Goal: Information Seeking & Learning: Learn about a topic

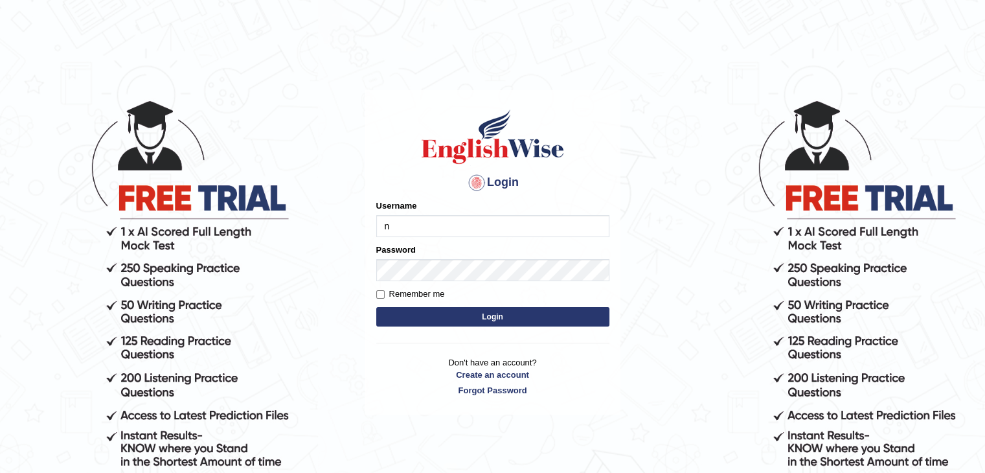
click at [376, 307] on button "Login" at bounding box center [492, 316] width 233 height 19
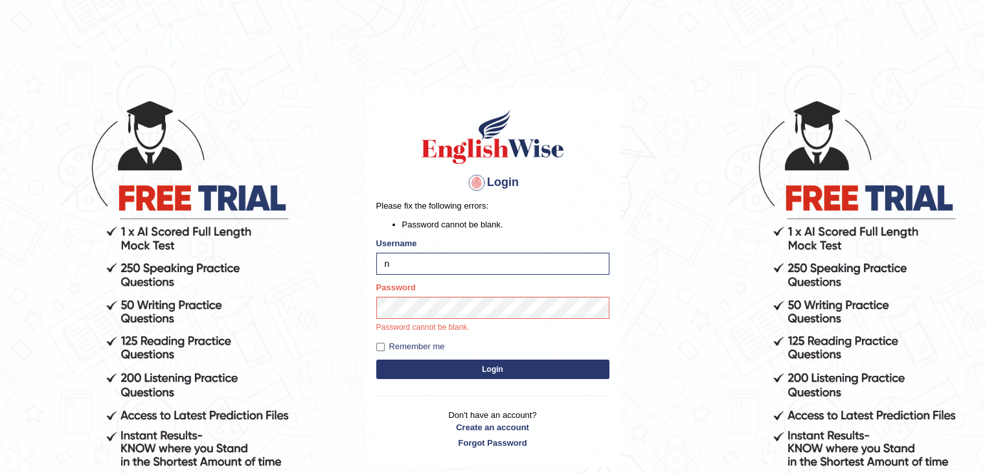
type input "NIELE"
click at [376, 359] on button "Login" at bounding box center [492, 368] width 233 height 19
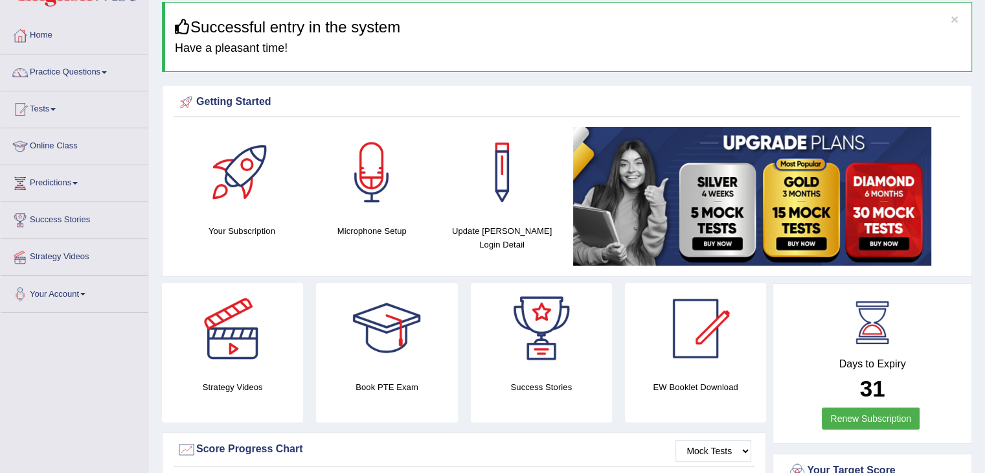
scroll to position [31, 0]
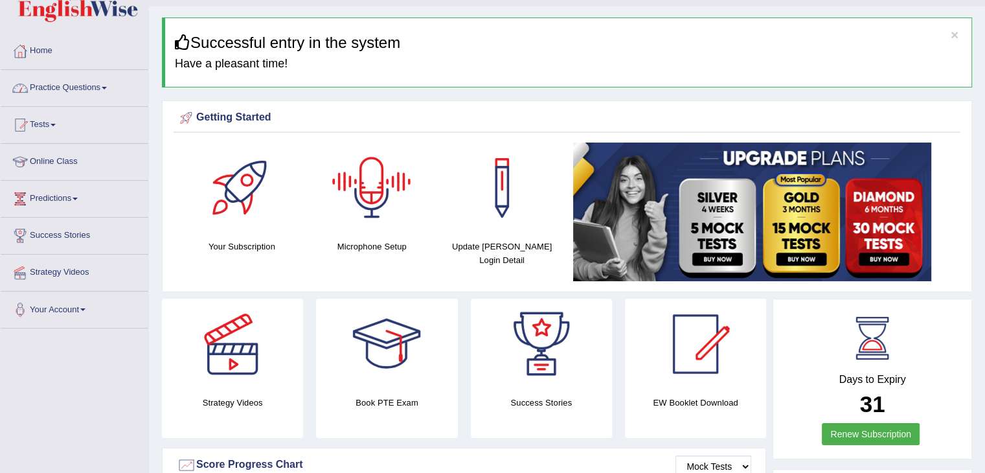
click at [105, 84] on link "Practice Questions" at bounding box center [75, 86] width 148 height 32
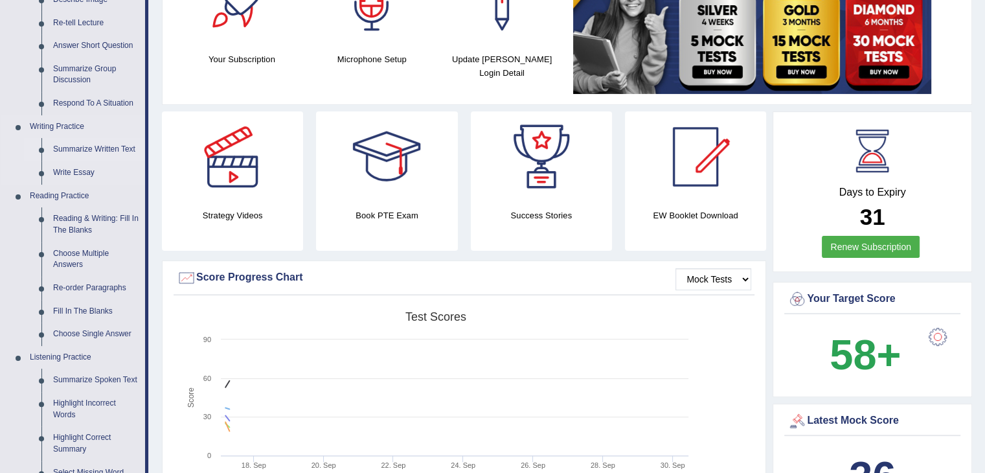
scroll to position [225, 0]
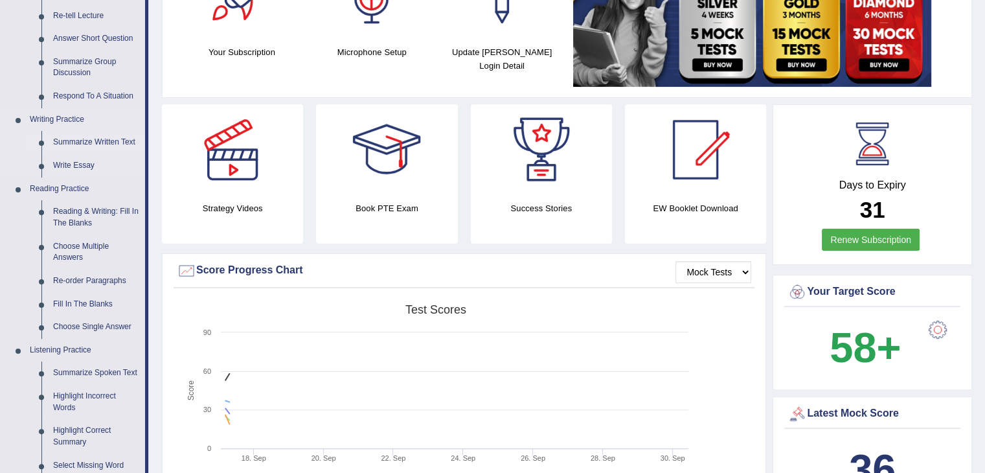
click at [84, 135] on link "Summarize Written Text" at bounding box center [96, 142] width 98 height 23
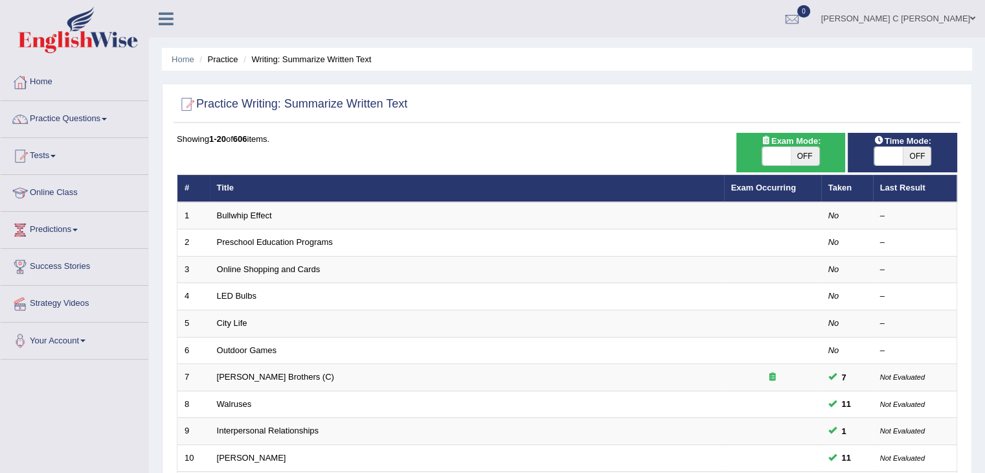
click at [86, 119] on link "Practice Questions" at bounding box center [75, 117] width 148 height 32
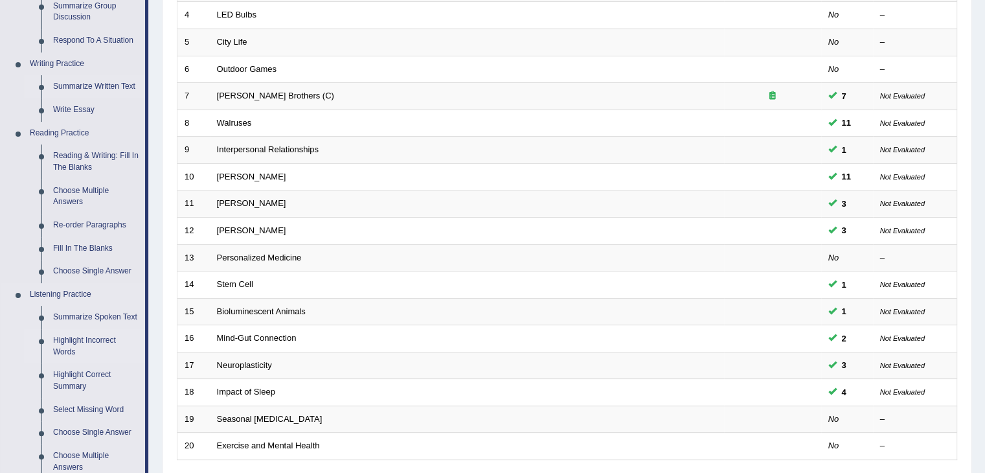
scroll to position [402, 0]
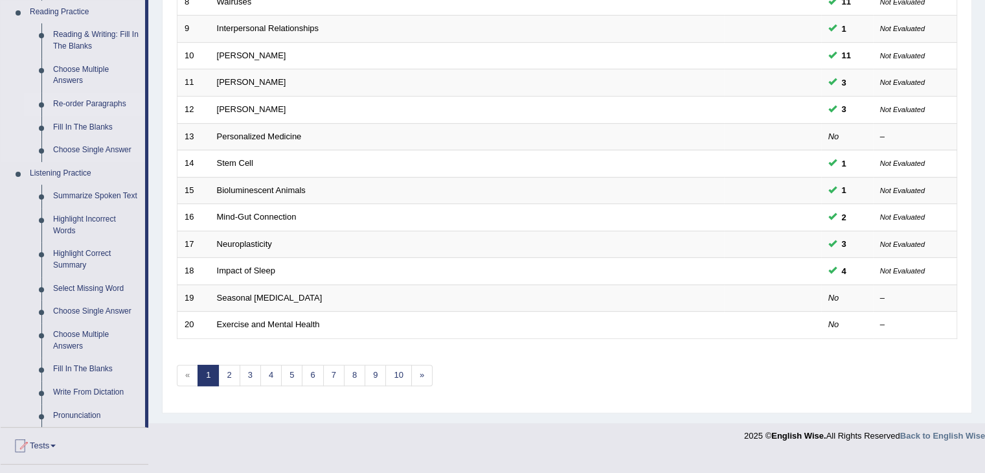
click at [85, 99] on link "Re-order Paragraphs" at bounding box center [96, 104] width 98 height 23
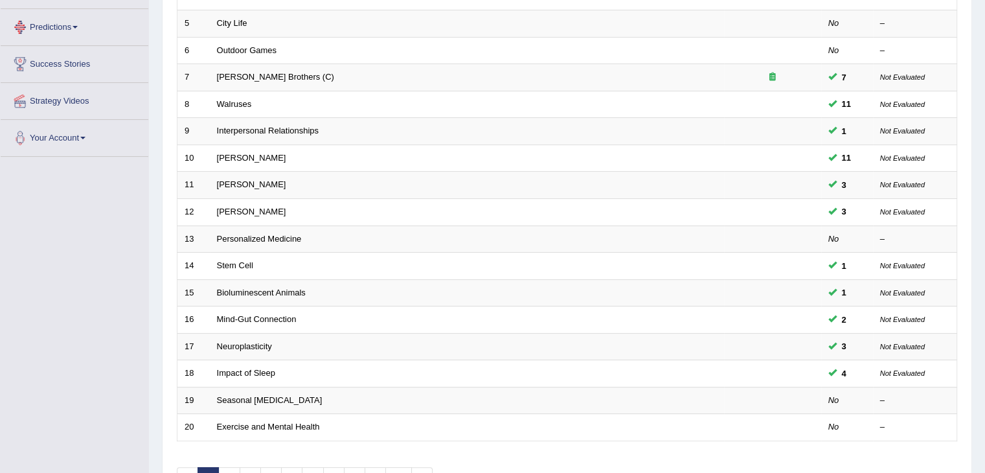
scroll to position [355, 0]
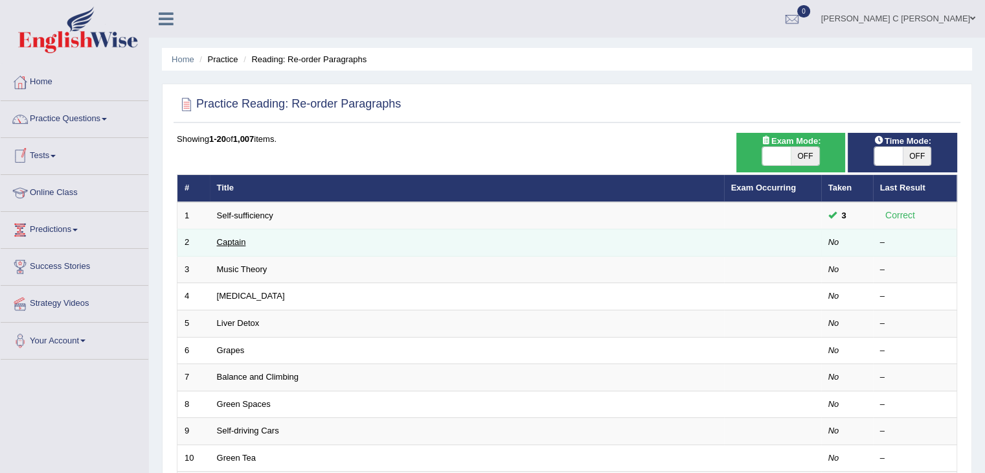
click at [228, 240] on link "Captain" at bounding box center [231, 242] width 29 height 10
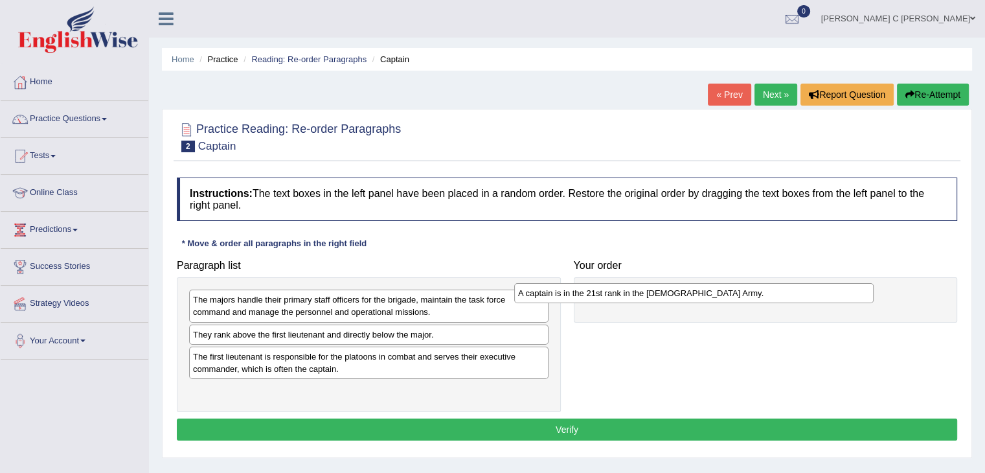
drag, startPoint x: 293, startPoint y: 336, endPoint x: 647, endPoint y: 289, distance: 357.4
click at [650, 286] on div "A captain is in the 21st rank in the [DEMOGRAPHIC_DATA] Army." at bounding box center [693, 293] width 359 height 20
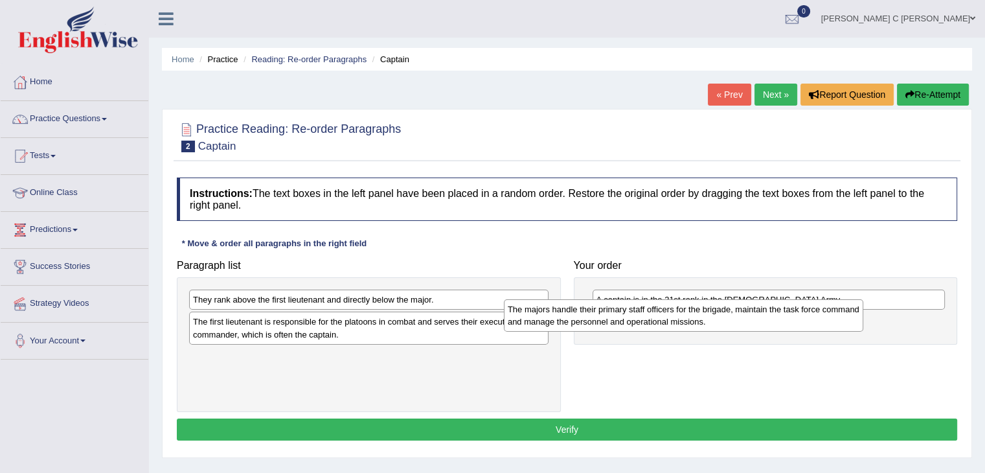
drag, startPoint x: 395, startPoint y: 309, endPoint x: 710, endPoint y: 319, distance: 314.9
click at [710, 319] on div "The majors handle their primary staff officers for the brigade, maintain the ta…" at bounding box center [683, 315] width 359 height 32
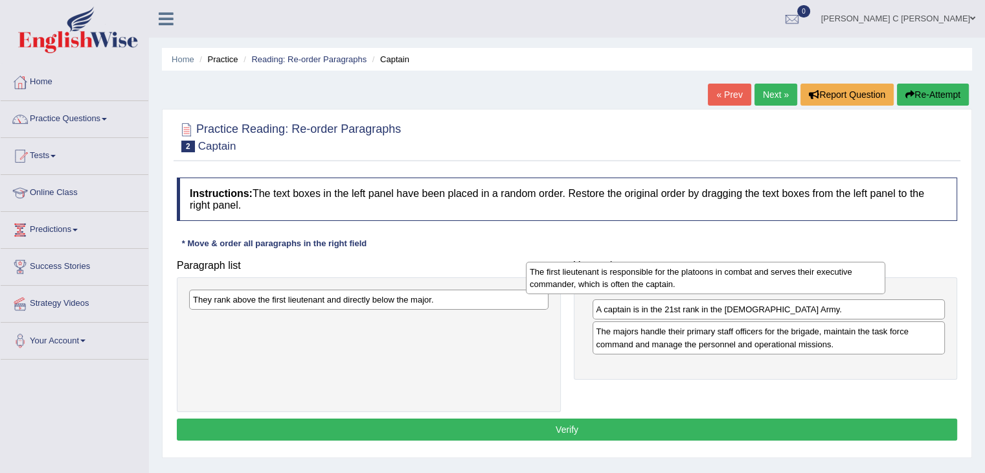
drag, startPoint x: 442, startPoint y: 326, endPoint x: 778, endPoint y: 279, distance: 339.4
click at [777, 279] on div "The first lieutenant is responsible for the platoons in combat and serves their…" at bounding box center [705, 278] width 359 height 32
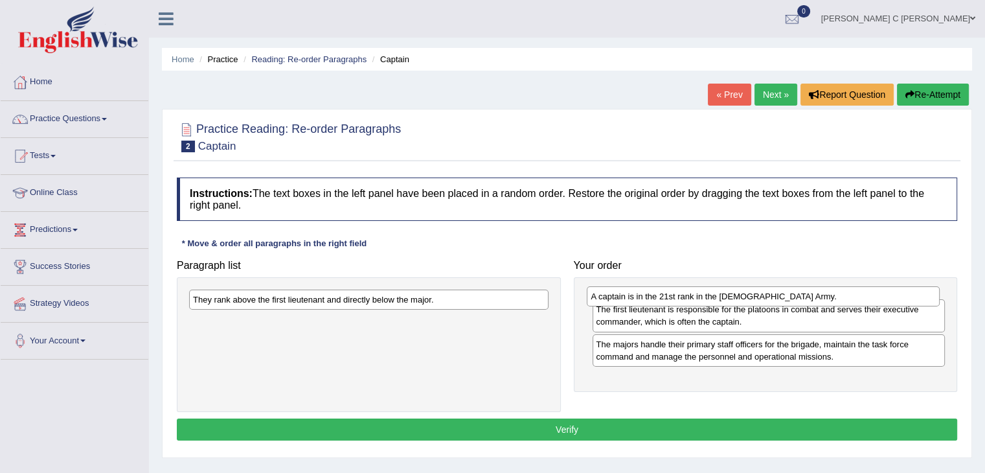
drag, startPoint x: 710, startPoint y: 336, endPoint x: 707, endPoint y: 287, distance: 49.3
click at [707, 288] on div "A captain is in the 21st rank in the [DEMOGRAPHIC_DATA] Army." at bounding box center [763, 296] width 353 height 20
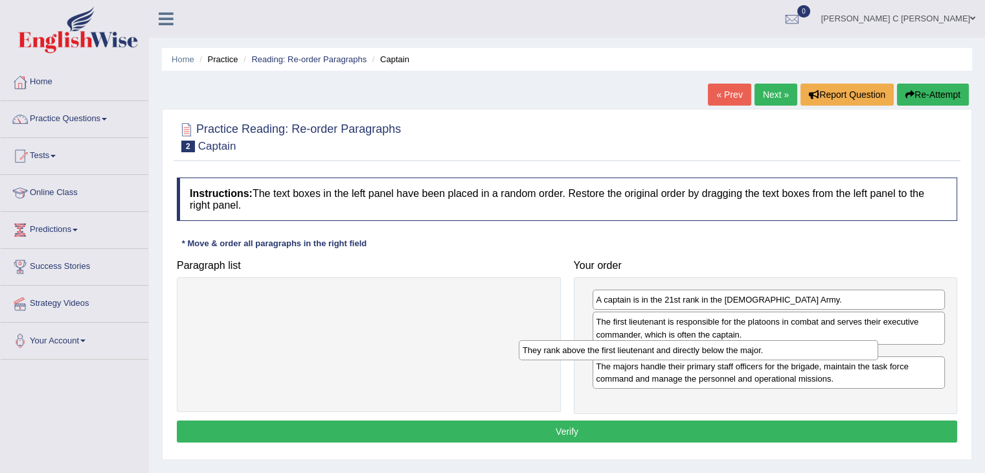
drag, startPoint x: 475, startPoint y: 300, endPoint x: 808, endPoint y: 356, distance: 337.5
click at [803, 350] on div "They rank above the first lieutenant and directly below the major." at bounding box center [698, 350] width 359 height 20
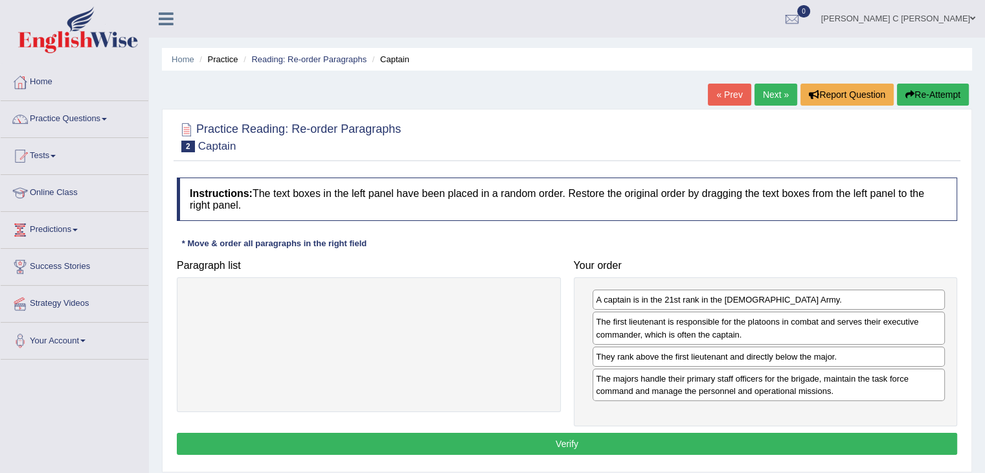
click at [734, 441] on button "Verify" at bounding box center [567, 444] width 780 height 22
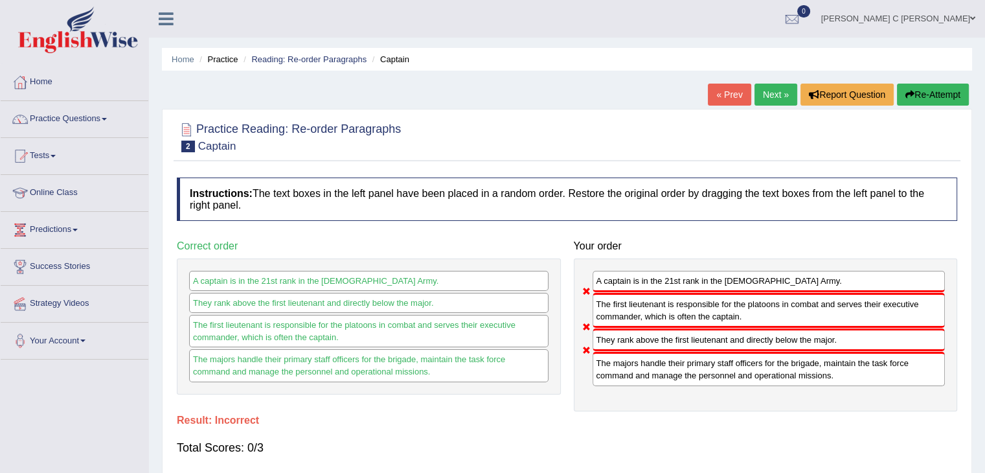
click at [916, 100] on button "Re-Attempt" at bounding box center [933, 95] width 72 height 22
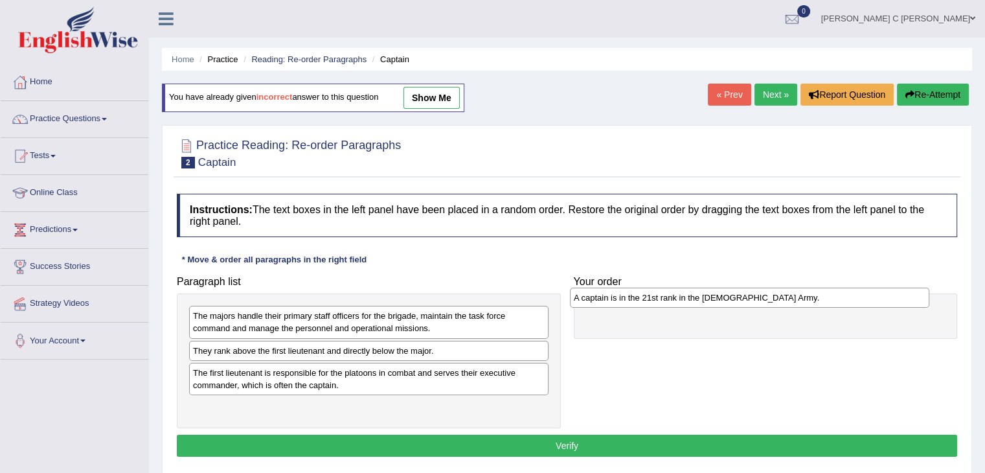
drag, startPoint x: 326, startPoint y: 350, endPoint x: 706, endPoint y: 299, distance: 383.0
click at [706, 299] on div "A captain is in the 21st rank in the [DEMOGRAPHIC_DATA] Army." at bounding box center [749, 298] width 359 height 20
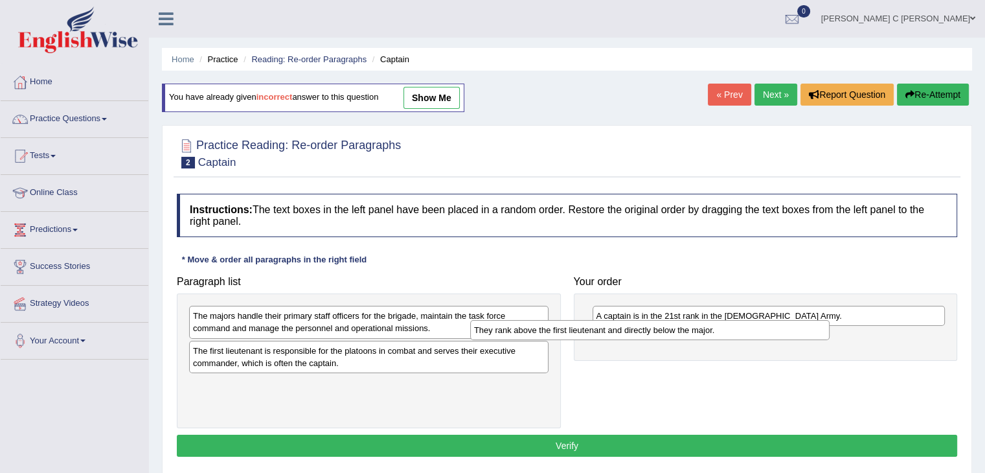
drag, startPoint x: 570, startPoint y: 338, endPoint x: 815, endPoint y: 329, distance: 245.0
click at [815, 330] on div "They rank above the first lieutenant and directly below the major." at bounding box center [649, 330] width 359 height 20
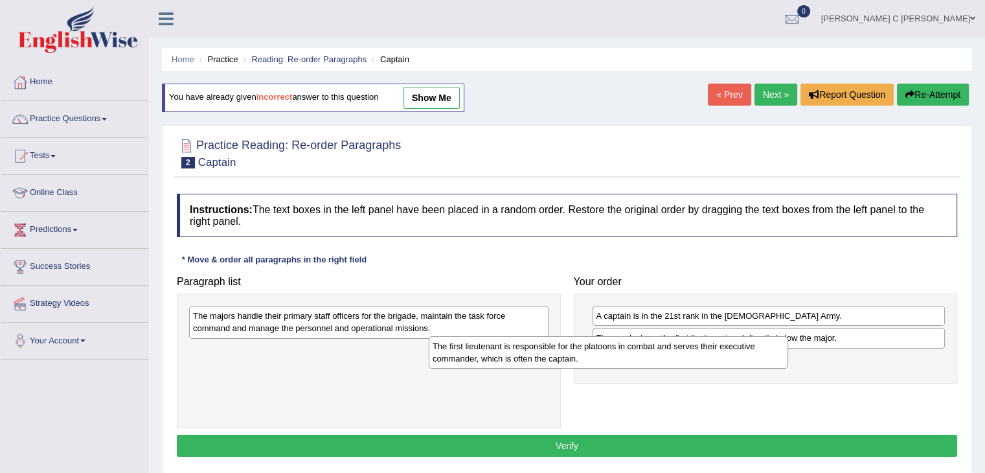
drag, startPoint x: 510, startPoint y: 365, endPoint x: 668, endPoint y: 352, distance: 159.2
click at [738, 362] on div "The first lieutenant is responsible for the platoons in combat and serves their…" at bounding box center [608, 352] width 359 height 32
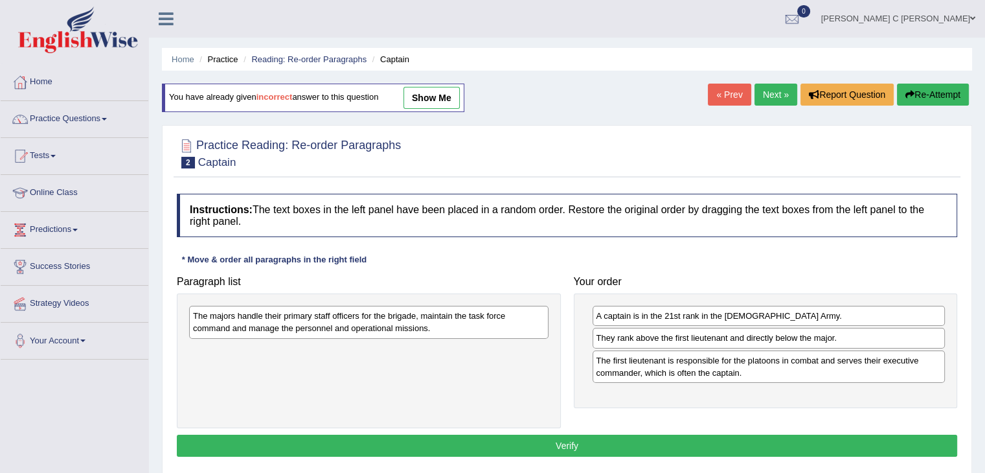
drag, startPoint x: 549, startPoint y: 331, endPoint x: 635, endPoint y: 361, distance: 90.5
click at [791, 382] on div "Paragraph list The majors handle their primary staff officers for the brigade, …" at bounding box center [566, 348] width 793 height 159
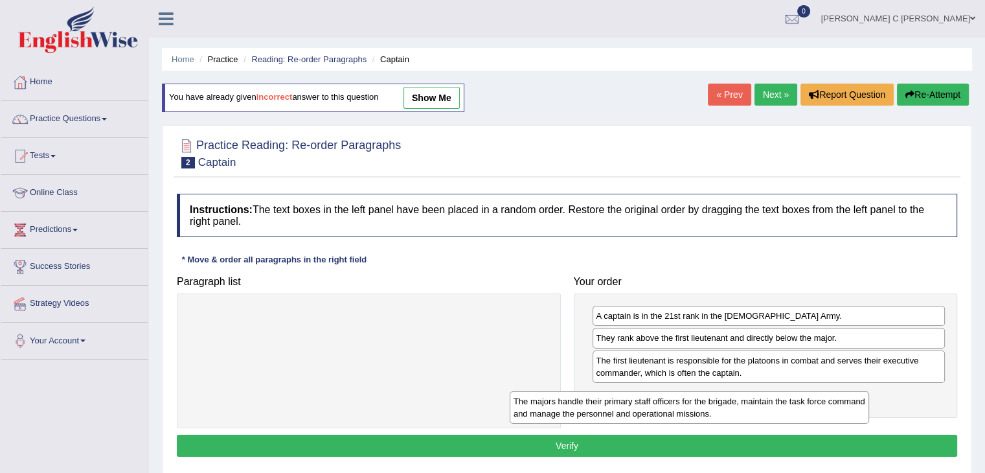
drag, startPoint x: 521, startPoint y: 332, endPoint x: 839, endPoint y: 411, distance: 326.8
click at [837, 414] on div "The majors handle their primary staff officers for the brigade, maintain the ta…" at bounding box center [689, 407] width 359 height 32
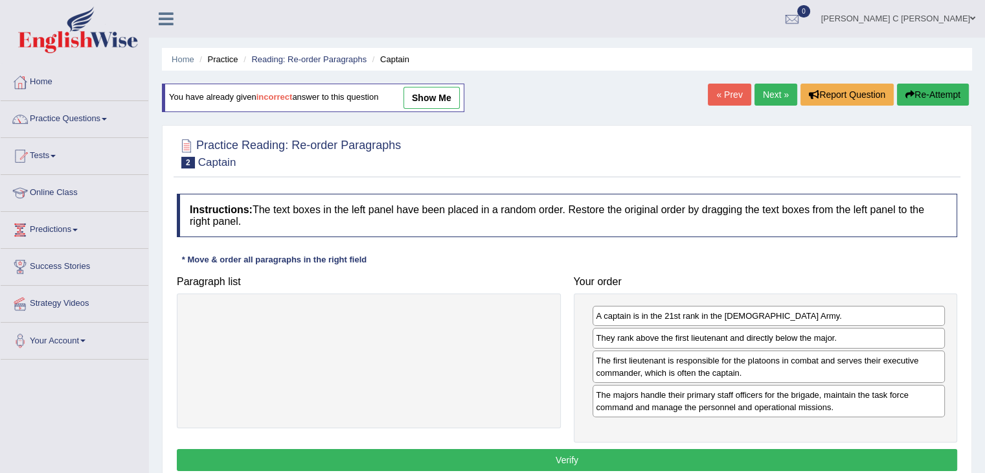
click at [762, 455] on button "Verify" at bounding box center [567, 460] width 780 height 22
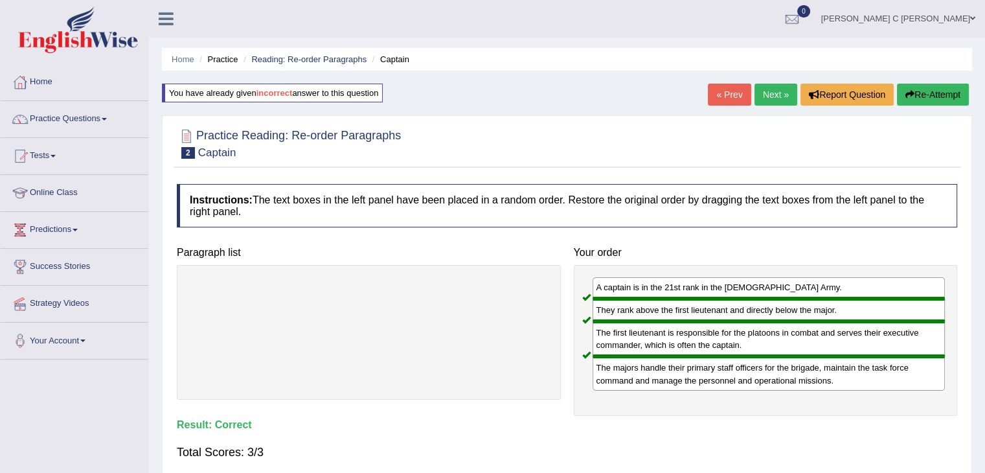
click at [765, 102] on link "Next »" at bounding box center [775, 95] width 43 height 22
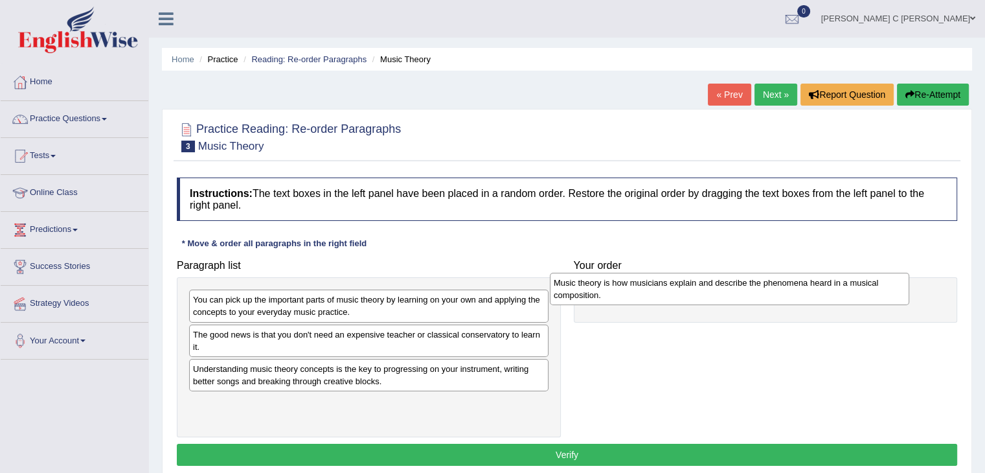
drag, startPoint x: 346, startPoint y: 374, endPoint x: 707, endPoint y: 288, distance: 370.7
click at [707, 288] on div "Music theory is how musicians explain and describe the phenomena heard in a mus…" at bounding box center [729, 289] width 359 height 32
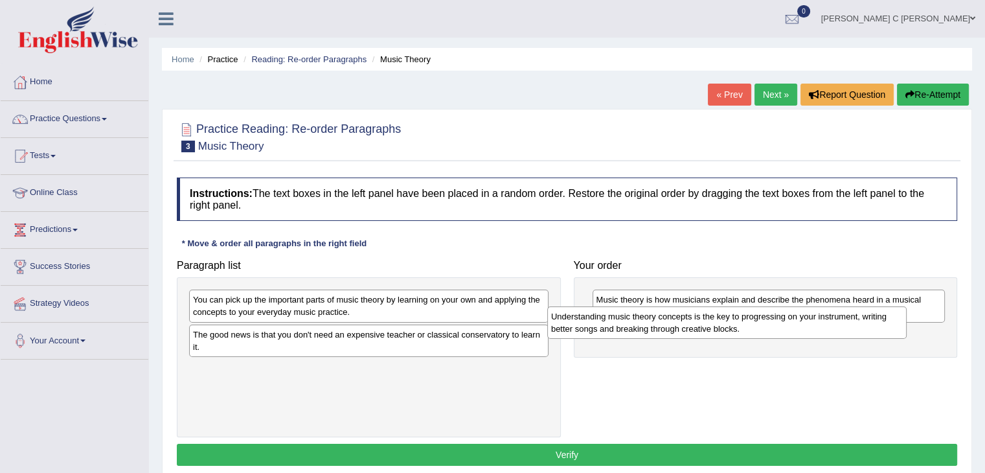
drag, startPoint x: 453, startPoint y: 378, endPoint x: 814, endPoint y: 326, distance: 364.3
click at [811, 326] on div "Understanding music theory concepts is the key to progressing on your instrumen…" at bounding box center [726, 322] width 359 height 32
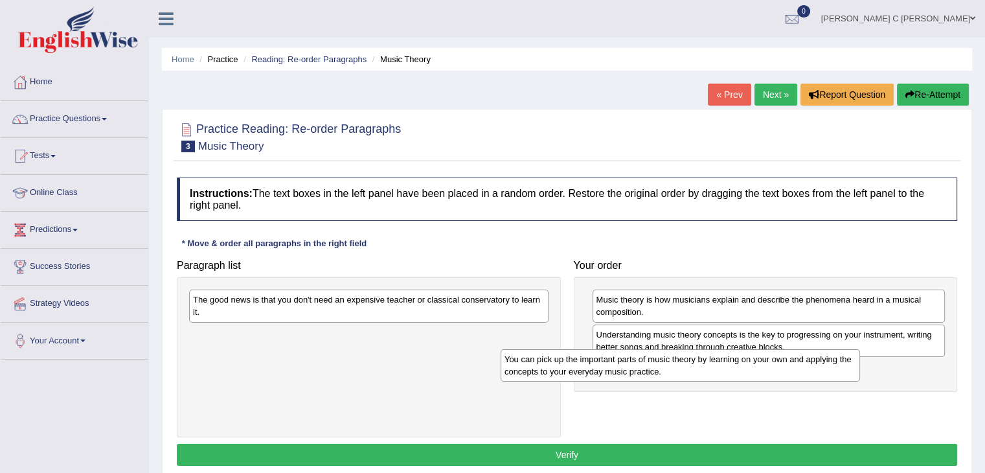
drag, startPoint x: 550, startPoint y: 315, endPoint x: 795, endPoint y: 361, distance: 249.6
click at [795, 362] on div "You can pick up the important parts of music theory by learning on your own and…" at bounding box center [680, 365] width 359 height 32
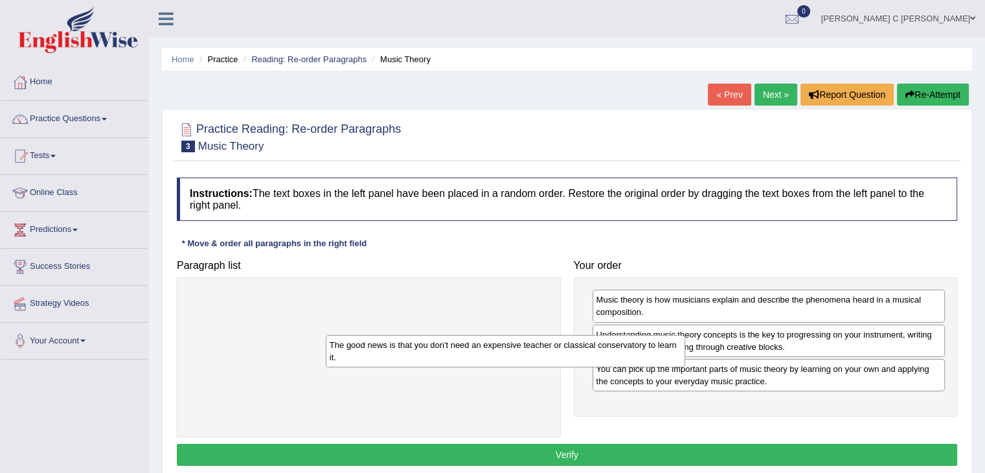
drag, startPoint x: 505, startPoint y: 305, endPoint x: 827, endPoint y: 398, distance: 334.9
click at [685, 367] on div "The good news is that you don't need an expensive teacher or classical conserva…" at bounding box center [505, 351] width 359 height 32
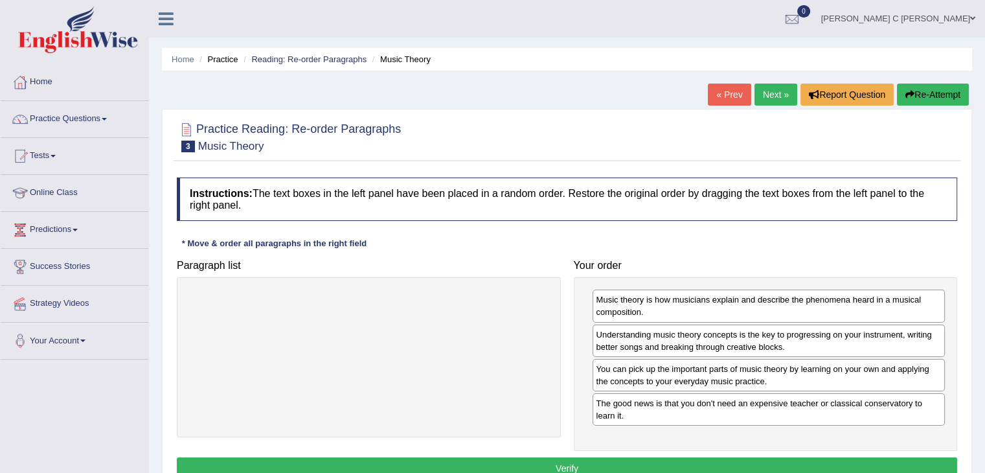
click at [747, 462] on button "Verify" at bounding box center [567, 468] width 780 height 22
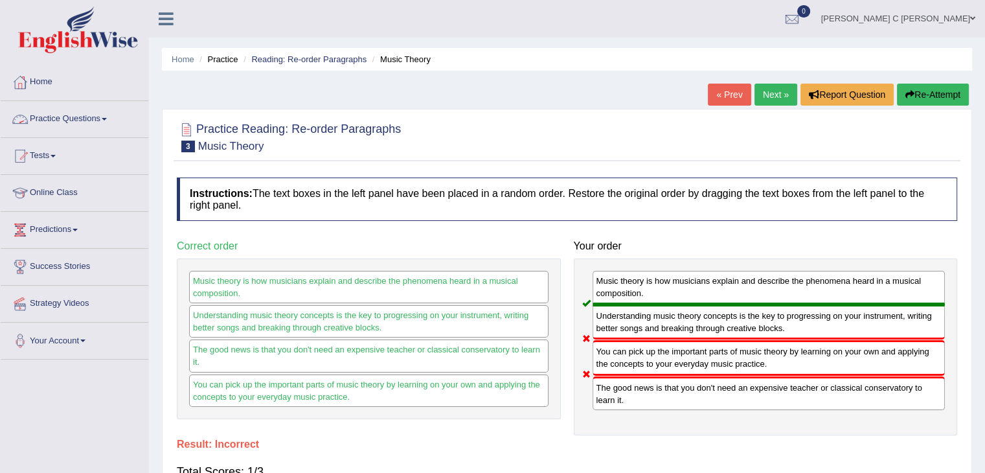
click at [75, 115] on link "Practice Questions" at bounding box center [75, 117] width 148 height 32
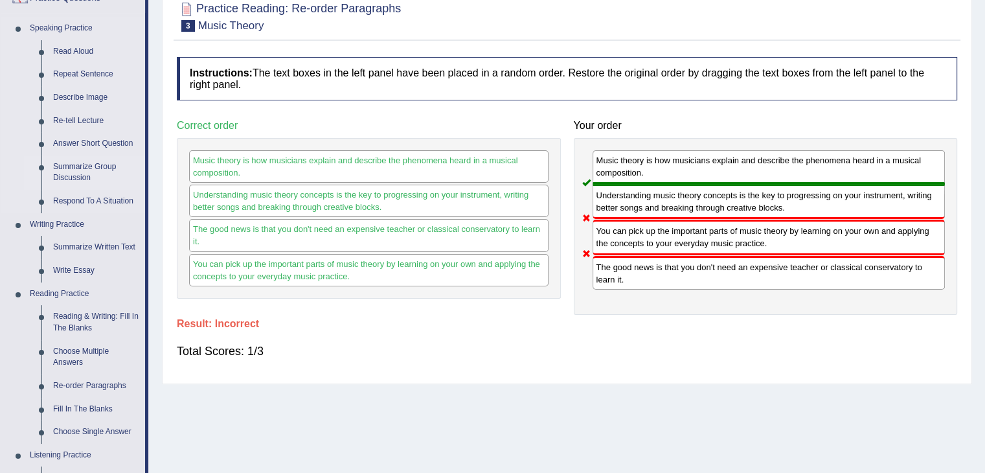
scroll to position [130, 0]
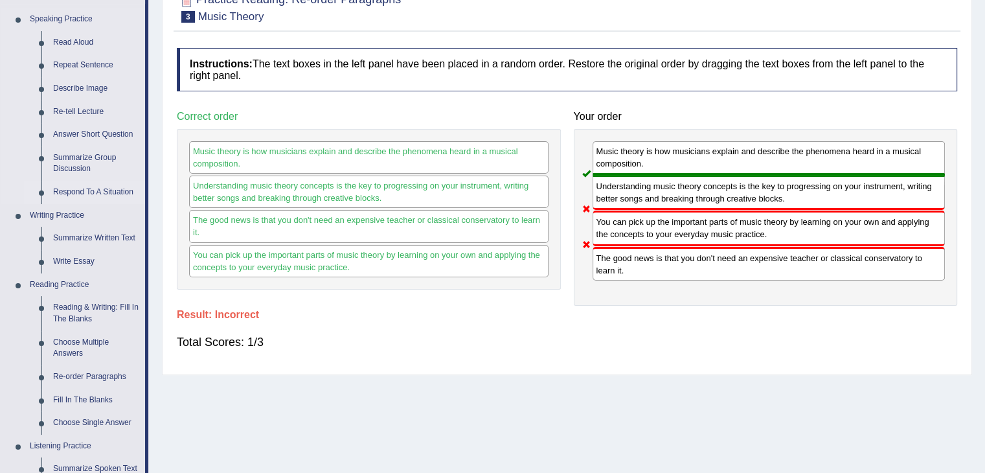
click at [94, 187] on link "Respond To A Situation" at bounding box center [96, 192] width 98 height 23
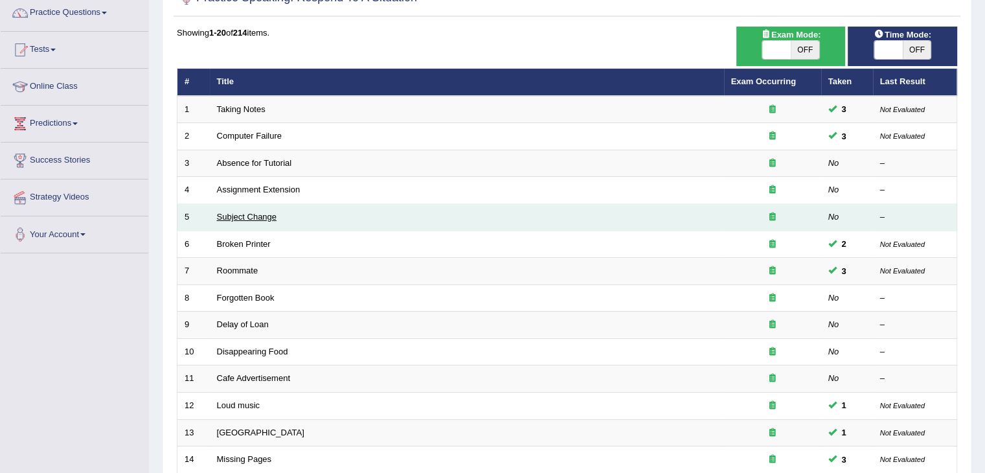
scroll to position [130, 0]
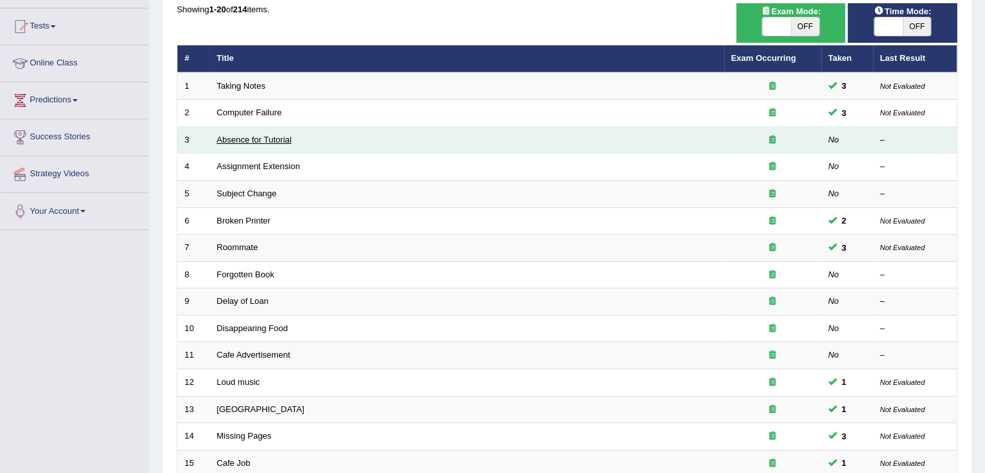
click at [262, 135] on link "Absence for Tutorial" at bounding box center [254, 140] width 75 height 10
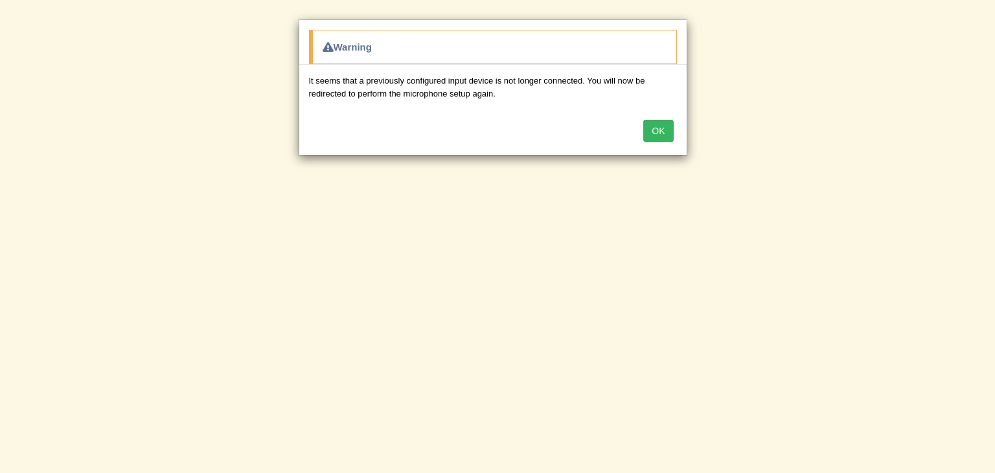
click at [659, 129] on button "OK" at bounding box center [658, 131] width 30 height 22
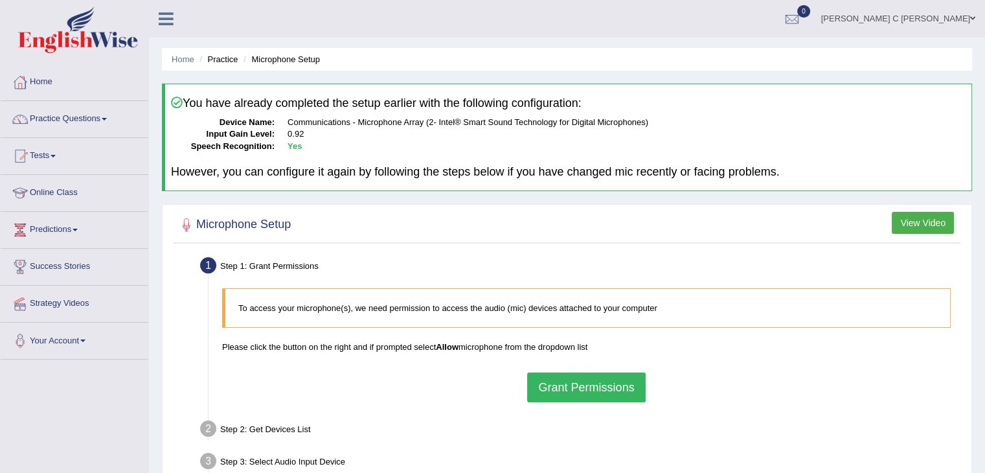
click at [578, 385] on button "Grant Permissions" at bounding box center [586, 387] width 118 height 30
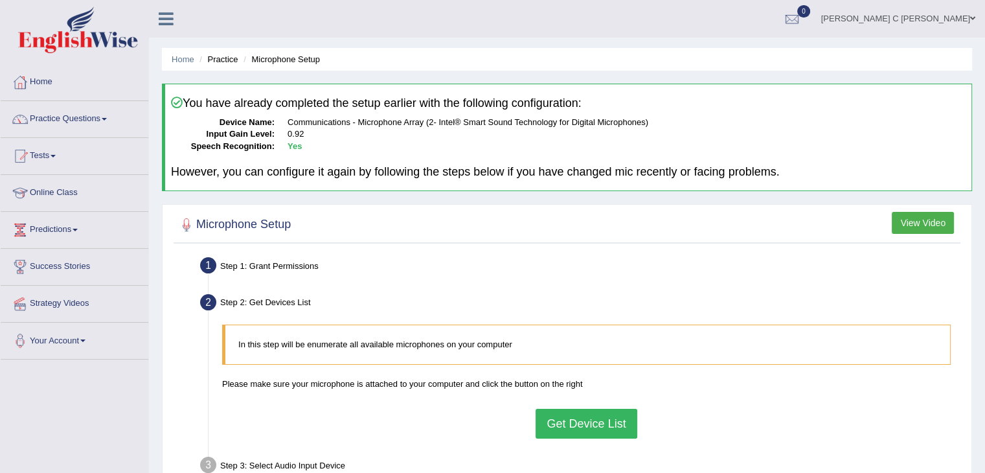
click at [600, 411] on button "Get Device List" at bounding box center [586, 424] width 101 height 30
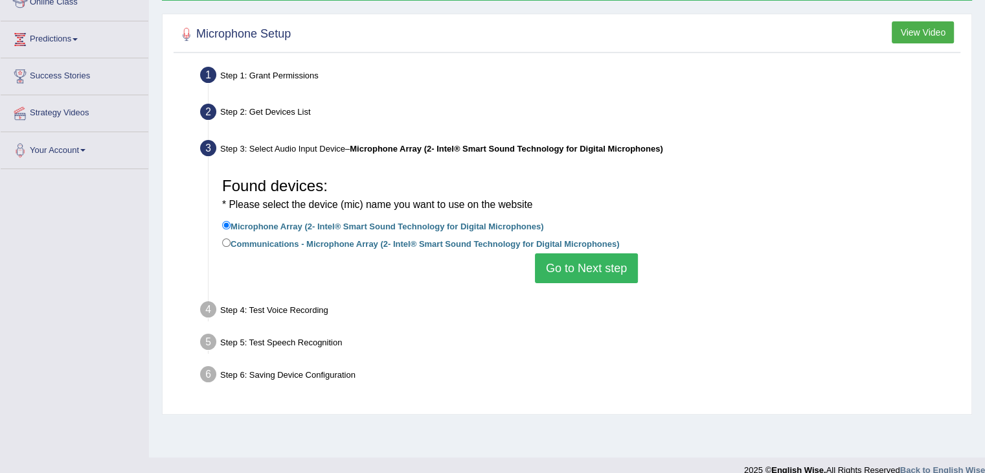
scroll to position [194, 0]
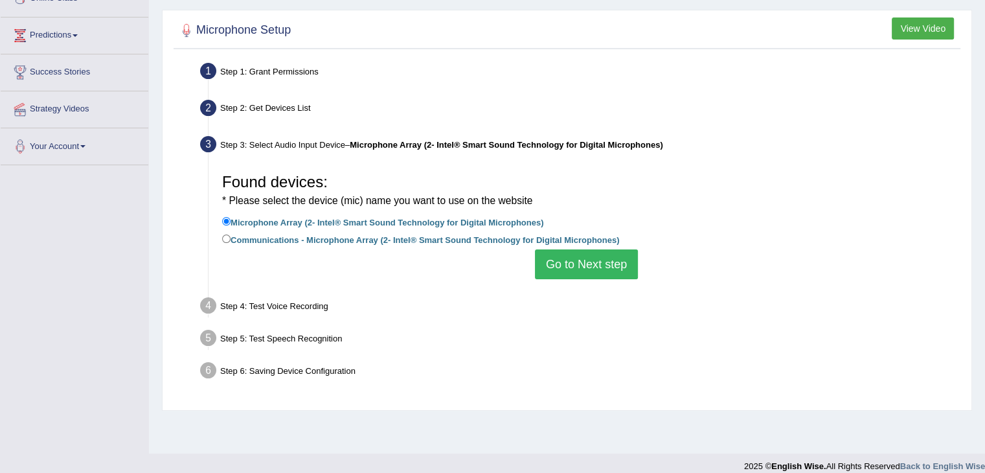
click at [585, 271] on button "Go to Next step" at bounding box center [586, 264] width 103 height 30
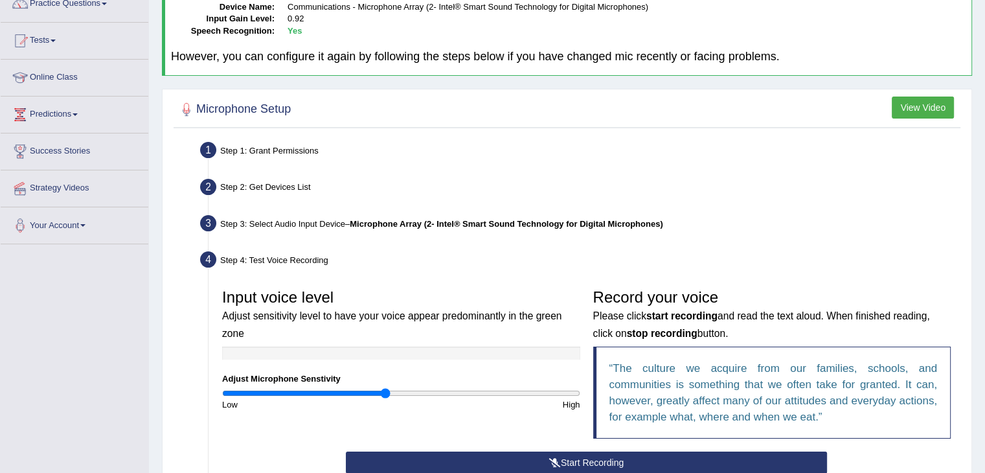
scroll to position [0, 0]
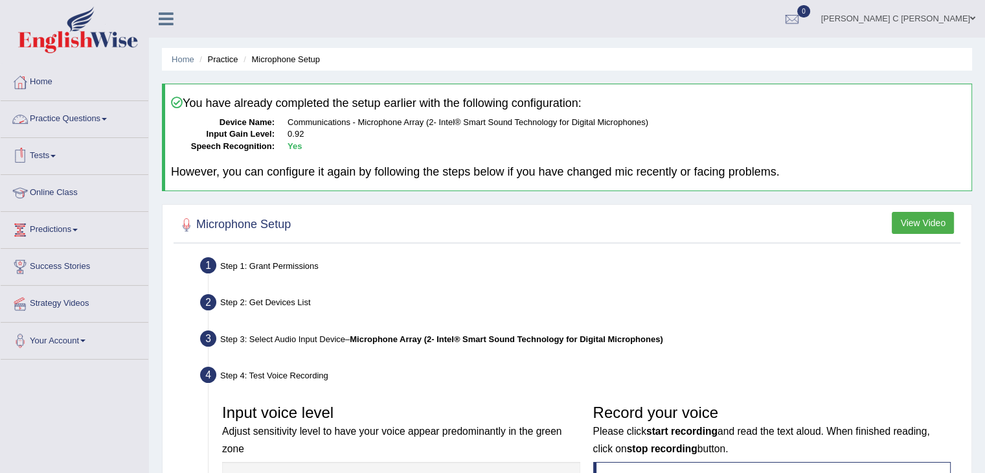
click at [93, 124] on link "Practice Questions" at bounding box center [75, 117] width 148 height 32
click at [93, 123] on link "Practice Questions" at bounding box center [75, 117] width 148 height 32
click at [96, 124] on link "Practice Questions" at bounding box center [75, 117] width 148 height 32
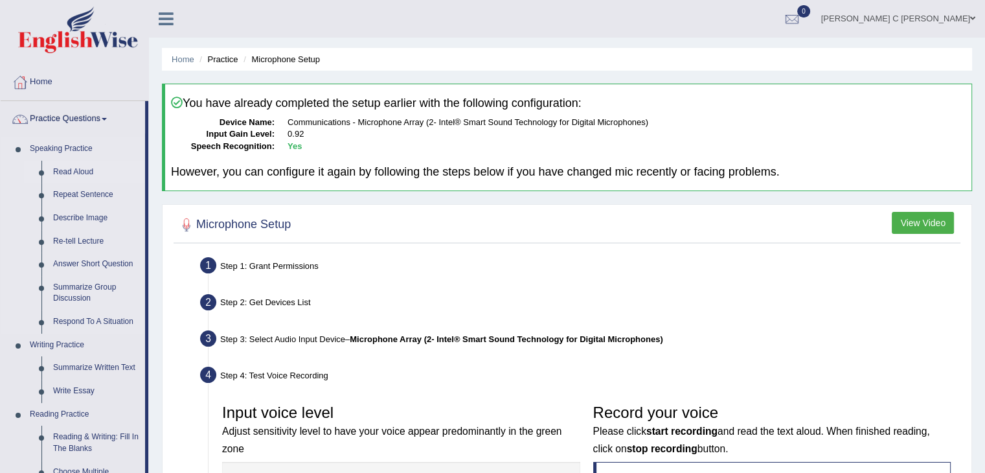
click at [83, 161] on link "Read Aloud" at bounding box center [96, 172] width 98 height 23
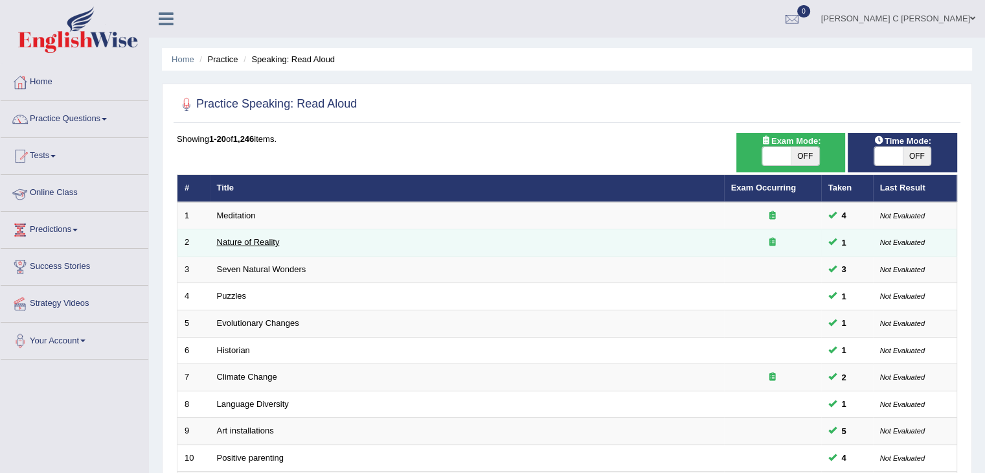
click at [245, 239] on link "Nature of Reality" at bounding box center [248, 242] width 63 height 10
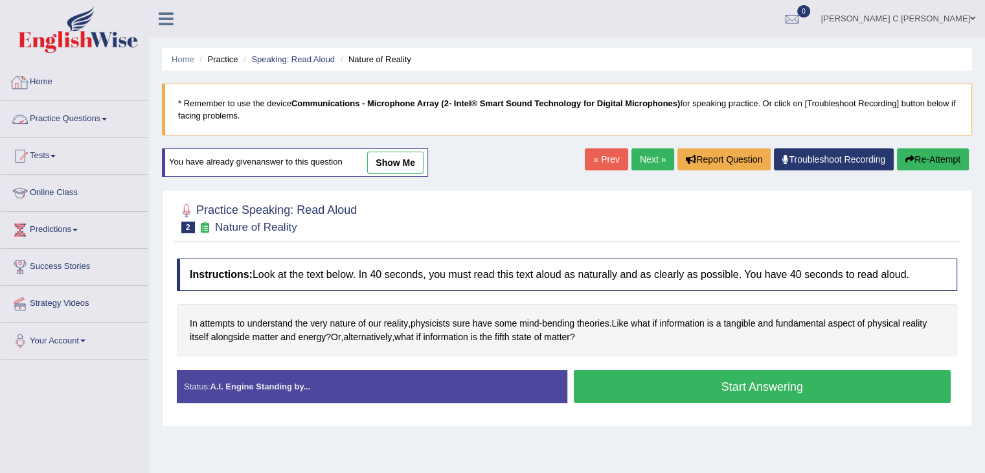
click at [92, 119] on link "Practice Questions" at bounding box center [75, 117] width 148 height 32
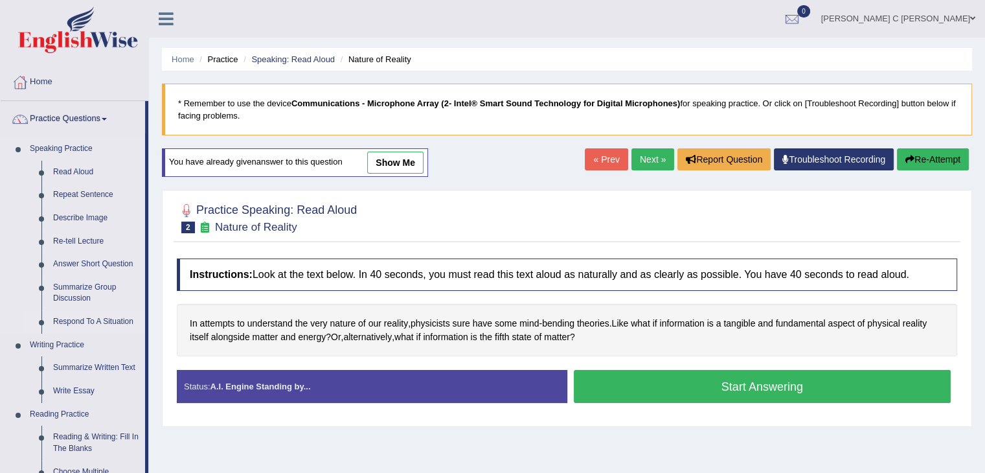
click at [111, 323] on link "Respond To A Situation" at bounding box center [96, 321] width 98 height 23
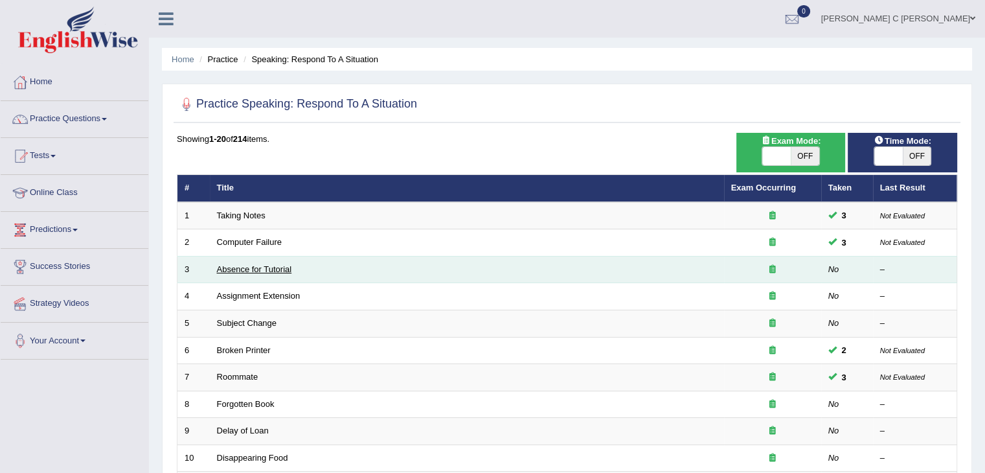
click at [253, 266] on link "Absence for Tutorial" at bounding box center [254, 269] width 75 height 10
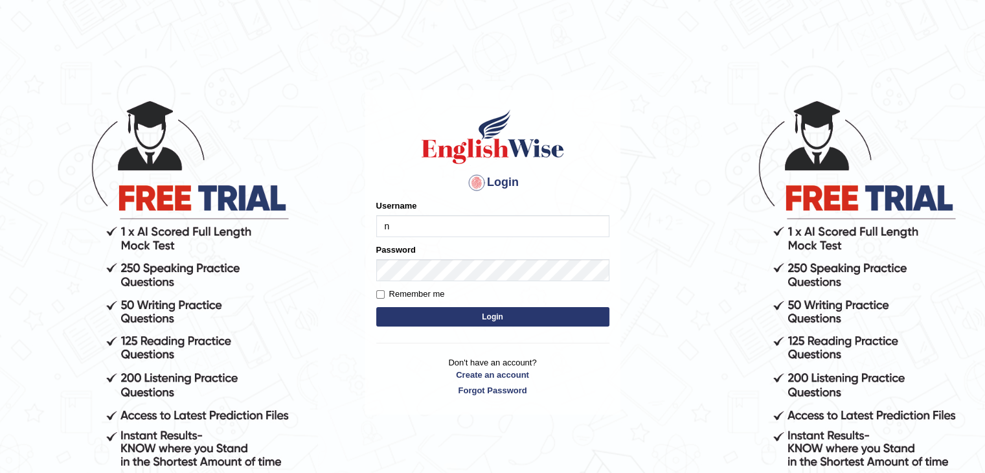
type input "NIELE"
click at [503, 318] on button "Login" at bounding box center [492, 316] width 233 height 19
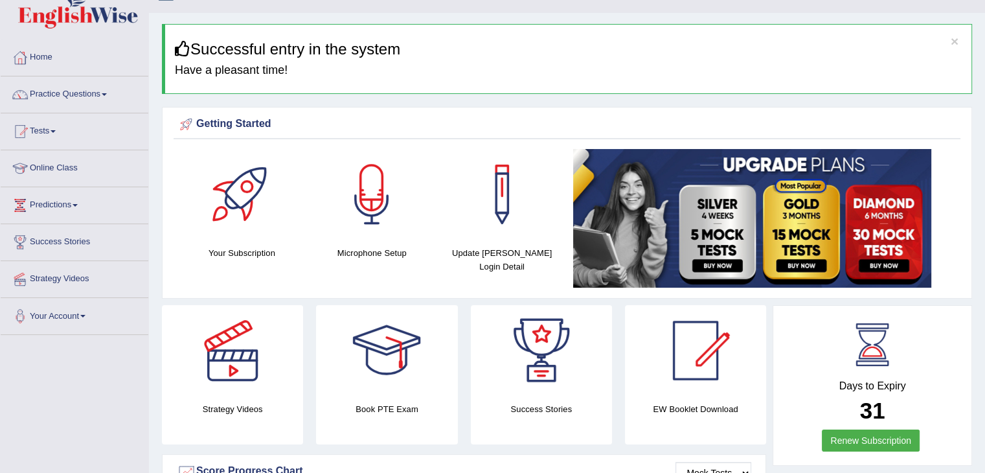
scroll to position [65, 0]
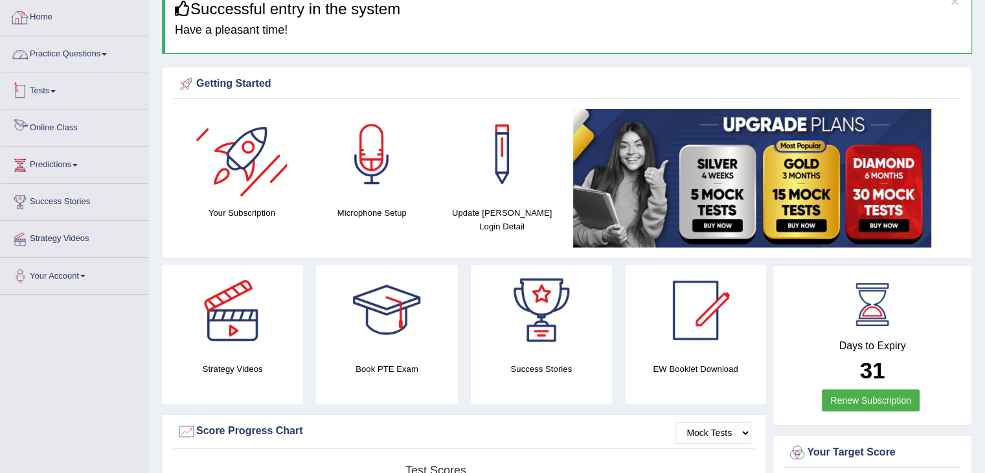
click at [74, 60] on link "Practice Questions" at bounding box center [75, 52] width 148 height 32
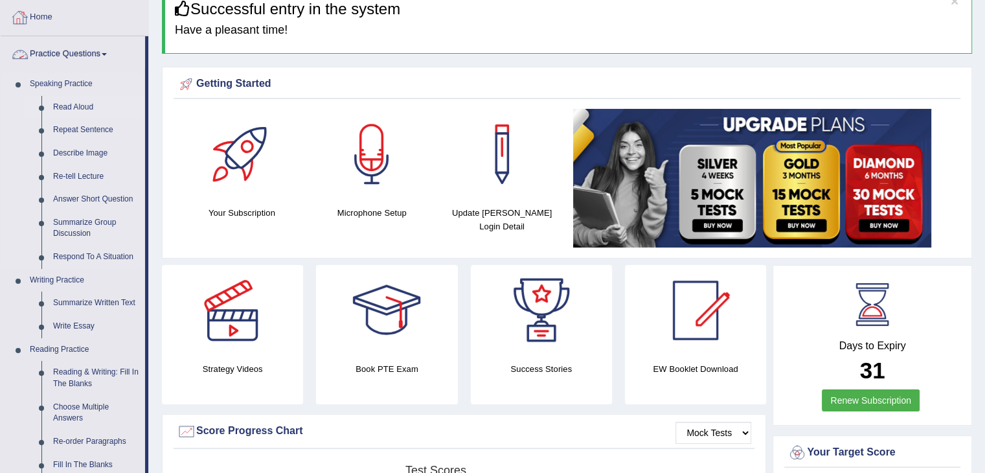
click at [75, 111] on link "Read Aloud" at bounding box center [96, 107] width 98 height 23
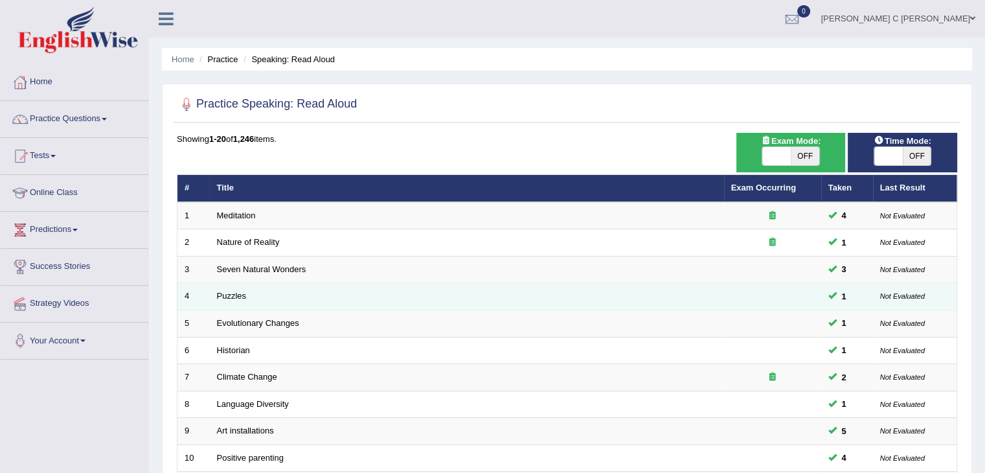
click at [259, 296] on td "Puzzles" at bounding box center [467, 296] width 514 height 27
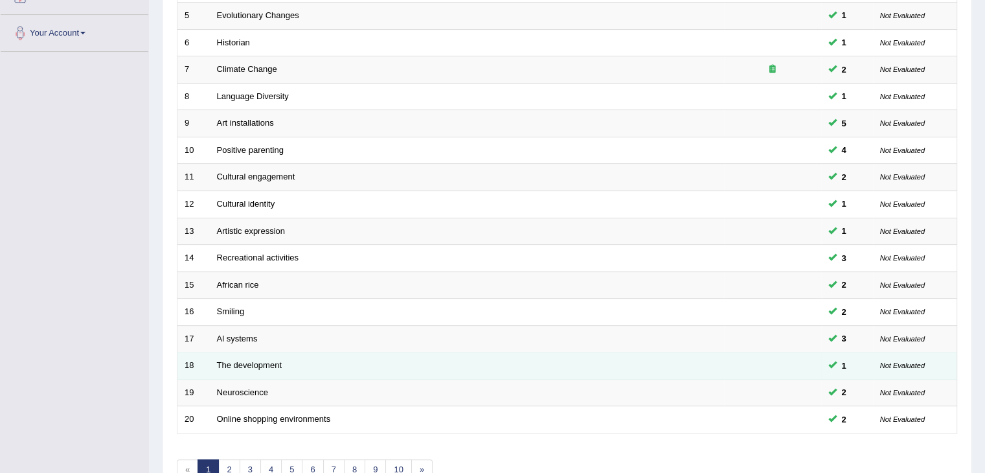
scroll to position [381, 0]
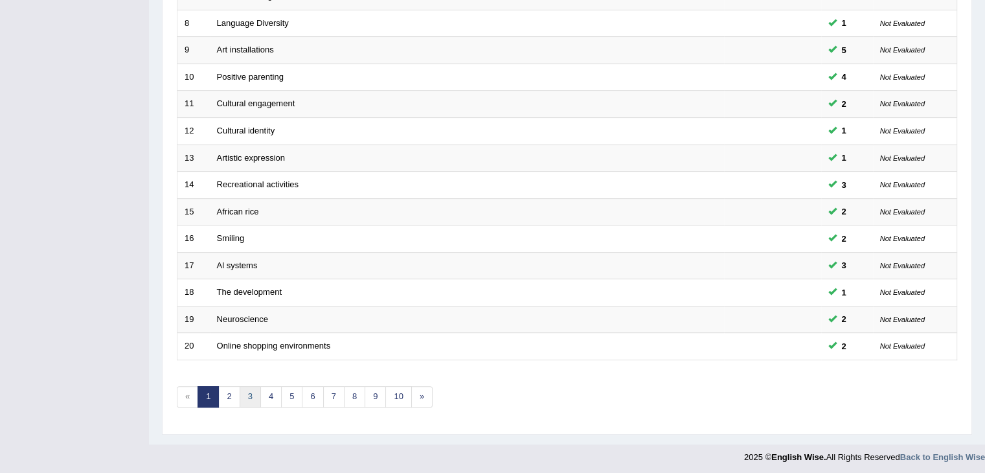
click at [248, 398] on link "3" at bounding box center [250, 396] width 21 height 21
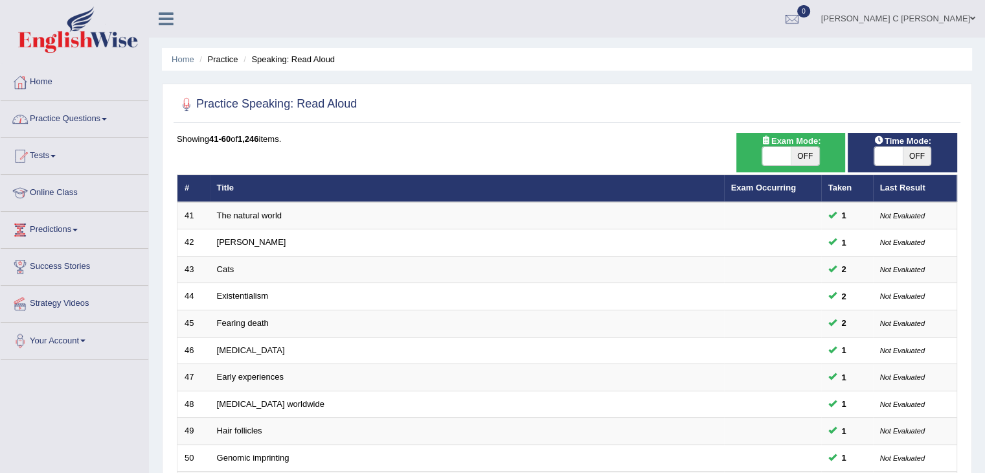
click at [98, 109] on link "Practice Questions" at bounding box center [75, 117] width 148 height 32
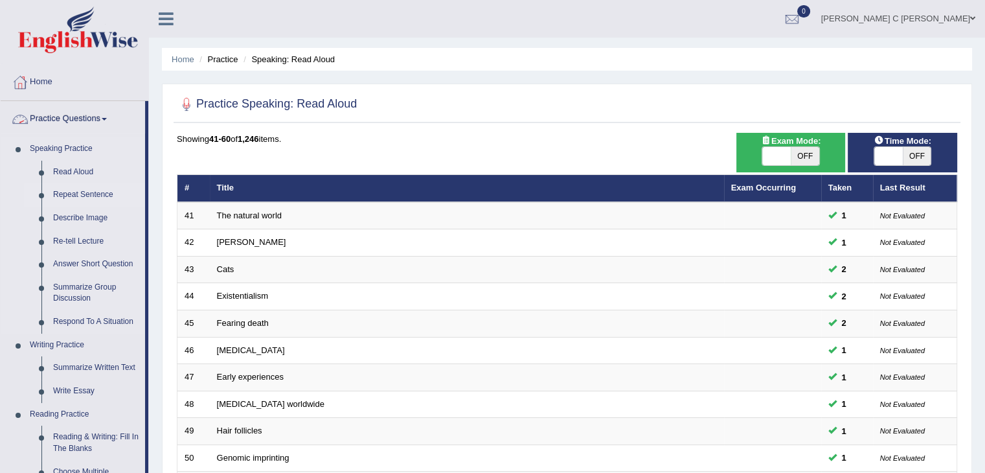
click at [96, 195] on link "Repeat Sentence" at bounding box center [96, 194] width 98 height 23
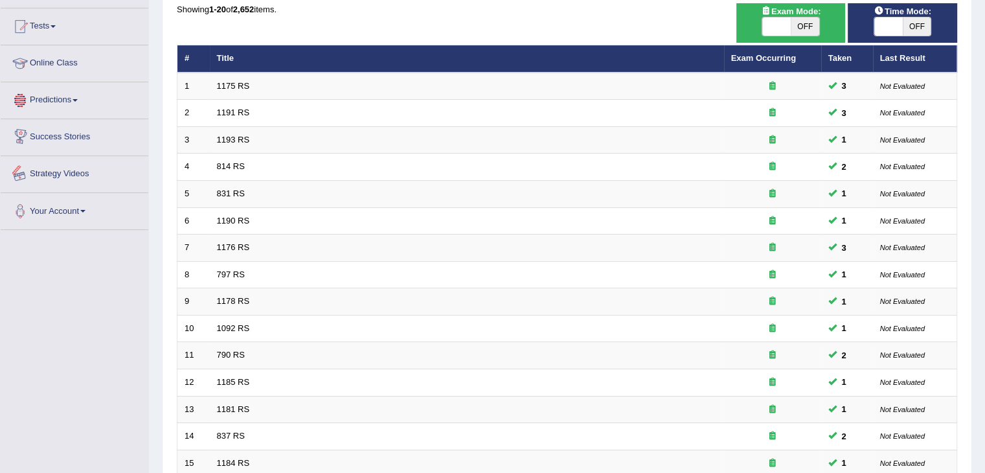
scroll to position [324, 0]
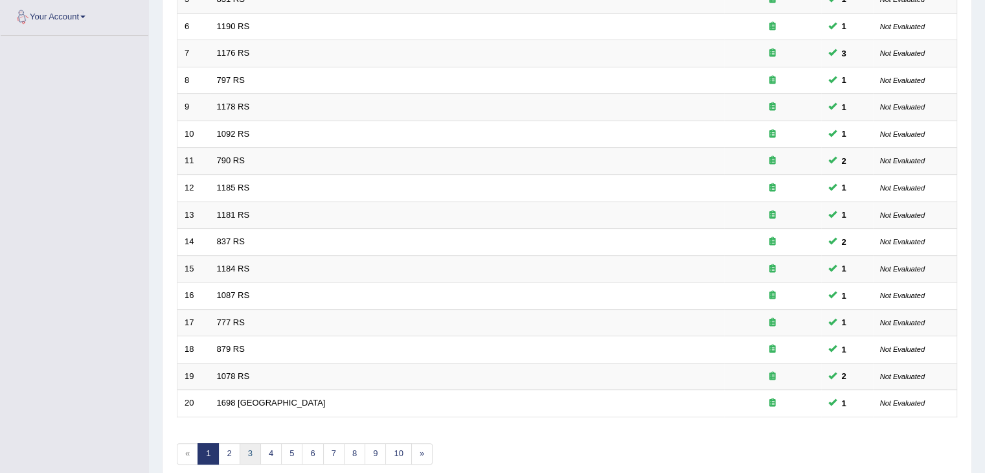
click at [240, 452] on link "3" at bounding box center [250, 453] width 21 height 21
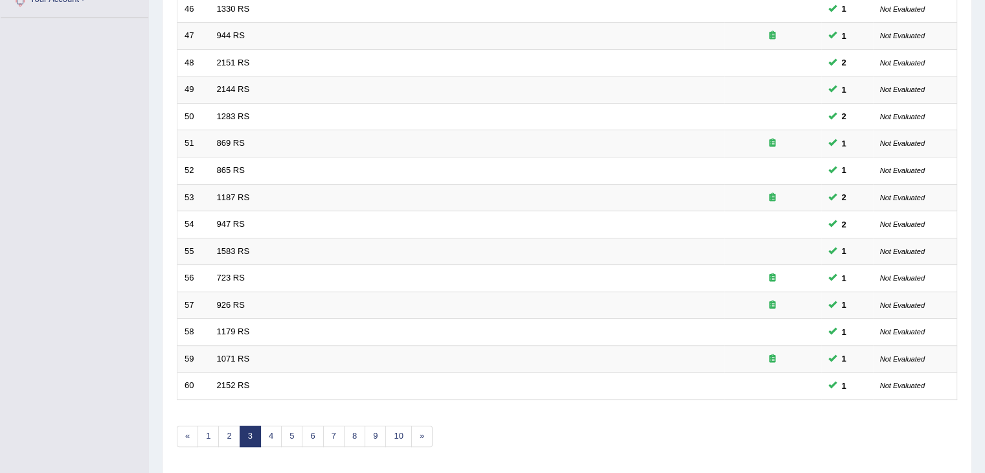
scroll to position [381, 0]
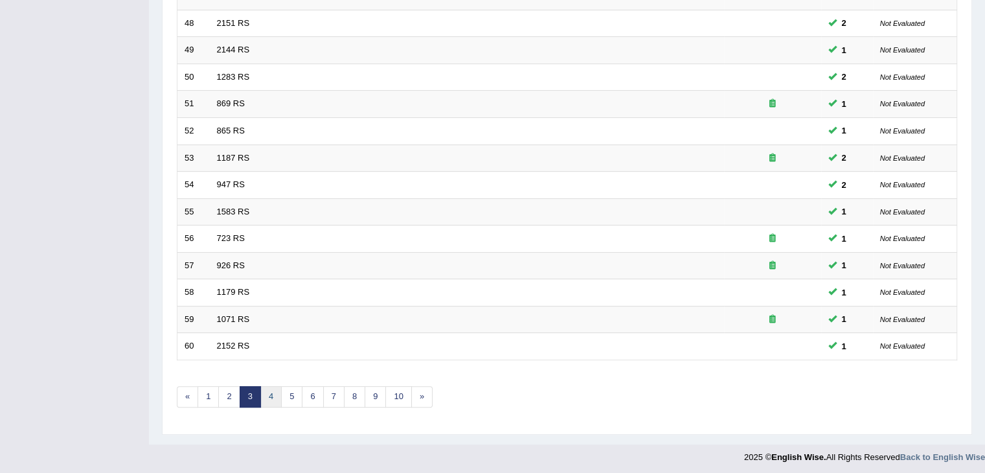
click at [270, 394] on link "4" at bounding box center [270, 396] width 21 height 21
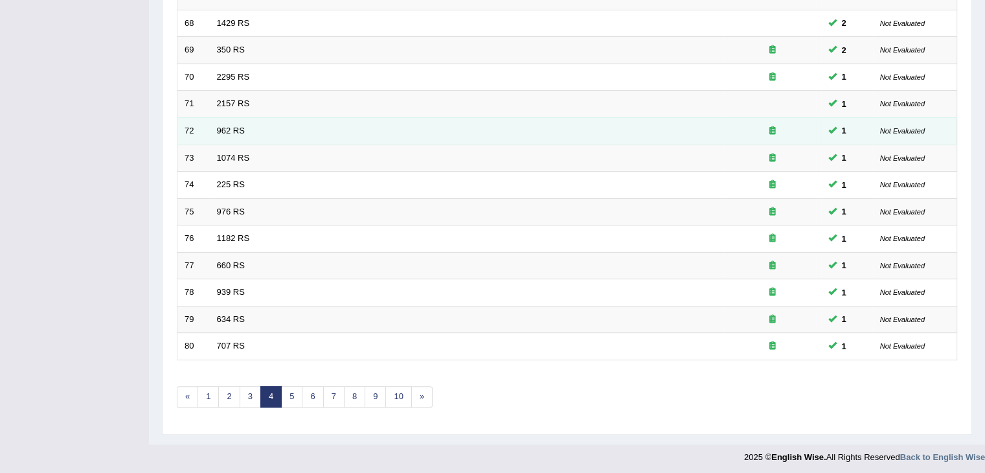
scroll to position [381, 0]
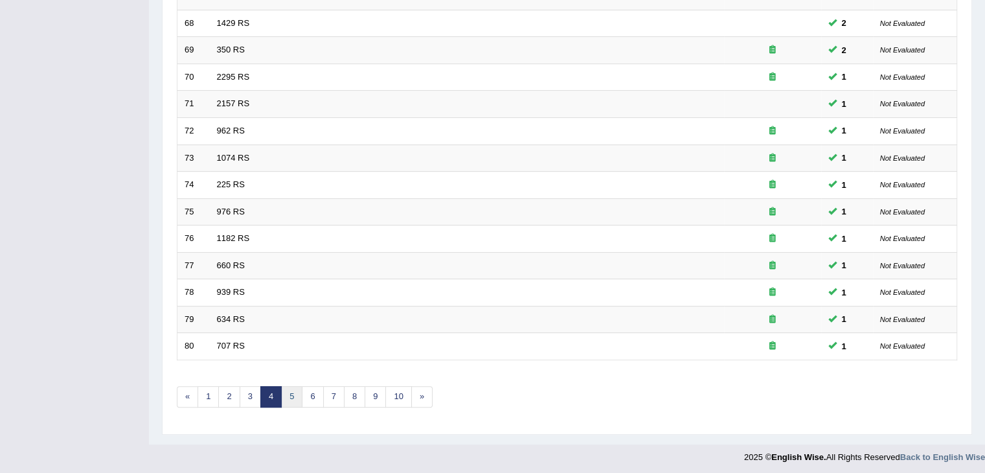
click at [286, 396] on link "5" at bounding box center [291, 396] width 21 height 21
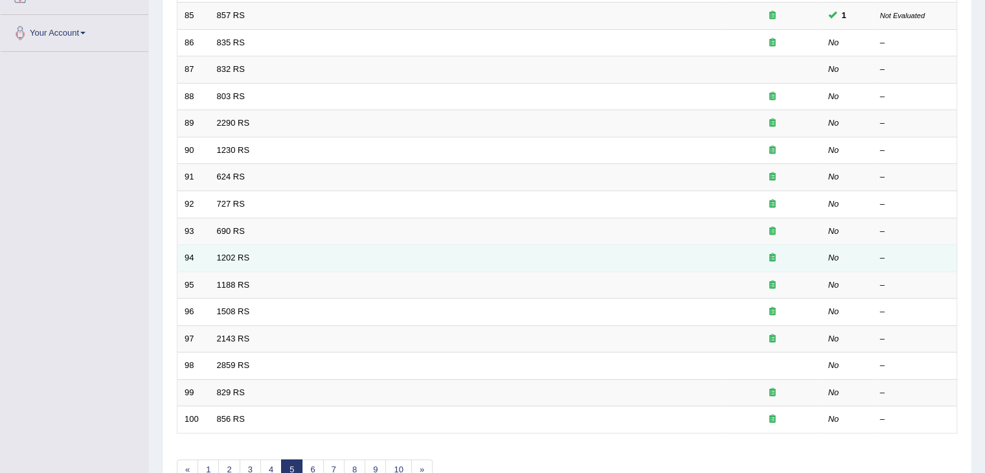
scroll to position [381, 0]
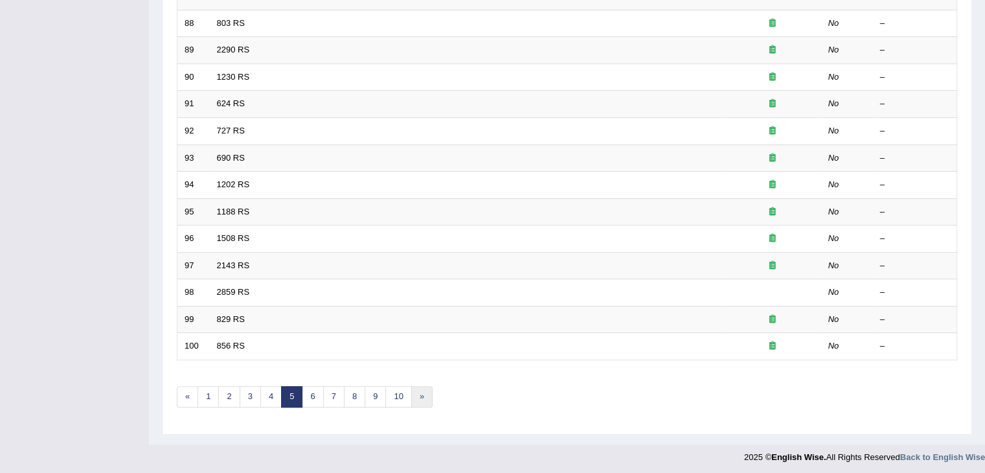
click at [415, 398] on link "»" at bounding box center [421, 396] width 21 height 21
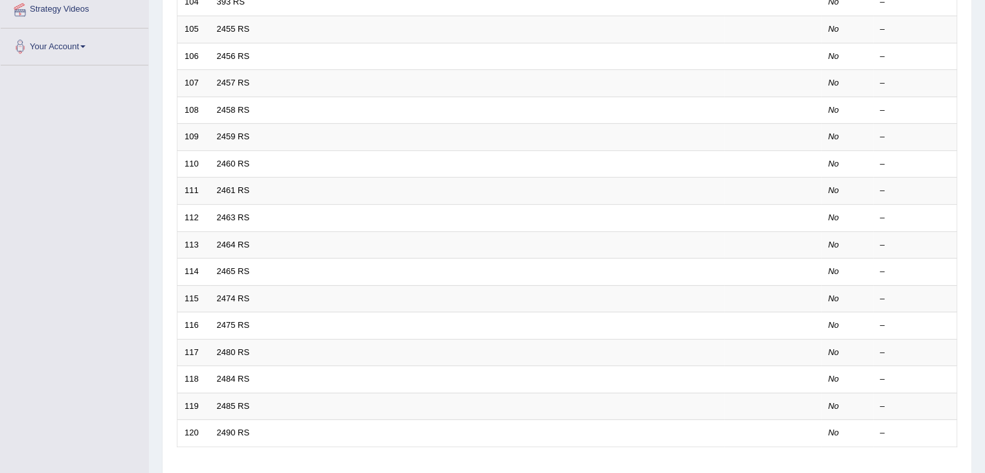
scroll to position [381, 0]
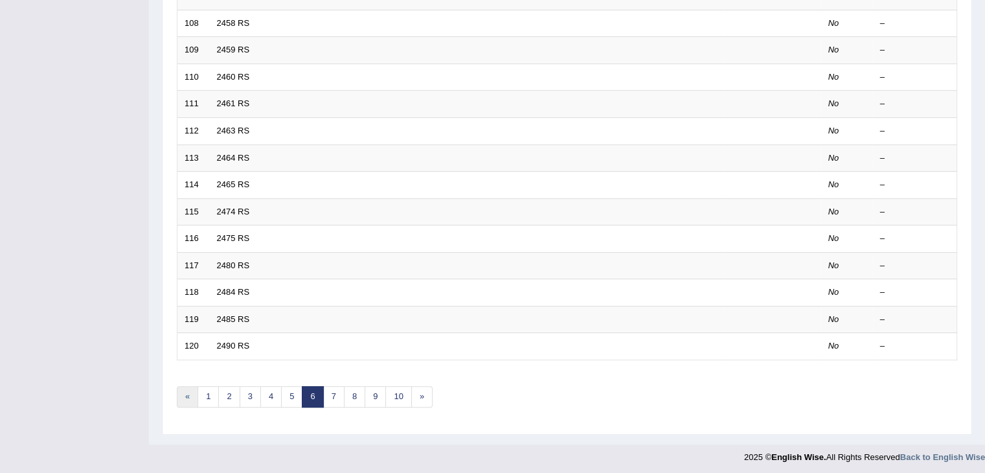
click at [180, 397] on link "«" at bounding box center [187, 396] width 21 height 21
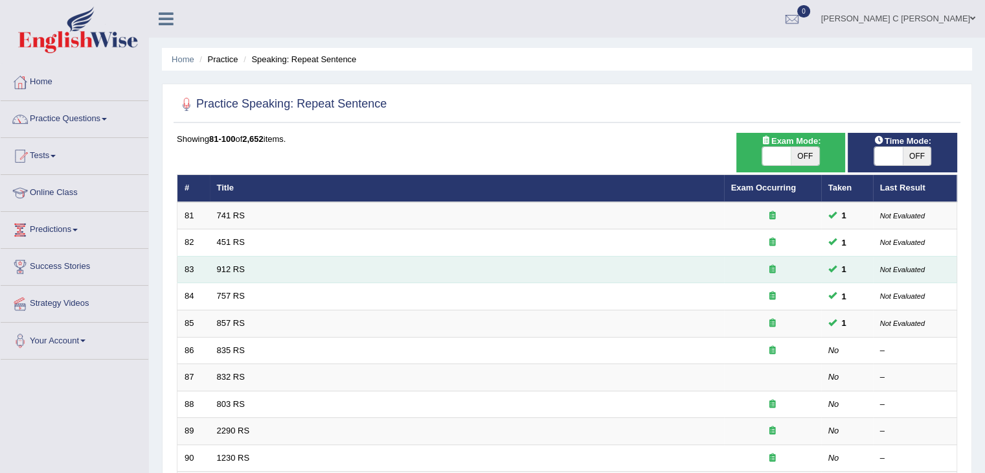
scroll to position [194, 0]
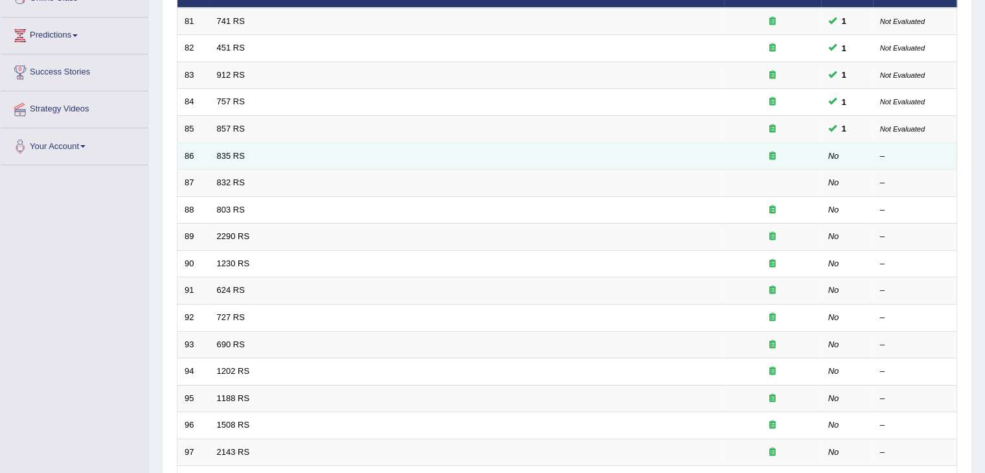
click at [288, 158] on td "835 RS" at bounding box center [467, 155] width 514 height 27
click at [288, 157] on td "835 RS" at bounding box center [467, 155] width 514 height 27
click at [230, 153] on link "835 RS" at bounding box center [231, 156] width 28 height 10
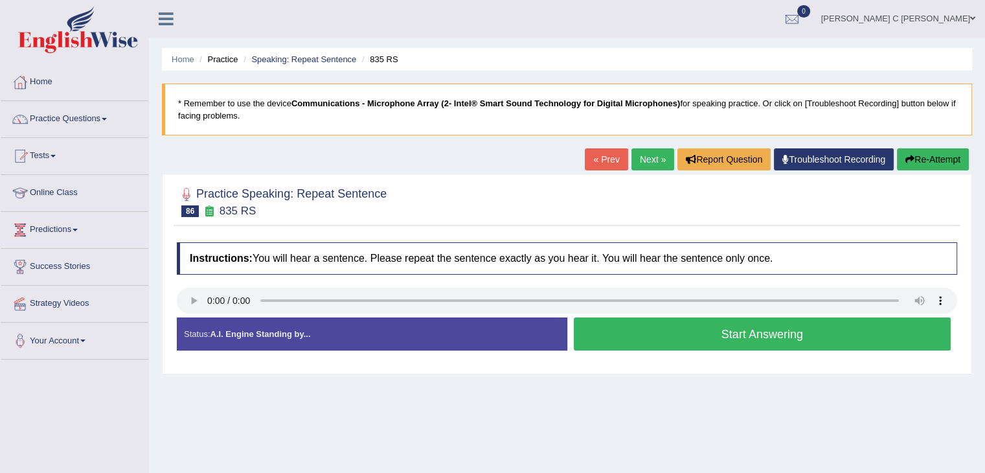
click at [759, 336] on button "Start Answering" at bounding box center [763, 333] width 378 height 33
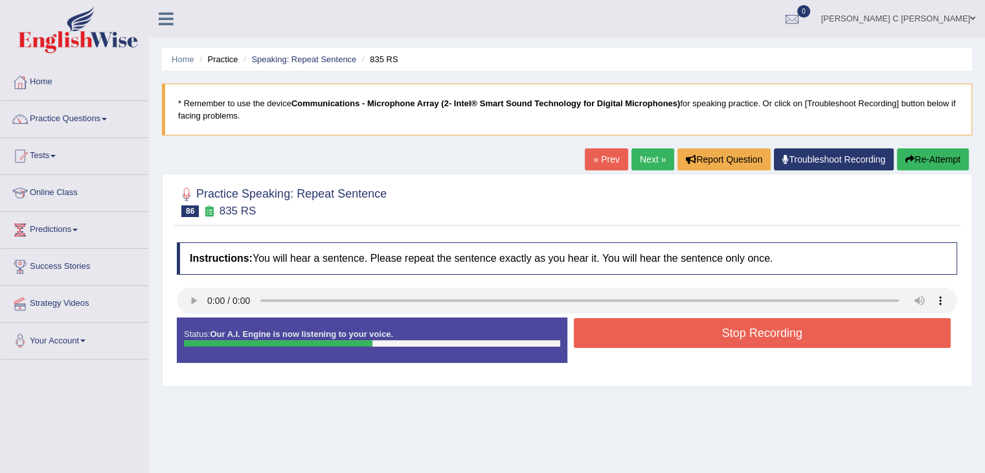
click at [759, 336] on button "Stop Recording" at bounding box center [763, 333] width 378 height 30
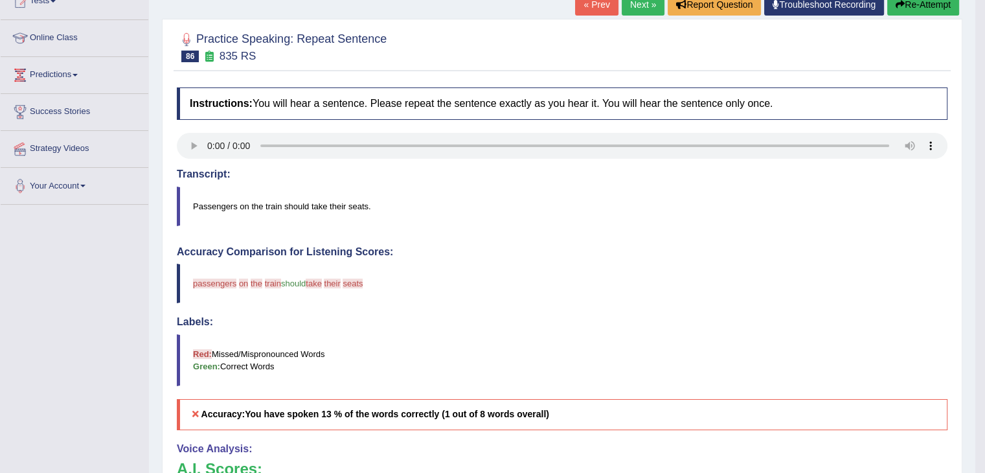
scroll to position [65, 0]
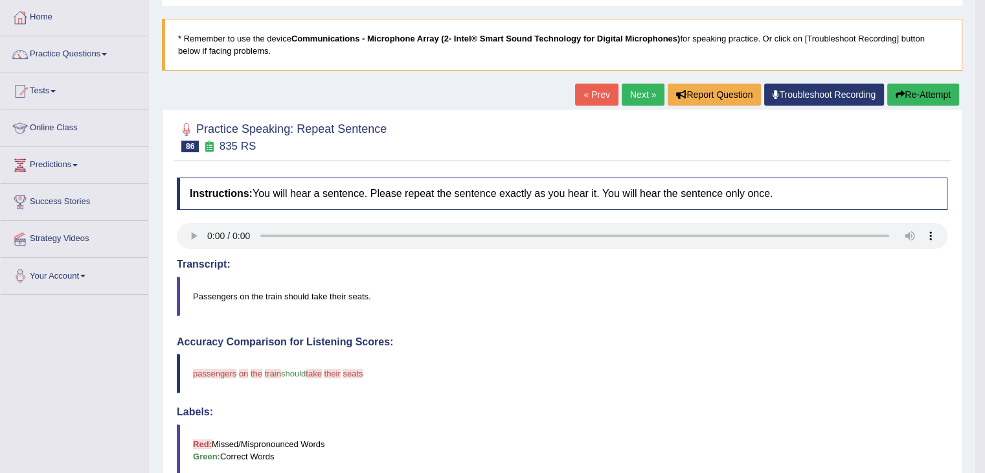
click at [640, 94] on link "Next »" at bounding box center [643, 95] width 43 height 22
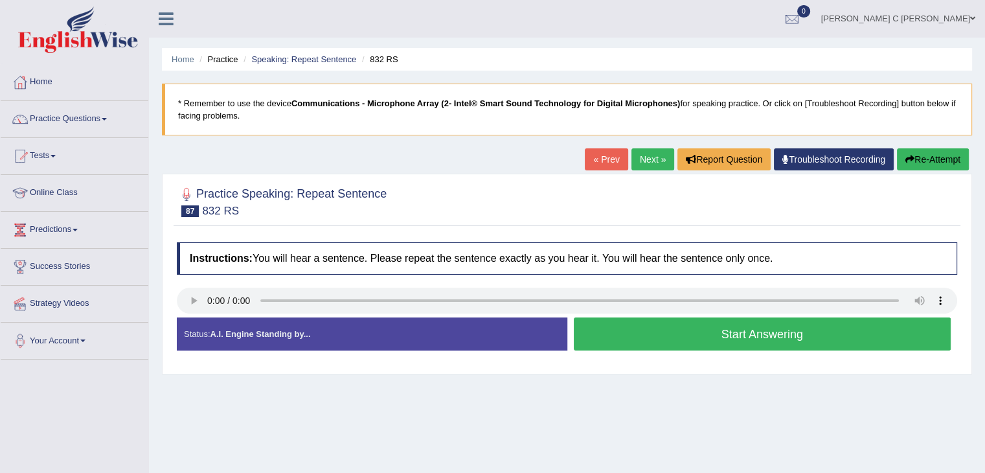
click at [642, 161] on link "Next »" at bounding box center [652, 159] width 43 height 22
click at [646, 341] on button "Start Answering" at bounding box center [763, 333] width 378 height 33
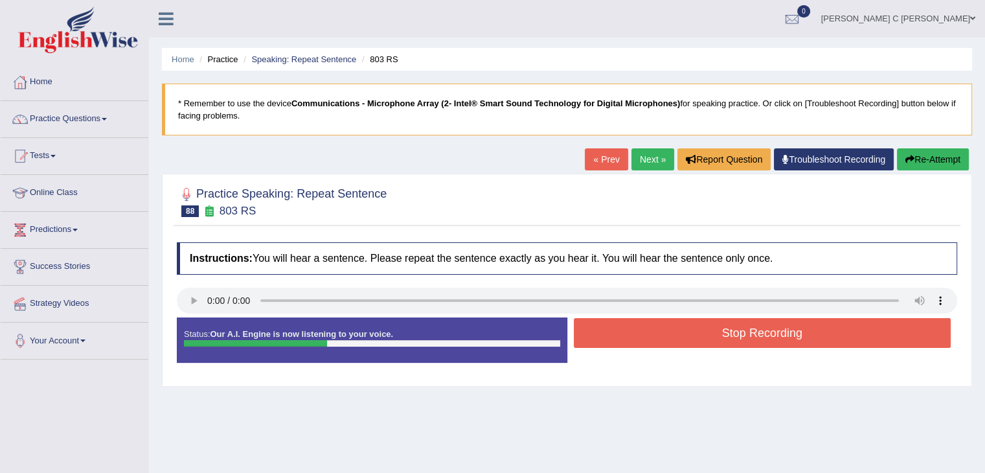
click at [642, 340] on button "Stop Recording" at bounding box center [763, 333] width 378 height 30
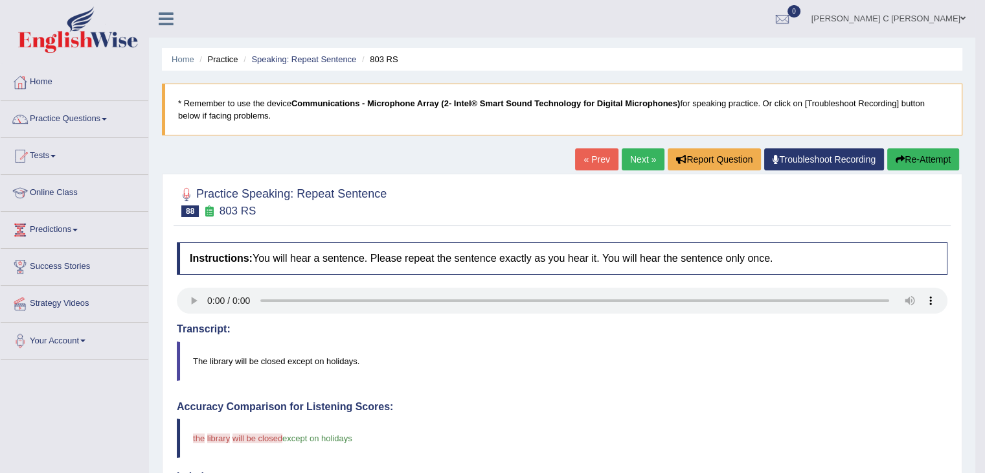
click at [907, 155] on button "Re-Attempt" at bounding box center [923, 159] width 72 height 22
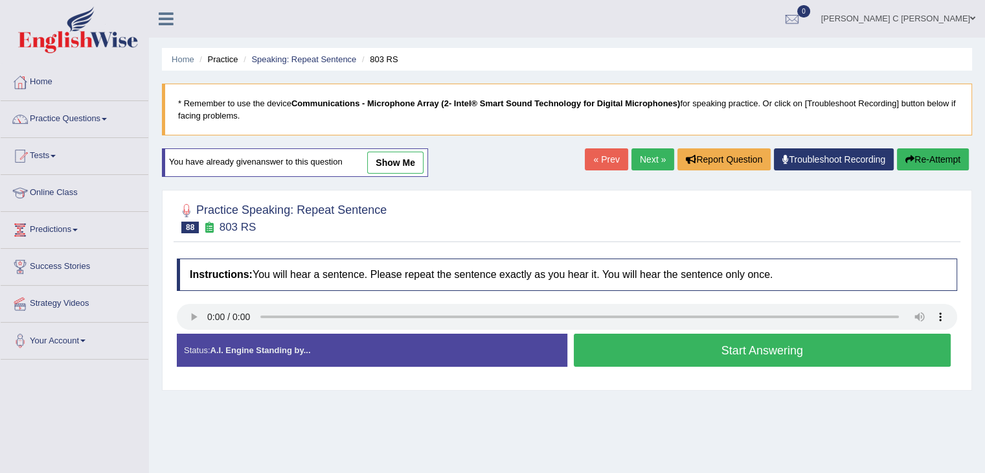
click at [686, 343] on button "Start Answering" at bounding box center [763, 350] width 378 height 33
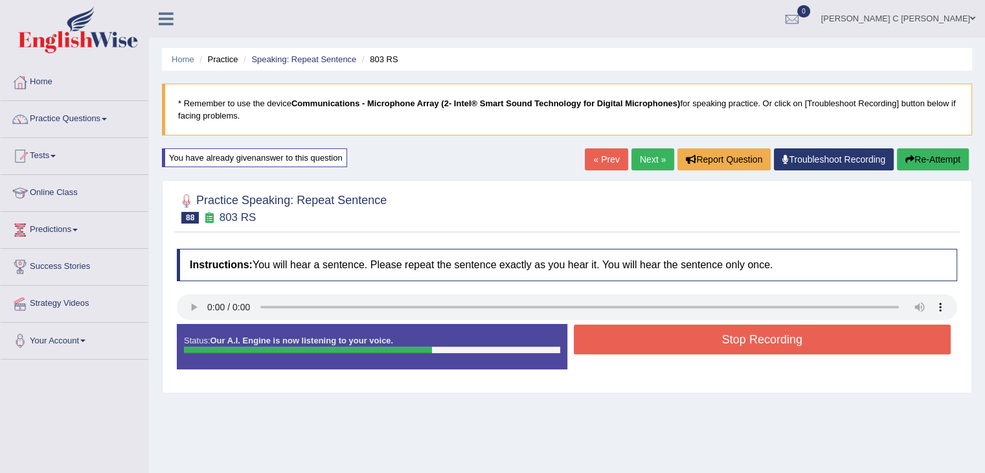
drag, startPoint x: 923, startPoint y: 159, endPoint x: 913, endPoint y: 179, distance: 22.9
click at [922, 159] on button "Re-Attempt" at bounding box center [933, 159] width 72 height 22
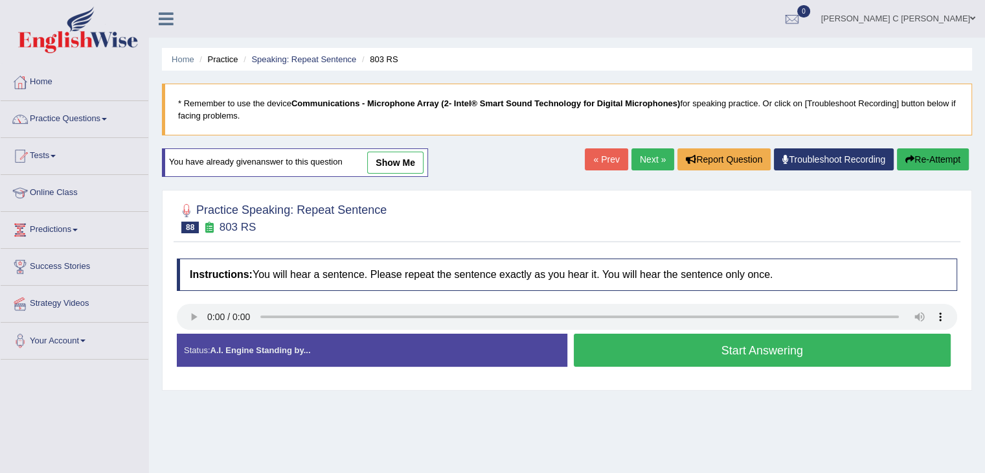
click at [587, 348] on button "Start Answering" at bounding box center [763, 350] width 378 height 33
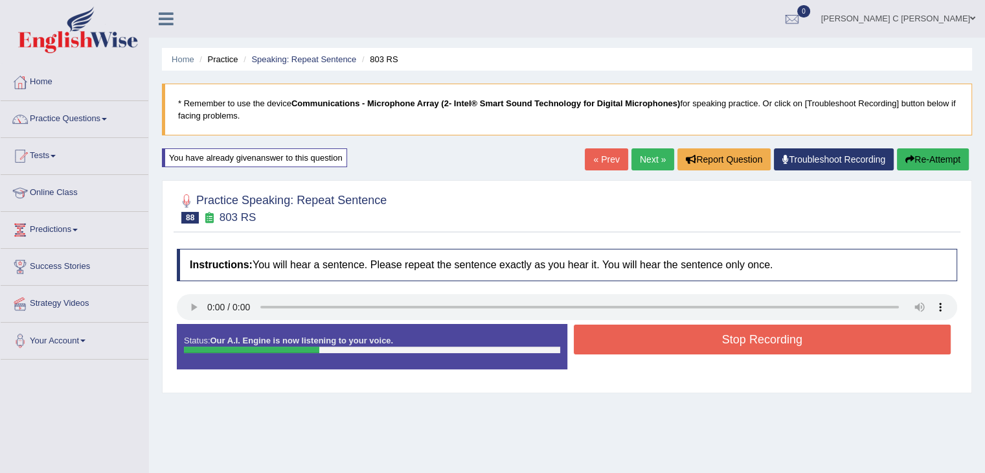
click at [938, 160] on button "Re-Attempt" at bounding box center [933, 159] width 72 height 22
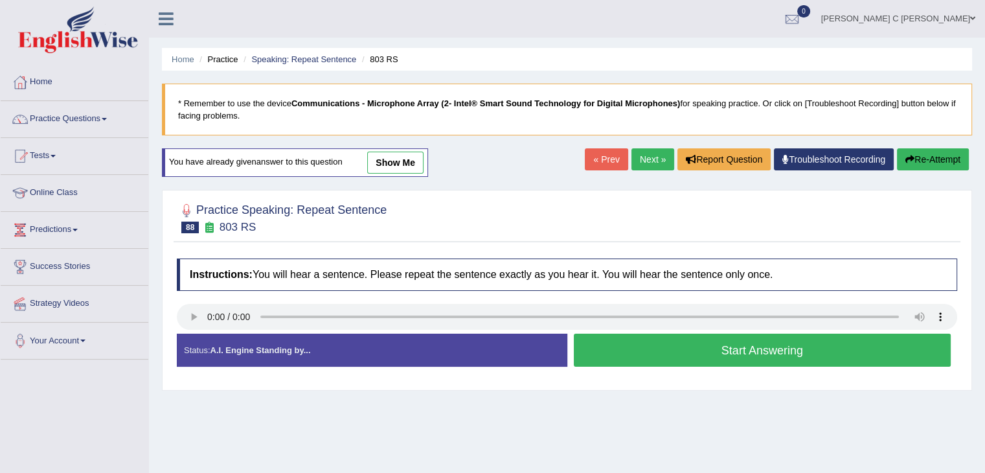
click at [681, 348] on button "Start Answering" at bounding box center [763, 350] width 378 height 33
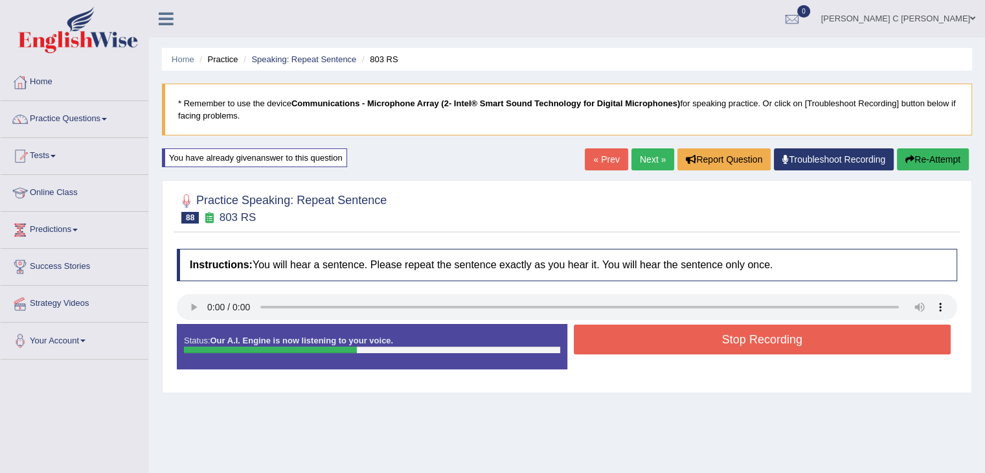
click at [681, 347] on button "Stop Recording" at bounding box center [763, 339] width 378 height 30
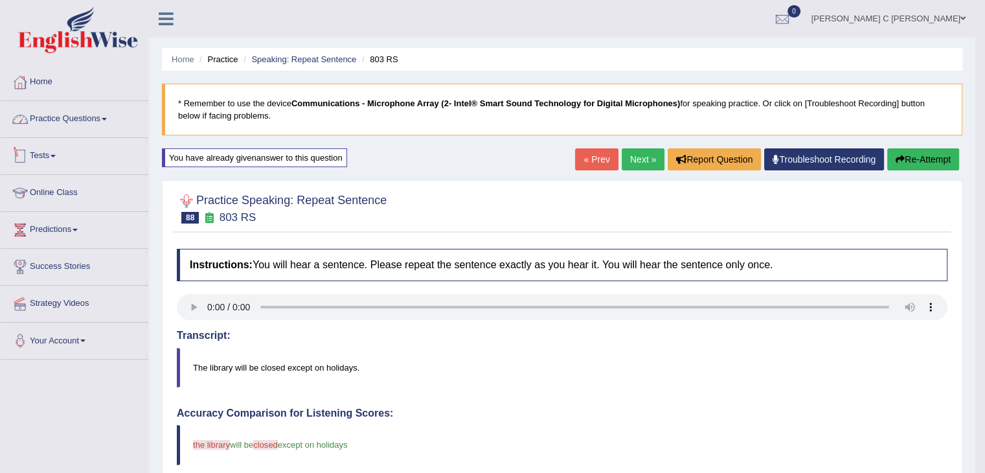
click at [106, 125] on link "Practice Questions" at bounding box center [75, 117] width 148 height 32
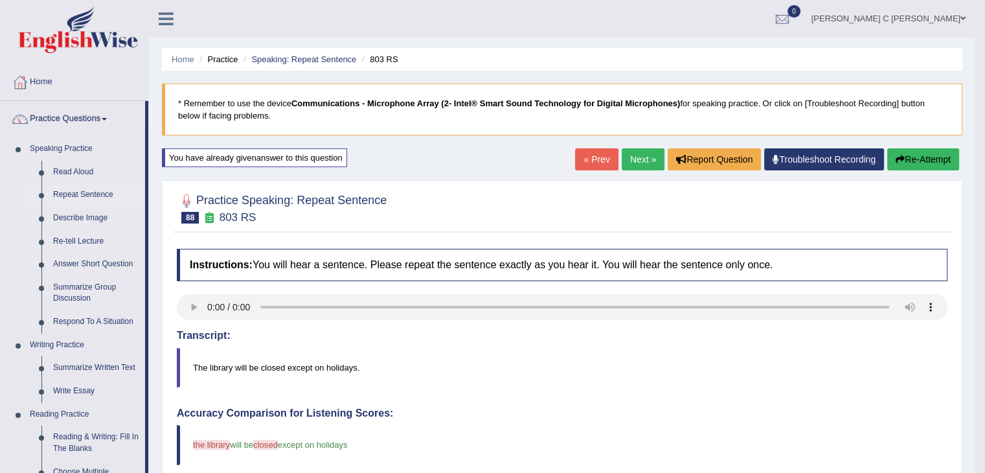
click at [93, 198] on link "Repeat Sentence" at bounding box center [96, 194] width 98 height 23
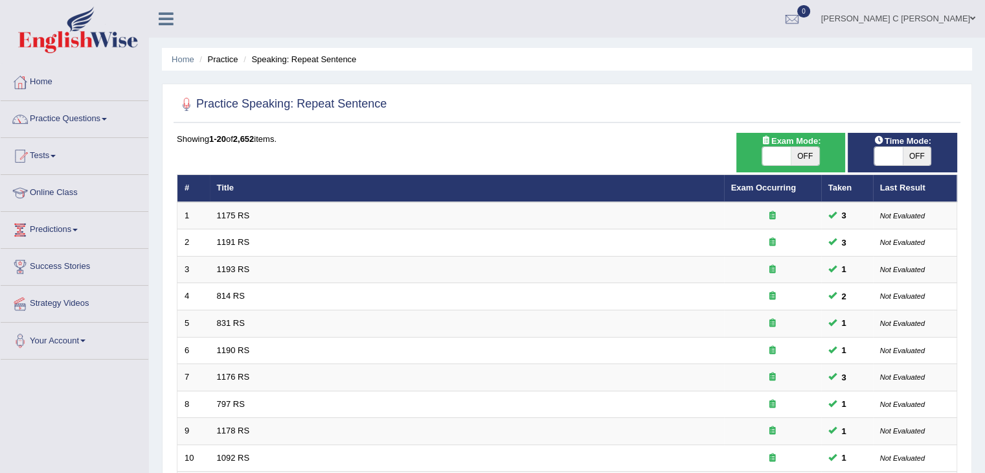
drag, startPoint x: 920, startPoint y: 159, endPoint x: 843, endPoint y: 192, distance: 83.8
click at [920, 162] on span "OFF" at bounding box center [917, 156] width 28 height 18
checkbox input "true"
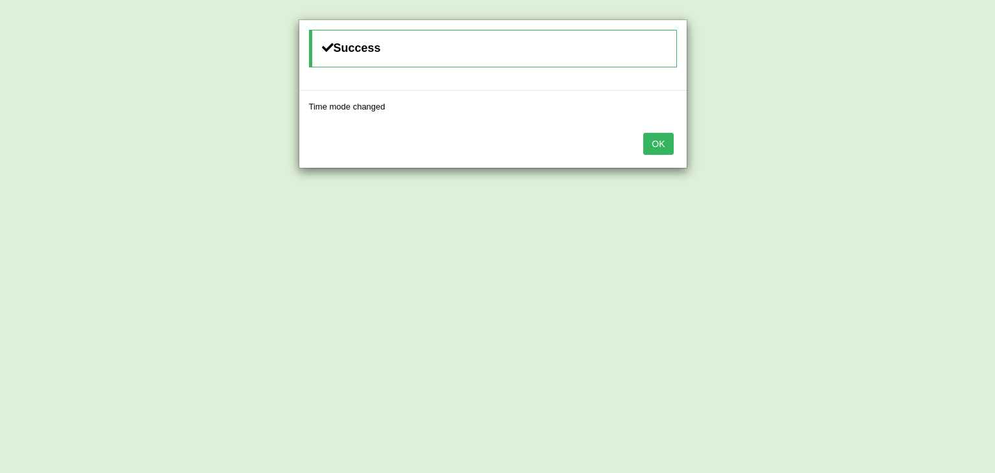
click at [655, 148] on button "OK" at bounding box center [658, 144] width 30 height 22
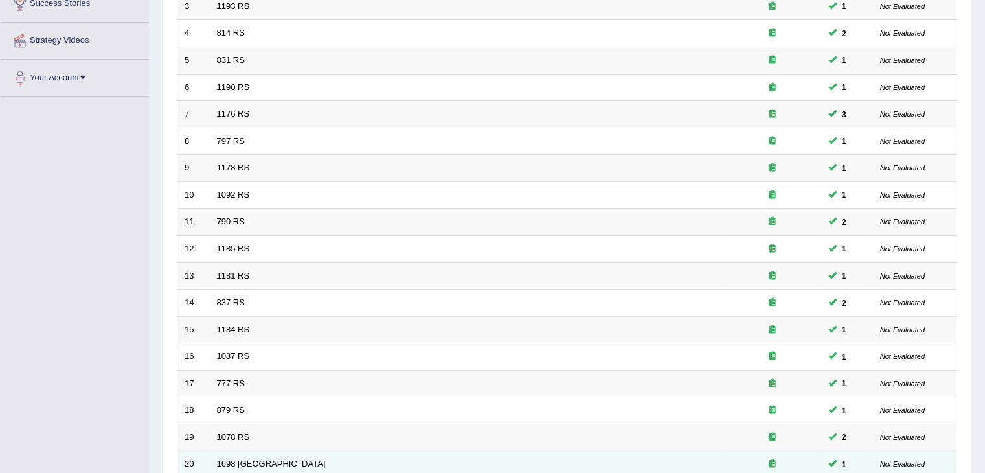
scroll to position [381, 0]
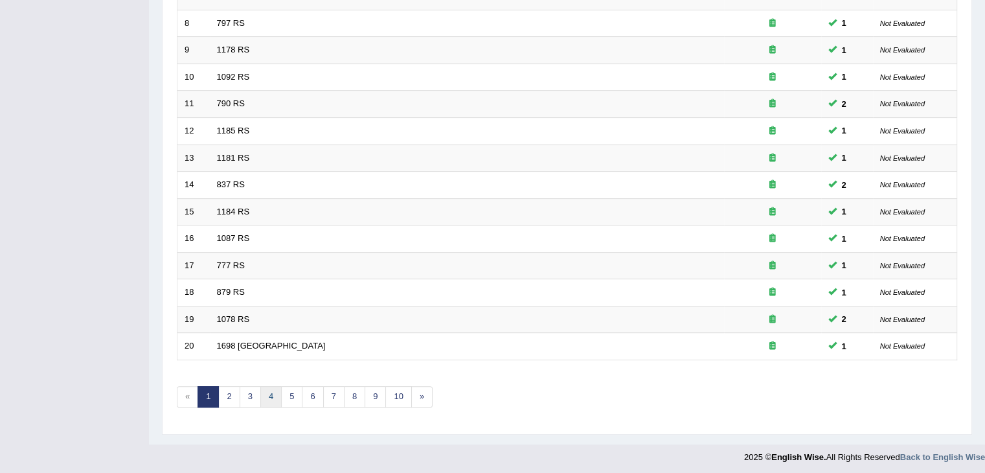
click at [262, 397] on link "4" at bounding box center [270, 396] width 21 height 21
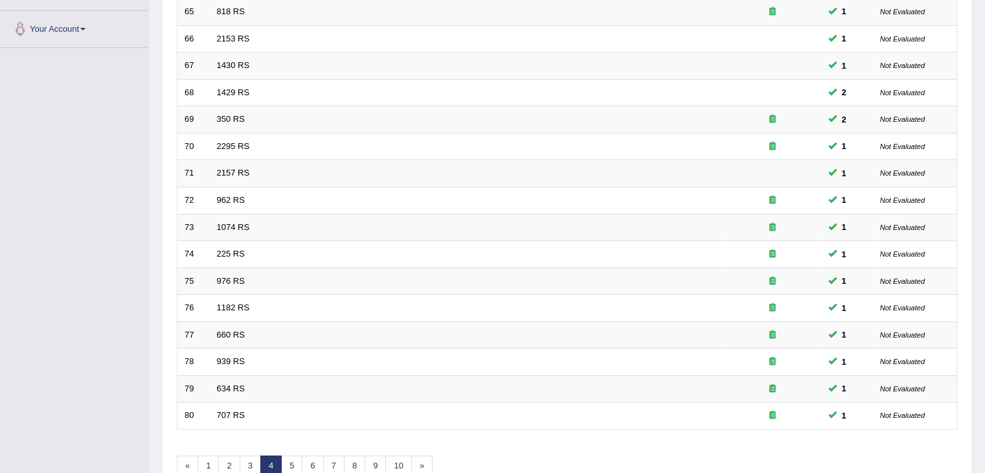
scroll to position [381, 0]
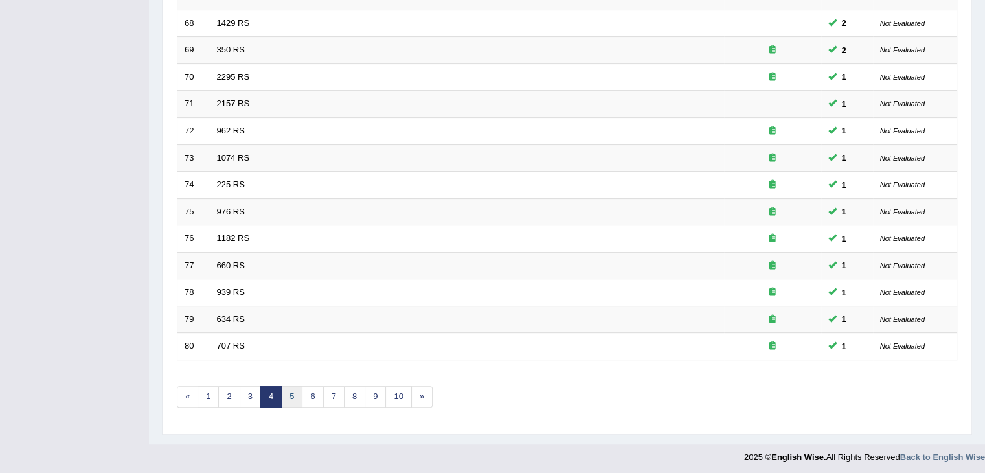
click at [289, 392] on link "5" at bounding box center [291, 396] width 21 height 21
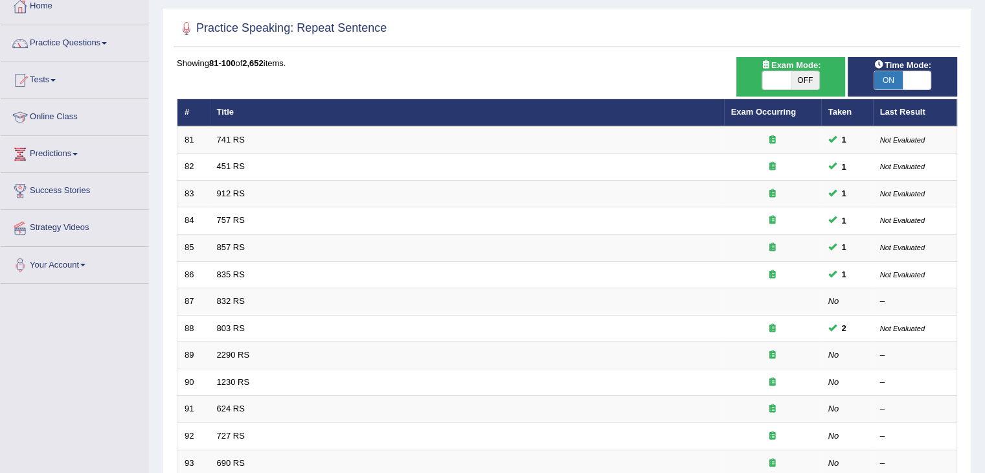
scroll to position [194, 0]
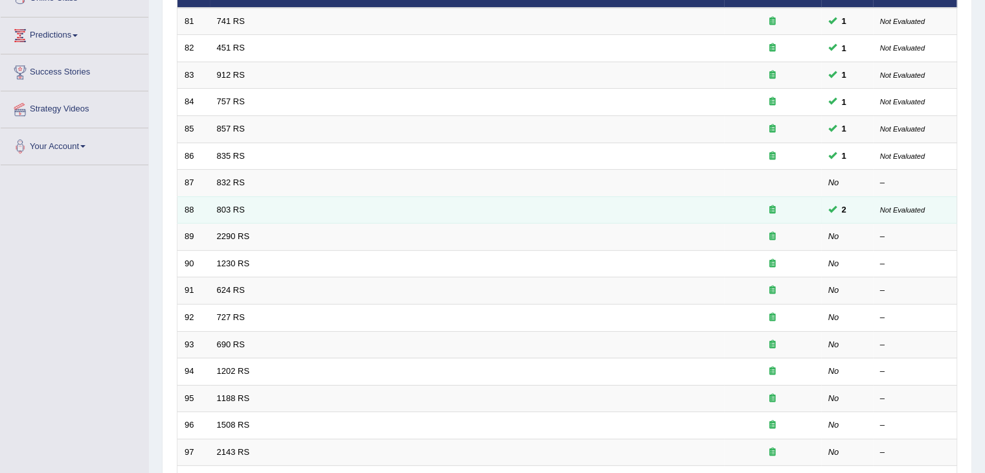
click at [548, 211] on td "803 RS" at bounding box center [467, 209] width 514 height 27
click at [545, 213] on td "803 RS" at bounding box center [467, 209] width 514 height 27
click at [238, 208] on link "803 RS" at bounding box center [231, 210] width 28 height 10
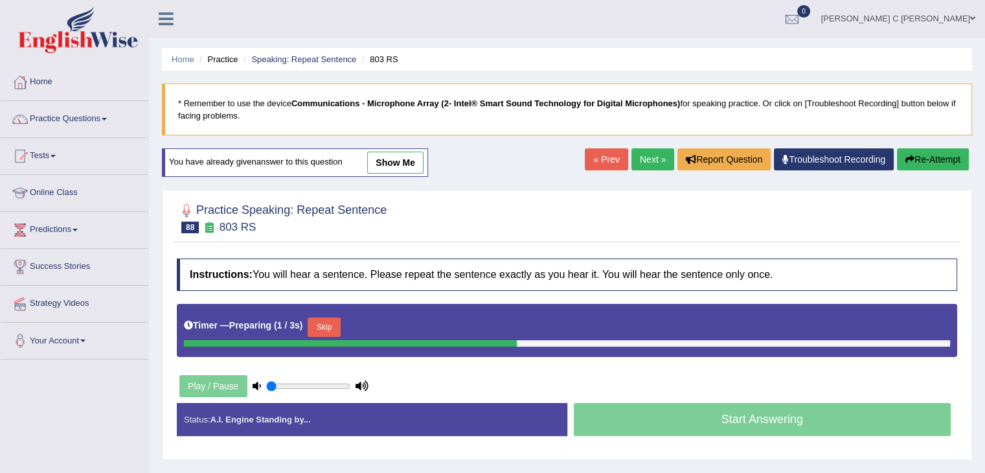
click at [321, 324] on button "Skip" at bounding box center [324, 326] width 32 height 19
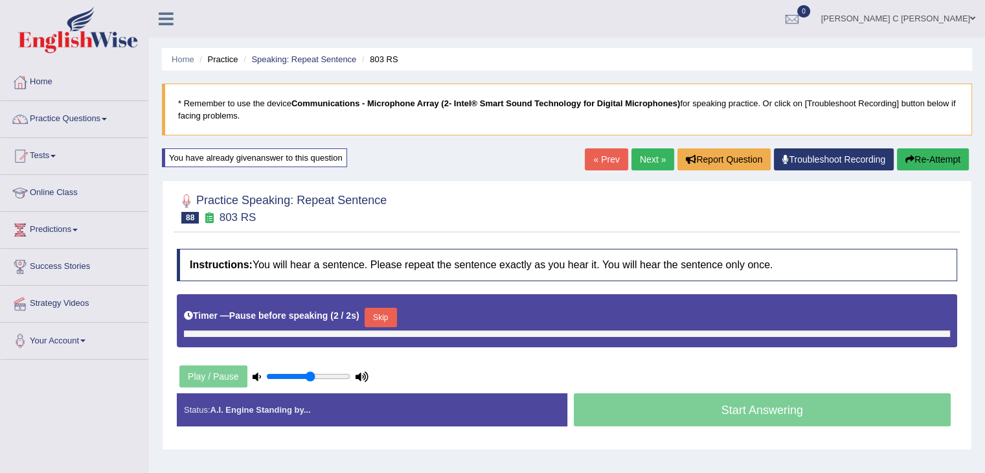
drag, startPoint x: 293, startPoint y: 372, endPoint x: 308, endPoint y: 372, distance: 15.5
type input "0.55"
click at [308, 372] on input "range" at bounding box center [308, 376] width 84 height 10
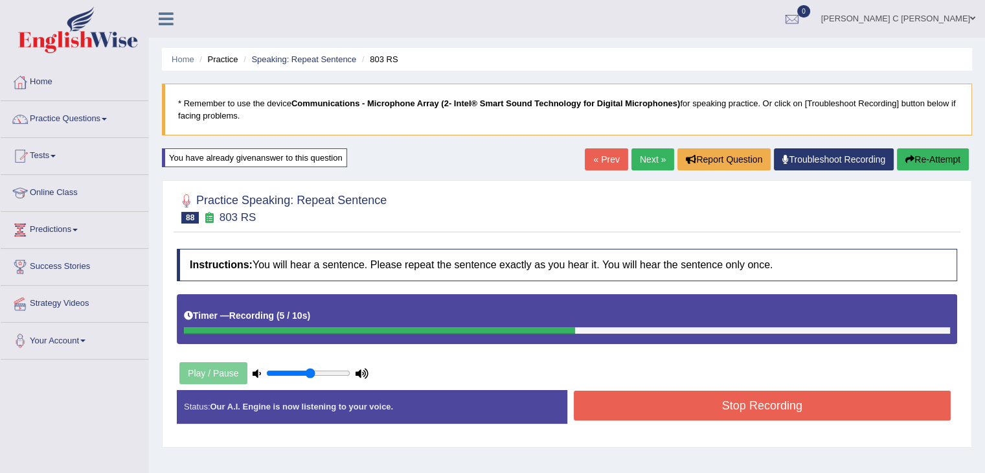
click at [653, 397] on button "Stop Recording" at bounding box center [763, 405] width 378 height 30
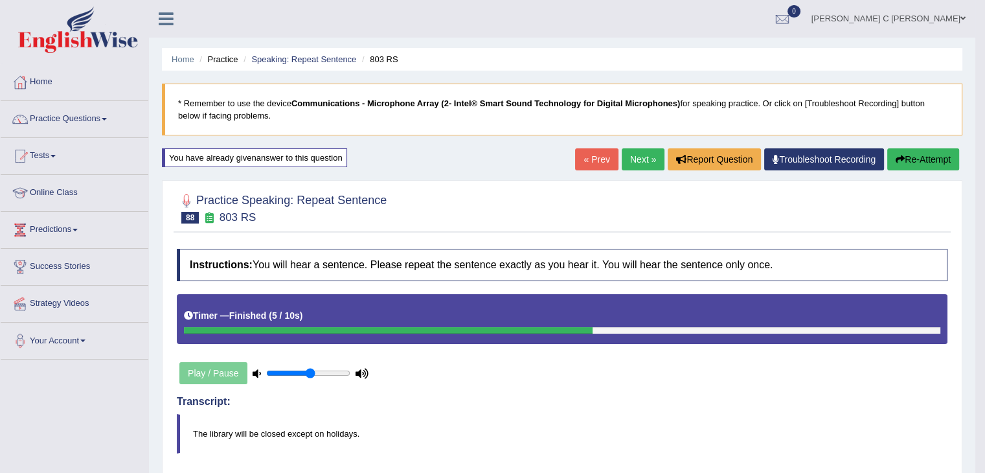
click at [639, 168] on link "Next »" at bounding box center [643, 159] width 43 height 22
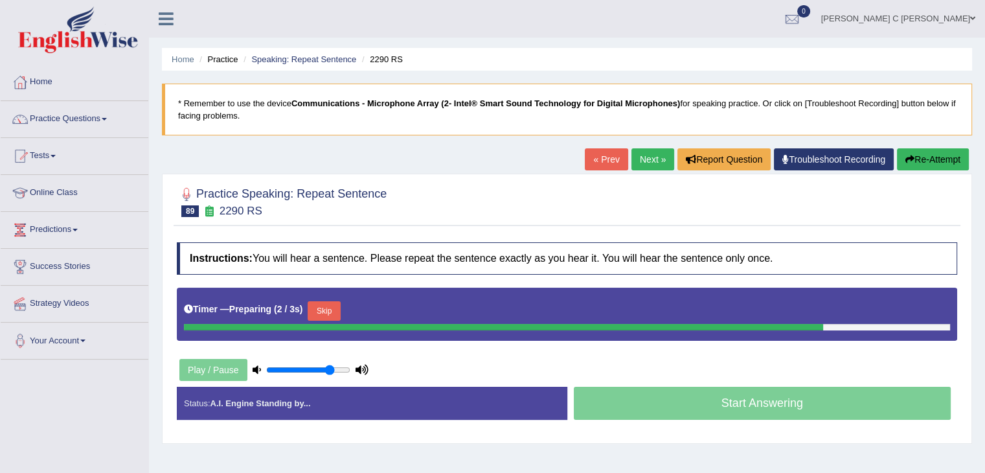
drag, startPoint x: 312, startPoint y: 366, endPoint x: 330, endPoint y: 367, distance: 18.2
click at [330, 367] on input "range" at bounding box center [308, 370] width 84 height 10
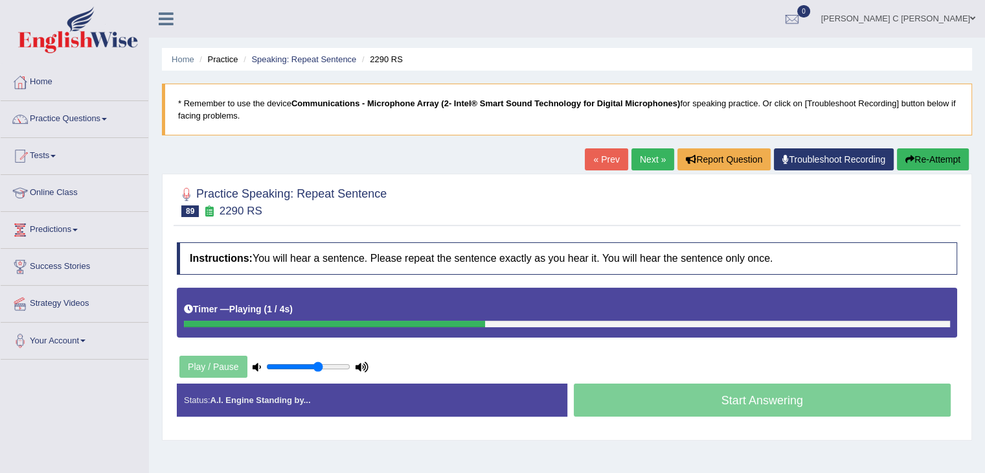
drag, startPoint x: 330, startPoint y: 367, endPoint x: 319, endPoint y: 367, distance: 10.4
type input "0.65"
click at [319, 368] on input "range" at bounding box center [308, 366] width 84 height 10
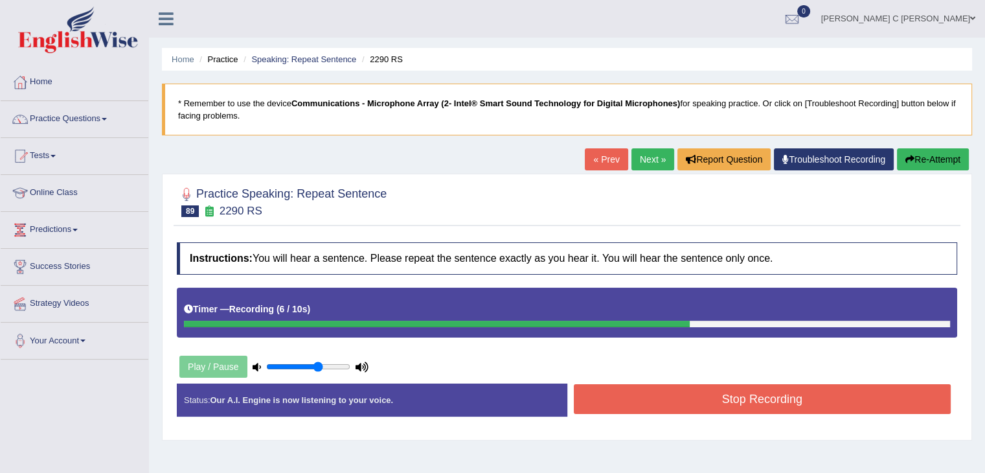
click at [629, 405] on button "Stop Recording" at bounding box center [763, 399] width 378 height 30
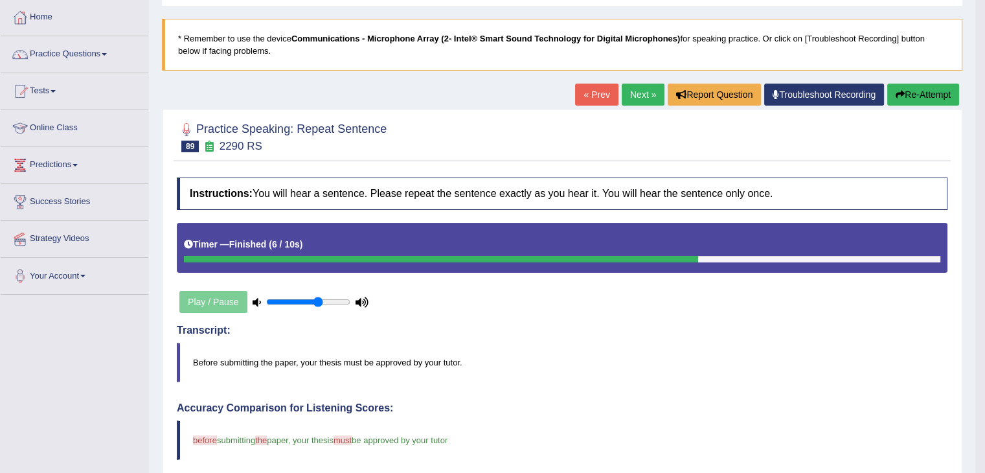
scroll to position [65, 0]
click at [922, 85] on button "Re-Attempt" at bounding box center [923, 95] width 72 height 22
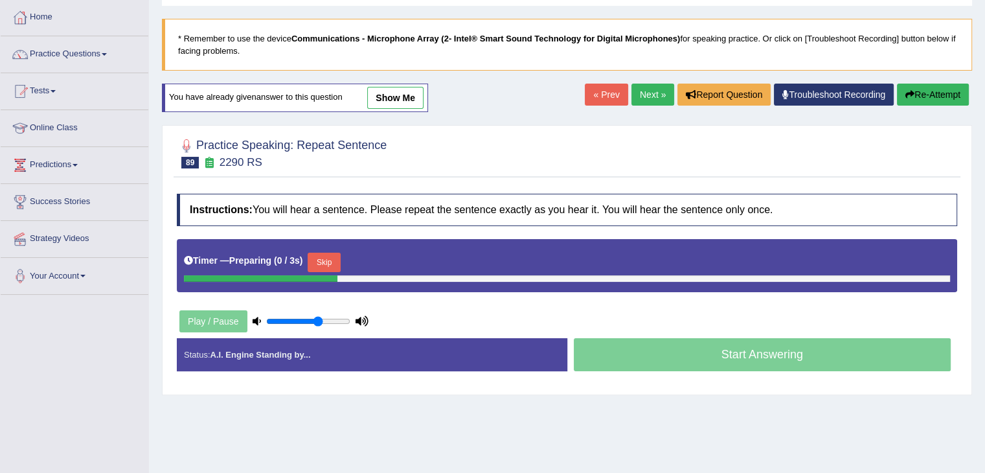
click at [339, 260] on button "Skip" at bounding box center [324, 262] width 32 height 19
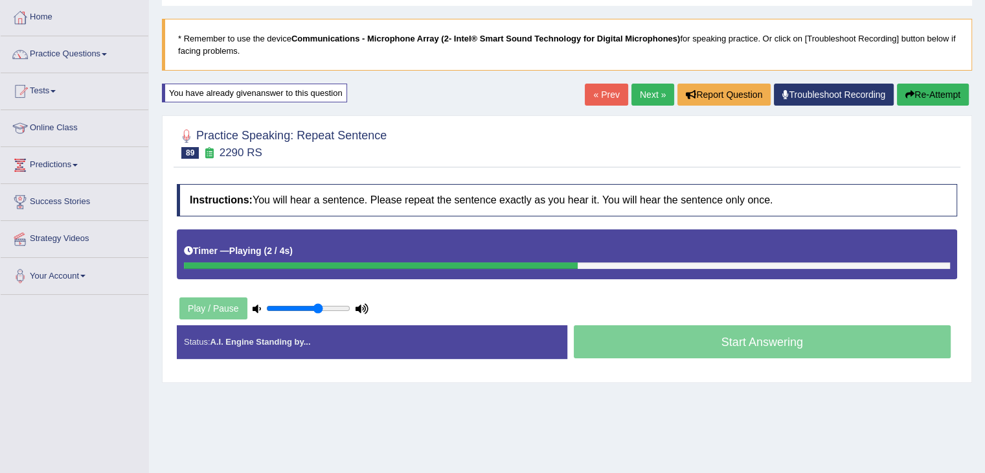
drag, startPoint x: 370, startPoint y: 264, endPoint x: 212, endPoint y: 262, distance: 158.0
click at [212, 262] on div at bounding box center [381, 265] width 394 height 6
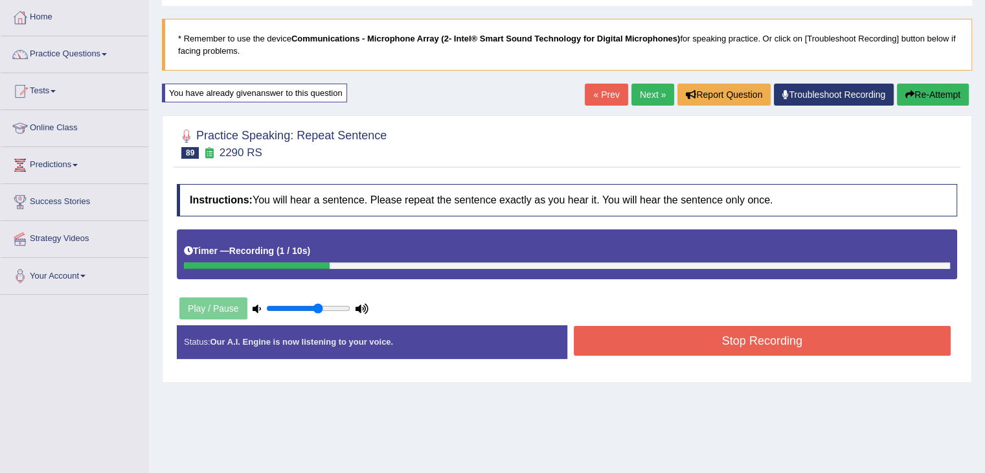
drag, startPoint x: 929, startPoint y: 92, endPoint x: 913, endPoint y: 113, distance: 26.3
click at [928, 93] on button "Re-Attempt" at bounding box center [933, 95] width 72 height 22
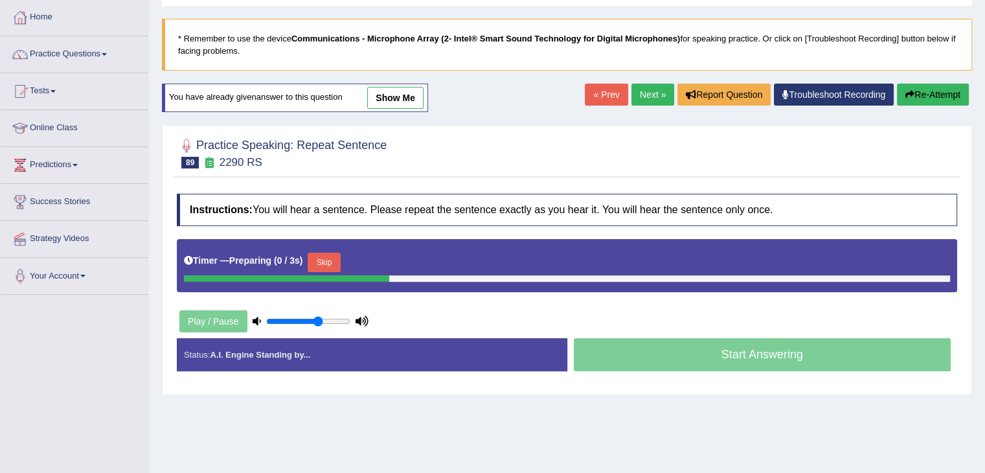
click at [330, 265] on button "Skip" at bounding box center [324, 262] width 32 height 19
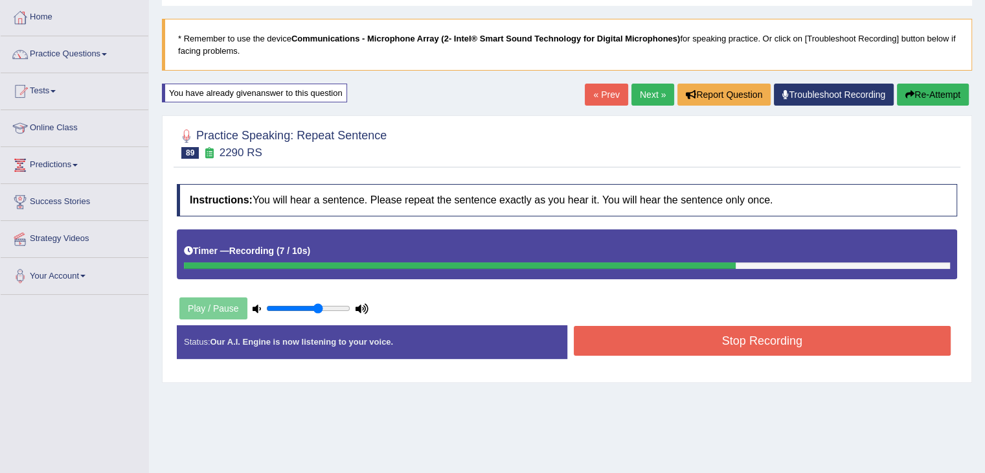
click at [626, 335] on button "Stop Recording" at bounding box center [763, 341] width 378 height 30
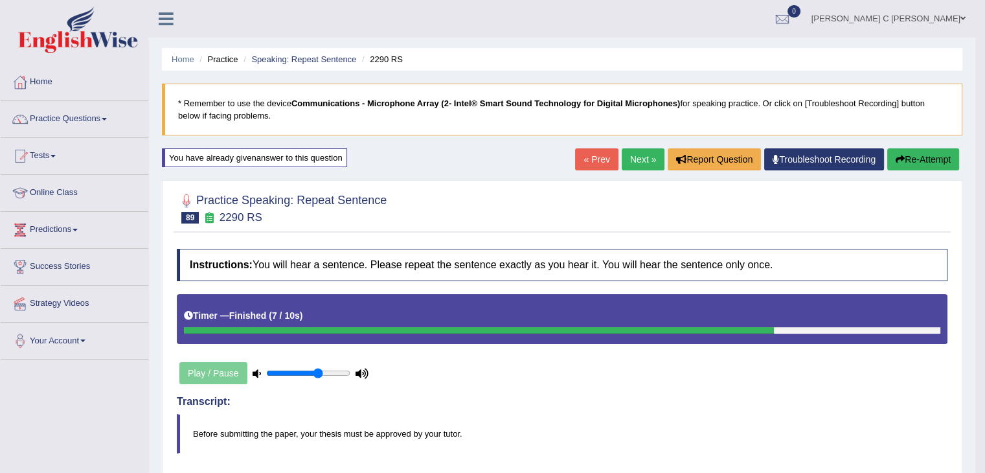
click at [640, 164] on link "Next »" at bounding box center [643, 159] width 43 height 22
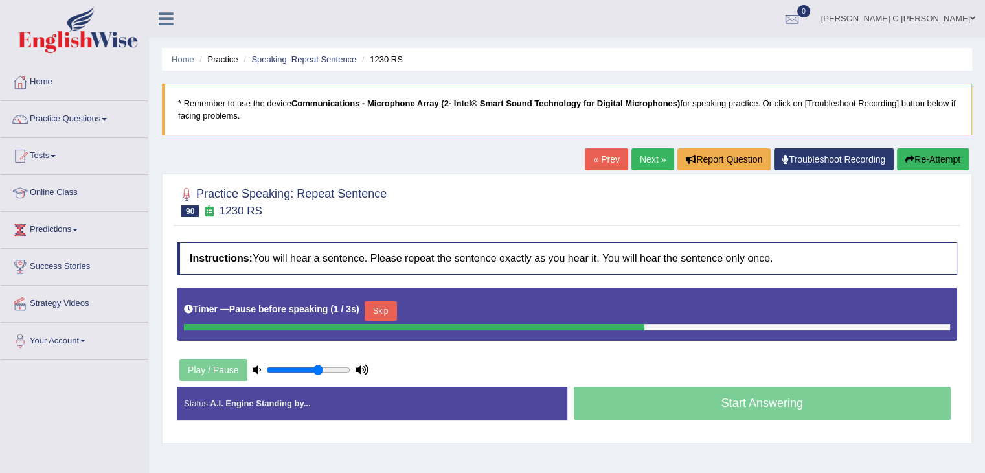
click at [947, 153] on button "Re-Attempt" at bounding box center [933, 159] width 72 height 22
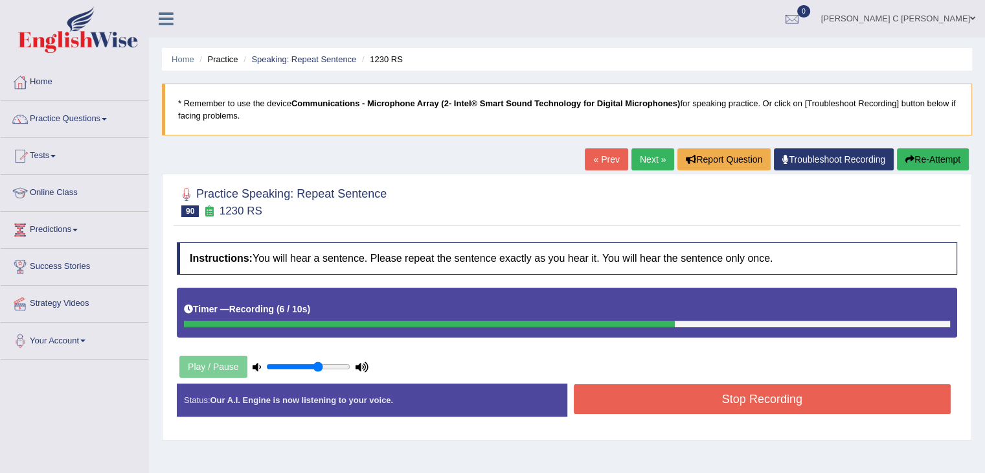
click at [655, 412] on div "Stop Recording" at bounding box center [762, 400] width 390 height 33
click at [653, 409] on button "Stop Recording" at bounding box center [763, 399] width 378 height 30
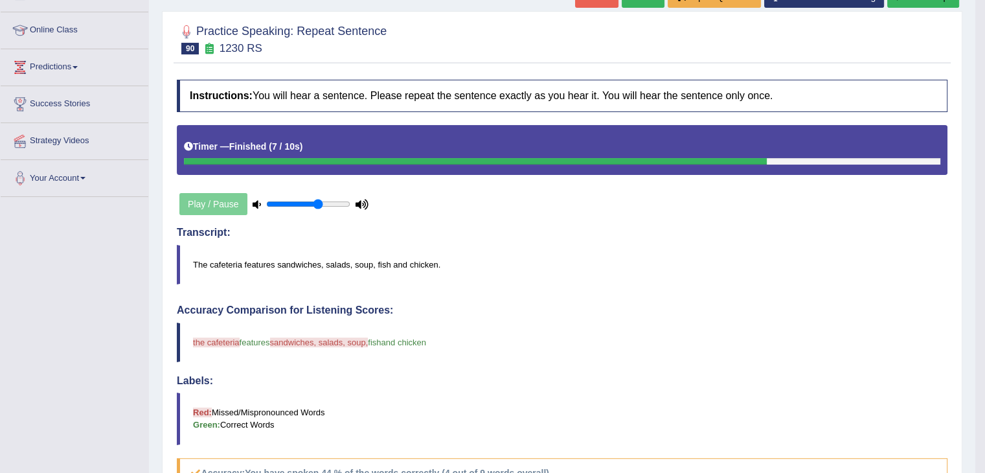
scroll to position [130, 0]
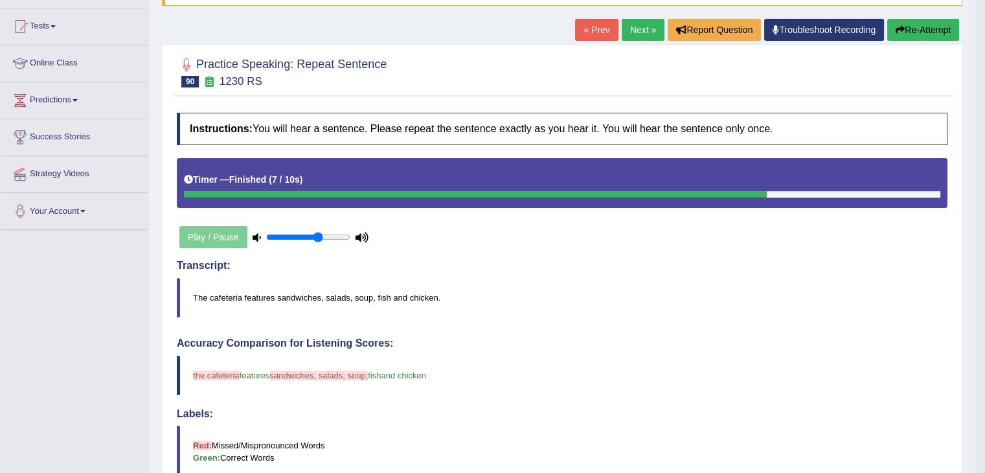
click at [923, 31] on button "Re-Attempt" at bounding box center [923, 30] width 72 height 22
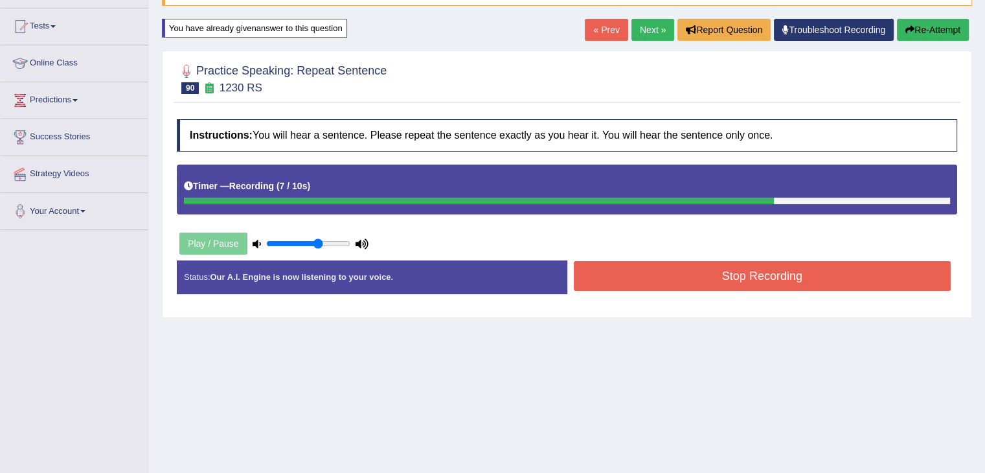
click at [609, 273] on button "Stop Recording" at bounding box center [763, 276] width 378 height 30
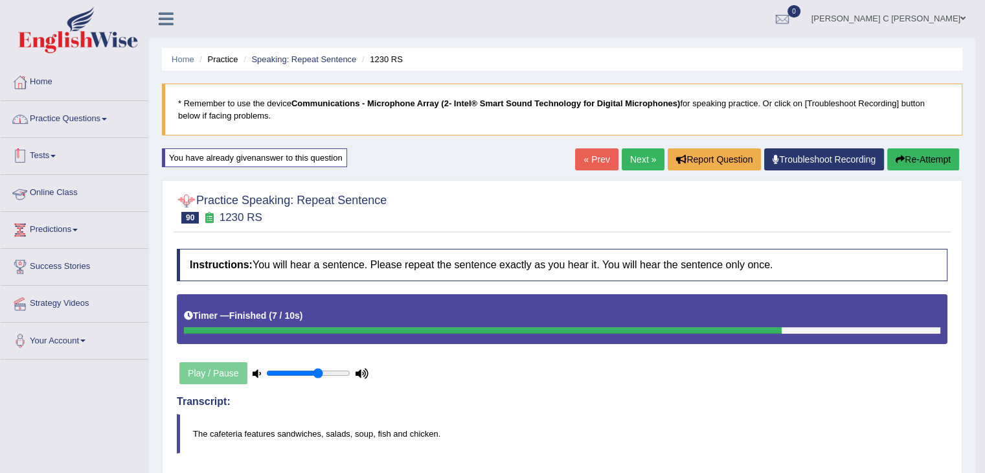
click at [101, 128] on link "Practice Questions" at bounding box center [75, 117] width 148 height 32
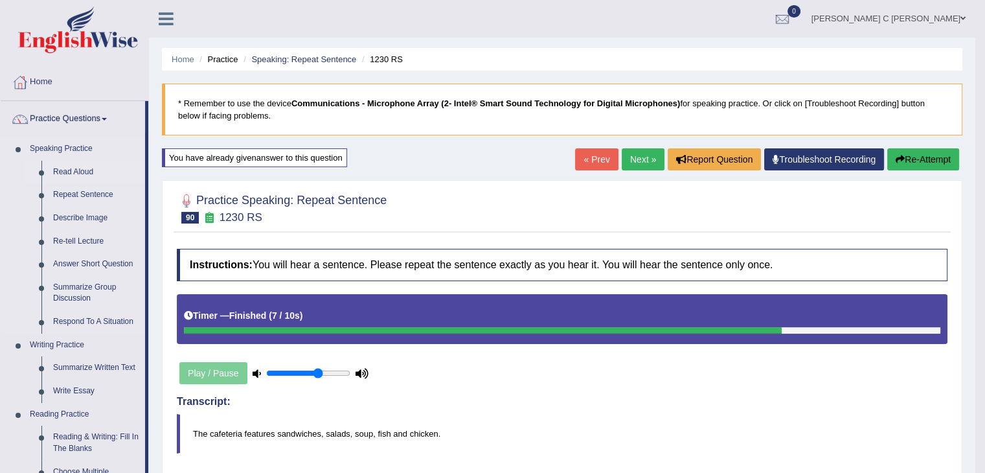
click at [83, 168] on link "Read Aloud" at bounding box center [96, 172] width 98 height 23
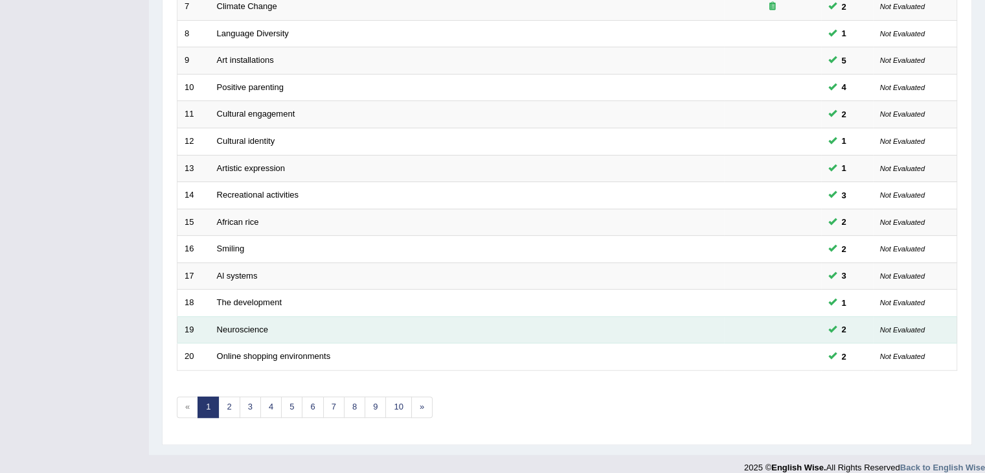
scroll to position [381, 0]
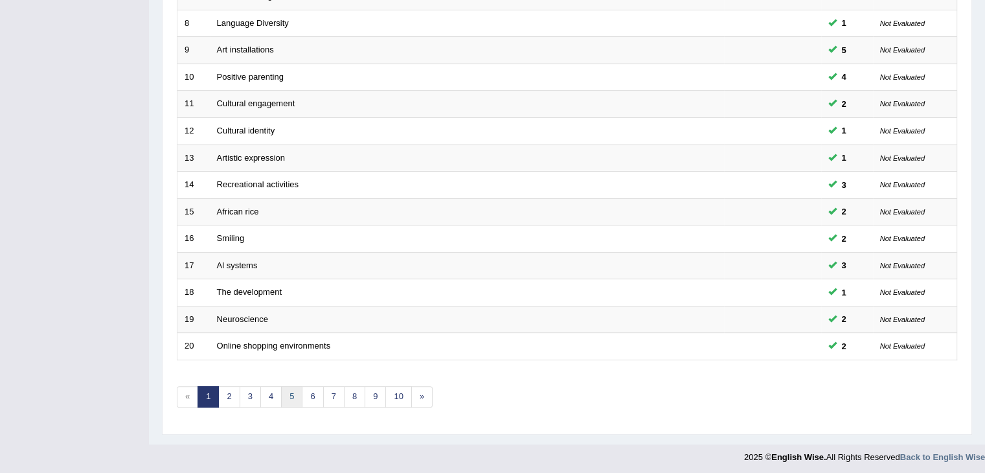
click at [292, 390] on link "5" at bounding box center [291, 396] width 21 height 21
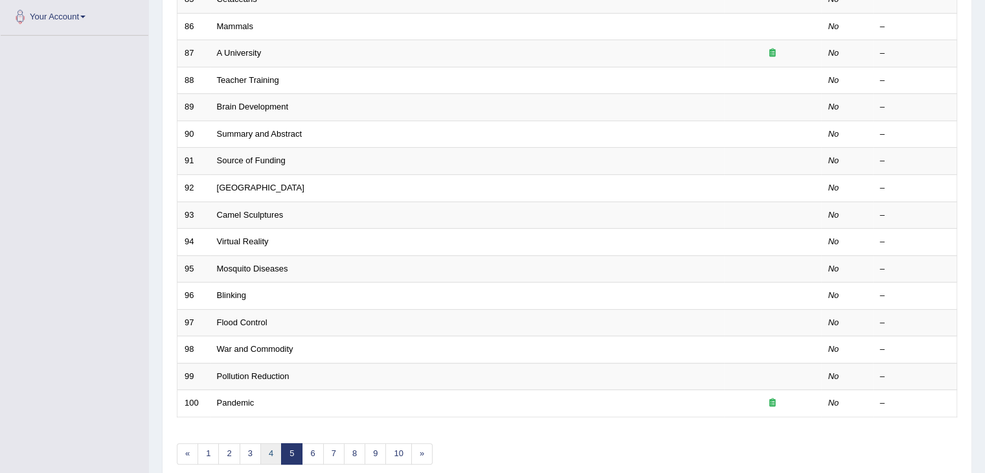
click at [262, 446] on link "4" at bounding box center [270, 453] width 21 height 21
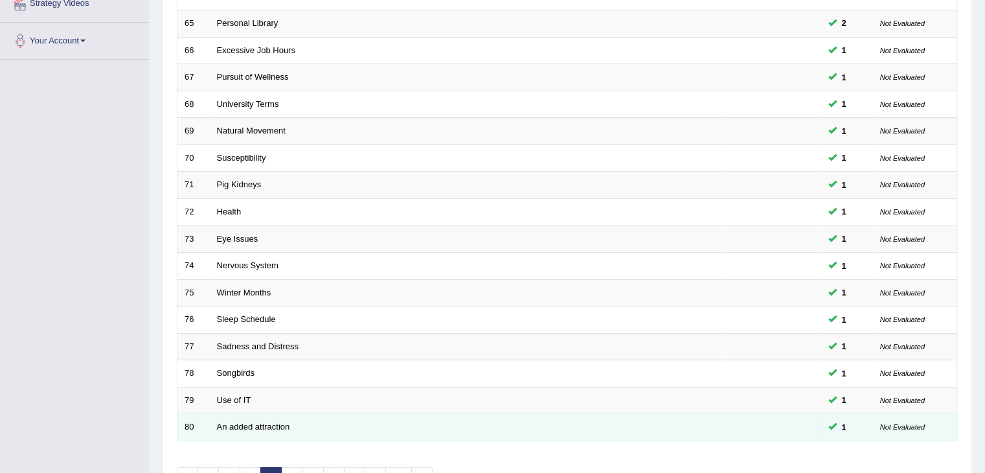
scroll to position [381, 0]
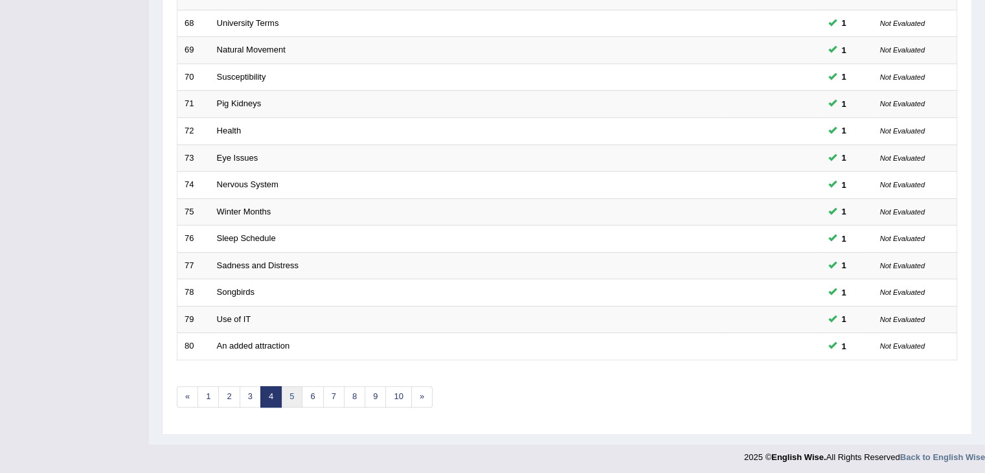
click at [285, 394] on link "5" at bounding box center [291, 396] width 21 height 21
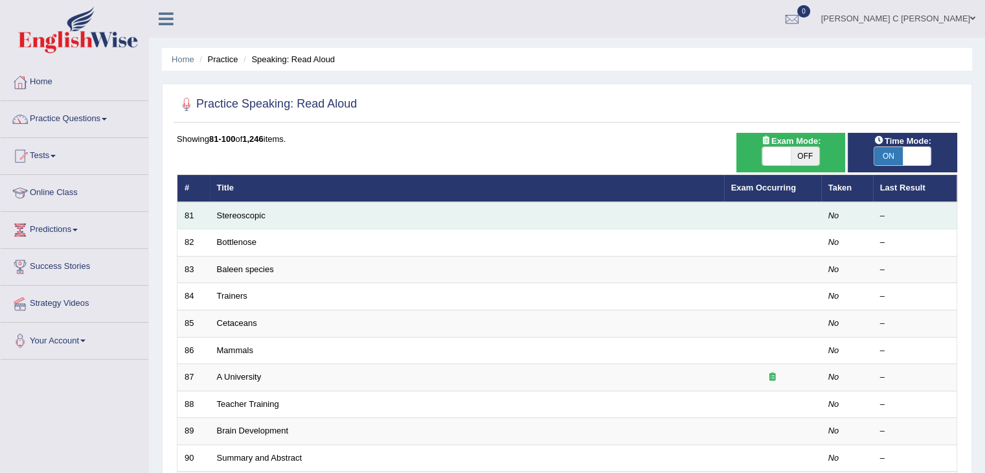
click at [238, 223] on td "Stereoscopic" at bounding box center [467, 215] width 514 height 27
click at [238, 216] on link "Stereoscopic" at bounding box center [241, 215] width 49 height 10
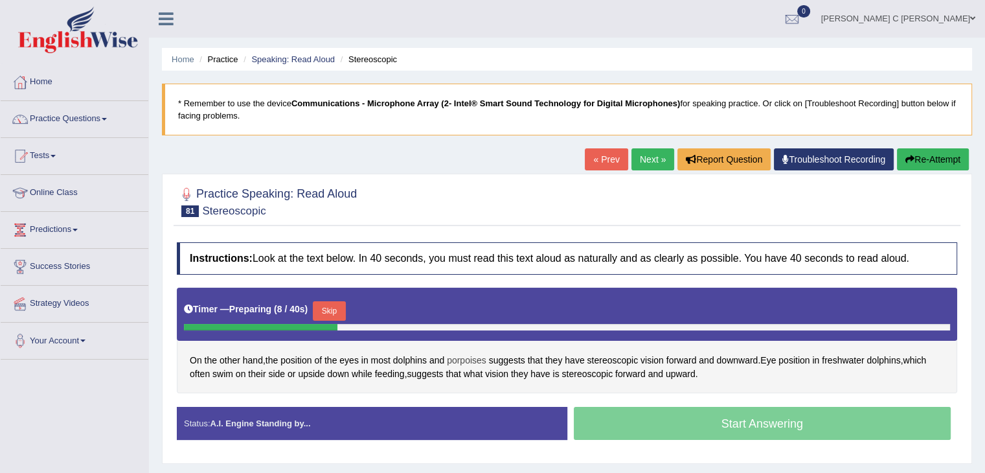
click at [473, 359] on span "porpoises" at bounding box center [467, 361] width 40 height 14
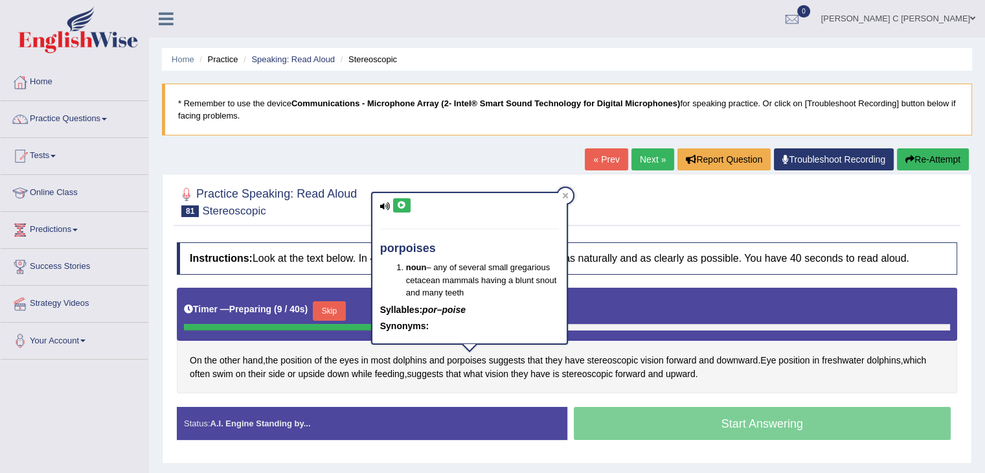
click at [402, 205] on icon at bounding box center [402, 205] width 10 height 8
click at [562, 194] on icon at bounding box center [565, 195] width 6 height 6
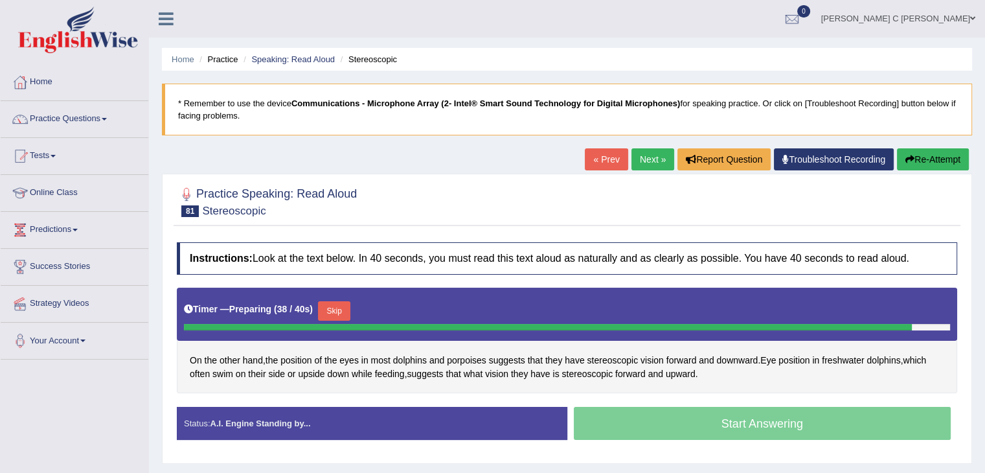
click at [322, 324] on div at bounding box center [548, 327] width 728 height 6
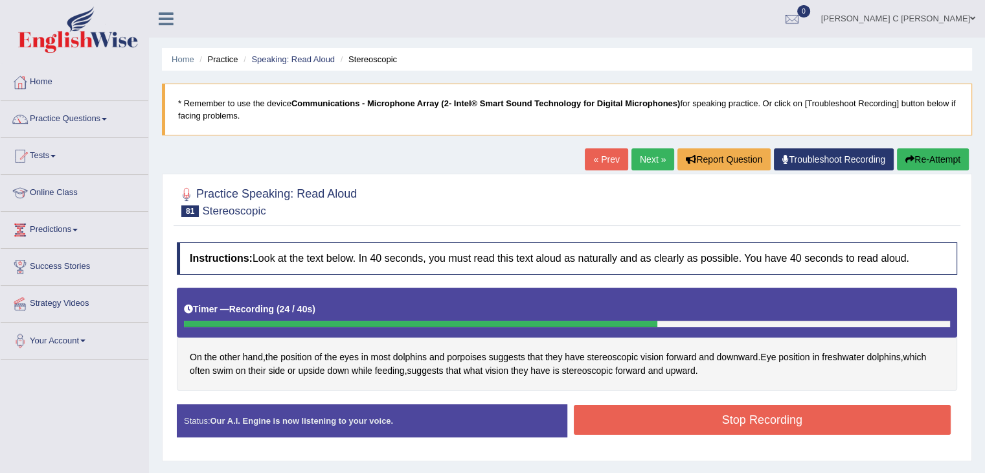
click at [692, 417] on button "Stop Recording" at bounding box center [763, 420] width 378 height 30
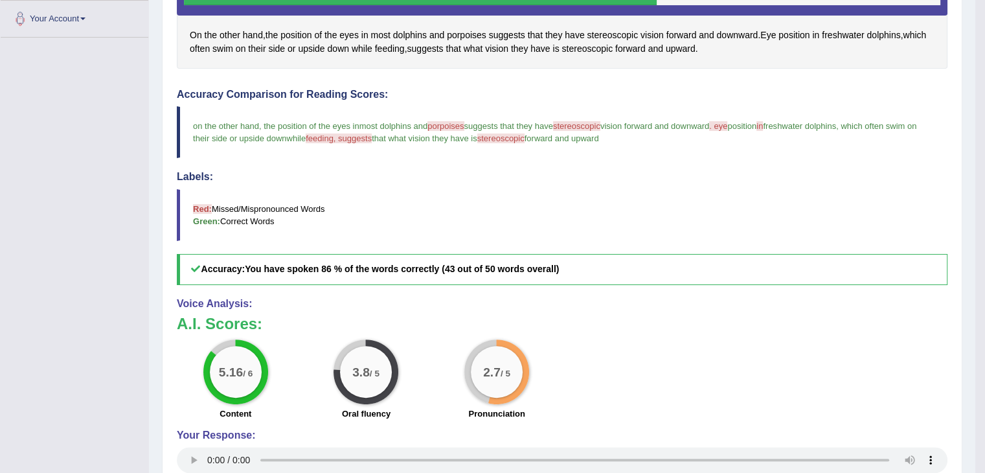
scroll to position [98, 0]
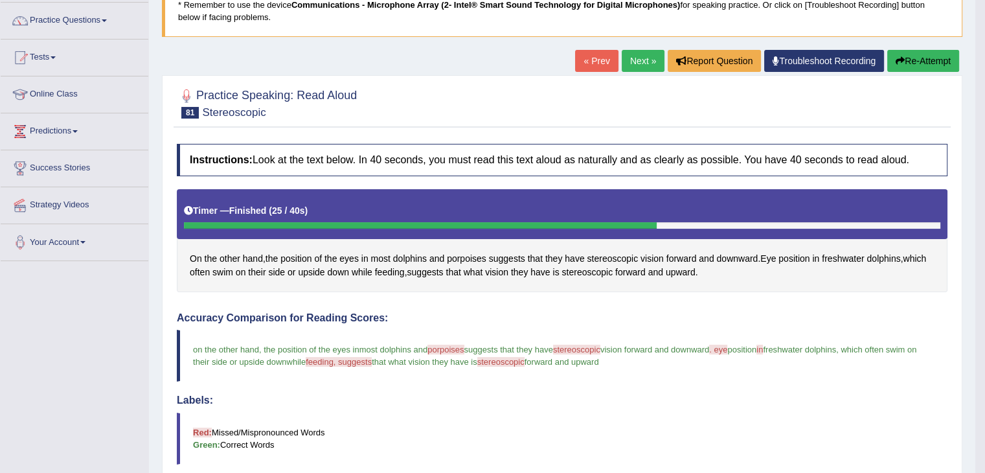
click at [639, 58] on link "Next »" at bounding box center [643, 61] width 43 height 22
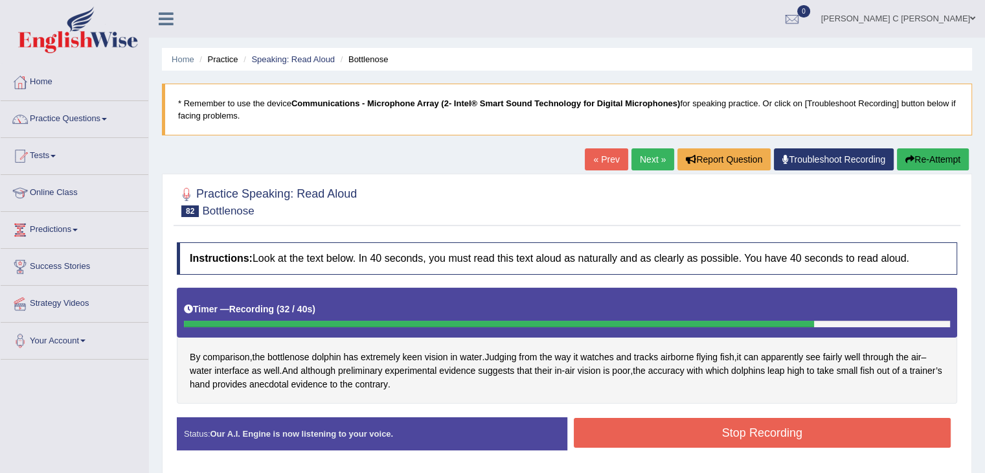
click at [655, 428] on button "Stop Recording" at bounding box center [763, 433] width 378 height 30
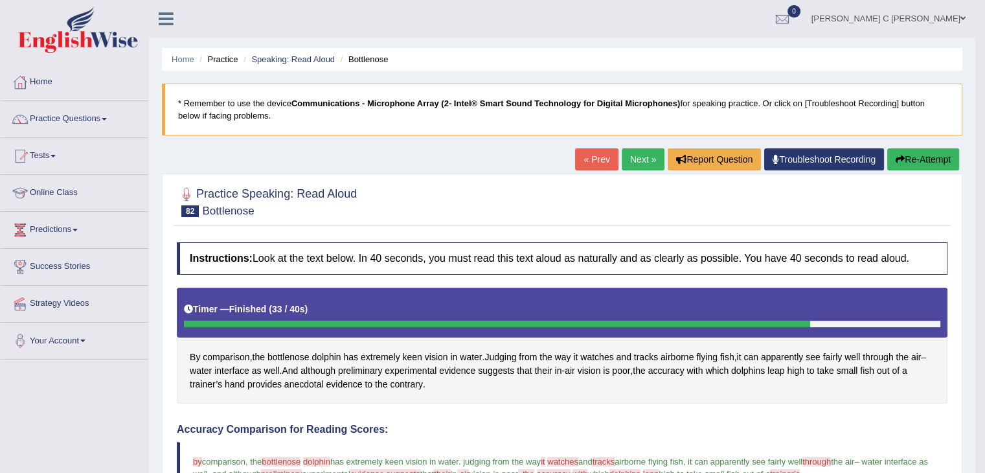
click at [650, 159] on link "Next »" at bounding box center [643, 159] width 43 height 22
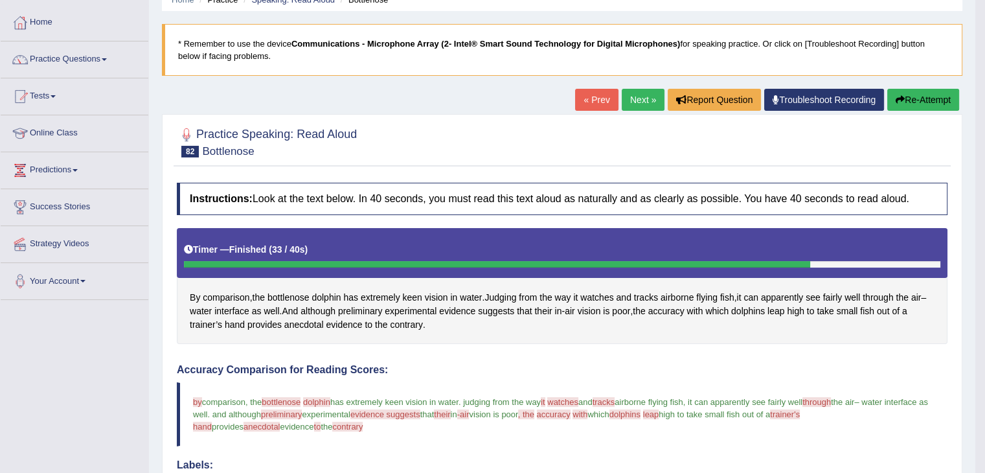
scroll to position [65, 0]
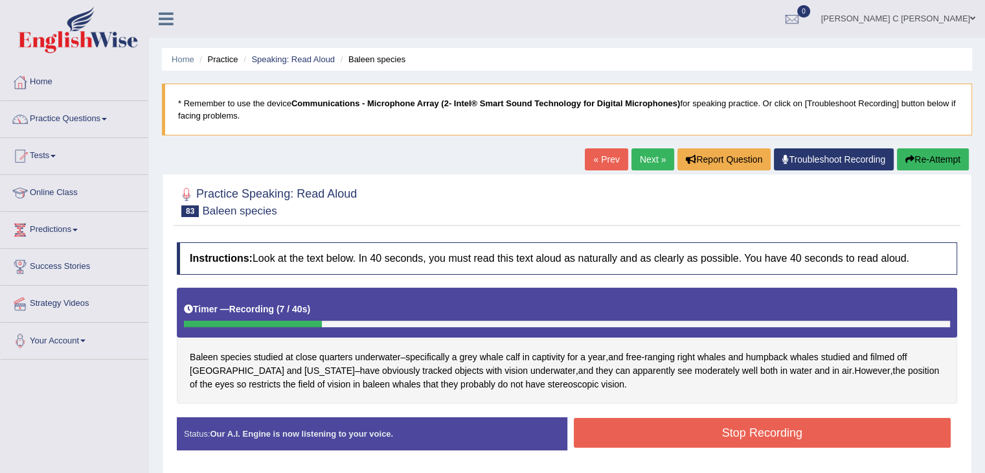
drag, startPoint x: 920, startPoint y: 159, endPoint x: 910, endPoint y: 167, distance: 12.4
click at [920, 159] on button "Re-Attempt" at bounding box center [933, 159] width 72 height 22
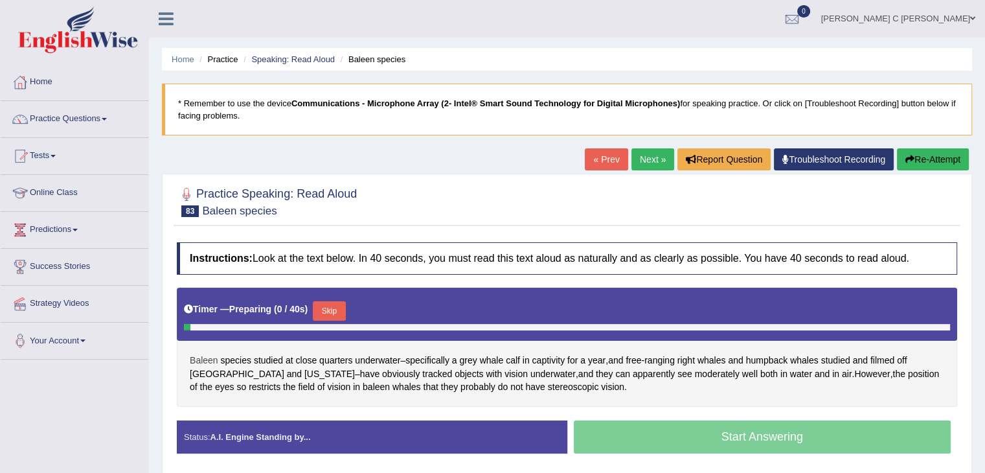
click at [203, 358] on span "Baleen" at bounding box center [204, 361] width 28 height 14
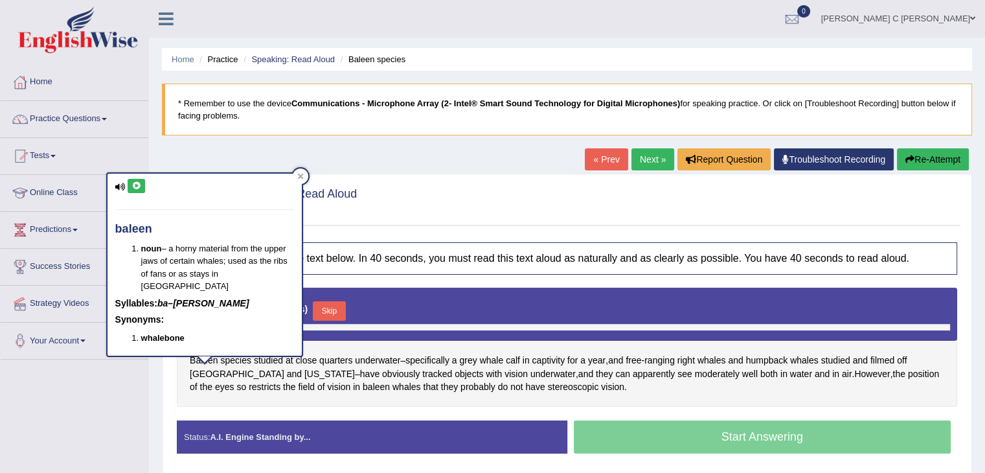
click at [139, 188] on icon at bounding box center [136, 186] width 10 height 8
click at [138, 188] on icon at bounding box center [136, 186] width 10 height 8
click at [140, 185] on icon at bounding box center [136, 186] width 10 height 8
click at [305, 177] on div at bounding box center [301, 176] width 16 height 16
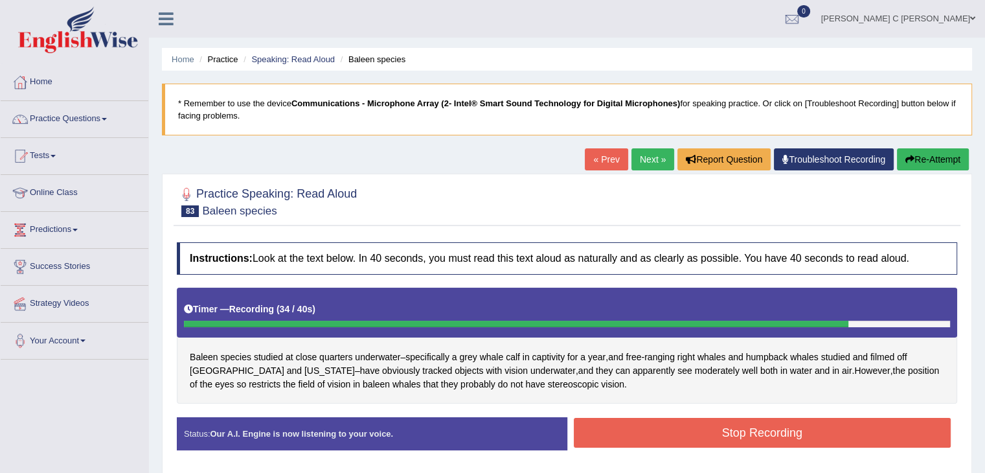
click at [654, 429] on button "Stop Recording" at bounding box center [763, 433] width 378 height 30
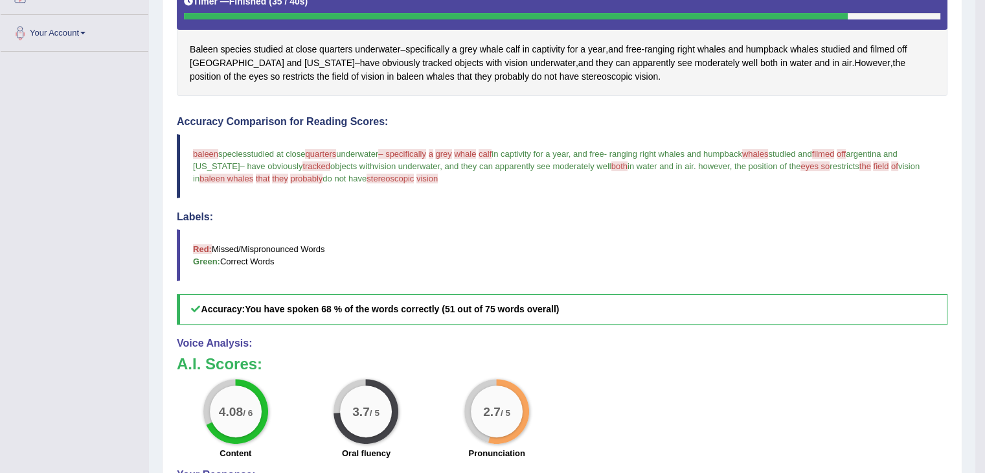
scroll to position [324, 0]
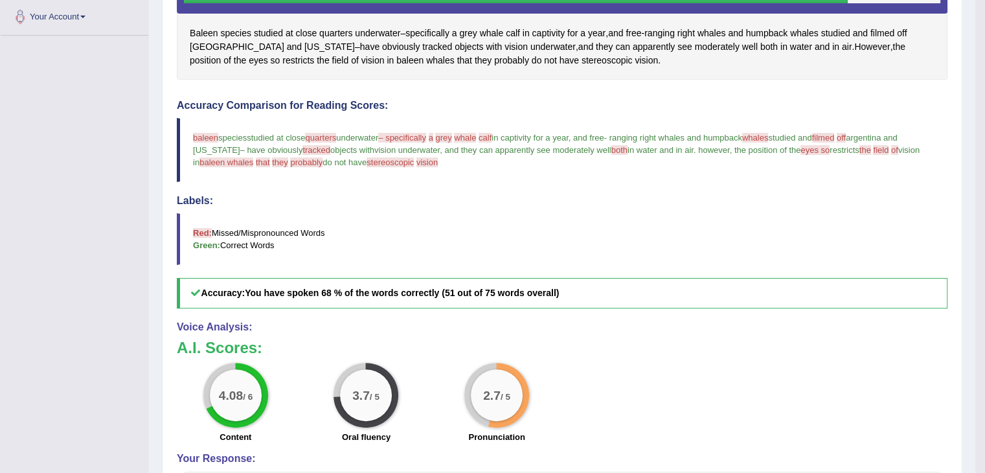
click at [611, 187] on div "Accuracy Comparison for Reading Scores: baleen balloon species that studied at …" at bounding box center [562, 204] width 771 height 209
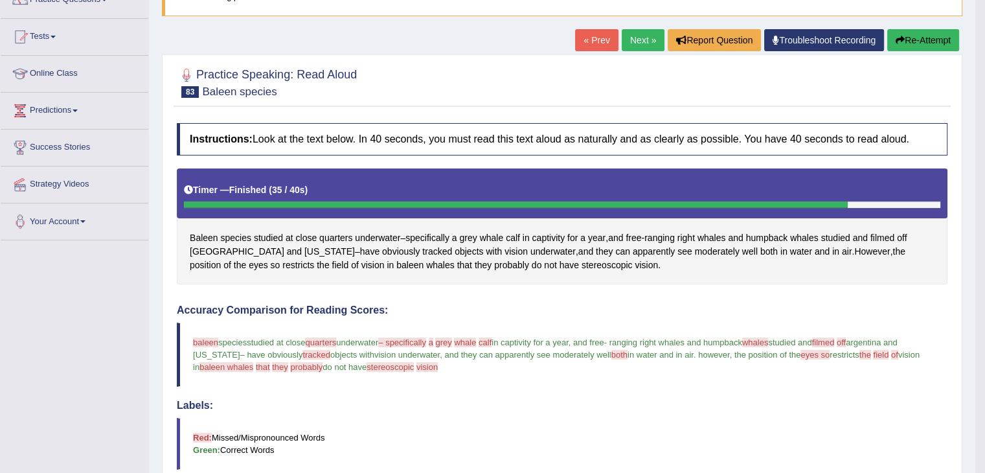
scroll to position [65, 0]
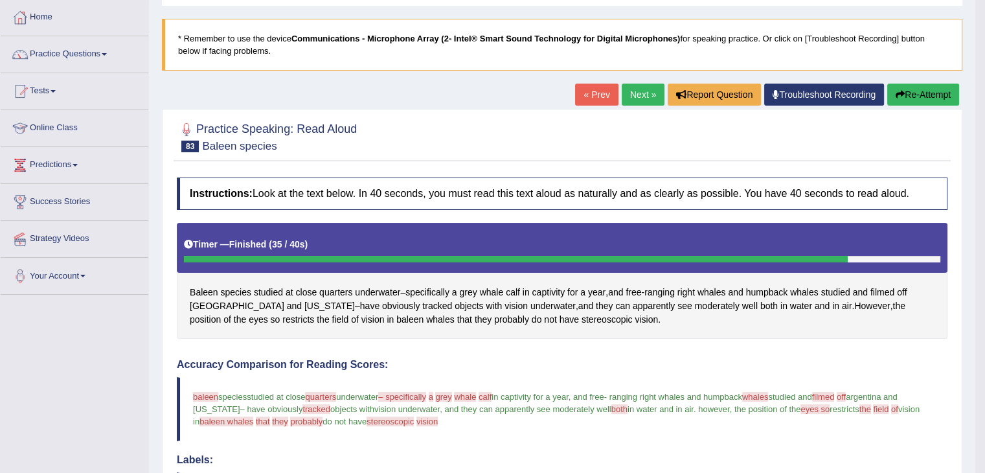
click at [639, 97] on link "Next »" at bounding box center [643, 95] width 43 height 22
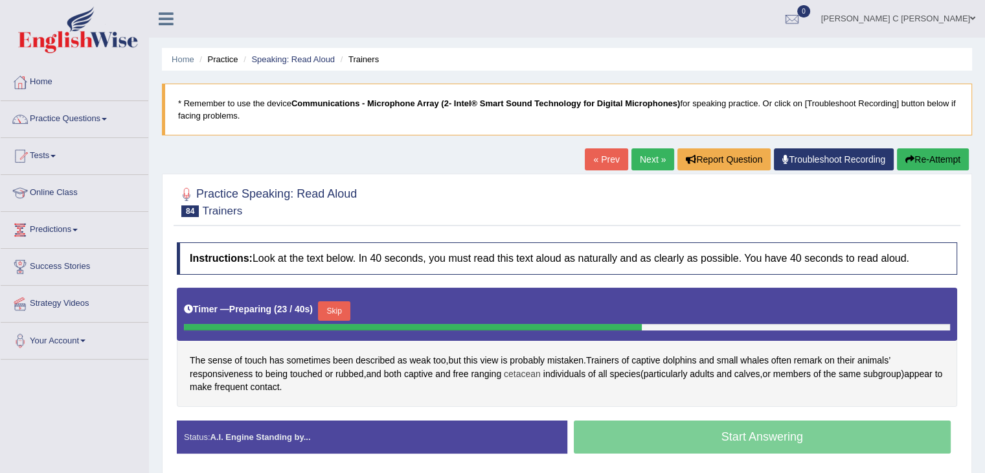
click at [519, 368] on span "cetacean" at bounding box center [522, 374] width 37 height 14
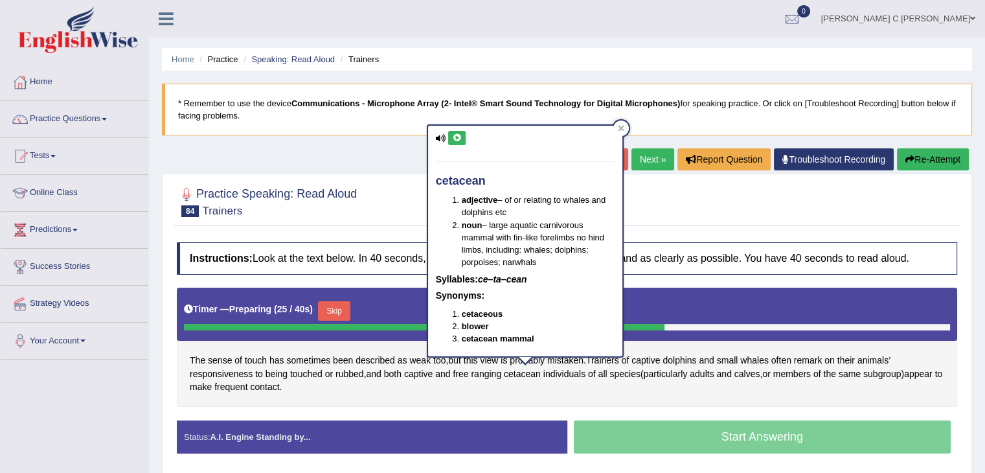
click at [453, 138] on icon at bounding box center [457, 138] width 10 height 8
click at [526, 388] on div "The sense of touch has sometimes been described as weak too , but this view is …" at bounding box center [567, 347] width 780 height 119
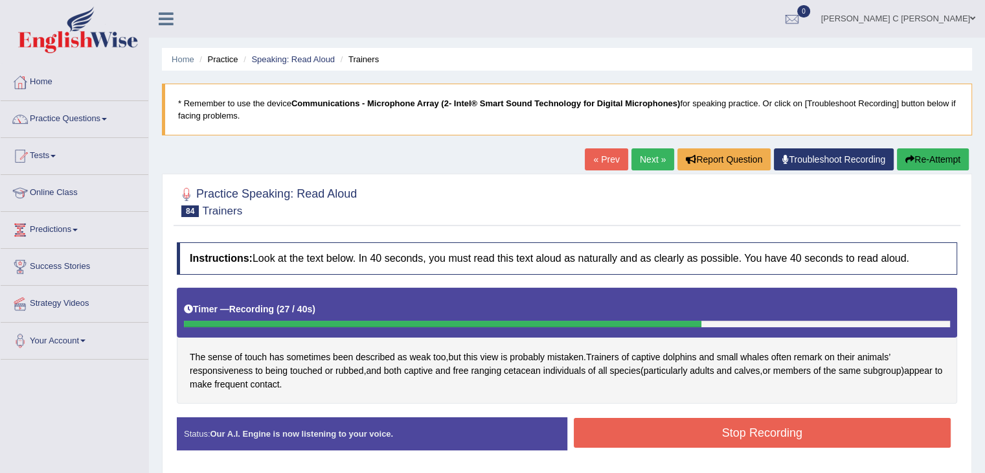
click at [706, 438] on button "Stop Recording" at bounding box center [763, 433] width 378 height 30
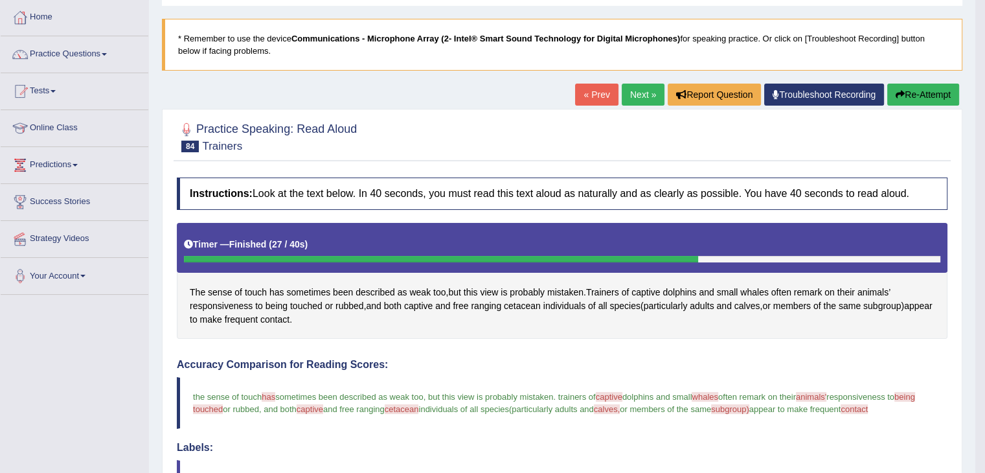
scroll to position [65, 0]
click at [640, 109] on div "Practice Speaking: Read Aloud 84 Trainers Instructions: Look at the text below.…" at bounding box center [562, 456] width 800 height 695
click at [634, 96] on link "Next »" at bounding box center [643, 95] width 43 height 22
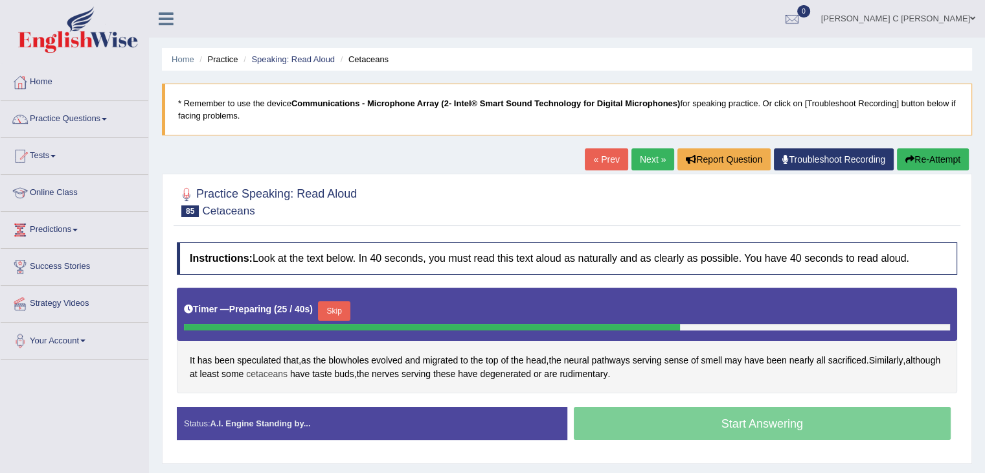
click at [288, 372] on span "cetaceans" at bounding box center [266, 374] width 41 height 14
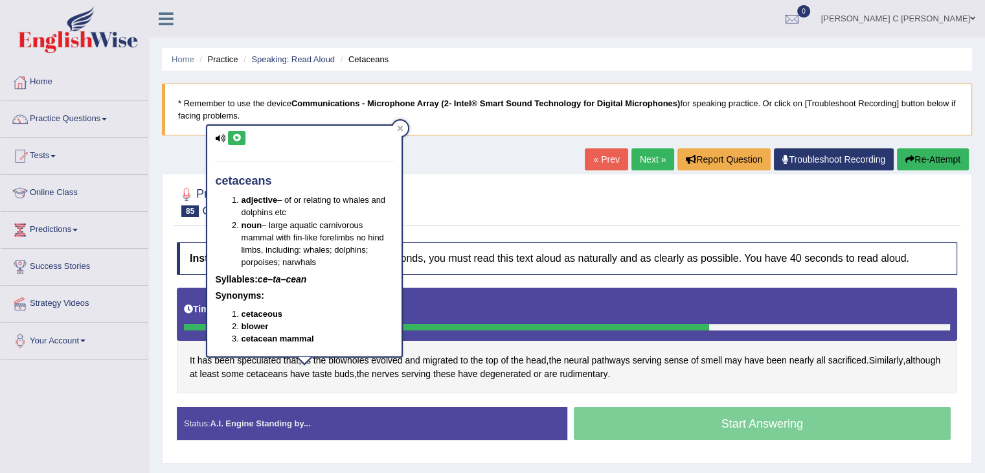
click at [237, 135] on icon at bounding box center [237, 138] width 10 height 8
click at [455, 288] on div "Timer — Preparing ( 29 / 40s ) Skip" at bounding box center [567, 314] width 780 height 53
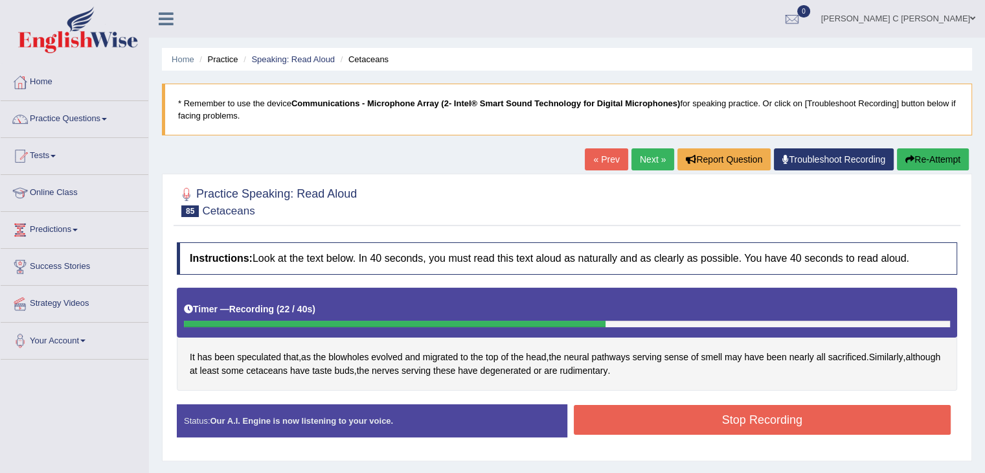
click at [650, 415] on button "Stop Recording" at bounding box center [763, 420] width 378 height 30
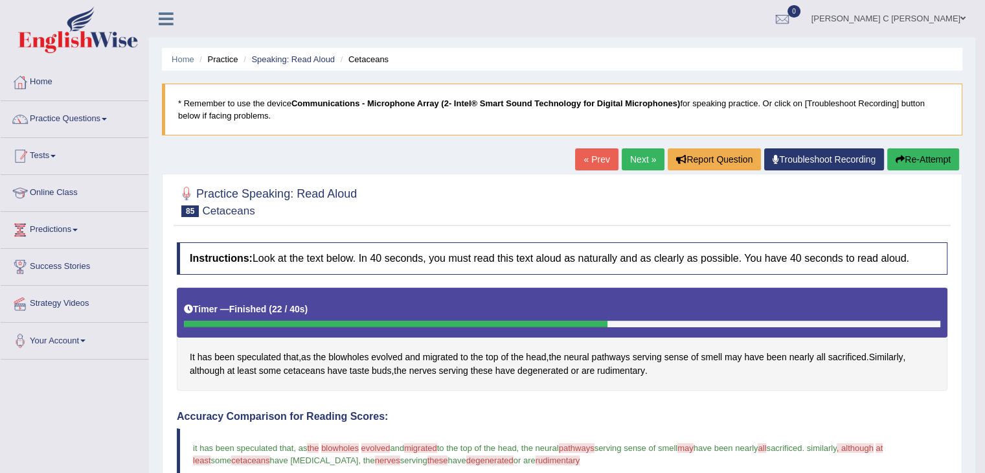
click at [97, 117] on link "Practice Questions" at bounding box center [75, 117] width 148 height 32
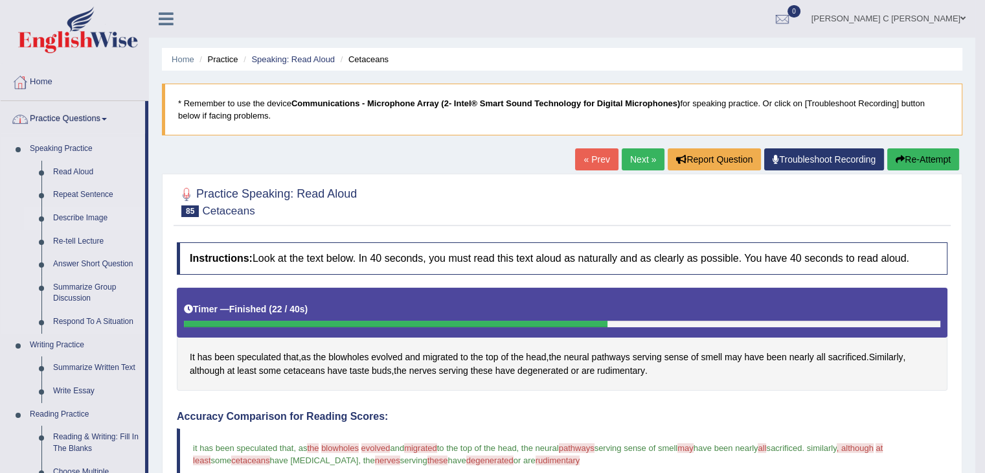
click at [95, 216] on link "Describe Image" at bounding box center [96, 218] width 98 height 23
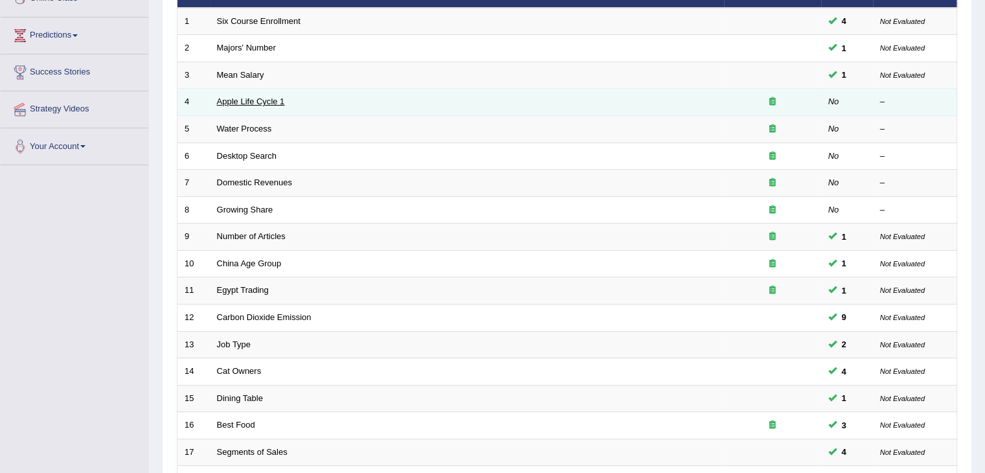
click at [227, 96] on link "Apple Life Cycle 1" at bounding box center [251, 101] width 68 height 10
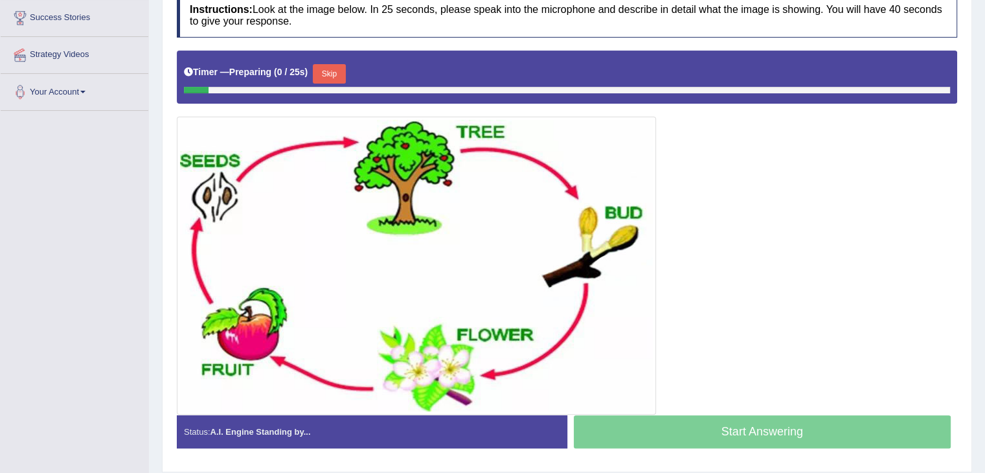
scroll to position [259, 0]
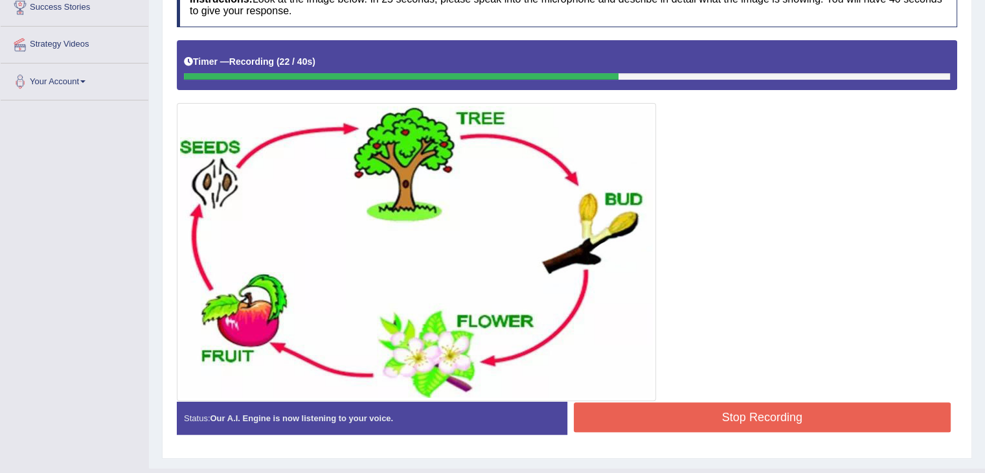
click at [674, 417] on button "Stop Recording" at bounding box center [763, 417] width 378 height 30
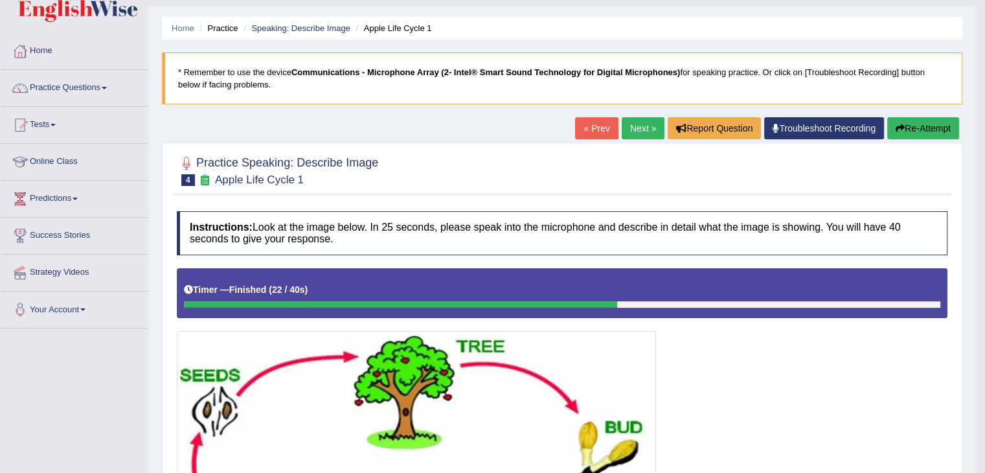
scroll to position [0, 0]
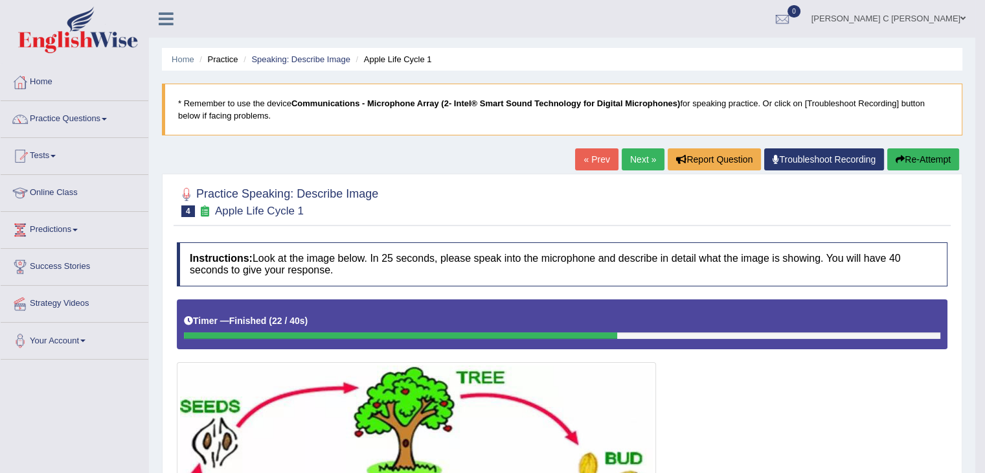
click at [909, 156] on button "Re-Attempt" at bounding box center [923, 159] width 72 height 22
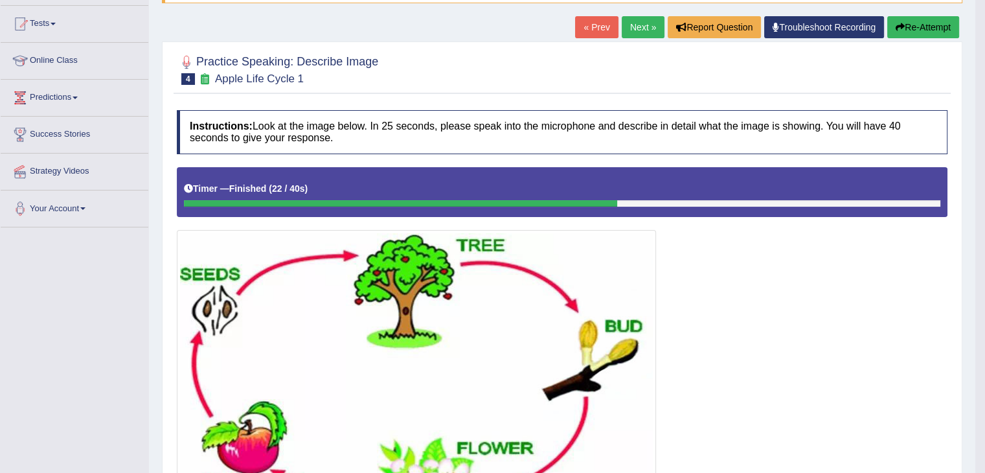
scroll to position [193, 0]
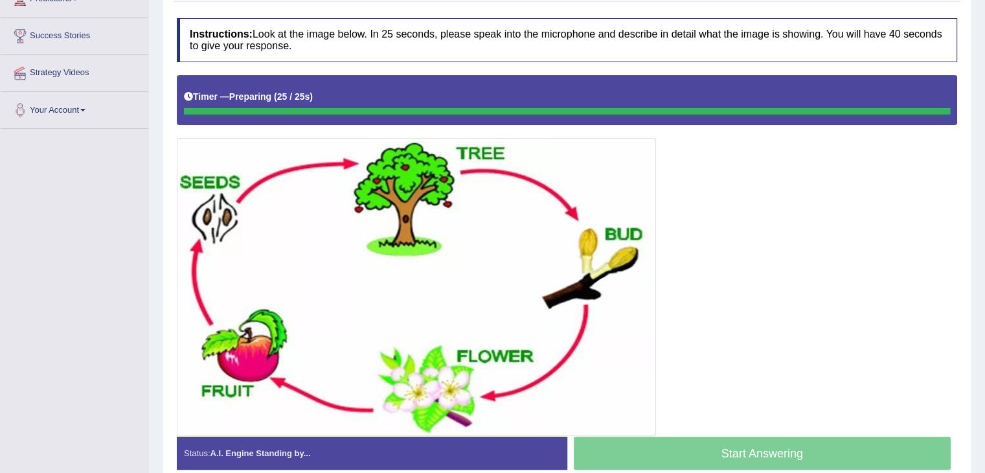
scroll to position [227, 0]
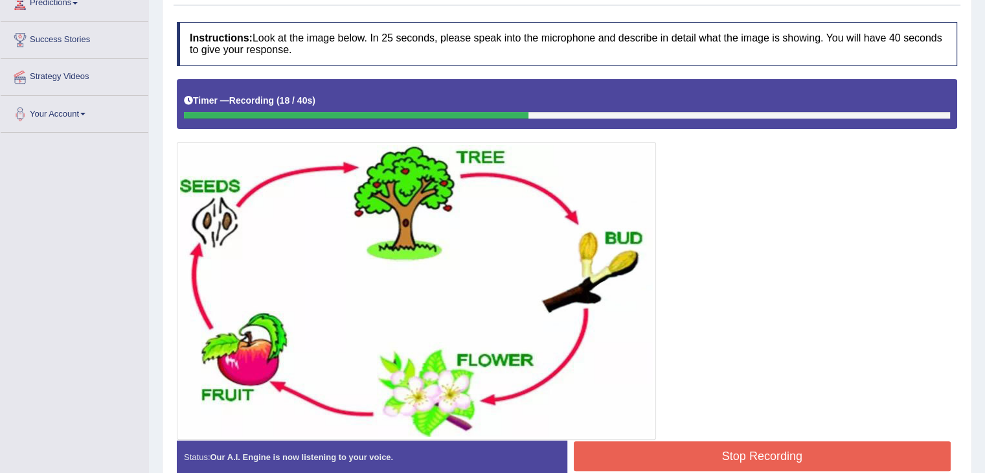
click at [775, 441] on button "Stop Recording" at bounding box center [763, 456] width 378 height 30
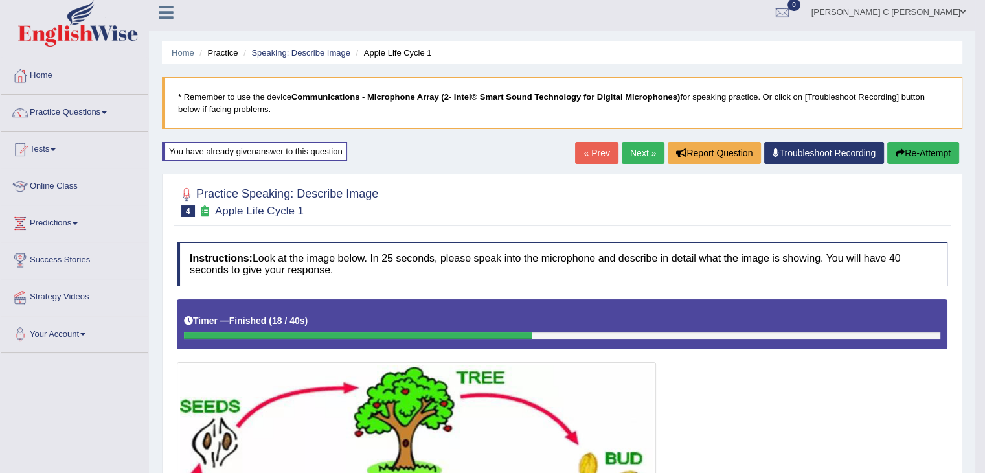
scroll to position [0, 0]
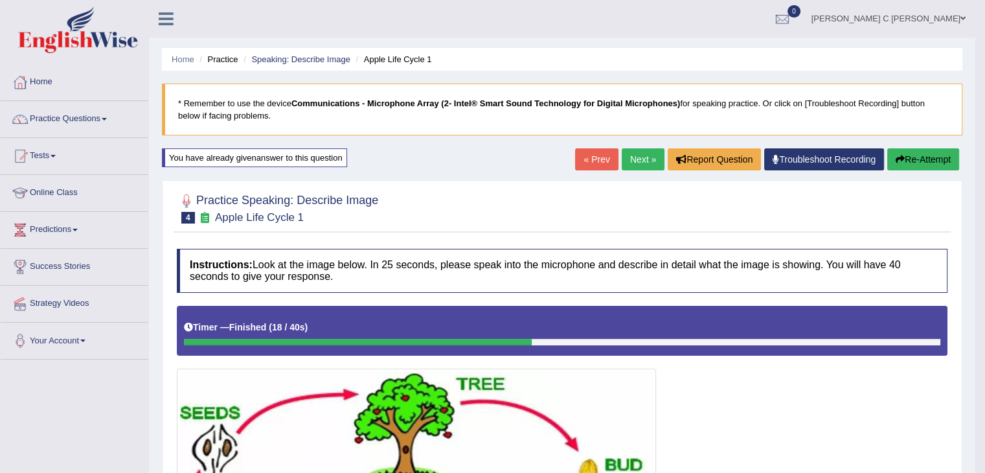
drag, startPoint x: 905, startPoint y: 155, endPoint x: 896, endPoint y: 159, distance: 9.3
click at [904, 155] on button "Re-Attempt" at bounding box center [923, 159] width 72 height 22
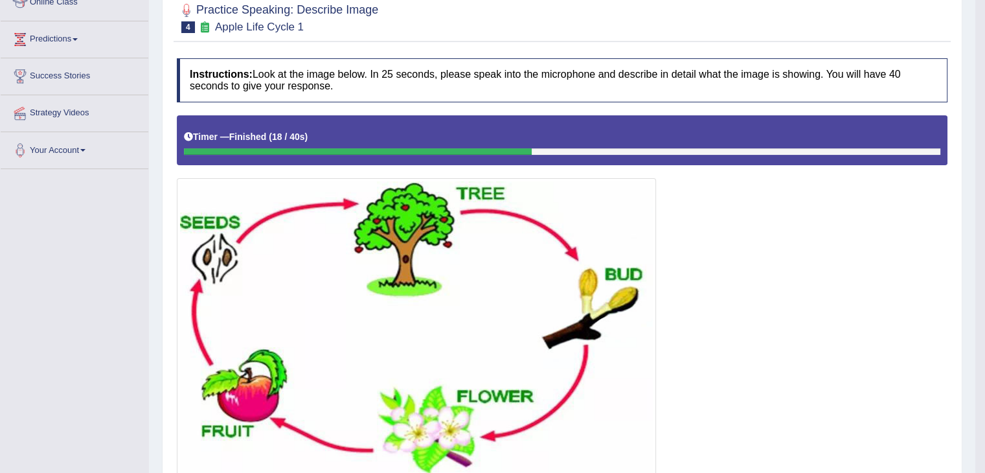
scroll to position [194, 0]
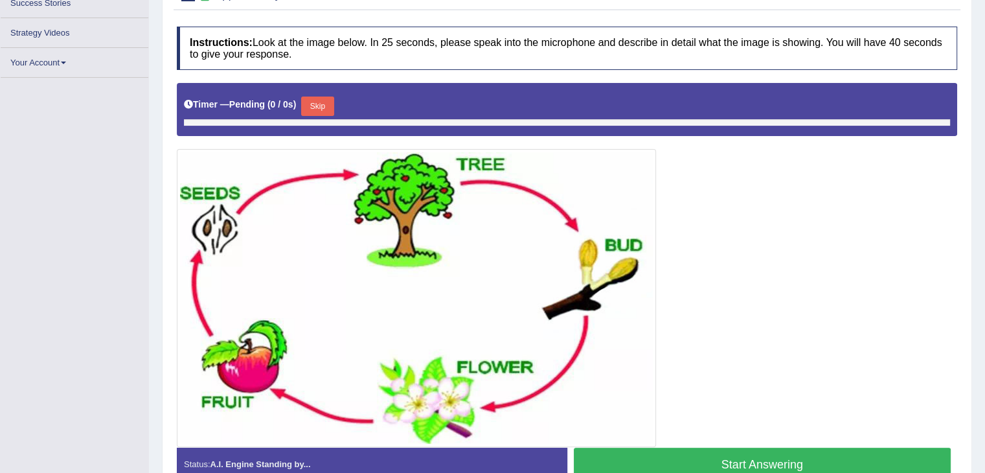
click at [318, 116] on button "Skip" at bounding box center [317, 105] width 32 height 19
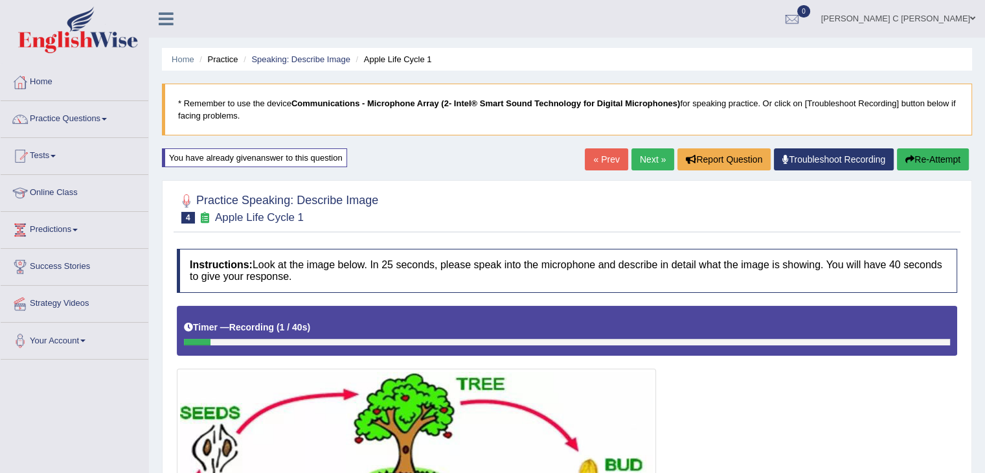
click at [944, 158] on button "Re-Attempt" at bounding box center [933, 159] width 72 height 22
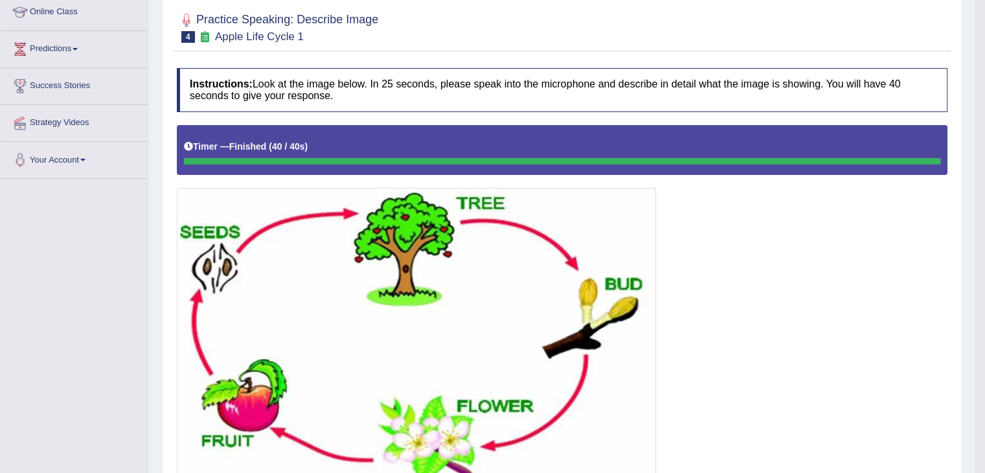
scroll to position [162, 0]
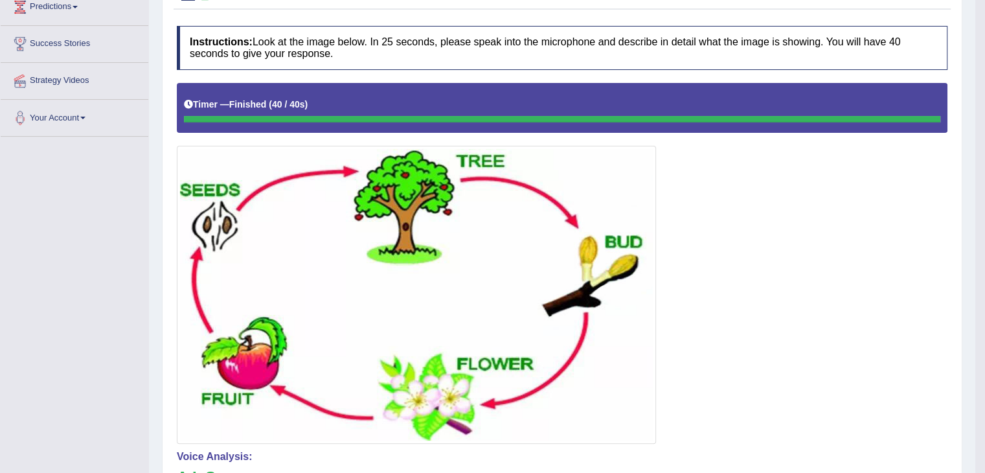
scroll to position [227, 0]
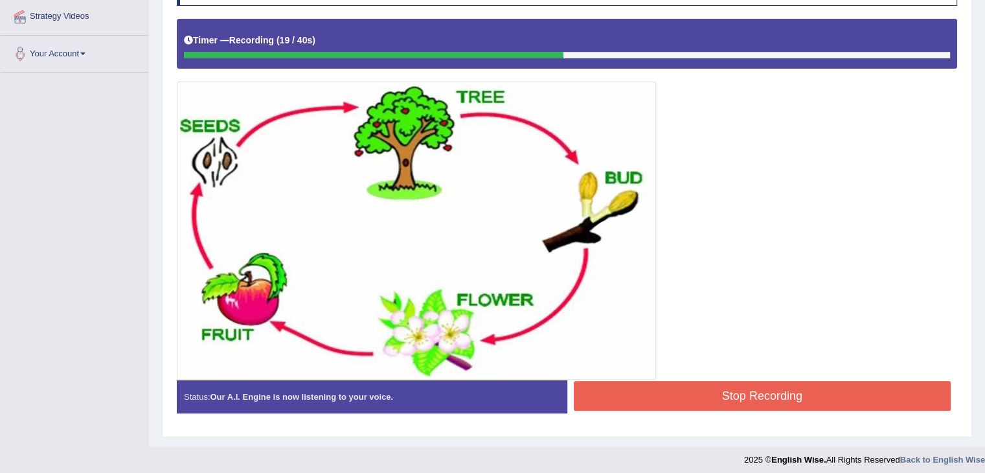
scroll to position [291, 0]
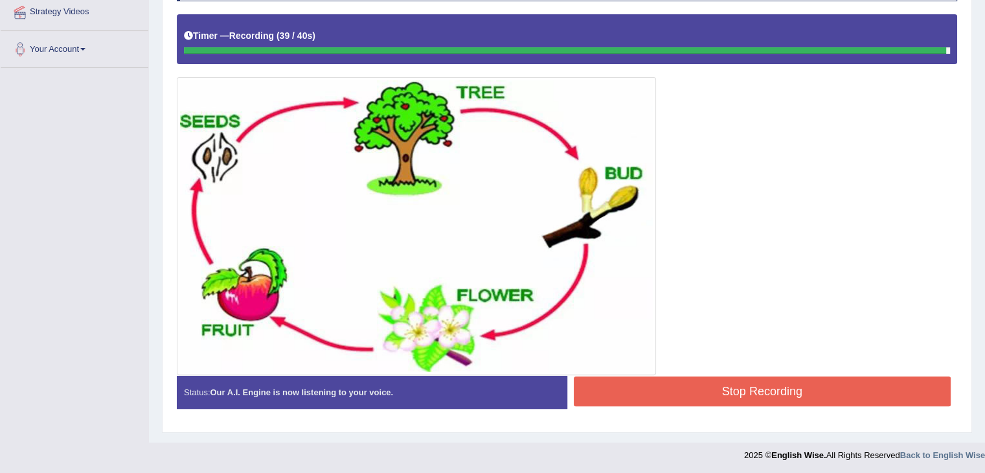
click at [673, 390] on button "Stop Recording" at bounding box center [763, 391] width 378 height 30
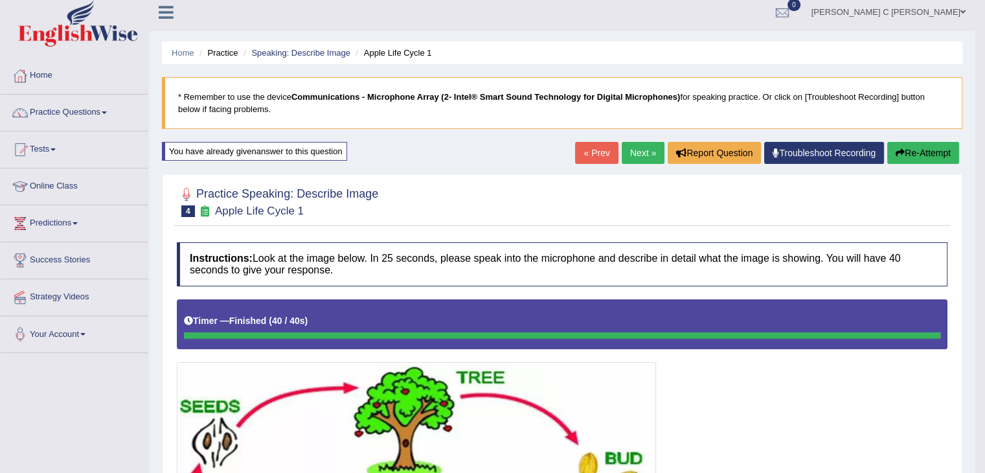
scroll to position [0, 0]
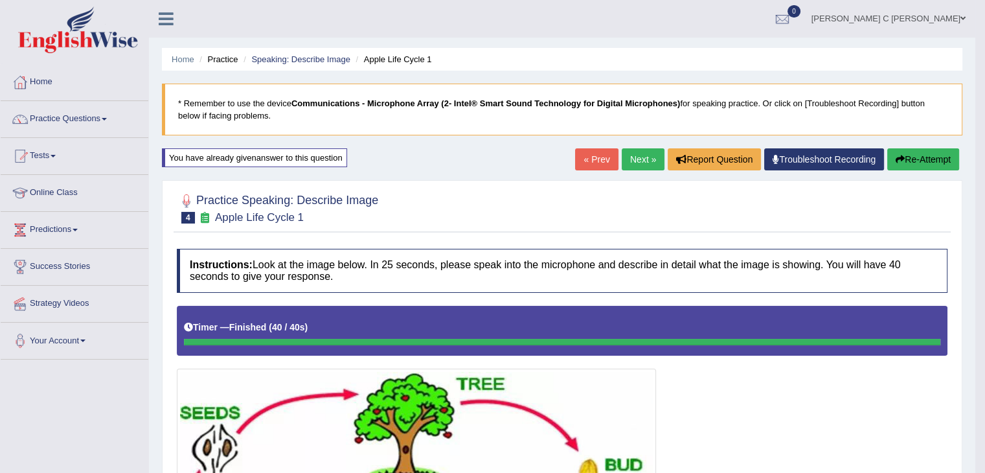
click at [627, 164] on link "Next »" at bounding box center [643, 159] width 43 height 22
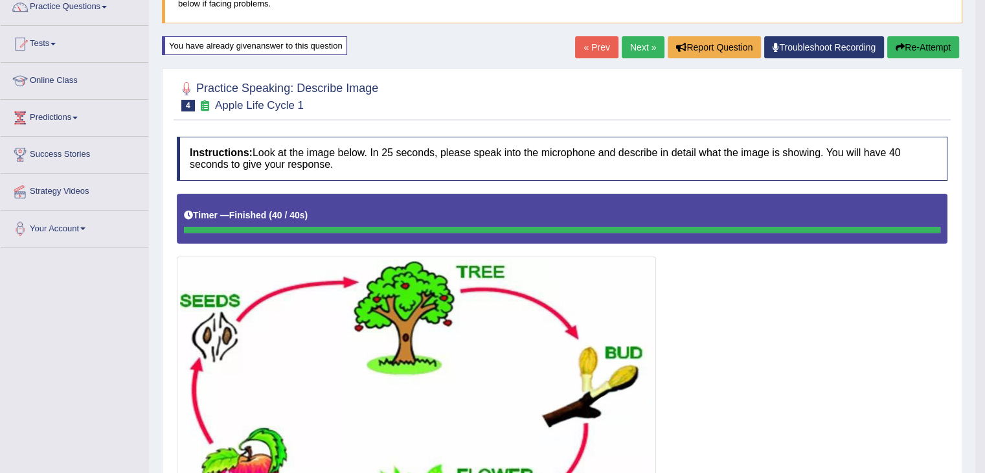
scroll to position [130, 0]
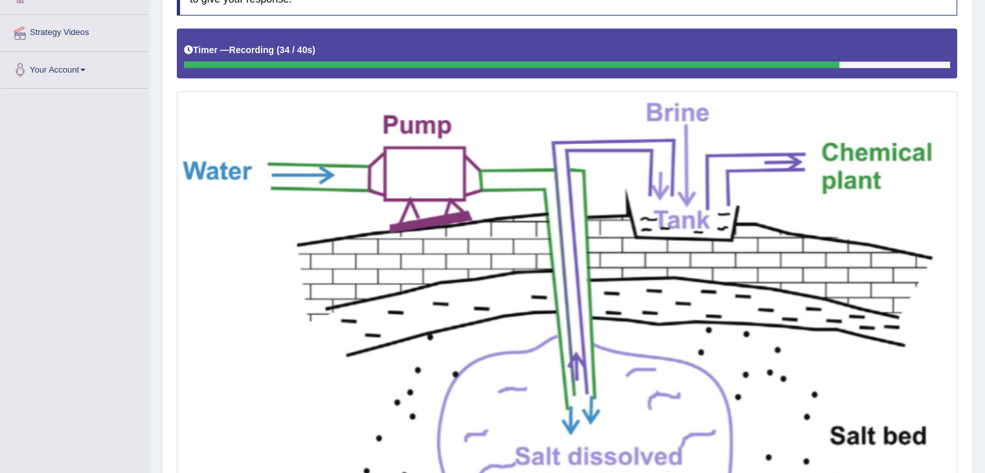
scroll to position [454, 0]
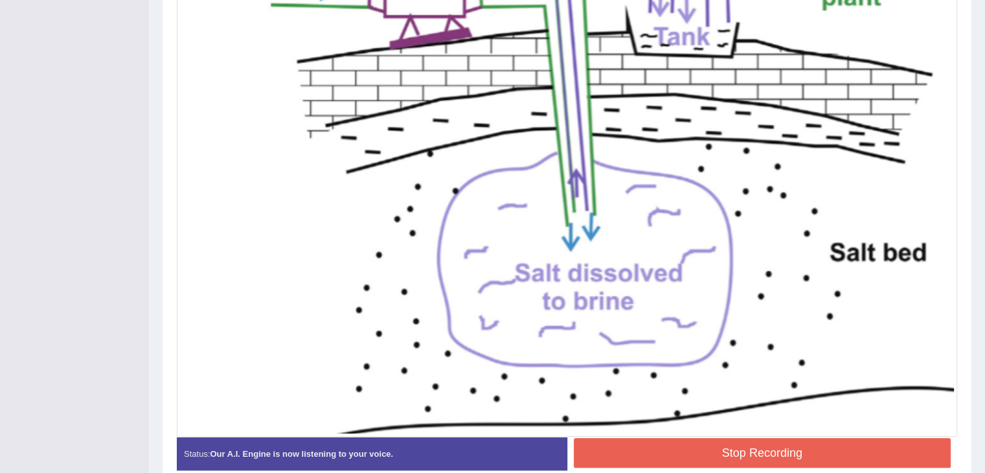
click at [773, 446] on button "Stop Recording" at bounding box center [763, 453] width 378 height 30
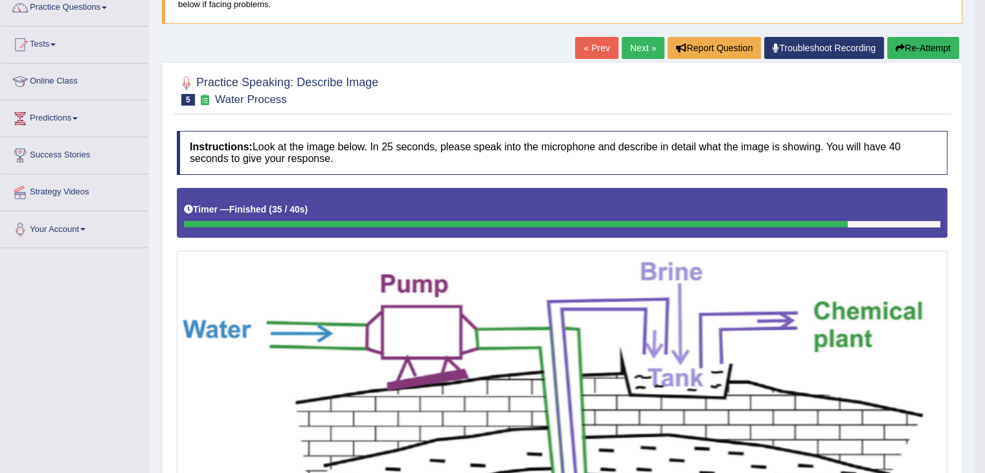
scroll to position [1, 0]
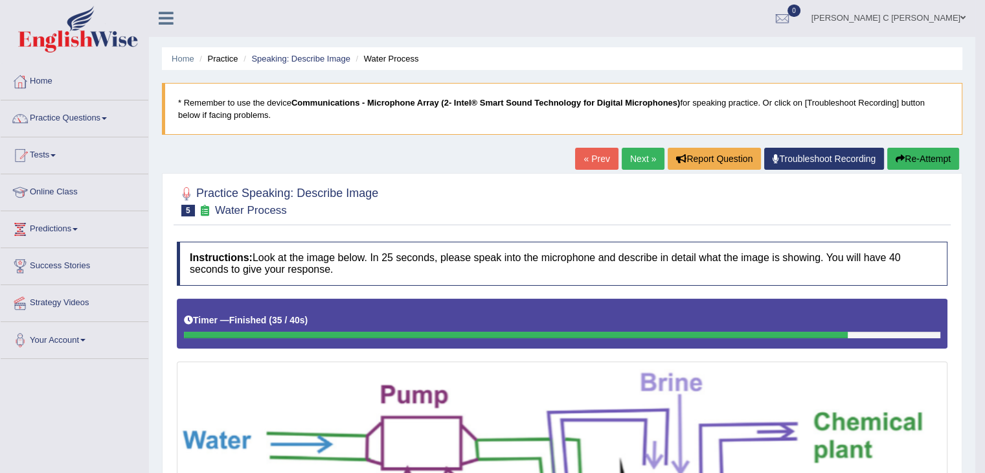
click at [629, 161] on link "Next »" at bounding box center [643, 159] width 43 height 22
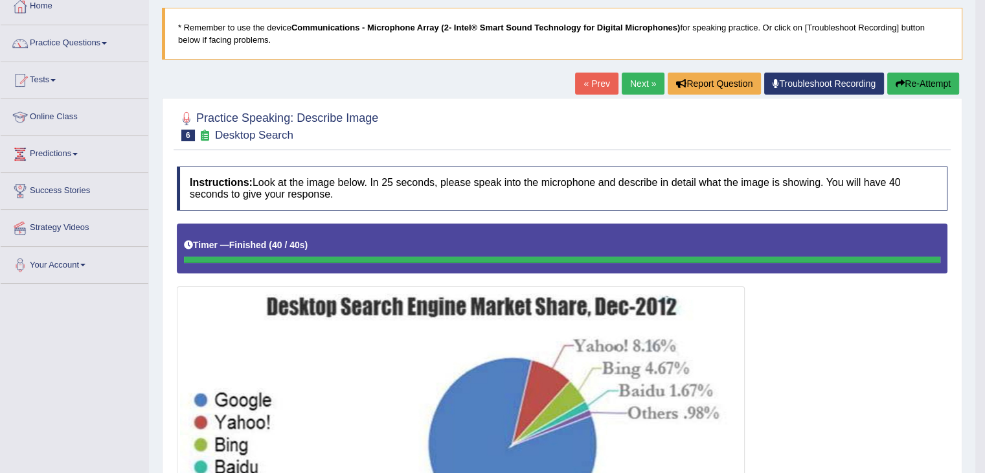
scroll to position [3, 0]
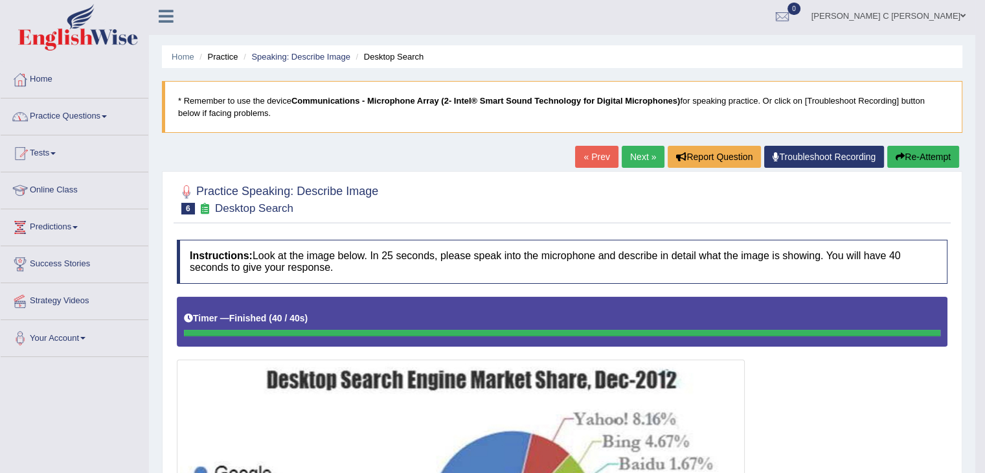
click at [101, 118] on link "Practice Questions" at bounding box center [75, 114] width 148 height 32
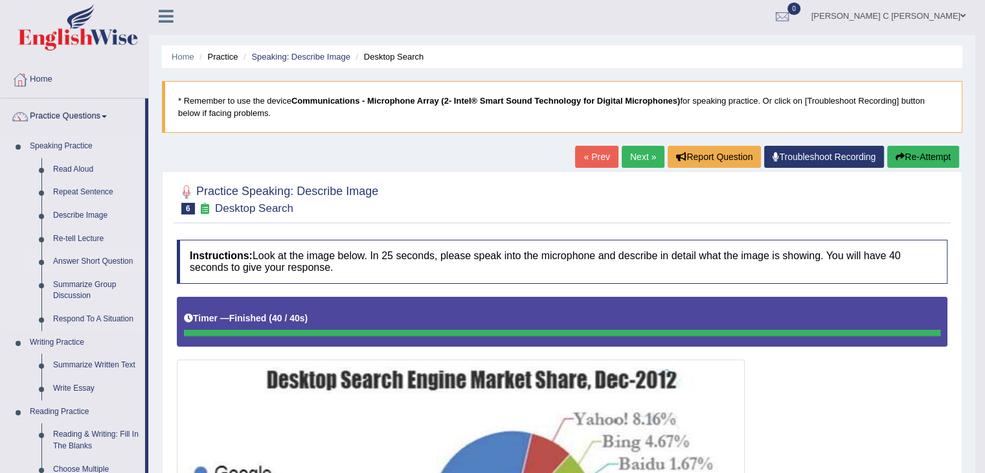
click at [102, 257] on link "Answer Short Question" at bounding box center [96, 261] width 98 height 23
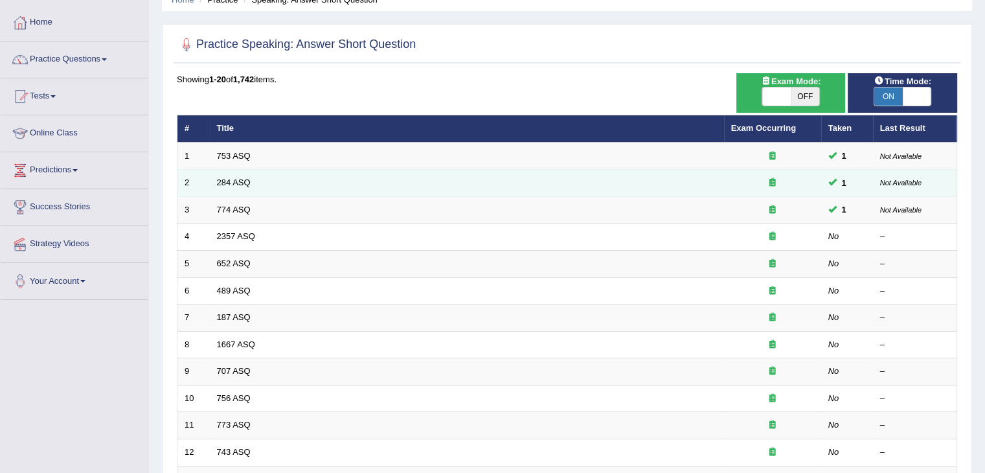
scroll to position [65, 0]
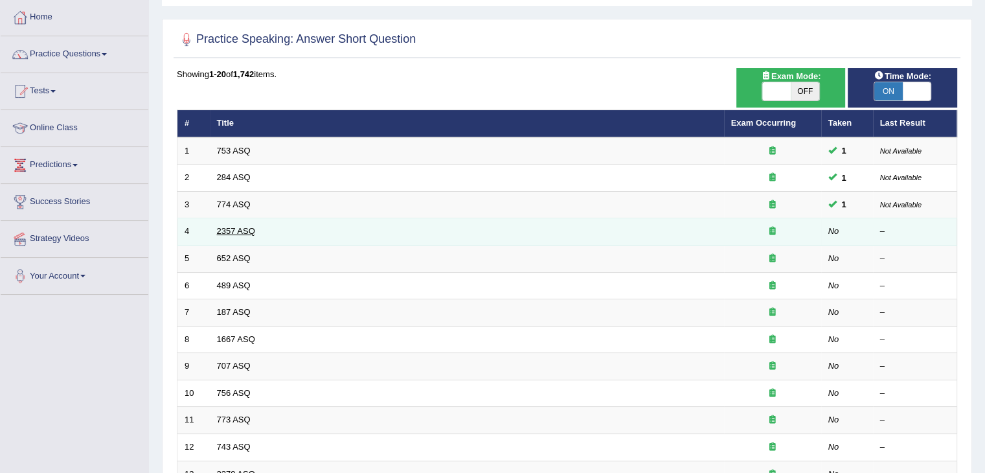
click at [249, 232] on link "2357 ASQ" at bounding box center [236, 231] width 38 height 10
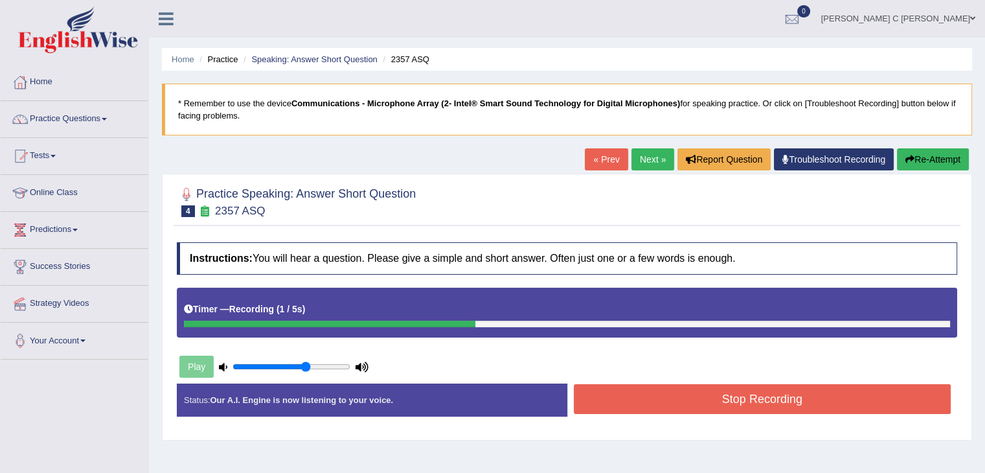
click at [612, 392] on button "Stop Recording" at bounding box center [763, 399] width 378 height 30
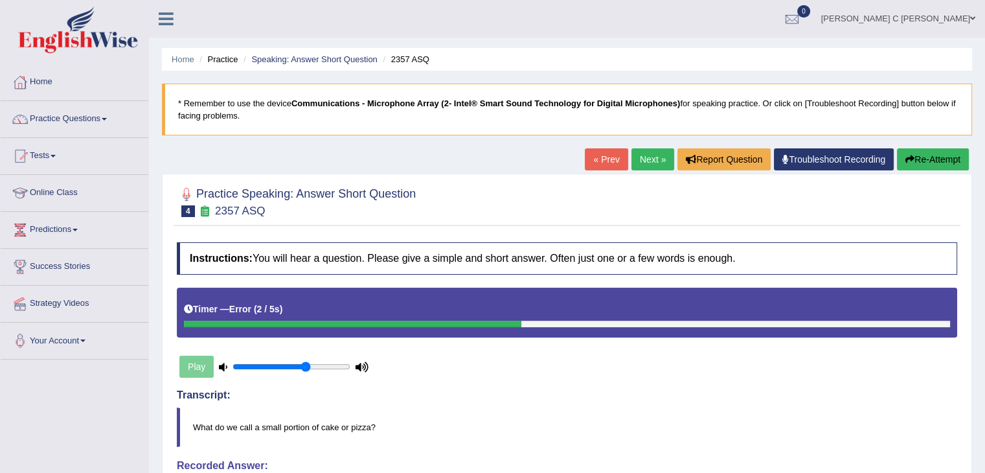
click at [924, 156] on button "Re-Attempt" at bounding box center [933, 159] width 72 height 22
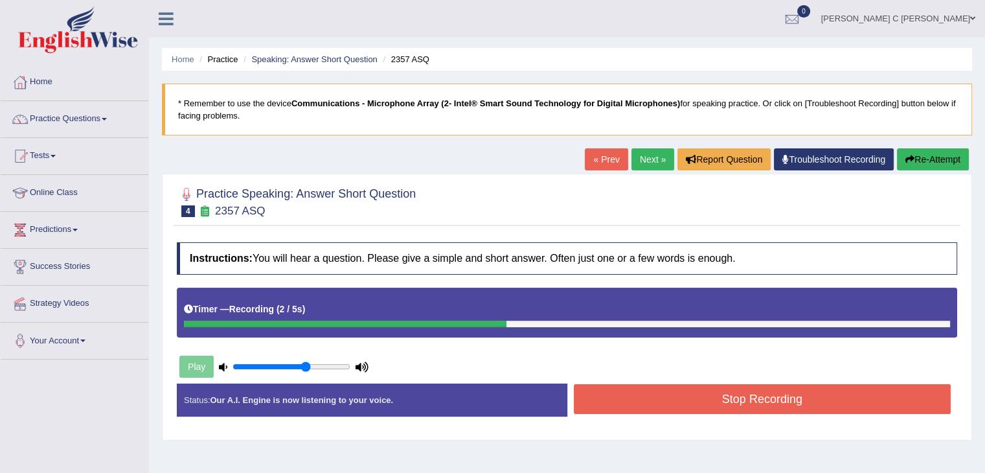
click at [730, 397] on button "Stop Recording" at bounding box center [763, 399] width 378 height 30
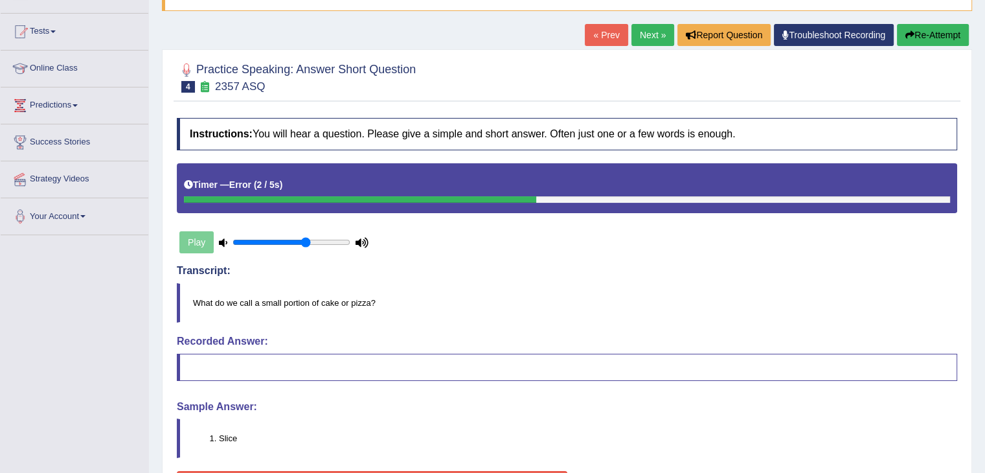
scroll to position [130, 0]
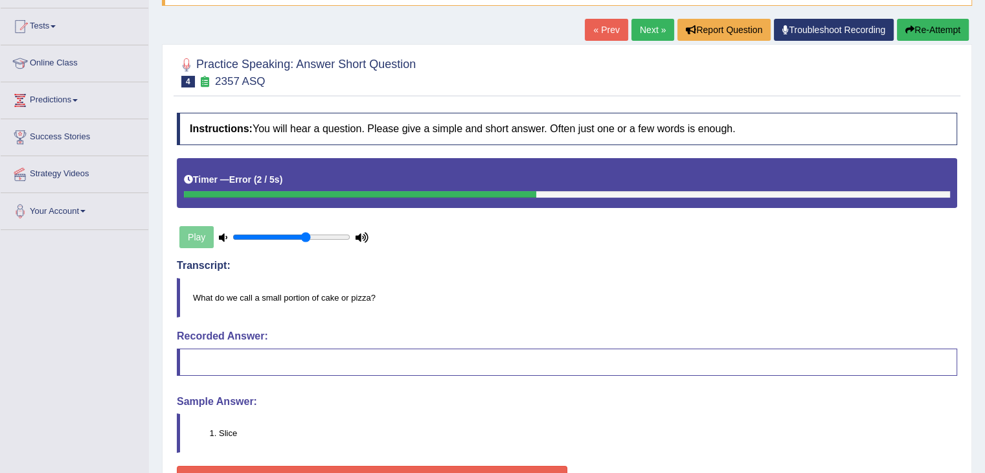
click at [944, 27] on button "Re-Attempt" at bounding box center [933, 30] width 72 height 22
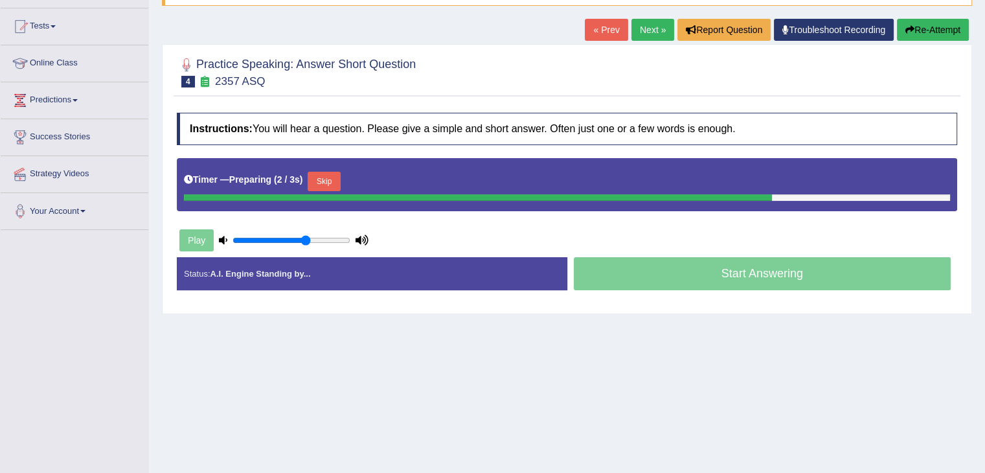
click at [340, 185] on button "Skip" at bounding box center [324, 181] width 32 height 19
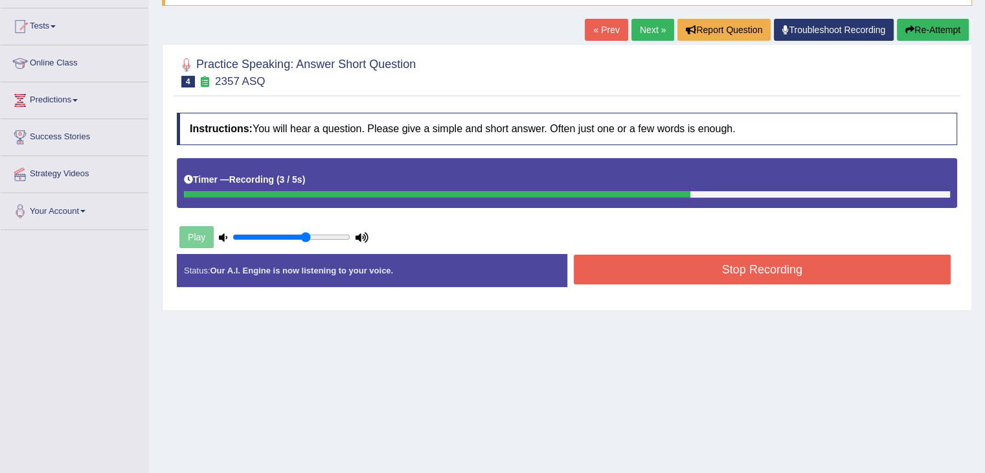
click at [671, 277] on button "Stop Recording" at bounding box center [763, 269] width 378 height 30
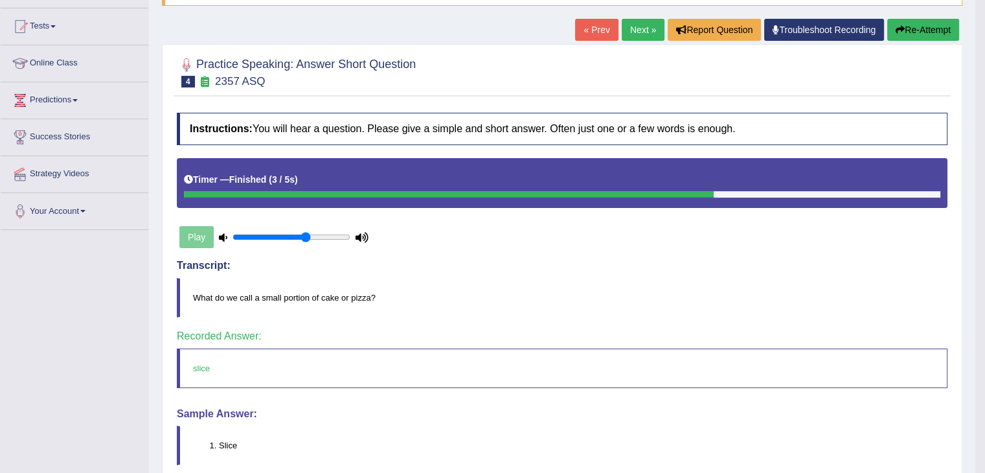
click at [639, 28] on link "Next »" at bounding box center [643, 30] width 43 height 22
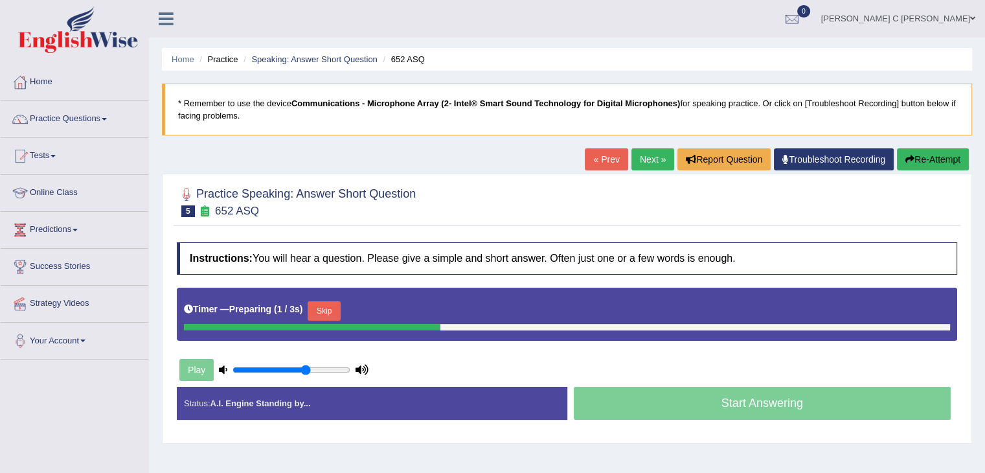
click at [335, 307] on button "Skip" at bounding box center [324, 310] width 32 height 19
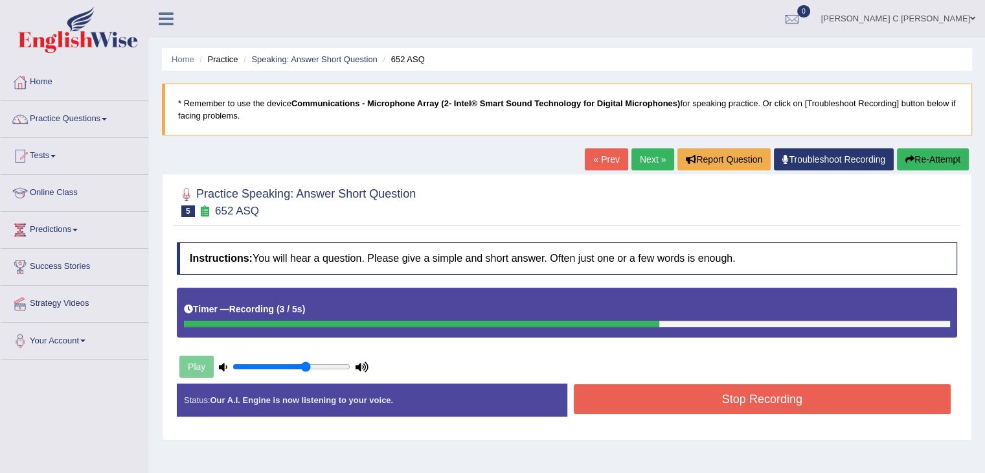
click at [725, 401] on button "Stop Recording" at bounding box center [763, 399] width 378 height 30
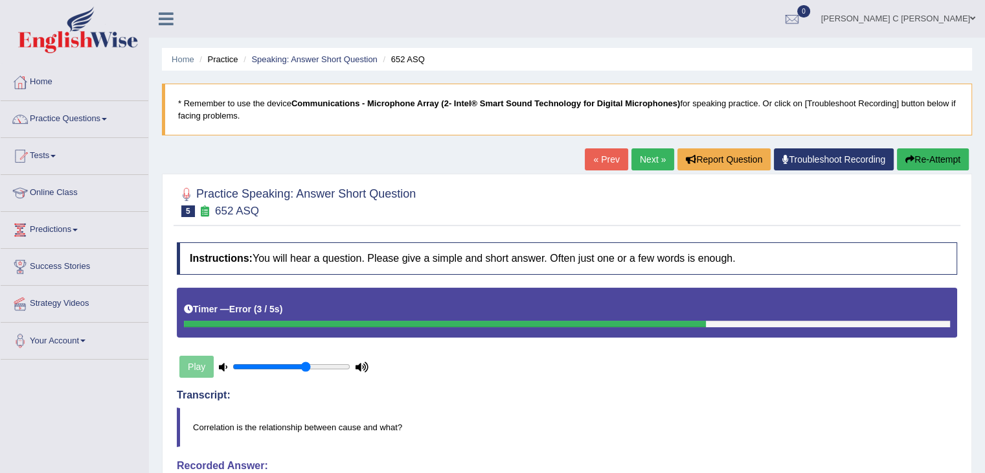
click at [943, 158] on button "Re-Attempt" at bounding box center [933, 159] width 72 height 22
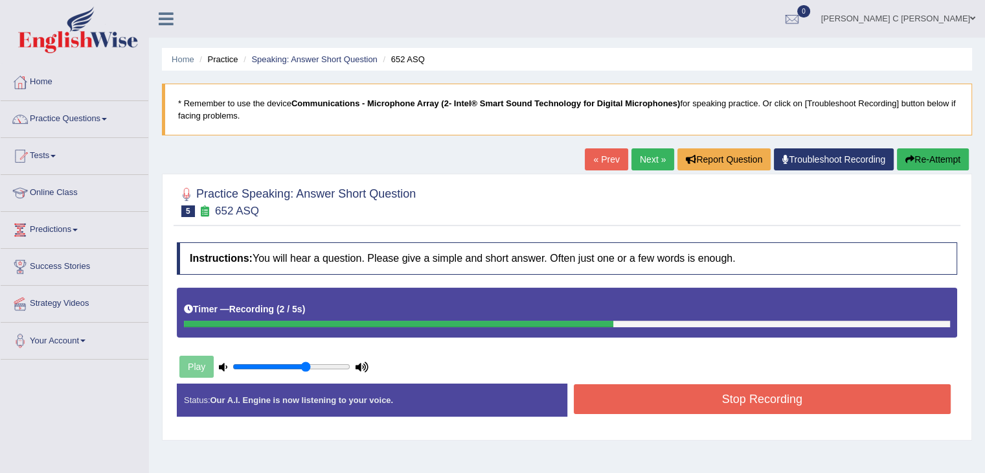
click at [740, 410] on button "Stop Recording" at bounding box center [763, 399] width 378 height 30
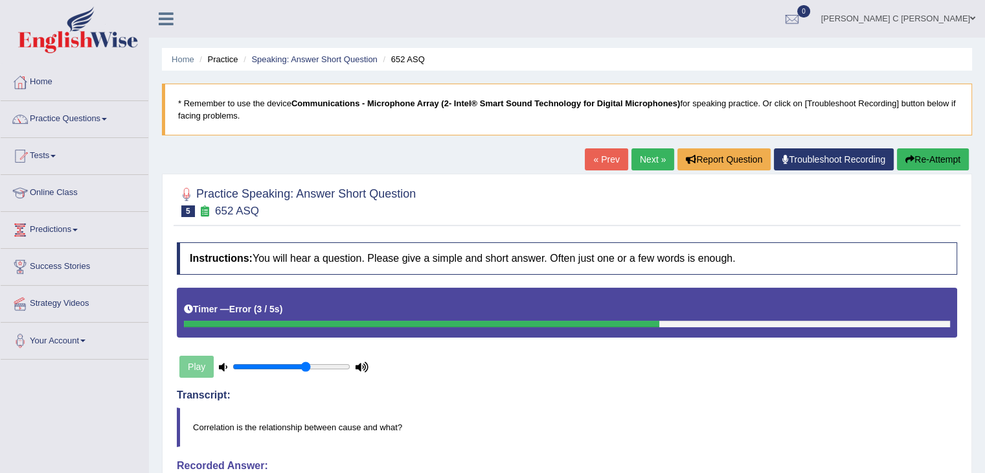
click at [942, 157] on button "Re-Attempt" at bounding box center [933, 159] width 72 height 22
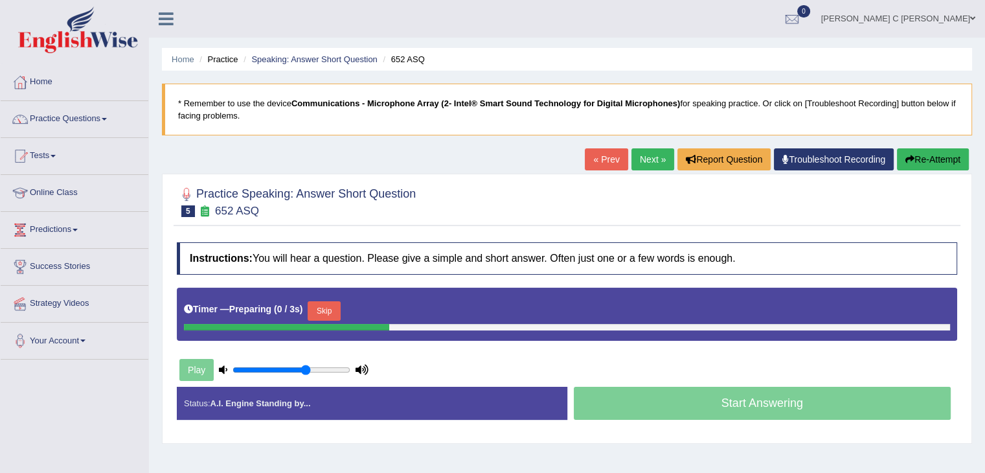
drag, startPoint x: 312, startPoint y: 304, endPoint x: 347, endPoint y: 300, distance: 35.2
click at [312, 304] on button "Skip" at bounding box center [324, 310] width 32 height 19
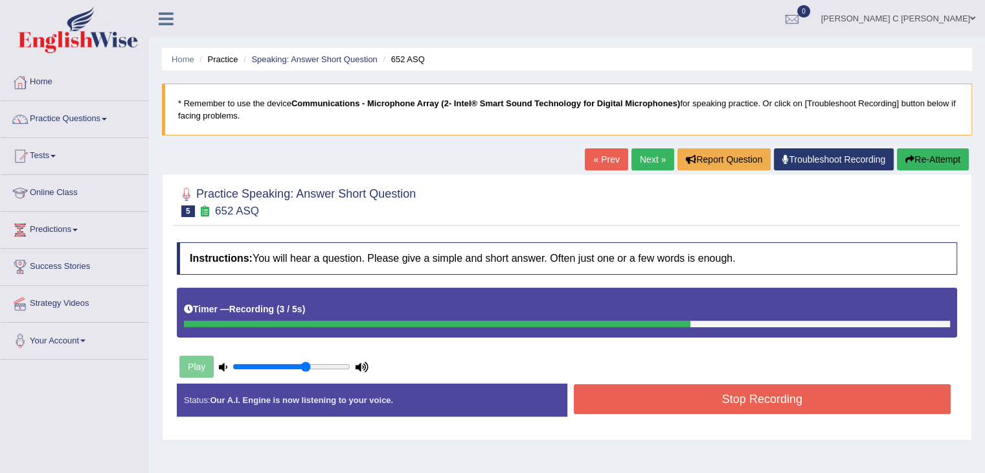
click at [637, 385] on button "Stop Recording" at bounding box center [763, 399] width 378 height 30
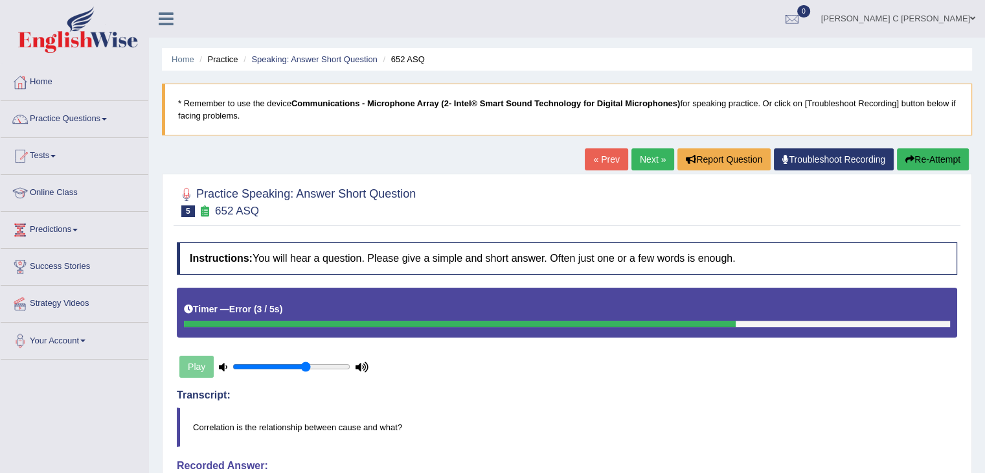
click at [925, 163] on button "Re-Attempt" at bounding box center [933, 159] width 72 height 22
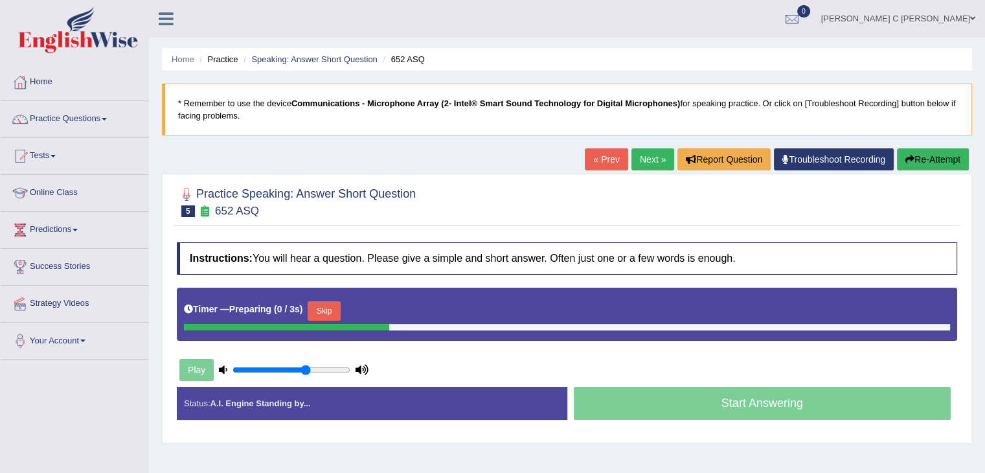
click at [327, 309] on button "Skip" at bounding box center [324, 310] width 32 height 19
click at [376, 306] on button "Skip" at bounding box center [381, 310] width 32 height 19
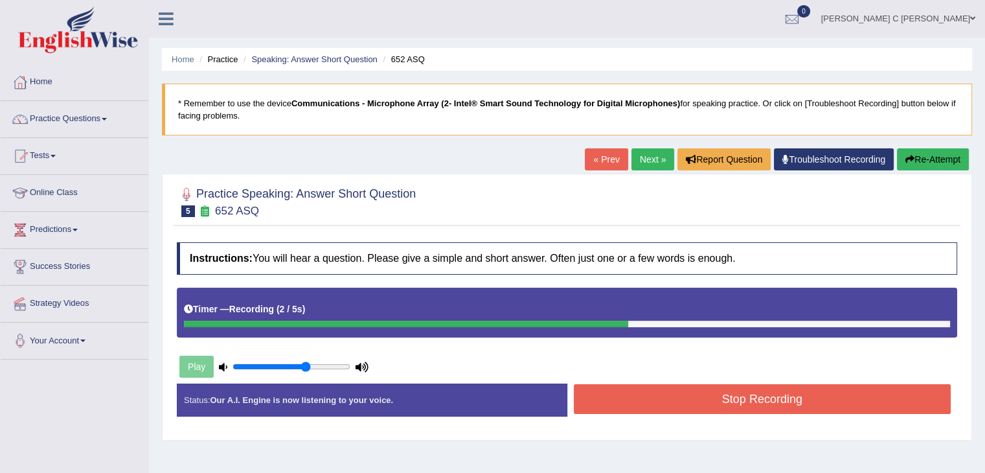
click at [714, 392] on button "Stop Recording" at bounding box center [763, 399] width 378 height 30
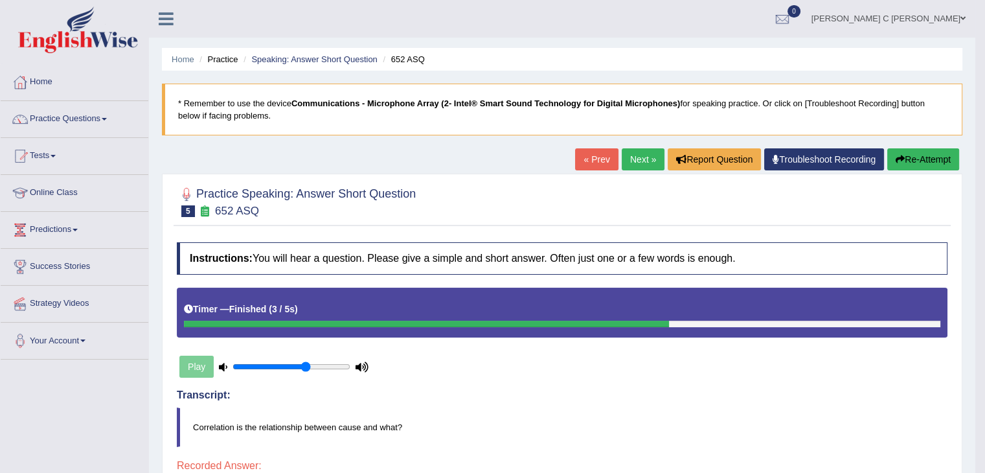
click at [929, 154] on button "Re-Attempt" at bounding box center [923, 159] width 72 height 22
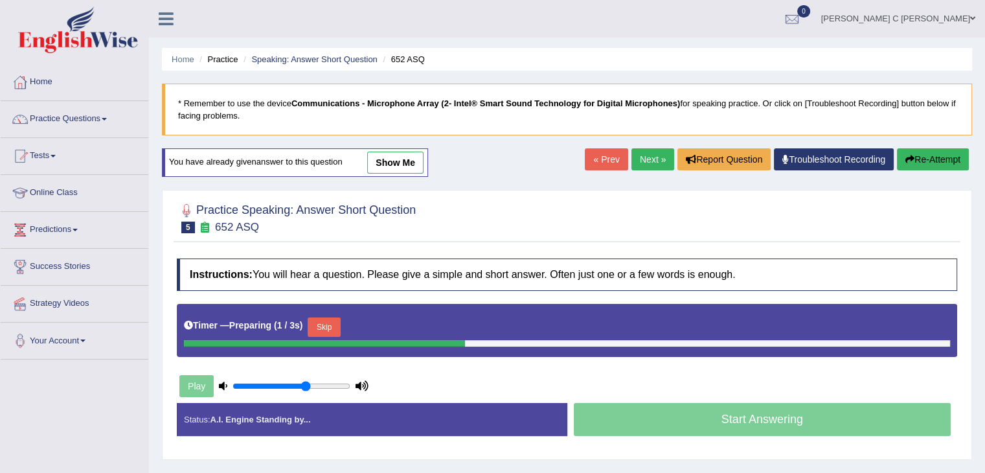
click at [334, 325] on button "Skip" at bounding box center [324, 326] width 32 height 19
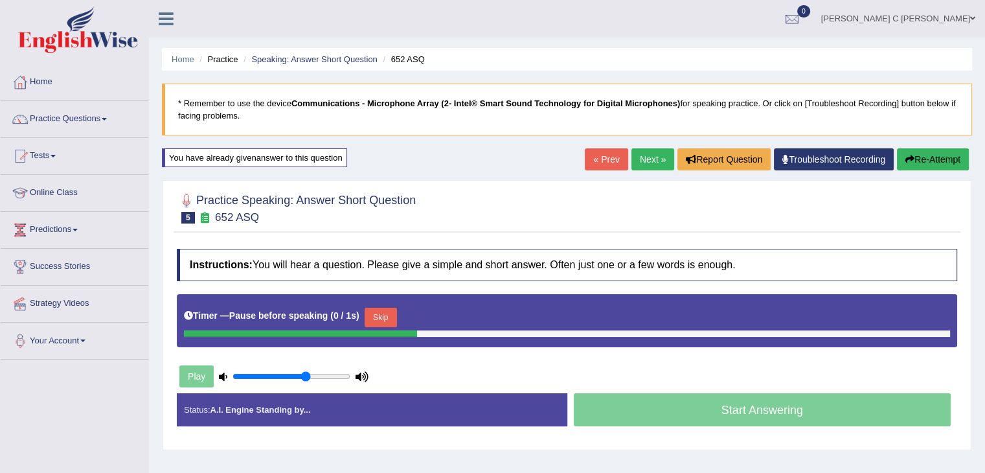
click at [379, 316] on button "Skip" at bounding box center [381, 317] width 32 height 19
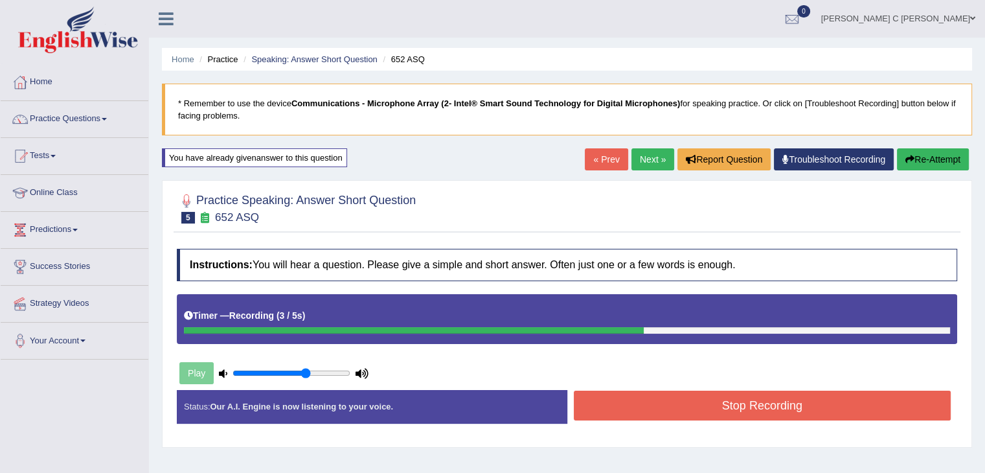
click at [661, 401] on button "Stop Recording" at bounding box center [763, 405] width 378 height 30
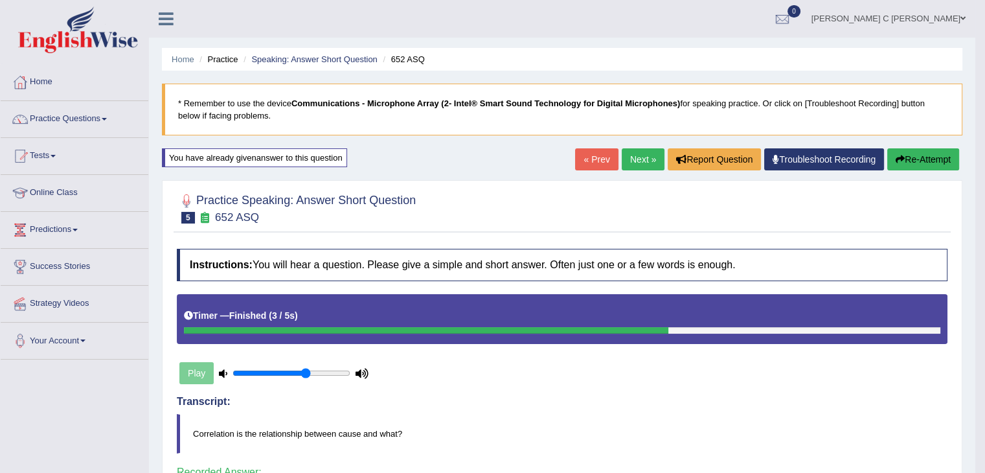
click at [629, 163] on link "Next »" at bounding box center [643, 159] width 43 height 22
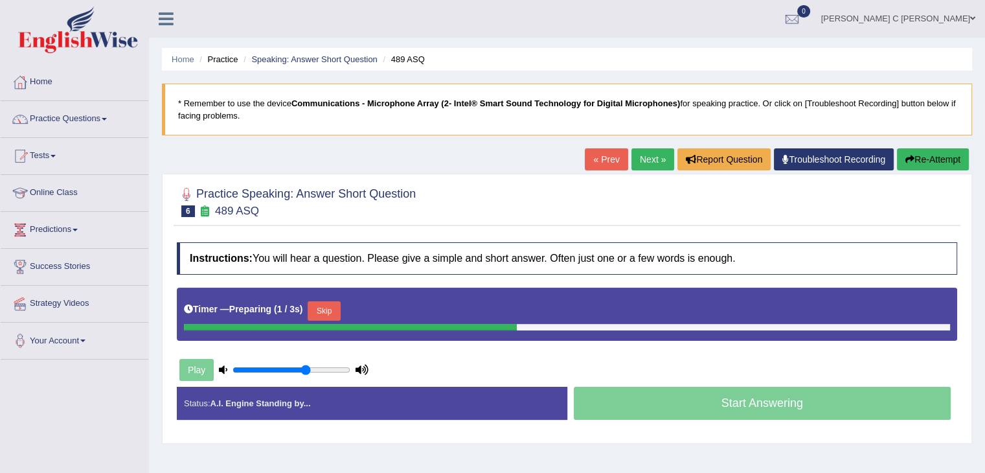
click at [329, 311] on button "Skip" at bounding box center [324, 310] width 32 height 19
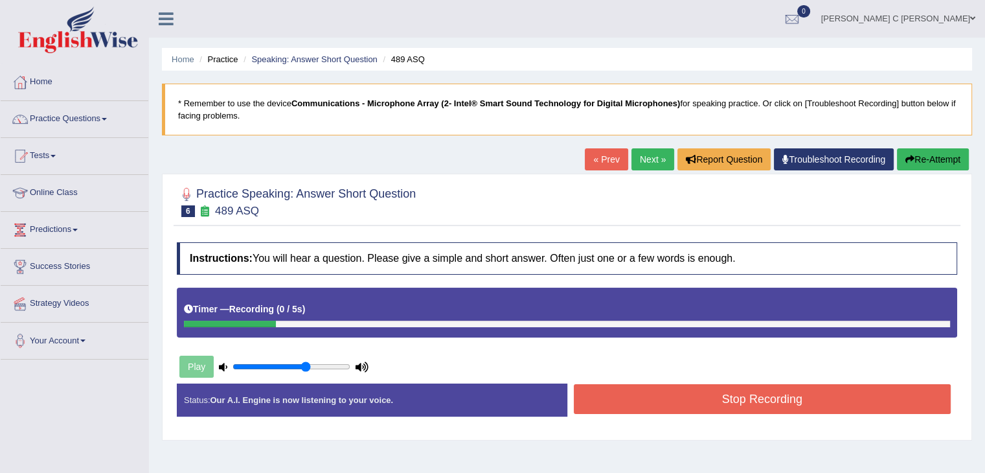
click at [914, 164] on button "Re-Attempt" at bounding box center [933, 159] width 72 height 22
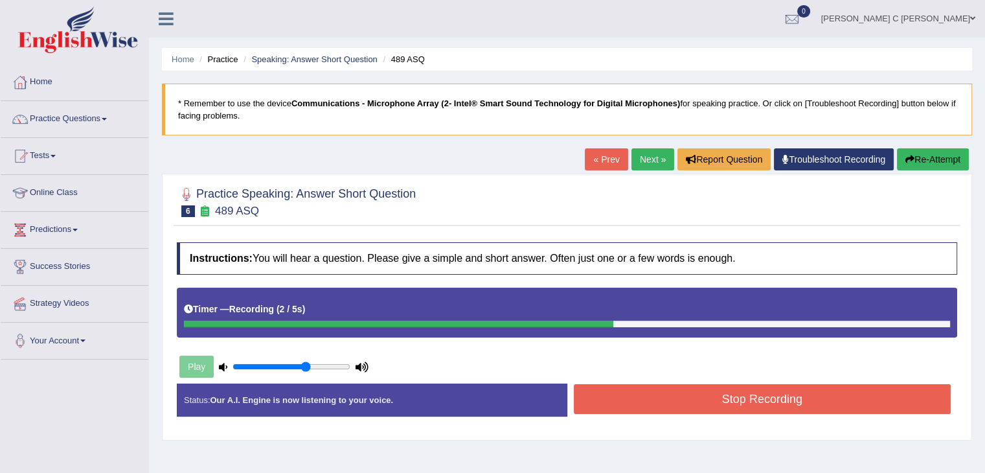
click at [639, 396] on button "Stop Recording" at bounding box center [763, 399] width 378 height 30
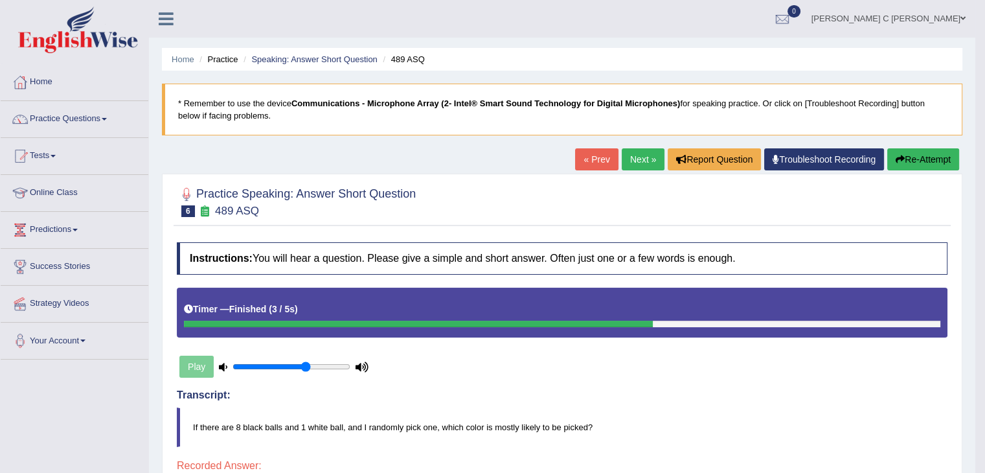
click at [913, 155] on button "Re-Attempt" at bounding box center [923, 159] width 72 height 22
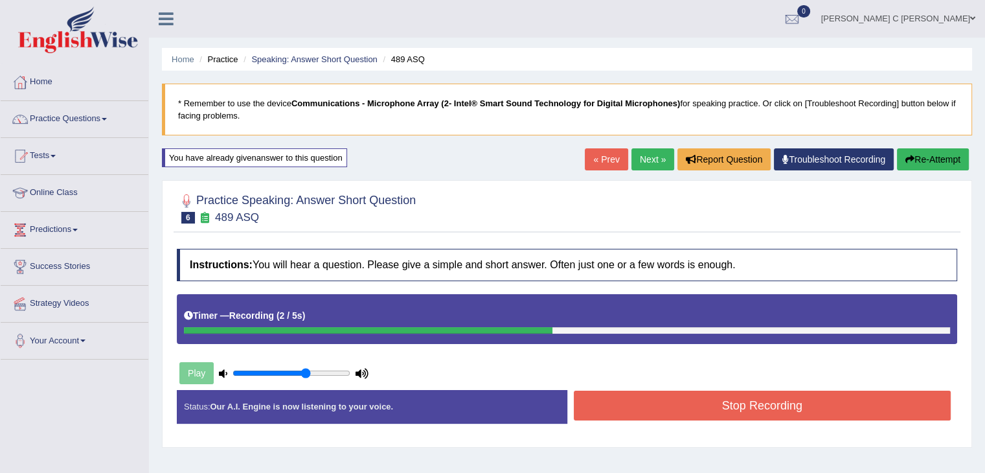
click at [800, 413] on button "Stop Recording" at bounding box center [763, 405] width 378 height 30
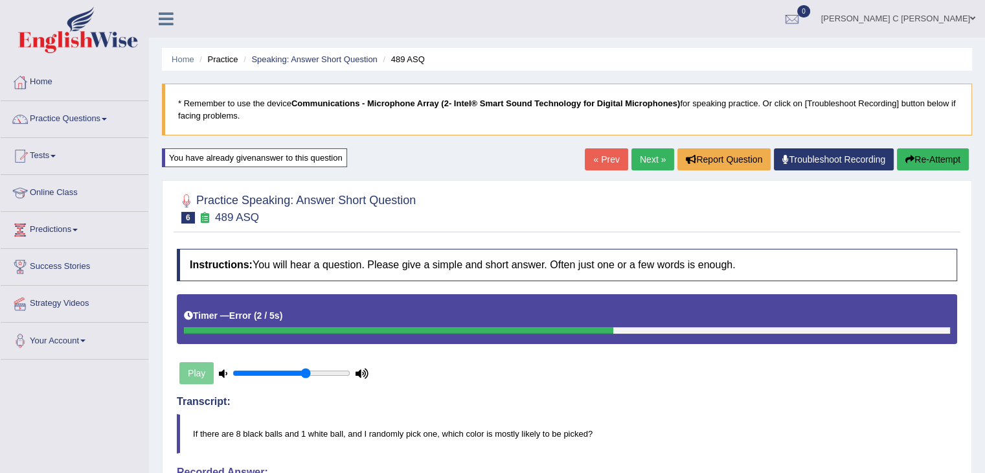
click at [907, 159] on icon "button" at bounding box center [909, 159] width 9 height 9
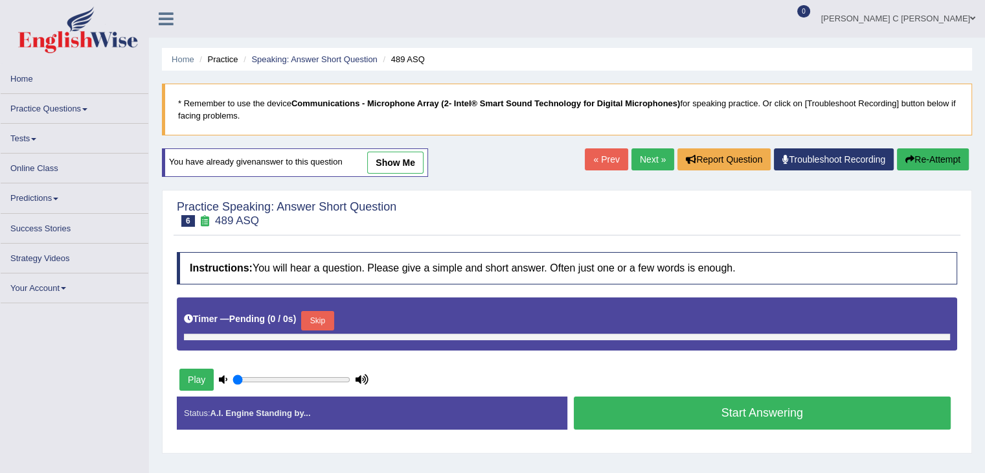
type input "0.65"
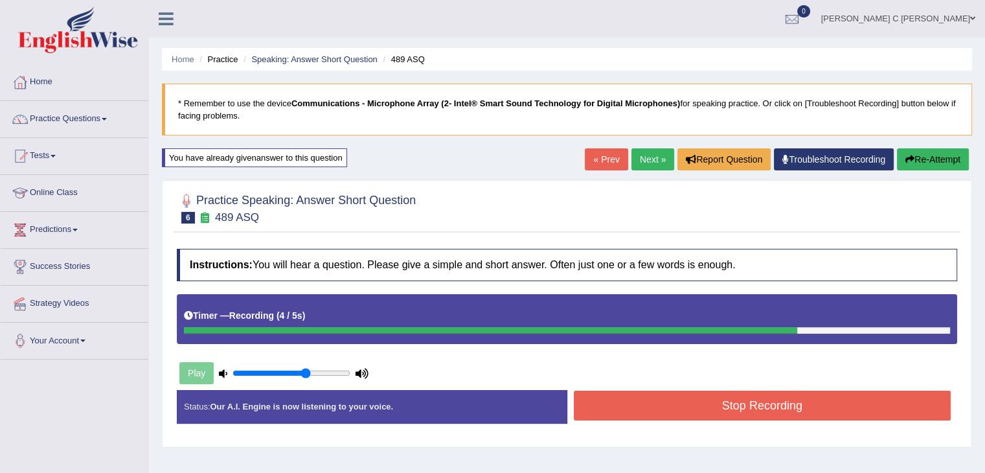
click at [718, 405] on button "Stop Recording" at bounding box center [763, 405] width 378 height 30
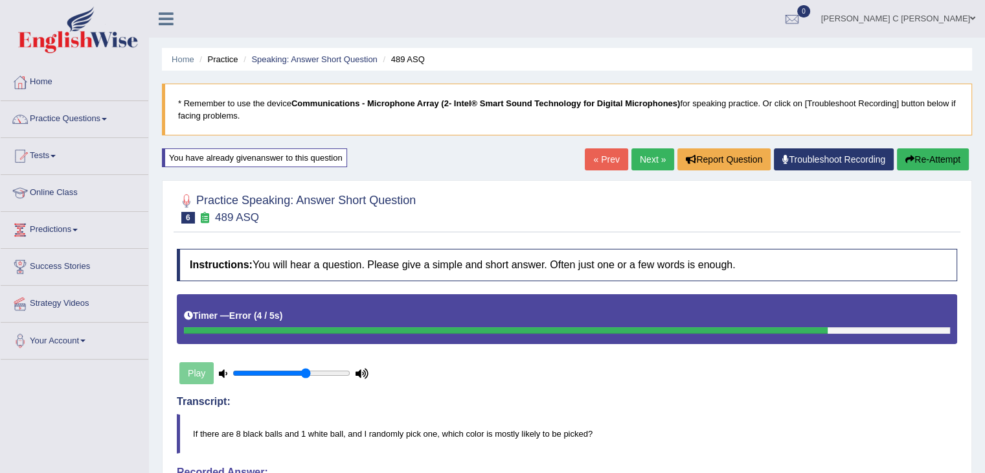
click at [912, 163] on button "Re-Attempt" at bounding box center [933, 159] width 72 height 22
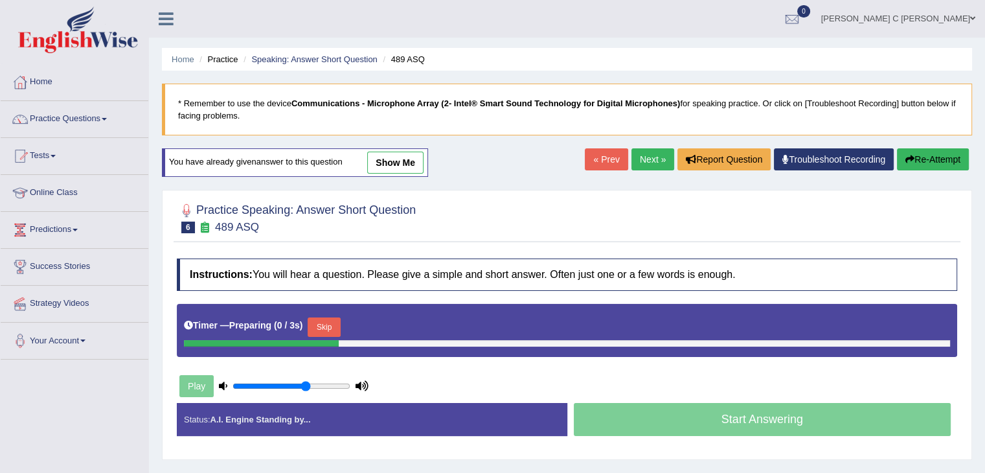
click at [329, 322] on button "Skip" at bounding box center [324, 326] width 32 height 19
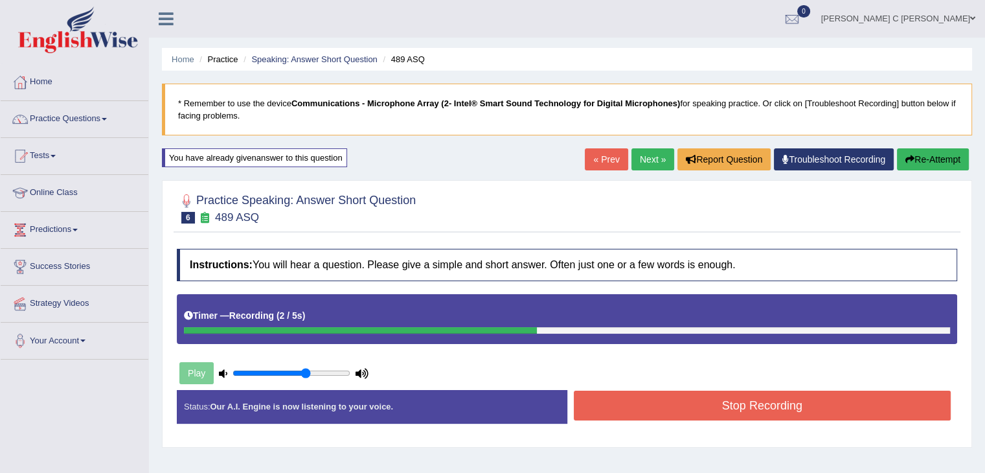
click at [642, 411] on button "Stop Recording" at bounding box center [763, 405] width 378 height 30
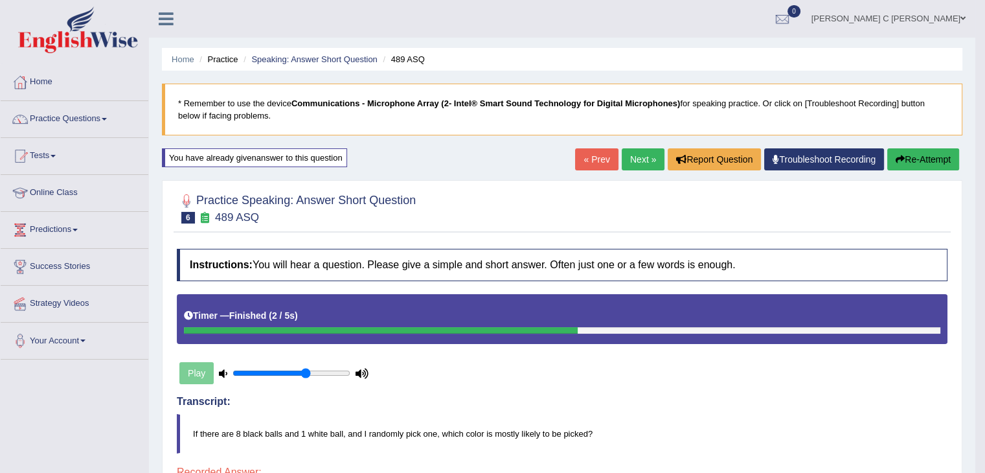
click at [928, 153] on button "Re-Attempt" at bounding box center [923, 159] width 72 height 22
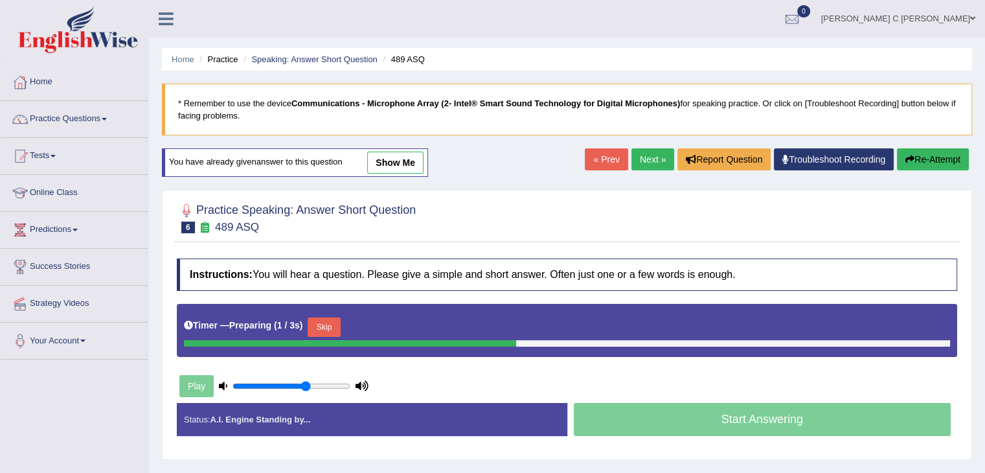
click at [323, 319] on button "Skip" at bounding box center [324, 326] width 32 height 19
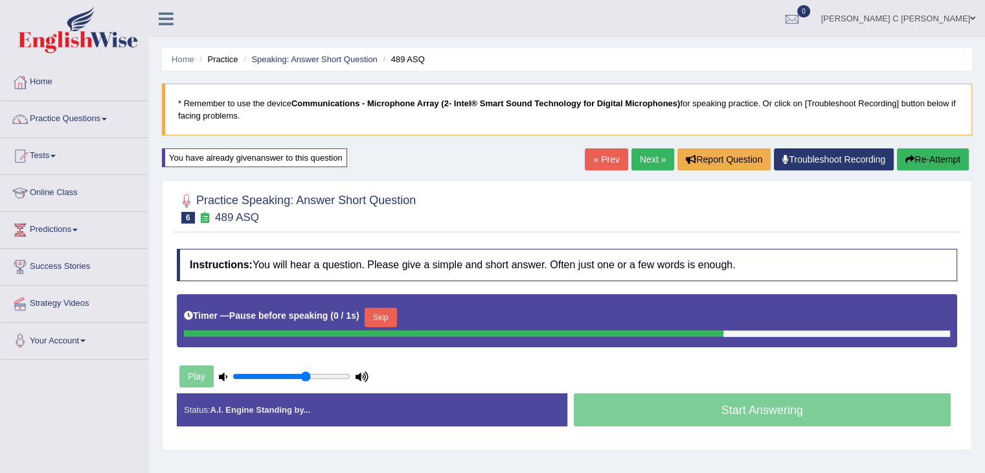
click at [379, 314] on button "Skip" at bounding box center [381, 317] width 32 height 19
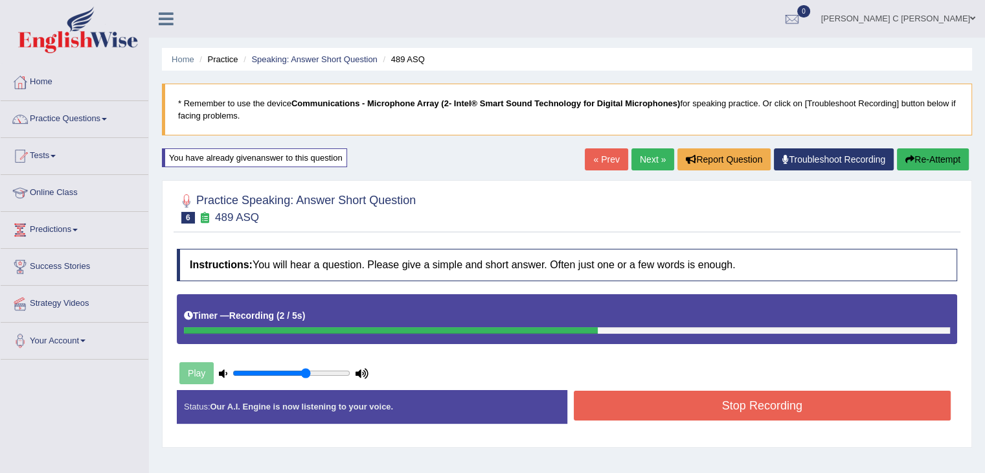
click at [651, 413] on button "Stop Recording" at bounding box center [763, 405] width 378 height 30
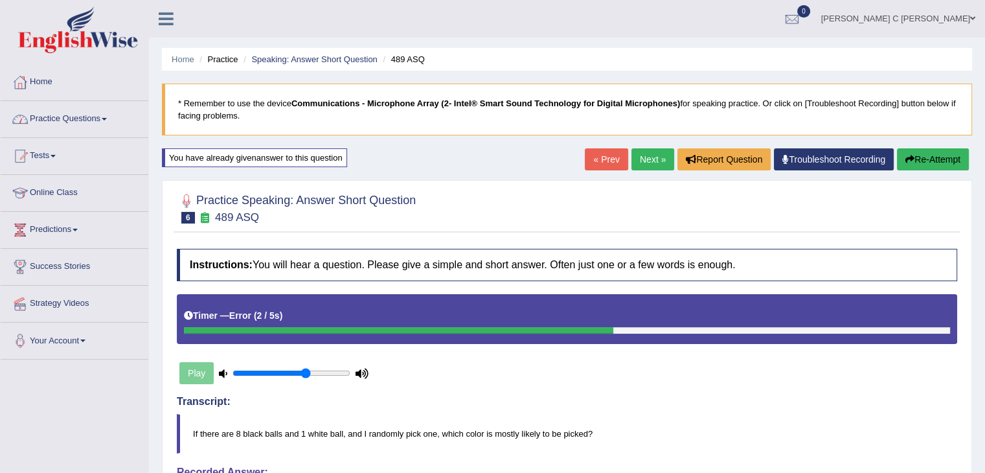
drag, startPoint x: 93, startPoint y: 117, endPoint x: 117, endPoint y: 141, distance: 33.9
click at [93, 116] on link "Practice Questions" at bounding box center [75, 117] width 148 height 32
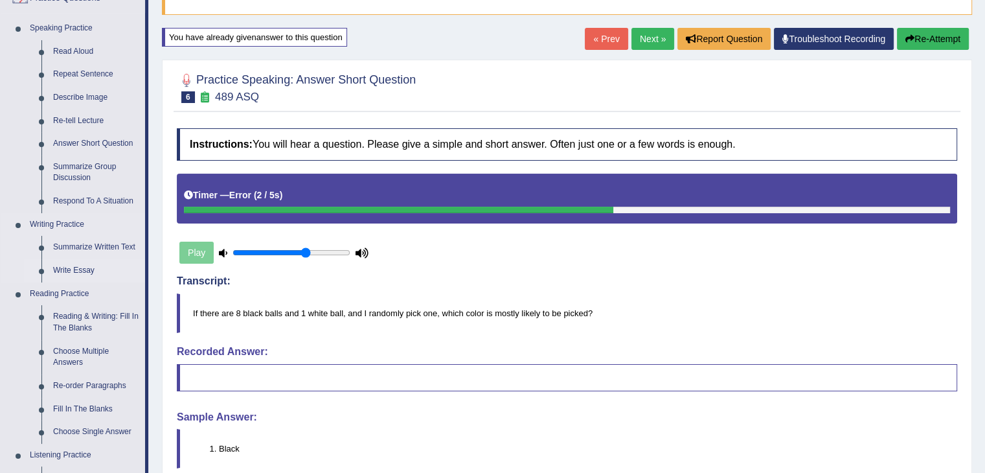
scroll to position [130, 0]
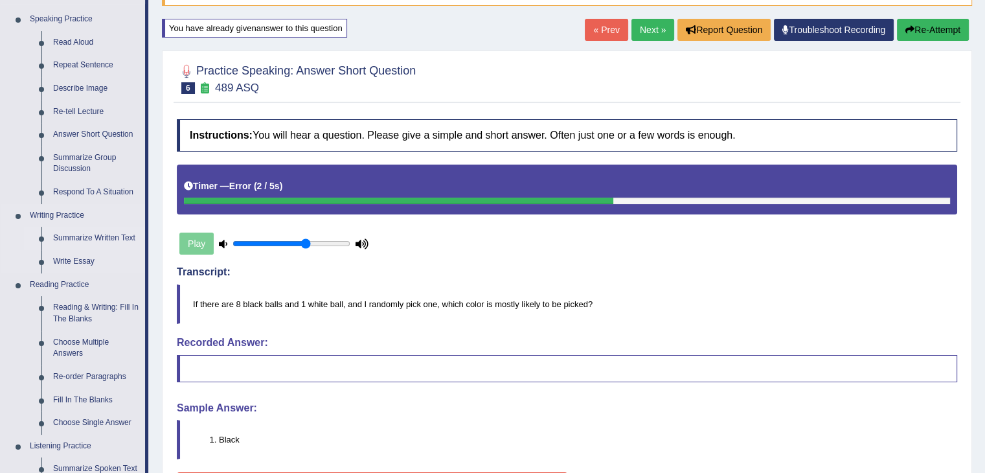
click at [77, 238] on link "Summarize Written Text" at bounding box center [96, 238] width 98 height 23
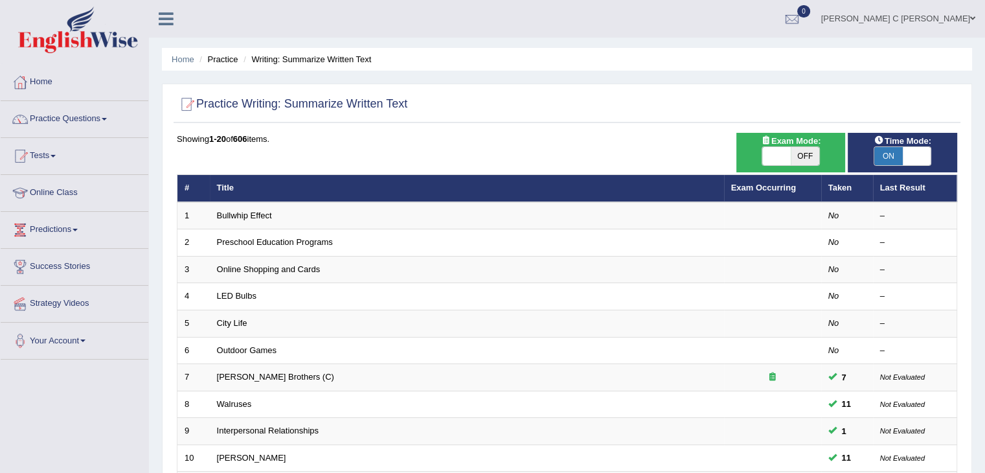
click at [893, 157] on span "ON" at bounding box center [888, 156] width 28 height 18
checkbox input "false"
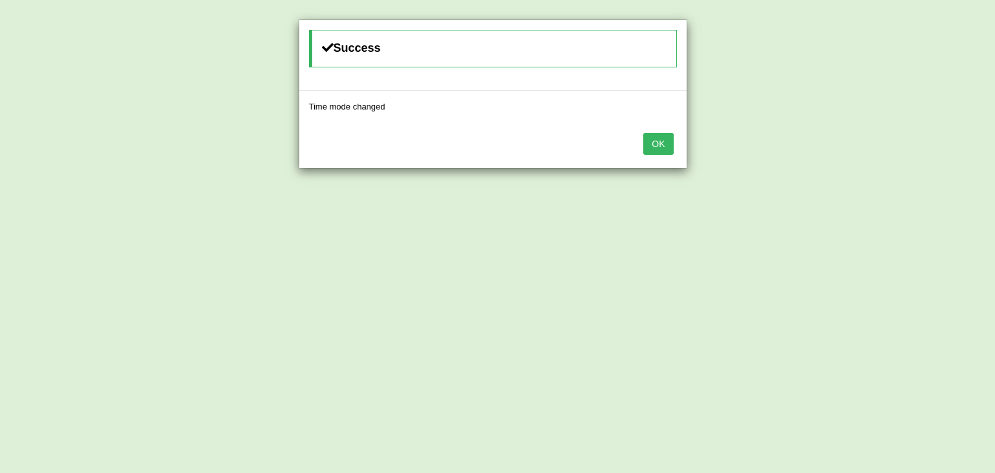
click at [662, 139] on button "OK" at bounding box center [658, 144] width 30 height 22
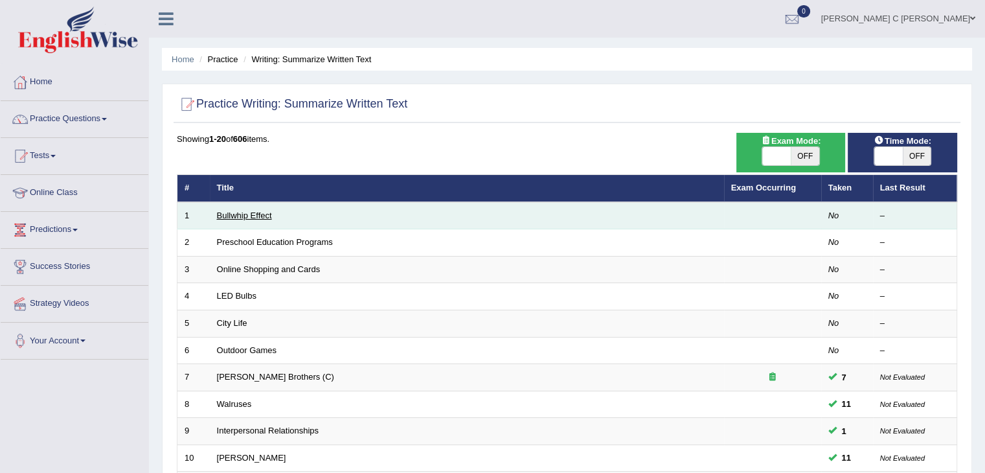
click at [254, 213] on link "Bullwhip Effect" at bounding box center [244, 215] width 55 height 10
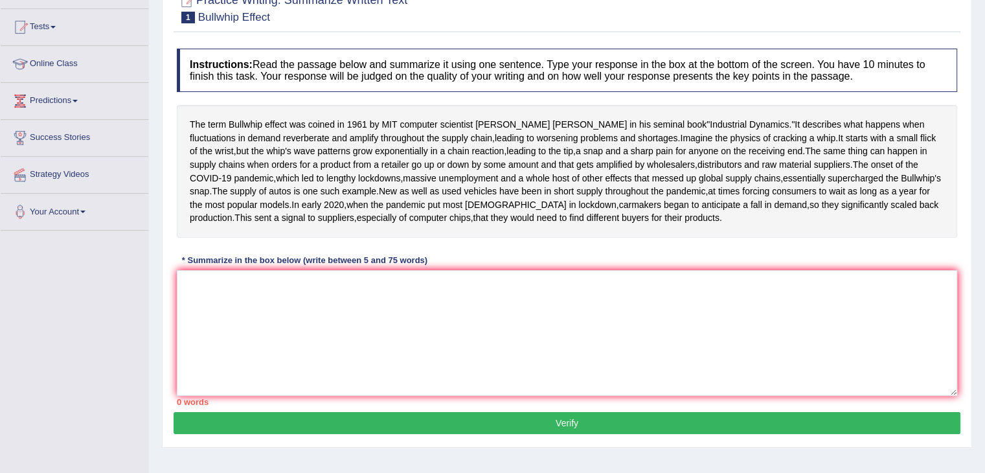
scroll to position [130, 0]
click at [384, 389] on textarea at bounding box center [567, 332] width 780 height 126
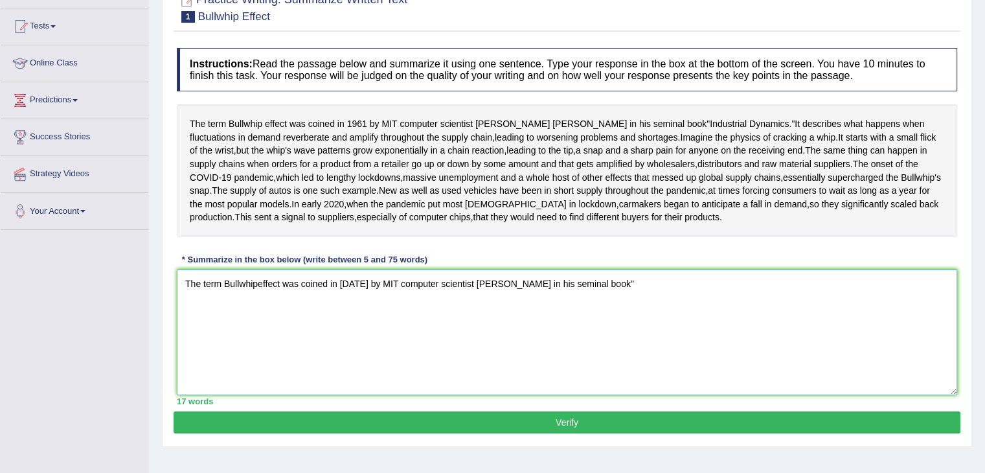
drag, startPoint x: 299, startPoint y: 158, endPoint x: 485, endPoint y: 361, distance: 275.4
click at [484, 361] on textarea "The term Bullwhipeffect was coined in [DATE] by MIT computer scientist [PERSON_…" at bounding box center [567, 332] width 780 height 126
click at [605, 345] on textarea "The term Bullwhipeffect was coined in [DATE] by MIT computer scientist [PERSON_…" at bounding box center [567, 332] width 780 height 126
type textarea "The term Bullwhipeffect was coined in [DATE] by MIT computer scientist [PERSON_…"
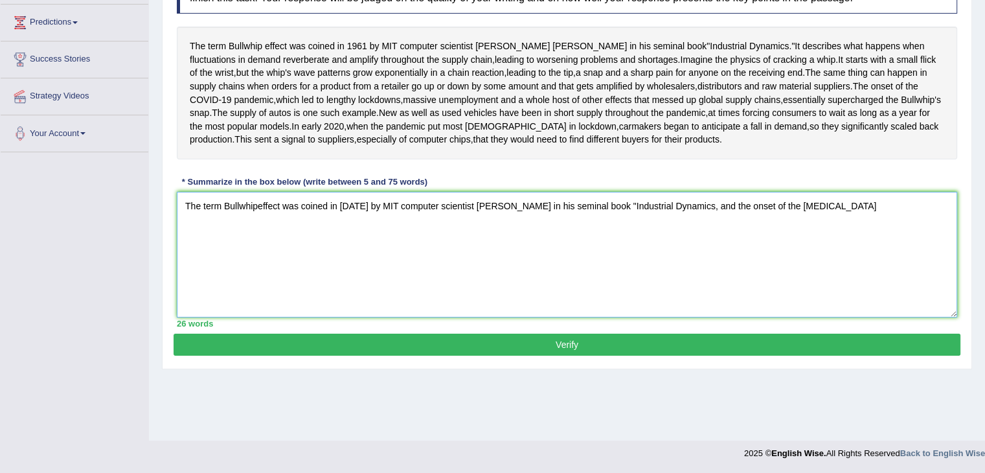
click at [850, 275] on textarea "The term Bullwhipeffect was coined in [DATE] by MIT computer scientist [PERSON_…" at bounding box center [567, 255] width 780 height 126
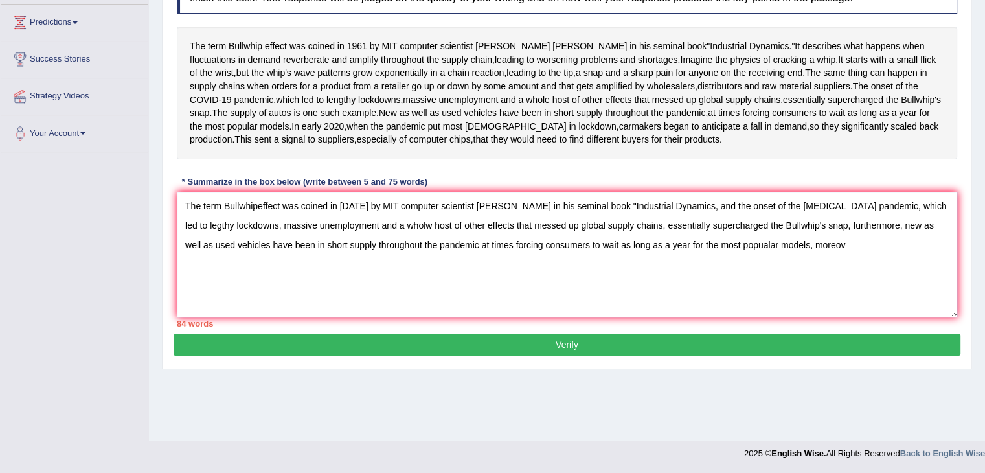
drag, startPoint x: 826, startPoint y: 291, endPoint x: 803, endPoint y: 288, distance: 23.5
click at [803, 288] on textarea "The term Bullwhipeffect was coined in [DATE] by MIT computer scientist [PERSON_…" at bounding box center [567, 255] width 780 height 126
drag, startPoint x: 842, startPoint y: 286, endPoint x: 801, endPoint y: 286, distance: 40.8
click at [801, 286] on textarea "The term Bullwhipeffect was coined in [DATE] by MIT computer scientist [PERSON_…" at bounding box center [567, 255] width 780 height 126
drag, startPoint x: 795, startPoint y: 309, endPoint x: 759, endPoint y: 306, distance: 36.4
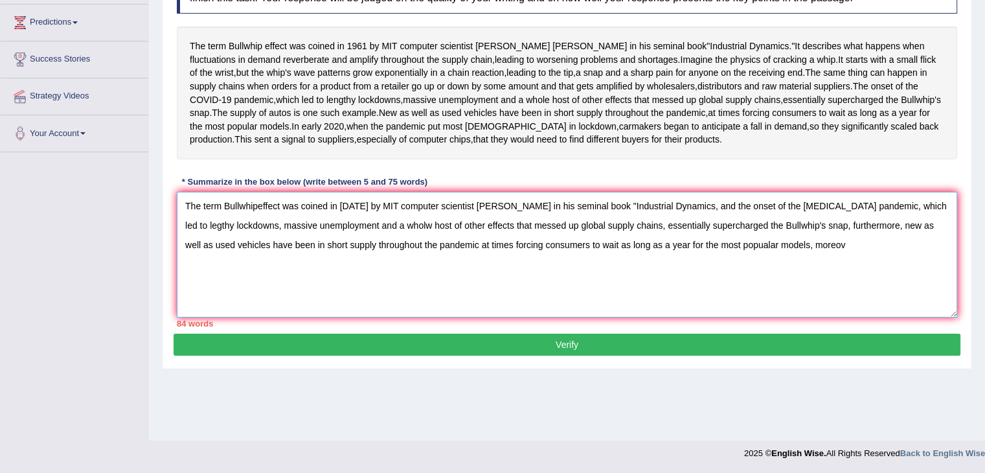
click at [759, 306] on textarea "The term Bullwhipeffect was coined in 1961 by MIT computer scientist JAy Forres…" at bounding box center [567, 255] width 780 height 126
paste textarea "furthermore"
drag, startPoint x: 847, startPoint y: 286, endPoint x: 800, endPoint y: 286, distance: 46.6
click at [800, 286] on textarea "The term Bullwhipeffect was coined in 1961 by MIT computer scientist JAy Forres…" at bounding box center [567, 255] width 780 height 126
paste textarea "furthermore"
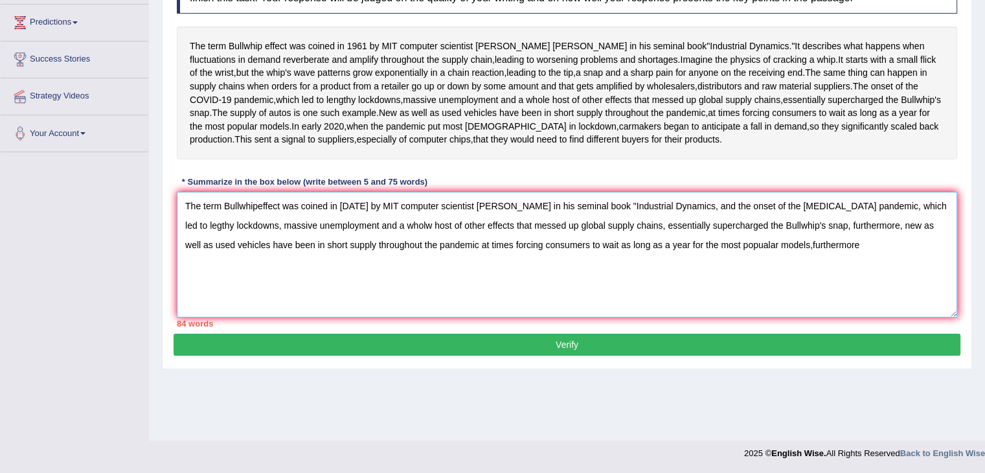
drag, startPoint x: 806, startPoint y: 309, endPoint x: 760, endPoint y: 309, distance: 46.0
click at [760, 309] on textarea "The term Bullwhipeffect was coined in 1961 by MIT computer scientist JAy Forres…" at bounding box center [567, 255] width 780 height 126
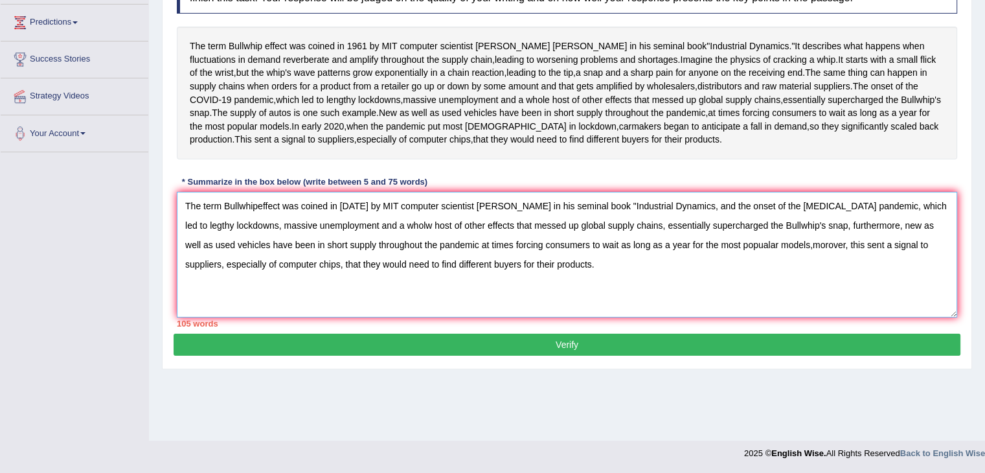
drag, startPoint x: 357, startPoint y: 267, endPoint x: 284, endPoint y: 273, distance: 73.4
click at [284, 273] on textarea "The term Bullwhipeffect was coined in 1961 by MIT computer scientist JAy Forres…" at bounding box center [567, 255] width 780 height 126
drag, startPoint x: 374, startPoint y: 275, endPoint x: 412, endPoint y: 273, distance: 38.3
click at [381, 275] on textarea "The term Bullwhipeffect was coined in 1961 by MIT computer scientist JAy Forres…" at bounding box center [567, 255] width 780 height 126
drag, startPoint x: 469, startPoint y: 265, endPoint x: 373, endPoint y: 270, distance: 96.0
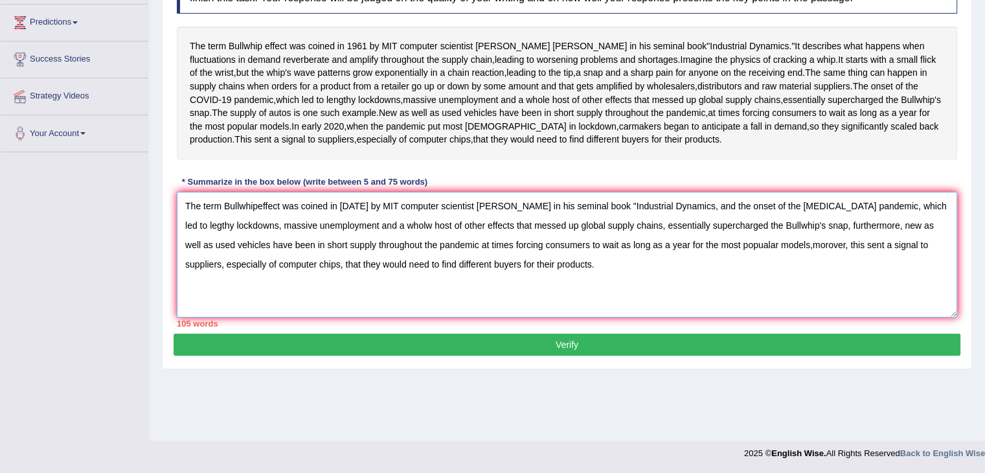
click at [373, 270] on textarea "The term Bullwhipeffect was coined in 1961 by MIT computer scientist JAy Forres…" at bounding box center [567, 255] width 780 height 126
click at [256, 267] on textarea "The term Bullwhipeffect was coined in 1961 by JAy Forrester in his seminal book…" at bounding box center [567, 255] width 780 height 126
drag, startPoint x: 823, startPoint y: 267, endPoint x: 932, endPoint y: 274, distance: 109.0
click at [932, 274] on textarea "The term Bullwhip effect was coined in 1961 by JAy Forrester in his seminal boo…" at bounding box center [567, 255] width 780 height 126
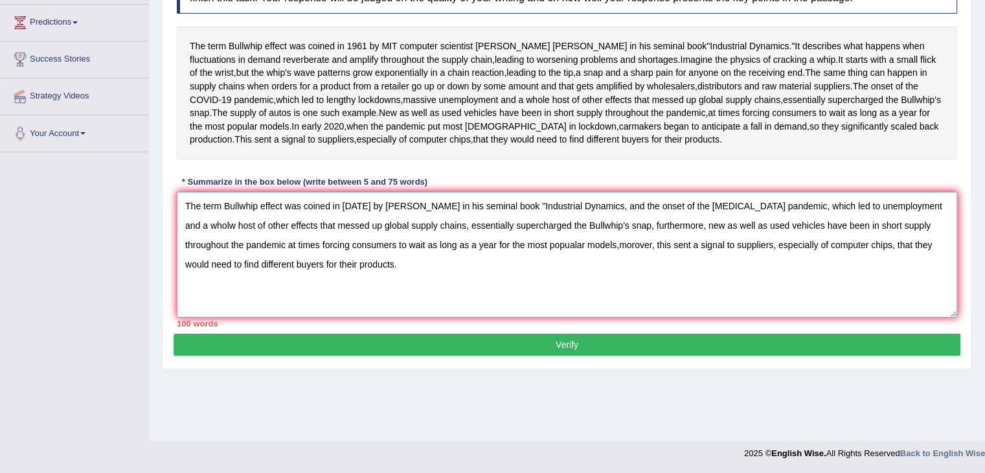
click at [938, 267] on textarea "The term Bullwhip effect was coined in 1961 by JAy Forrester in his seminal boo…" at bounding box center [567, 255] width 780 height 126
click at [934, 267] on textarea "The term Bullwhip effect was coined in 1961 by JAy Forrester in his seminal boo…" at bounding box center [567, 255] width 780 height 126
drag, startPoint x: 327, startPoint y: 288, endPoint x: 185, endPoint y: 294, distance: 142.0
click at [185, 294] on textarea "The term Bullwhip effect was coined in 1961 by JAy Forrester in his seminal boo…" at bounding box center [567, 255] width 780 height 126
click at [254, 283] on textarea "The term Bullwhip effect was coined in 1961 by JAy Forrester in his seminal boo…" at bounding box center [567, 255] width 780 height 126
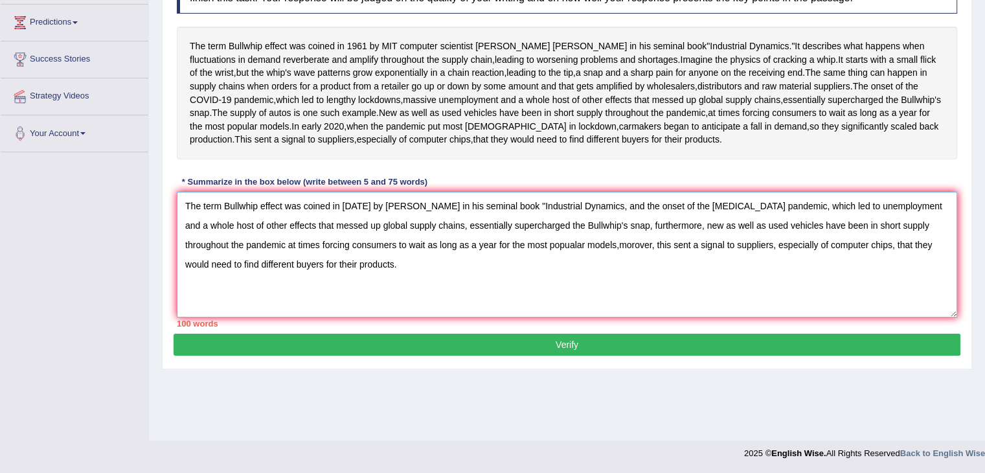
drag, startPoint x: 236, startPoint y: 288, endPoint x: 183, endPoint y: 289, distance: 52.5
click at [183, 289] on textarea "The term Bullwhip effect was coined in 1961 by JAy Forrester in his seminal boo…" at bounding box center [567, 255] width 780 height 126
click at [259, 286] on textarea "The term Bullwhip effect was coined in 1961 by JAy Forrester in his seminal boo…" at bounding box center [567, 255] width 780 height 126
drag, startPoint x: 329, startPoint y: 287, endPoint x: 417, endPoint y: 291, distance: 88.2
click at [417, 291] on textarea "The term Bullwhip effect was coined in 1961 by JAy Forrester in his seminal boo…" at bounding box center [567, 255] width 780 height 126
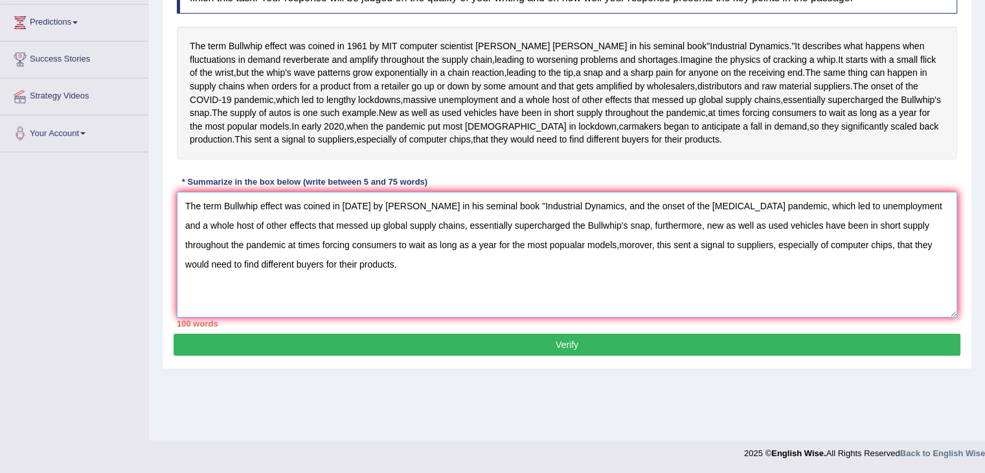
click at [429, 288] on textarea "The term Bullwhip effect was coined in 1961 by JAy Forrester in his seminal boo…" at bounding box center [567, 255] width 780 height 126
drag, startPoint x: 417, startPoint y: 287, endPoint x: 597, endPoint y: 291, distance: 180.1
click at [597, 291] on textarea "The term Bullwhip effect was coined in 1961 by JAy Forrester in his seminal boo…" at bounding box center [567, 255] width 780 height 126
drag, startPoint x: 332, startPoint y: 304, endPoint x: 295, endPoint y: 308, distance: 36.5
click at [295, 308] on textarea "The term Bullwhip effect was coined in 1961 by JAy Forrester in his seminal boo…" at bounding box center [567, 255] width 780 height 126
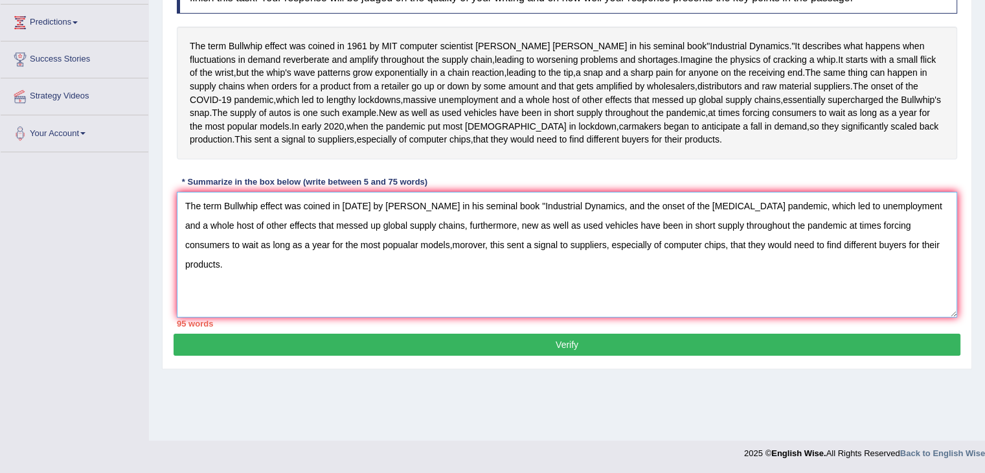
click at [361, 317] on textarea "The term Bullwhip effect was coined in 1961 by JAy Forrester in his seminal boo…" at bounding box center [567, 255] width 780 height 126
drag, startPoint x: 528, startPoint y: 288, endPoint x: 471, endPoint y: 288, distance: 57.0
click at [471, 288] on textarea "The term Bullwhip effect was coined in 1961 by JAy Forrester in his seminal boo…" at bounding box center [567, 255] width 780 height 126
drag, startPoint x: 679, startPoint y: 287, endPoint x: 634, endPoint y: 291, distance: 44.9
click at [634, 291] on textarea "The term Bullwhip effect was coined in 1961 by JAy Forrester in his seminal boo…" at bounding box center [567, 255] width 780 height 126
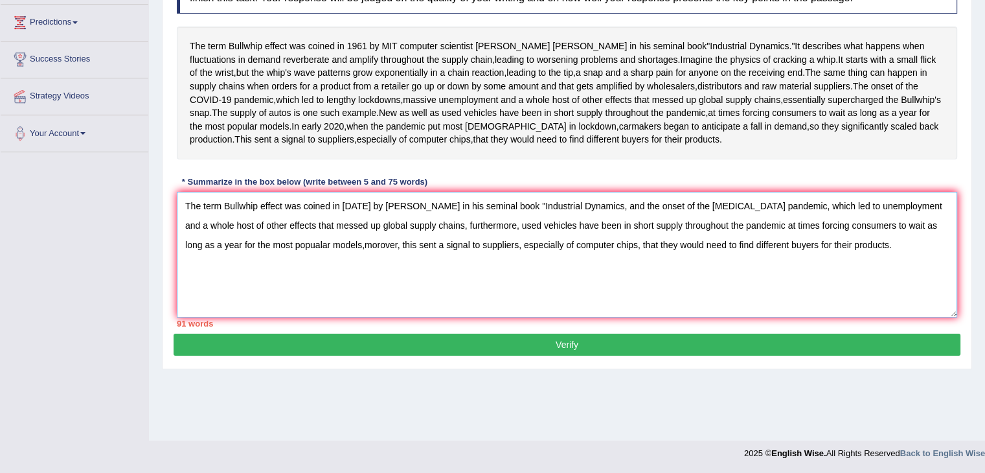
click at [747, 291] on textarea "The term Bullwhip effect was coined in 1961 by JAy Forrester in his seminal boo…" at bounding box center [567, 255] width 780 height 126
drag, startPoint x: 767, startPoint y: 288, endPoint x: 738, endPoint y: 288, distance: 29.1
click at [738, 288] on textarea "The term Bullwhip effect was coined in 1961 by JAy Forrester in his seminal boo…" at bounding box center [567, 255] width 780 height 126
click at [777, 291] on textarea "The term Bullwhip effect was coined in 1961 by JAy Forrester in his seminal boo…" at bounding box center [567, 255] width 780 height 126
drag, startPoint x: 844, startPoint y: 286, endPoint x: 769, endPoint y: 289, distance: 75.2
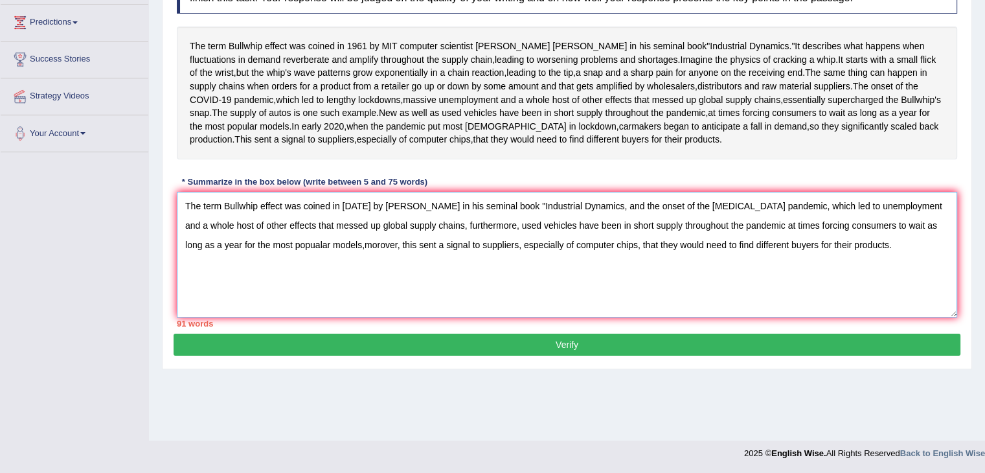
click at [769, 289] on textarea "The term Bullwhip effect was coined in 1961 by JAy Forrester in his seminal boo…" at bounding box center [567, 255] width 780 height 126
click at [770, 289] on textarea "The term Bullwhip effect was coined in 1961 by JAy Forrester in his seminal boo…" at bounding box center [567, 255] width 780 height 126
click at [259, 306] on textarea "The term Bullwhip effect was coined in 1961 by JAy Forrester in his seminal boo…" at bounding box center [567, 255] width 780 height 126
click at [372, 317] on textarea "The term Bullwhip effect was coined in 1961 by JAy Forrester in his seminal boo…" at bounding box center [567, 255] width 780 height 126
drag, startPoint x: 509, startPoint y: 306, endPoint x: 461, endPoint y: 312, distance: 48.3
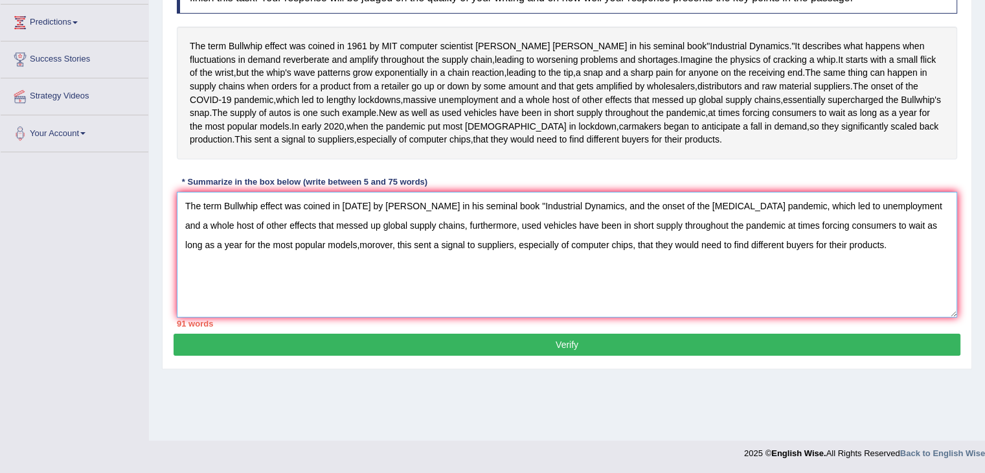
click at [461, 312] on textarea "The term Bullwhip effect was coined in 1961 by JAy Forrester in his seminal boo…" at bounding box center [567, 255] width 780 height 126
drag, startPoint x: 768, startPoint y: 287, endPoint x: 747, endPoint y: 288, distance: 21.4
click at [747, 288] on textarea "The term Bullwhip effect was coined in 1961 by JAy Forrester in his seminal boo…" at bounding box center [567, 255] width 780 height 126
drag, startPoint x: 861, startPoint y: 286, endPoint x: 851, endPoint y: 287, distance: 9.7
click at [851, 287] on textarea "The term Bullwhip effect was coined in 1961 by JAy Forrester in his seminal boo…" at bounding box center [567, 255] width 780 height 126
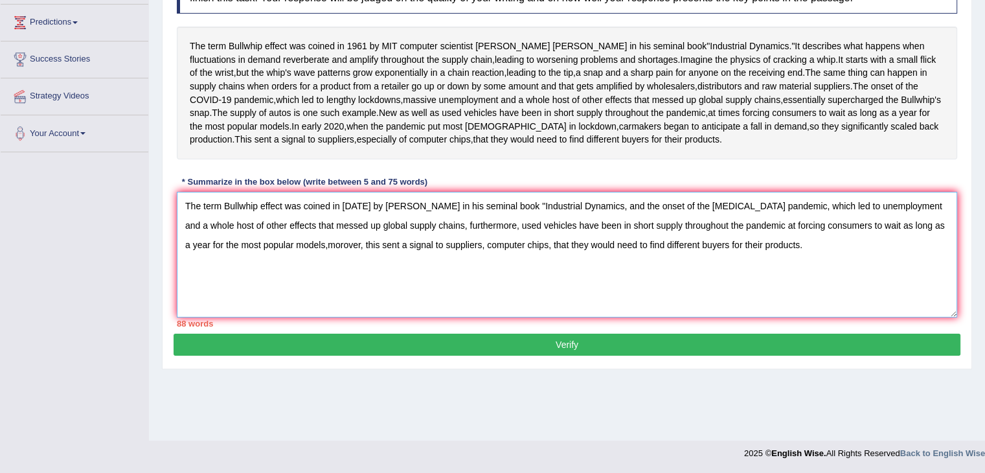
click at [857, 301] on textarea "The term Bullwhip effect was coined in 1961 by JAy Forrester in his seminal boo…" at bounding box center [567, 255] width 780 height 126
drag, startPoint x: 922, startPoint y: 286, endPoint x: 943, endPoint y: 286, distance: 21.4
click at [943, 286] on textarea "The term Bullwhip effect was coined in 1961 by JAy Forrester in his seminal boo…" at bounding box center [567, 255] width 780 height 126
click at [948, 291] on textarea "The term Bullwhip effect was coined in 1961 by JAy Forrester in his seminal boo…" at bounding box center [567, 255] width 780 height 126
drag, startPoint x: 922, startPoint y: 287, endPoint x: 949, endPoint y: 287, distance: 26.6
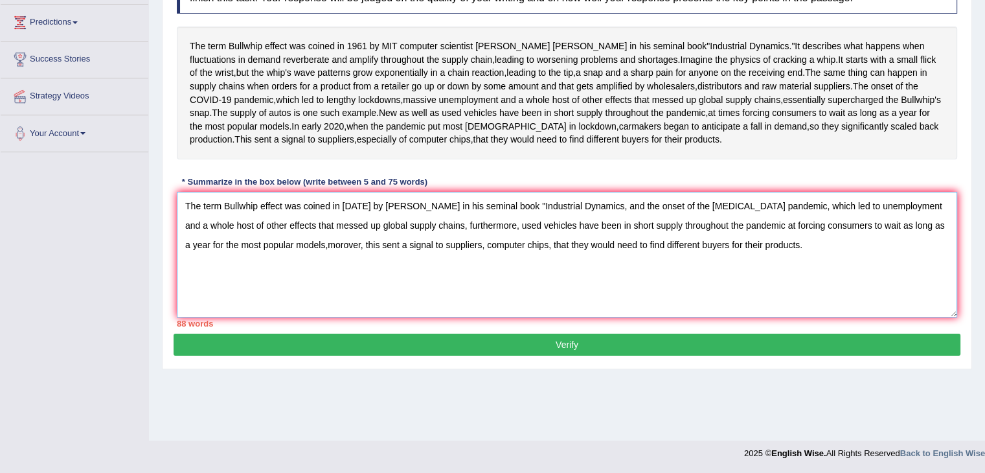
click at [949, 287] on textarea "The term Bullwhip effect was coined in 1961 by JAy Forrester in his seminal boo…" at bounding box center [567, 255] width 780 height 126
drag, startPoint x: 925, startPoint y: 289, endPoint x: 961, endPoint y: 291, distance: 35.7
click at [961, 291] on div "Practice Writing: Summarize Written Text 1 Bullwhip Effect Instructions: Read t…" at bounding box center [567, 136] width 810 height 468
paste textarea "furthermore"
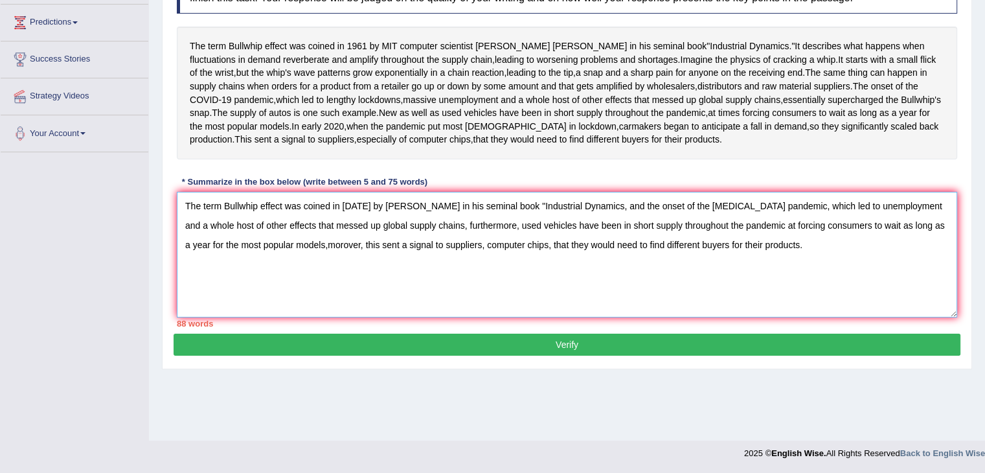
click at [910, 298] on textarea "The term Bullwhip effect was coined in 1961 by JAy Forrester in his seminal boo…" at bounding box center [567, 255] width 780 height 126
drag, startPoint x: 883, startPoint y: 288, endPoint x: 934, endPoint y: 288, distance: 51.2
click at [934, 288] on textarea "The term Bullwhip effect was coined in 1961 by JAy Forrester in his seminal boo…" at bounding box center [567, 255] width 780 height 126
drag, startPoint x: 928, startPoint y: 301, endPoint x: 925, endPoint y: 310, distance: 9.0
click at [927, 301] on textarea "The term Bullwhip effect was coined in 1961 by JAy Forrester in his seminal boo…" at bounding box center [567, 255] width 780 height 126
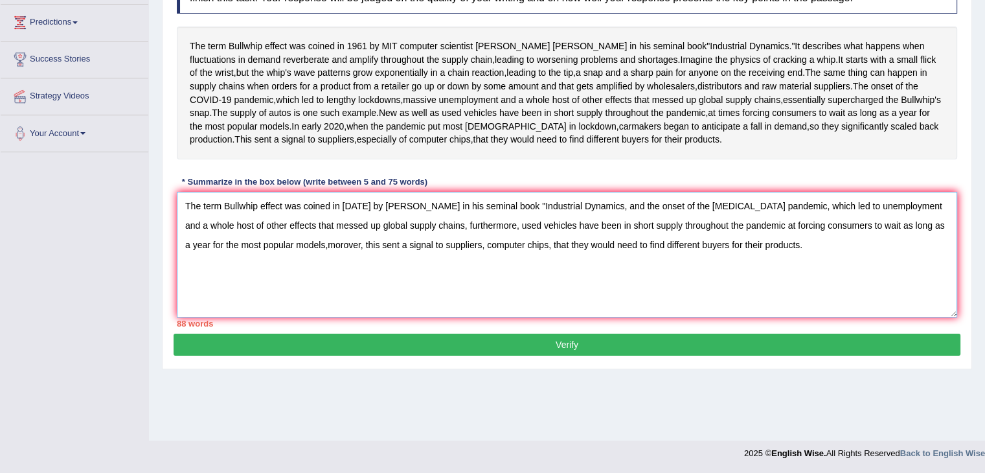
drag, startPoint x: 951, startPoint y: 286, endPoint x: 864, endPoint y: 291, distance: 86.9
click at [864, 291] on textarea "The term Bullwhip effect was coined in 1961 by JAy Forrester in his seminal boo…" at bounding box center [567, 255] width 780 height 126
drag, startPoint x: 891, startPoint y: 297, endPoint x: 912, endPoint y: 297, distance: 20.7
click at [898, 299] on textarea "The term Bullwhip effect was coined in 1961 by JAy Forrester in his seminal boo…" at bounding box center [567, 255] width 780 height 126
drag, startPoint x: 920, startPoint y: 288, endPoint x: 854, endPoint y: 293, distance: 66.3
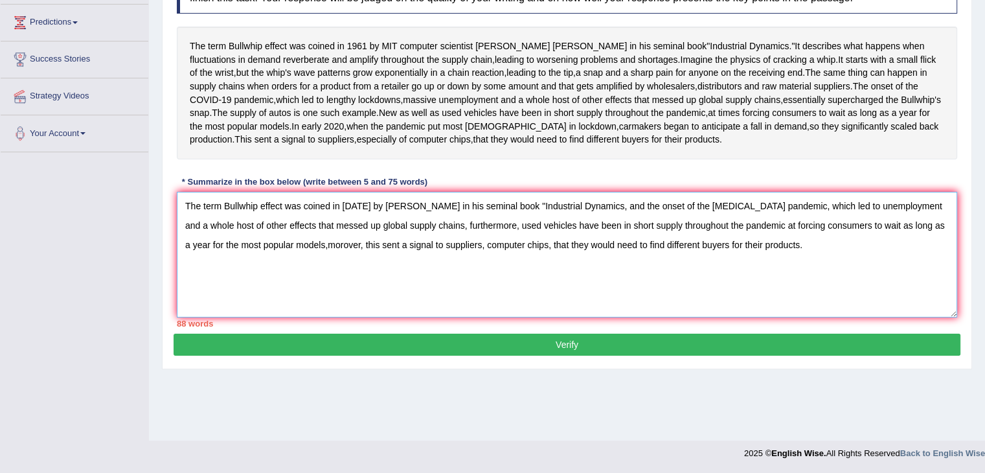
click at [854, 293] on textarea "The term Bullwhip effect was coined in 1961 by JAy Forrester in his seminal boo…" at bounding box center [567, 255] width 780 height 126
drag, startPoint x: 213, startPoint y: 307, endPoint x: 254, endPoint y: 307, distance: 40.8
click at [254, 307] on textarea "The term Bullwhip effect was coined in 1961 by JAy Forrester in his seminal boo…" at bounding box center [567, 255] width 780 height 126
drag, startPoint x: 214, startPoint y: 306, endPoint x: 401, endPoint y: 311, distance: 187.2
click at [401, 311] on textarea "The term Bullwhip effect was coined in 1961 by JAy Forrester in his seminal boo…" at bounding box center [567, 255] width 780 height 126
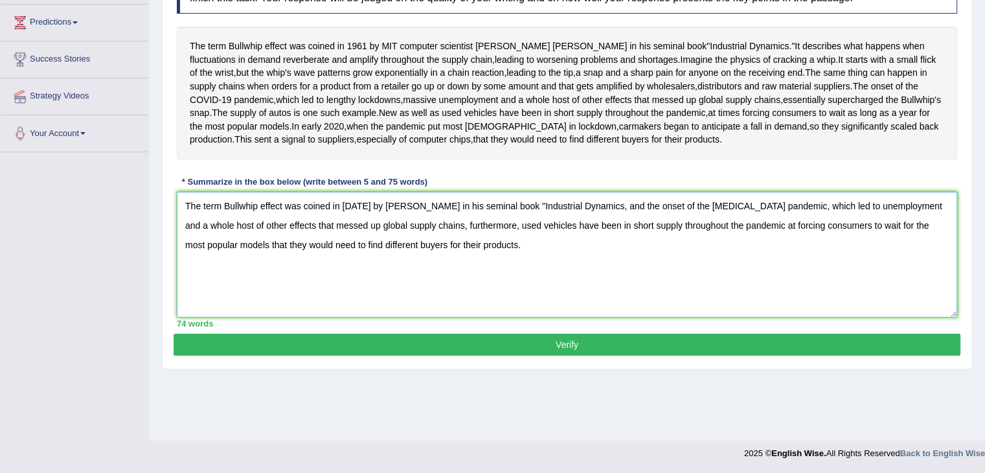
type textarea "The term Bullwhip effect was coined in 1961 by JAy Forrester in his seminal boo…"
click at [514, 356] on button "Verify" at bounding box center [567, 345] width 787 height 22
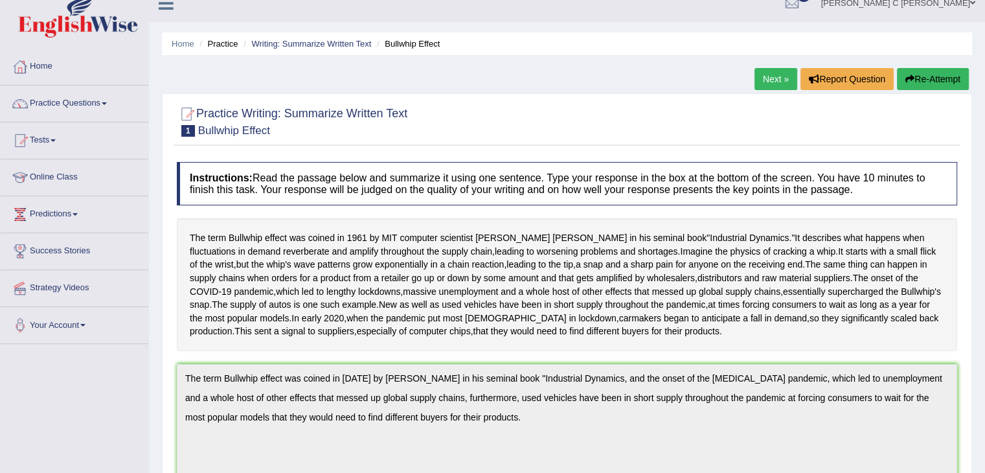
scroll to position [0, 0]
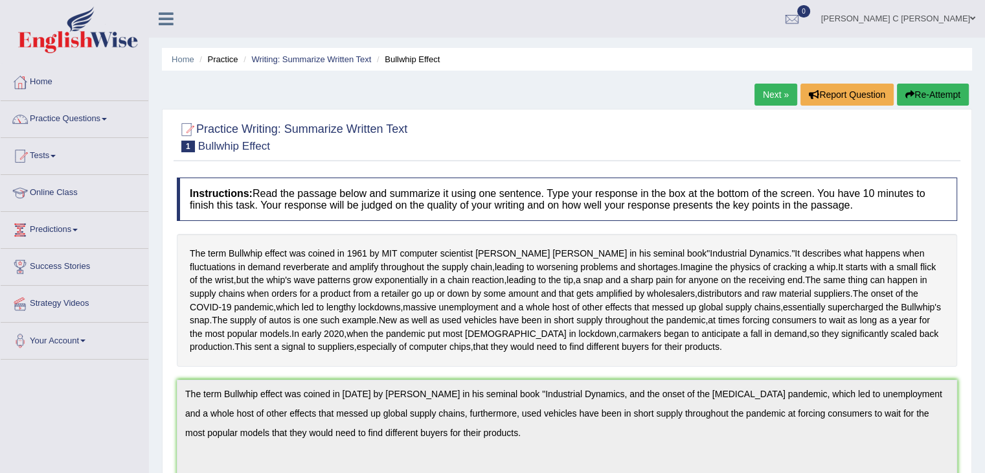
drag, startPoint x: 924, startPoint y: 87, endPoint x: 892, endPoint y: 115, distance: 42.3
click at [923, 87] on button "Re-Attempt" at bounding box center [933, 95] width 72 height 22
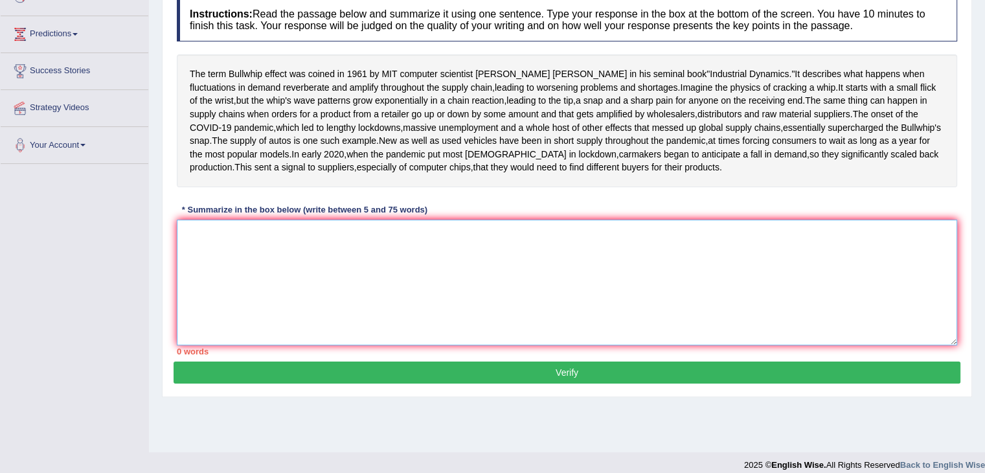
paste textarea "The term Bullwhip effect was coined in [DATE] by [PERSON_NAME] in his seminal b…"
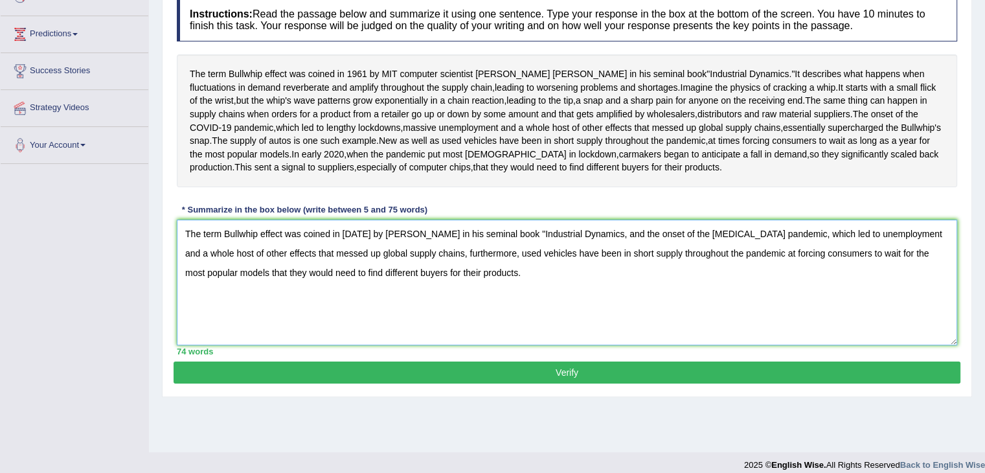
click at [381, 298] on textarea "The term Bullwhip effect was coined in [DATE] by [PERSON_NAME] in his seminal b…" at bounding box center [567, 283] width 780 height 126
type textarea "The term Bullwhip effect was coined in [DATE] by [PERSON_NAME] in his seminal b…"
click at [501, 383] on button "Verify" at bounding box center [567, 372] width 787 height 22
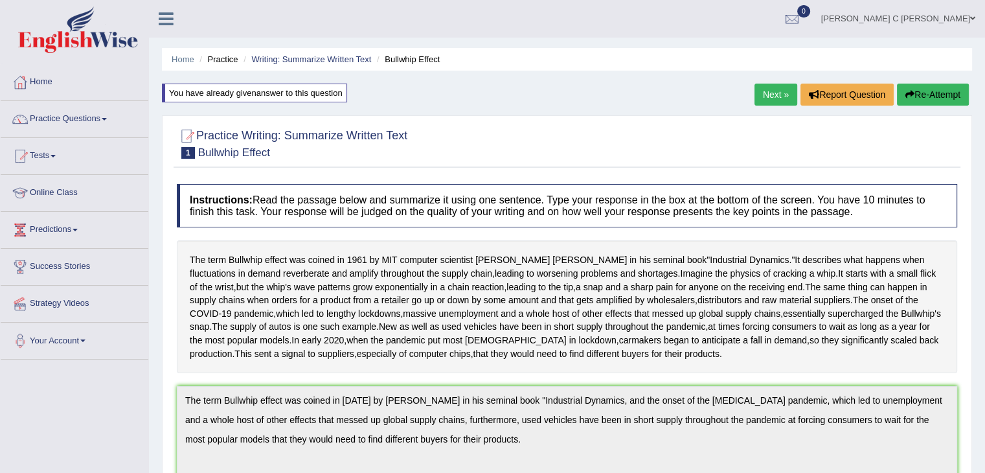
click at [926, 94] on button "Re-Attempt" at bounding box center [933, 95] width 72 height 22
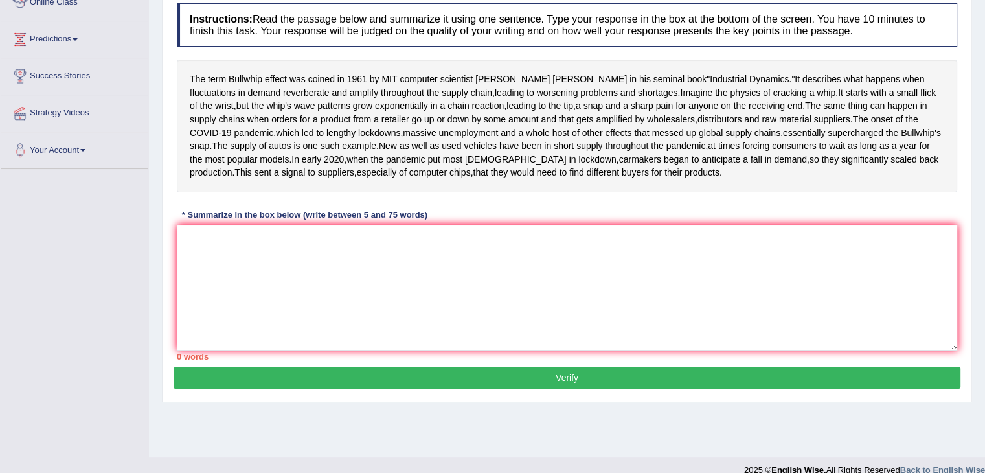
scroll to position [194, 0]
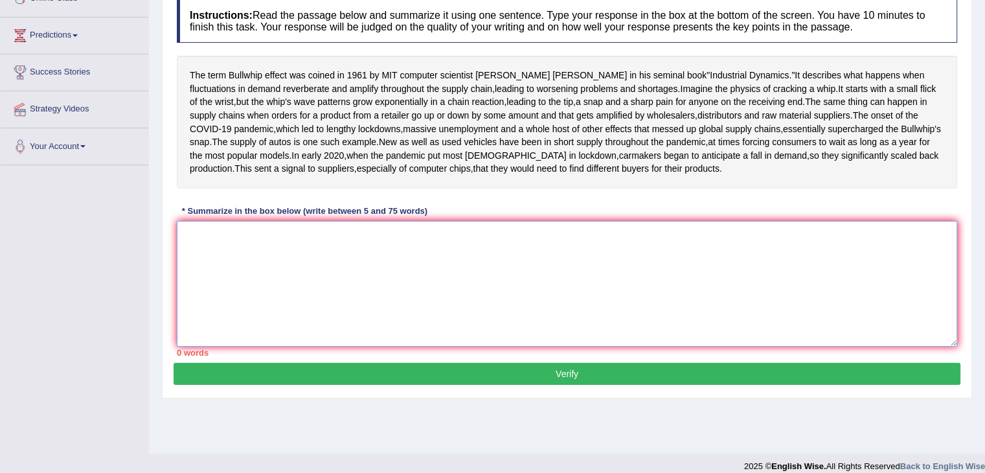
paste textarea "The term Bullwhip effect was coined in [DATE] by [PERSON_NAME] in his seminal b…"
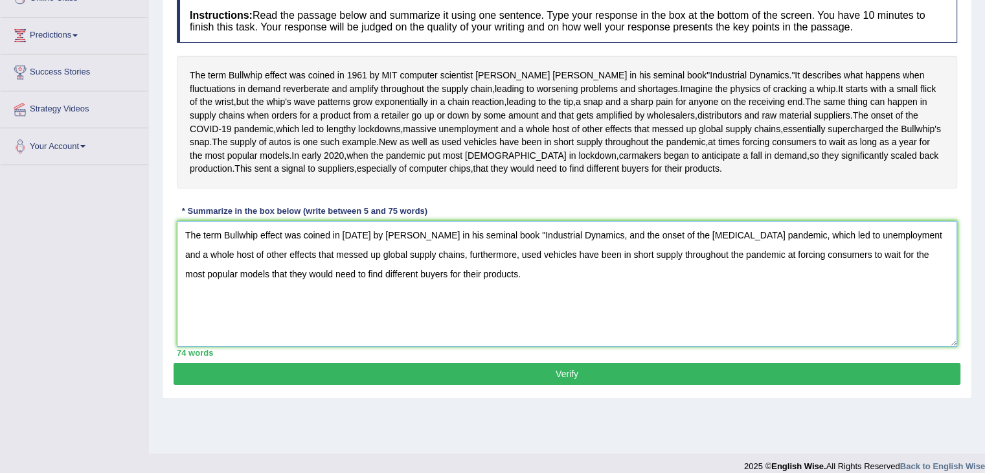
click at [385, 301] on textarea "The term Bullwhip effect was coined in [DATE] by [PERSON_NAME] in his seminal b…" at bounding box center [567, 284] width 780 height 126
click at [228, 299] on textarea "The term Bullwhip effect was coined in [DATE] by [PERSON_NAME] in his seminal b…" at bounding box center [567, 284] width 780 height 126
type textarea "The term bullwhip effect was coined in [DATE] by [PERSON_NAME] in his seminal b…"
click at [424, 385] on button "Verify" at bounding box center [567, 374] width 787 height 22
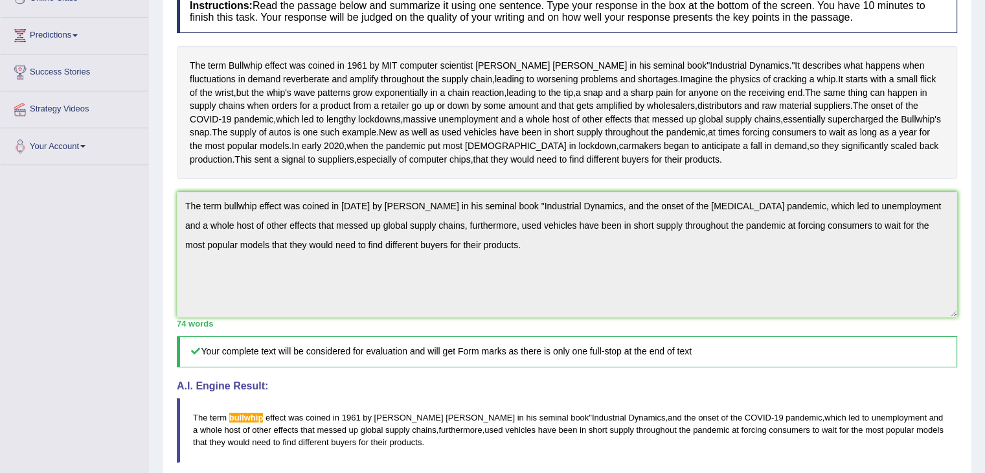
scroll to position [453, 0]
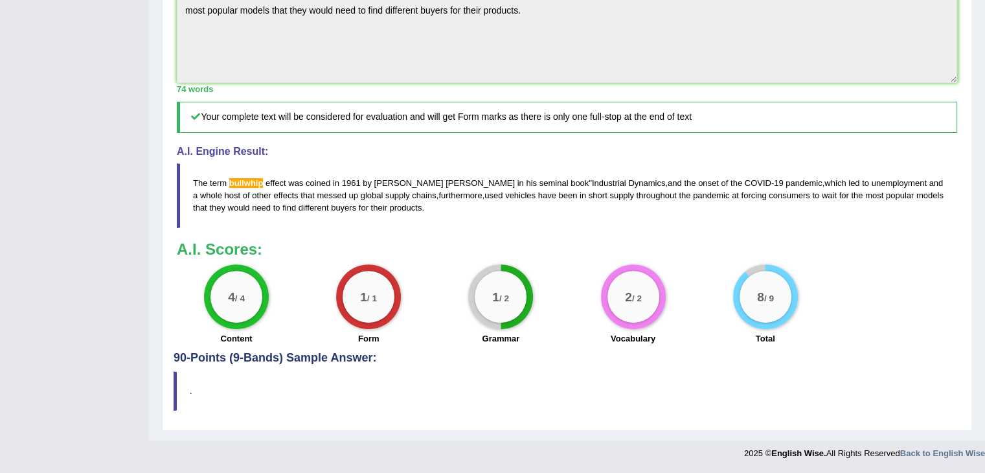
click at [243, 188] on span "bullwhip" at bounding box center [246, 183] width 34 height 10
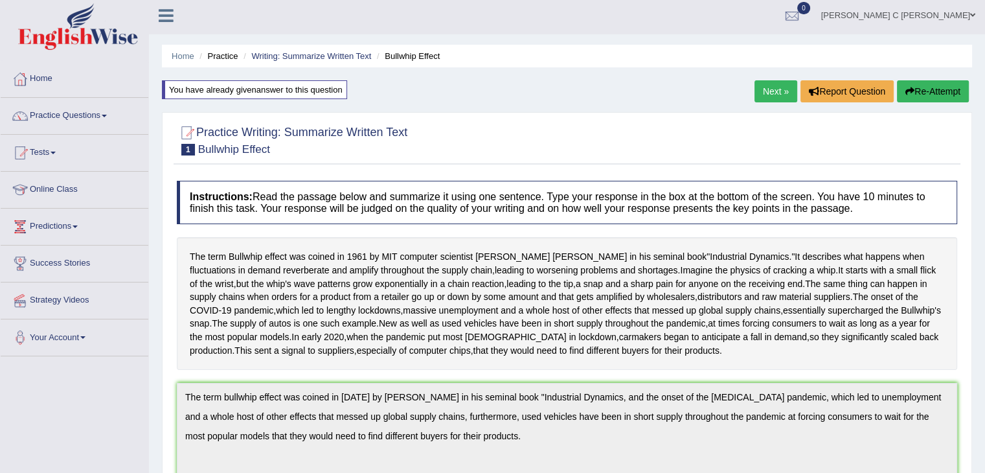
scroll to position [0, 0]
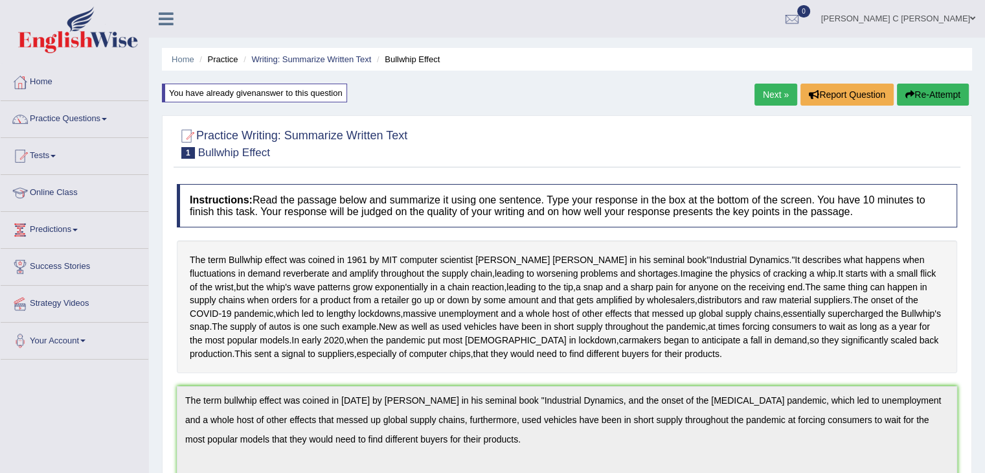
click at [949, 86] on button "Re-Attempt" at bounding box center [933, 95] width 72 height 22
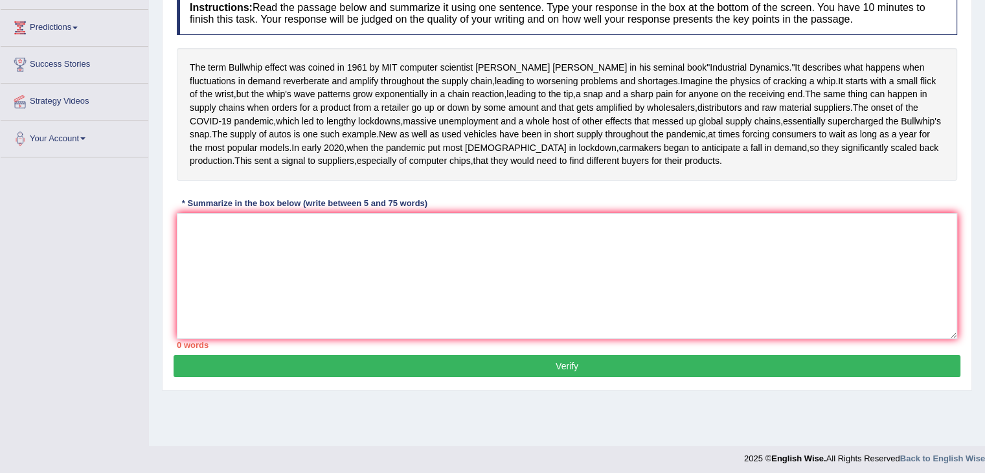
scroll to position [227, 0]
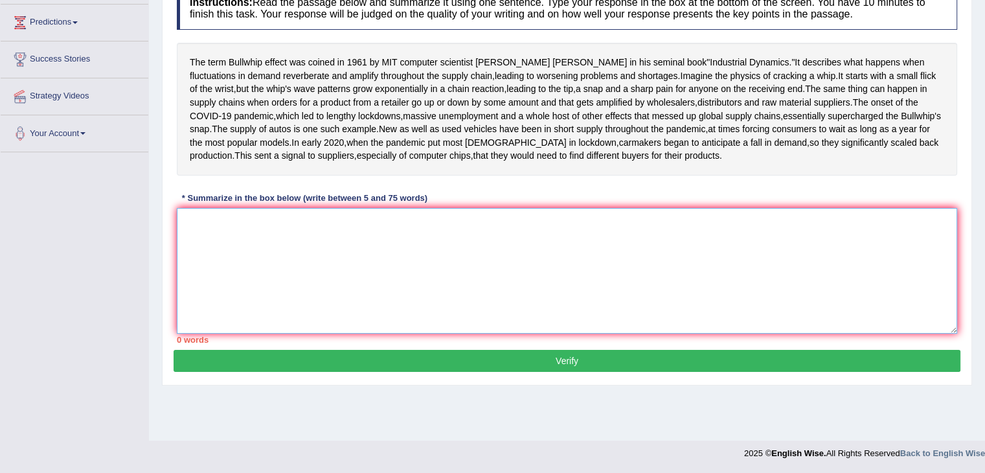
paste textarea "The term Bullwhip effect was coined in [DATE] by [PERSON_NAME] in his seminal b…"
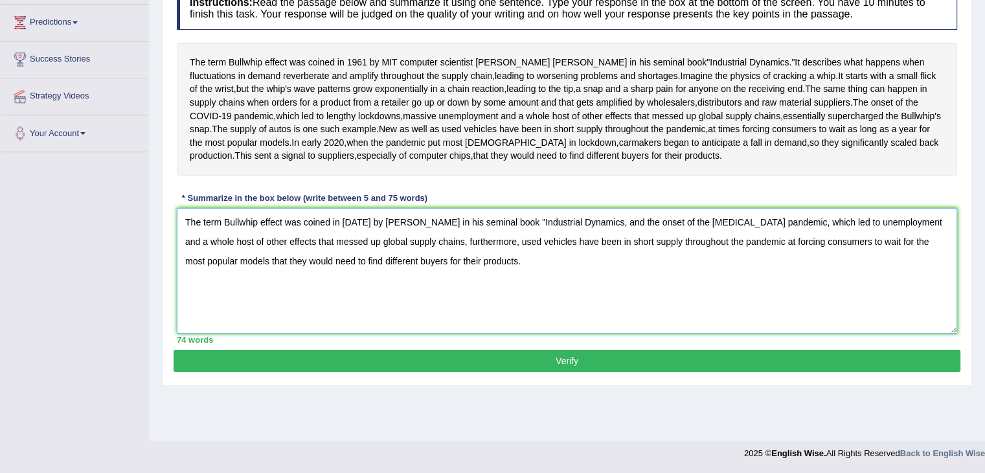
drag, startPoint x: 256, startPoint y: 267, endPoint x: 225, endPoint y: 266, distance: 31.1
click at [225, 268] on textarea "The term Bullwhip effect was coined in [DATE] by [PERSON_NAME] in his seminal b…" at bounding box center [567, 271] width 780 height 126
type textarea "The term effect was coined in [DATE] by [PERSON_NAME] in his seminal book "Indu…"
click at [358, 372] on button "Verify" at bounding box center [567, 361] width 787 height 22
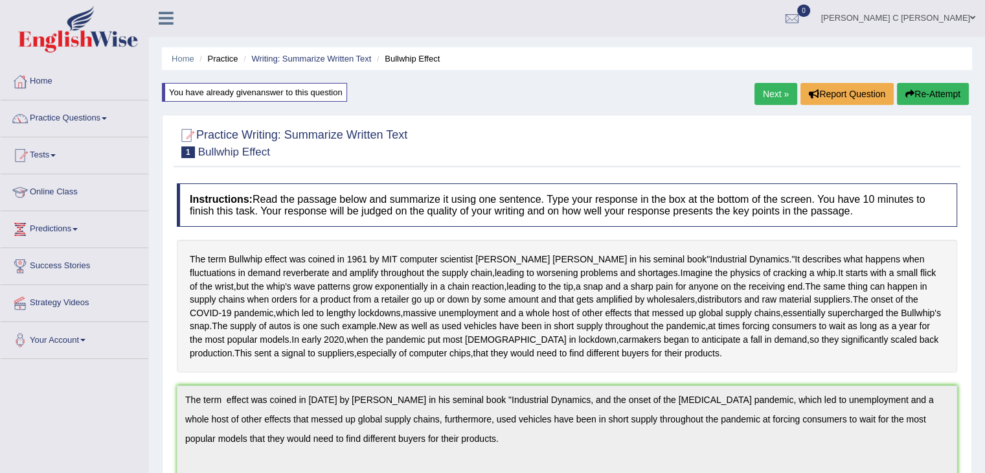
scroll to position [0, 0]
click at [940, 87] on button "Re-Attempt" at bounding box center [933, 95] width 72 height 22
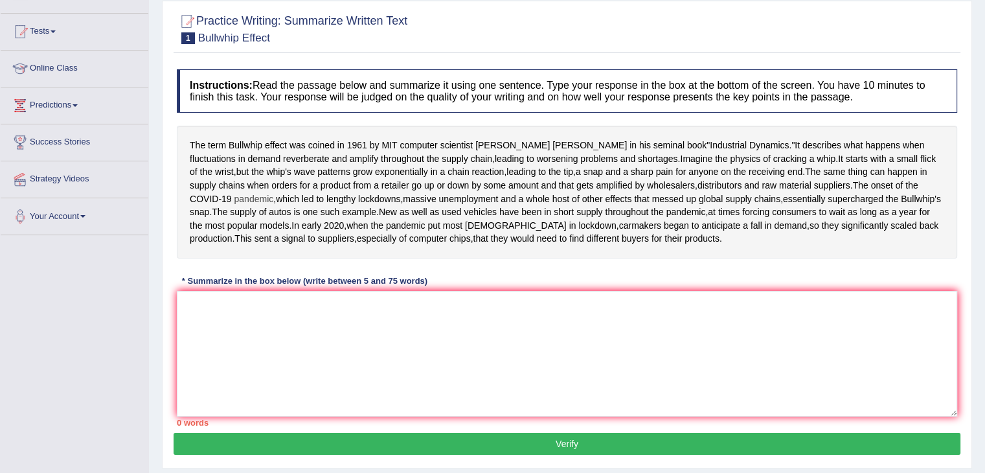
scroll to position [194, 0]
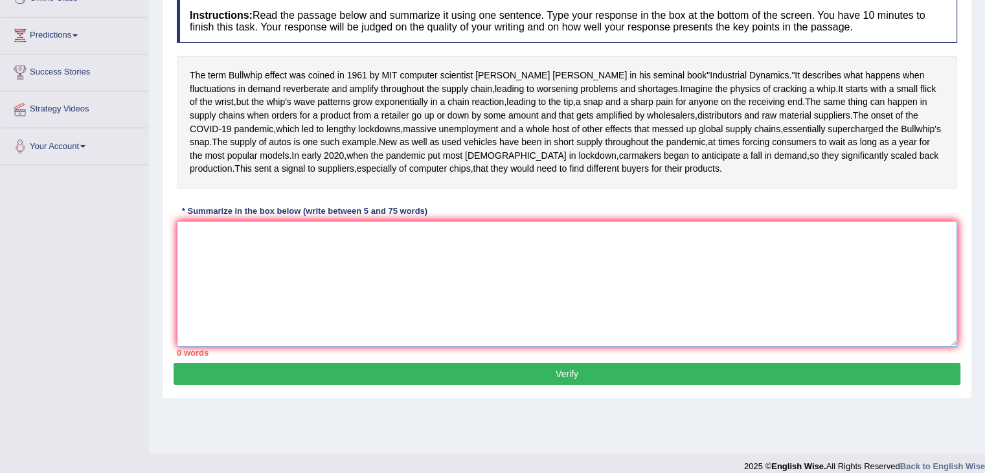
paste textarea "The term Bullwhip effect was coined in 1961 by JAy Forrester in his seminal boo…"
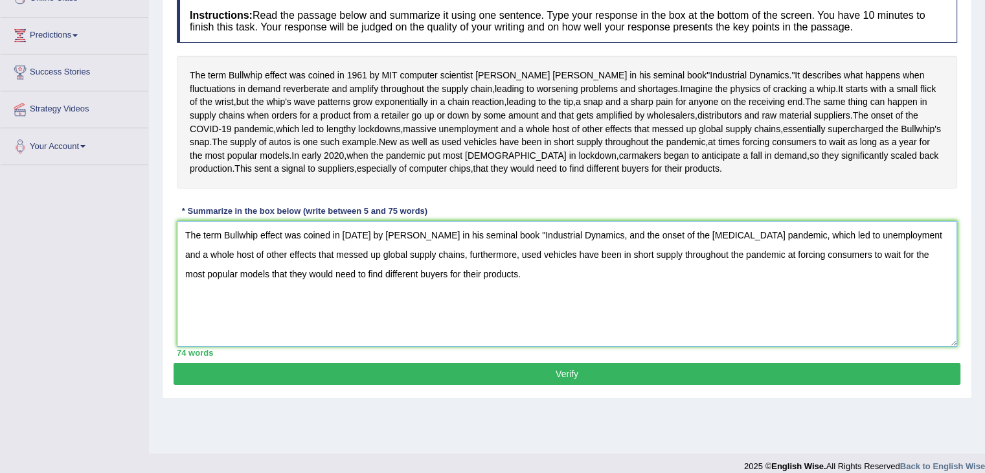
click at [386, 301] on textarea "The term Bullwhip effect was coined in 1961 by JAy Forrester in his seminal boo…" at bounding box center [567, 284] width 780 height 126
drag, startPoint x: 258, startPoint y: 300, endPoint x: 223, endPoint y: 304, distance: 35.1
click at [223, 304] on textarea "The term Bullwhip effect was coined in 1961 by Jay Forrester in his seminal boo…" at bounding box center [567, 284] width 780 height 126
type textarea "The term effect was coined in 1961 by Jay Forrester in his seminal book "Indust…"
click at [355, 385] on button "Verify" at bounding box center [567, 374] width 787 height 22
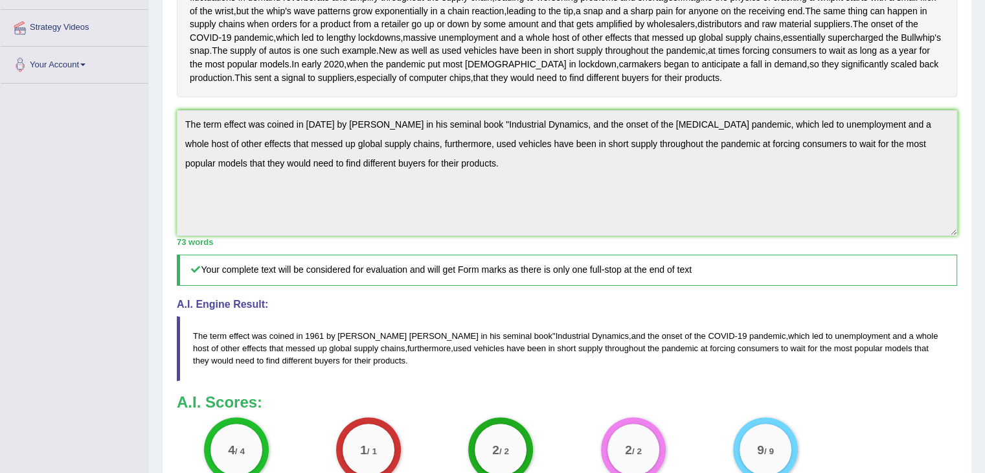
scroll to position [324, 0]
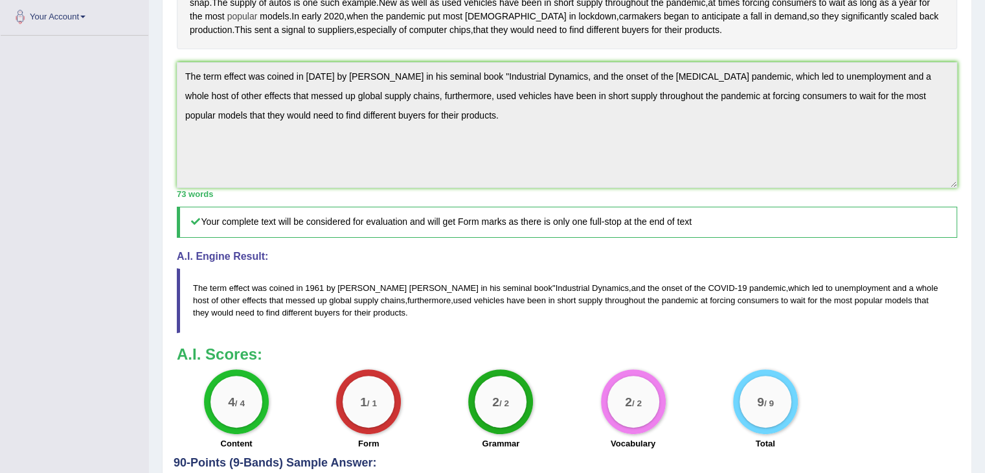
drag, startPoint x: 289, startPoint y: 75, endPoint x: 231, endPoint y: 79, distance: 58.4
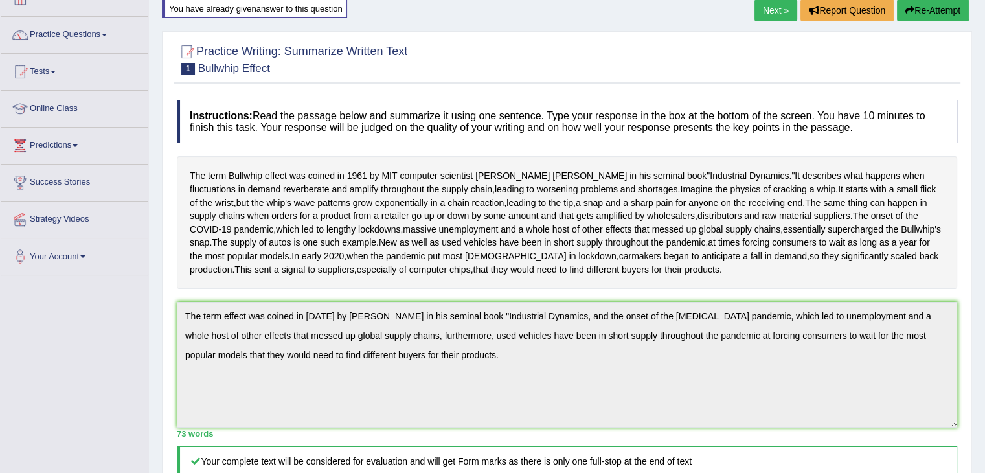
scroll to position [0, 0]
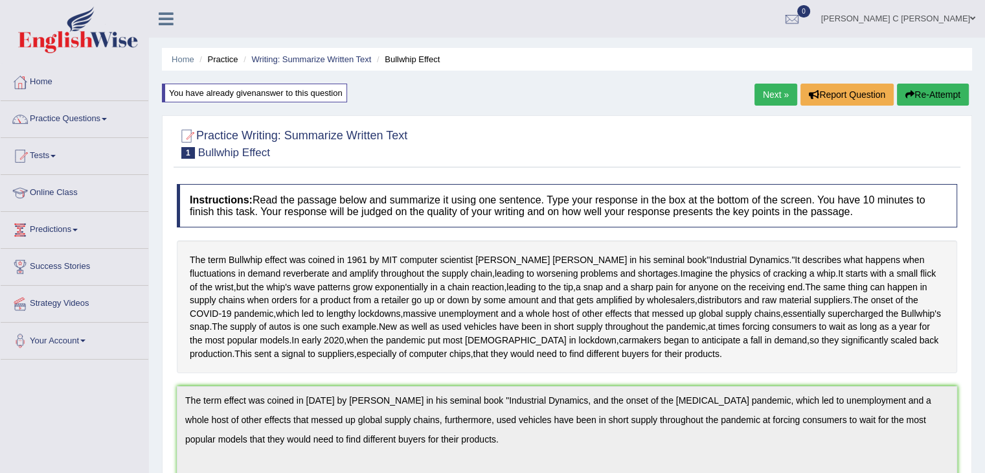
click at [768, 102] on link "Next »" at bounding box center [775, 95] width 43 height 22
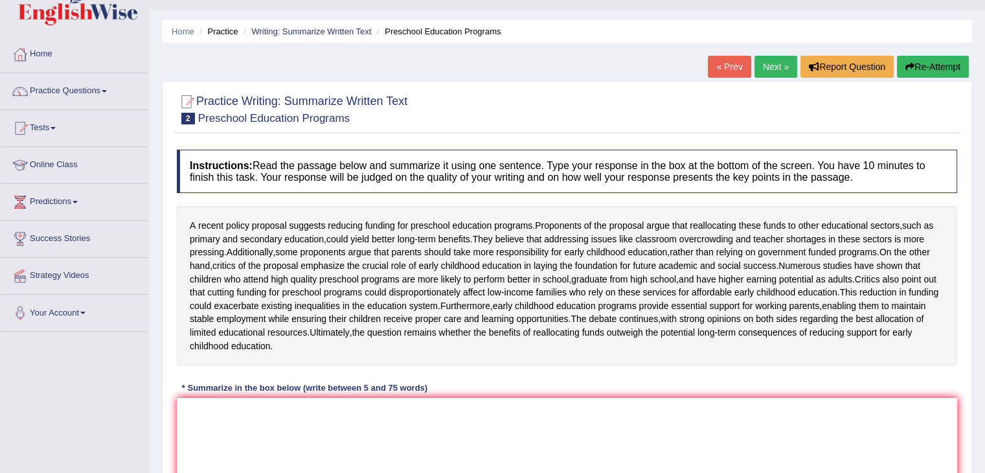
scroll to position [65, 0]
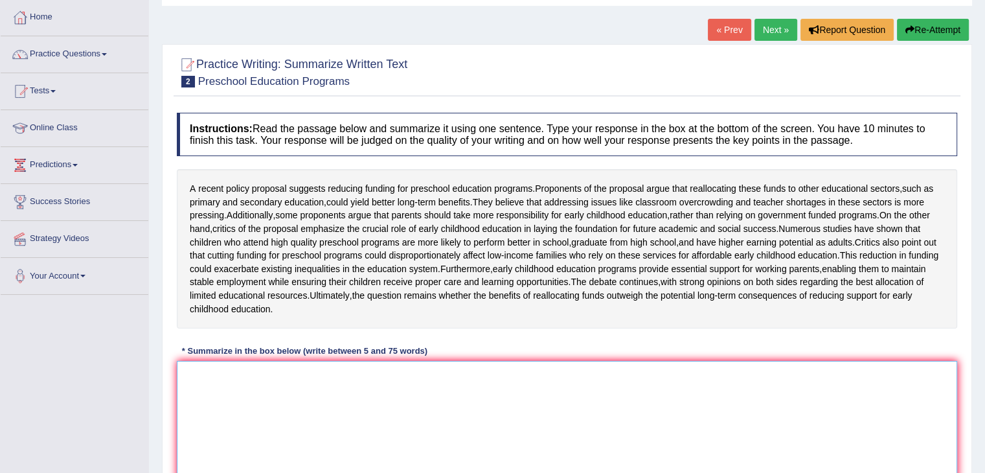
click at [409, 423] on textarea at bounding box center [567, 424] width 780 height 126
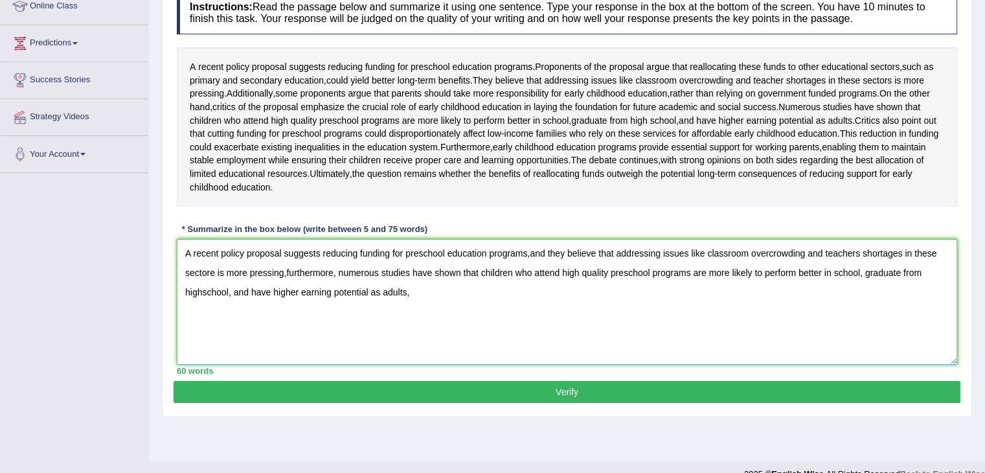
scroll to position [207, 0]
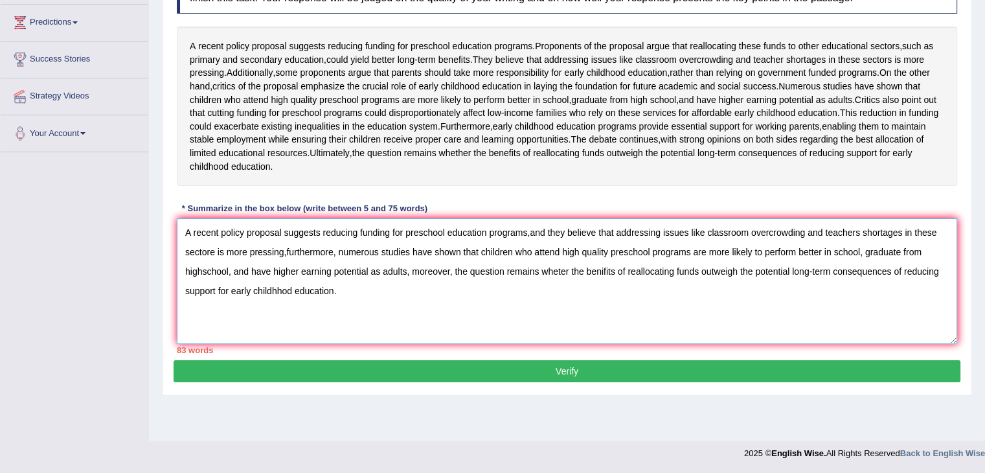
drag, startPoint x: 751, startPoint y: 256, endPoint x: 809, endPoint y: 261, distance: 57.9
click at [809, 261] on textarea "A recent policy proposal suggests reducing funding for preschool education prog…" at bounding box center [567, 281] width 780 height 126
drag, startPoint x: 389, startPoint y: 257, endPoint x: 324, endPoint y: 262, distance: 65.6
click at [324, 262] on textarea "A recent policy proposal suggests reducing funding for preschool education prog…" at bounding box center [567, 281] width 780 height 126
drag, startPoint x: 546, startPoint y: 258, endPoint x: 589, endPoint y: 259, distance: 42.7
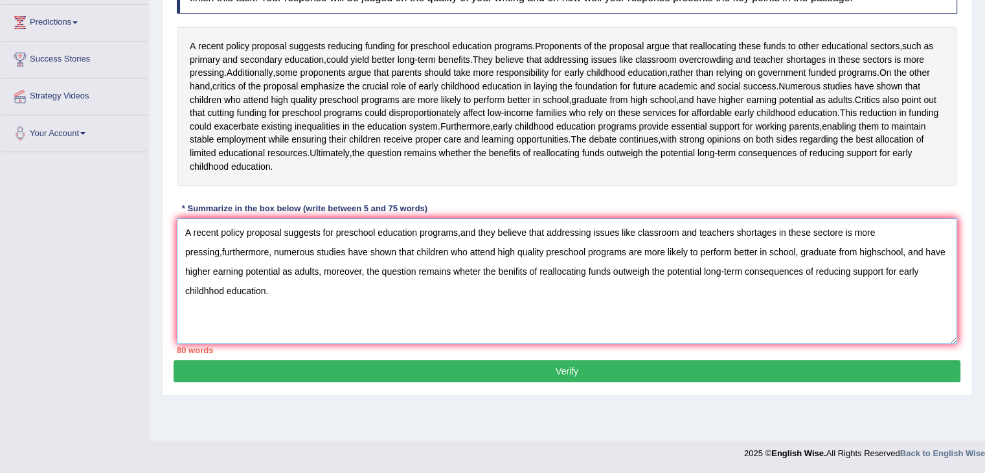
click at [589, 259] on textarea "A recent policy proposal suggests for preschool education programs,and they bel…" at bounding box center [567, 281] width 780 height 126
drag, startPoint x: 710, startPoint y: 276, endPoint x: 813, endPoint y: 278, distance: 103.6
click at [813, 278] on textarea "A recent policy proposal suggests for preschool education programs,and they bel…" at bounding box center [567, 281] width 780 height 126
drag, startPoint x: 704, startPoint y: 277, endPoint x: 716, endPoint y: 278, distance: 12.4
click at [738, 278] on textarea "A recent policy proposal suggests for preschool education programs,and they bel…" at bounding box center [567, 281] width 780 height 126
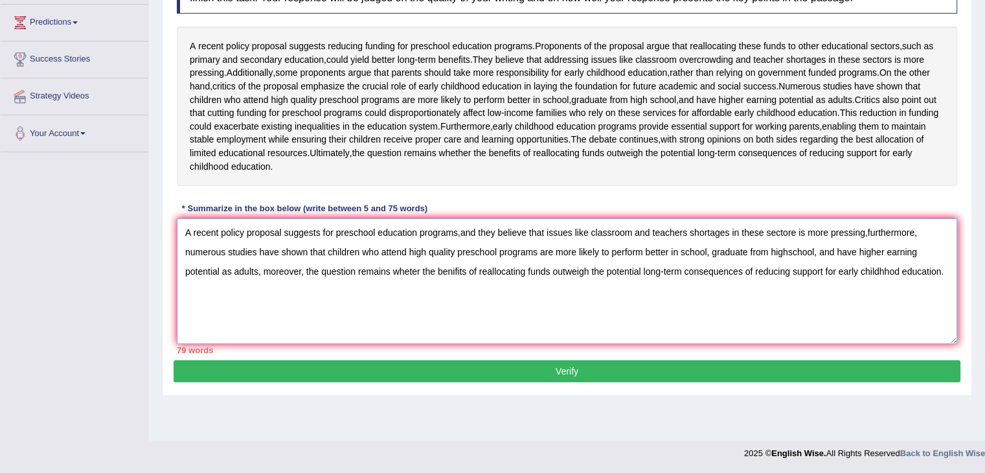
drag, startPoint x: 720, startPoint y: 277, endPoint x: 708, endPoint y: 277, distance: 11.7
click at [719, 277] on textarea "A recent policy proposal suggests for preschool education programs,and they bel…" at bounding box center [567, 281] width 780 height 126
click at [711, 277] on textarea "A recent policy proposal suggests for preschool education programs,and they bel…" at bounding box center [567, 281] width 780 height 126
click at [723, 277] on textarea "A recent policy proposal suggests for preschool education programs,and they bel…" at bounding box center [567, 281] width 780 height 126
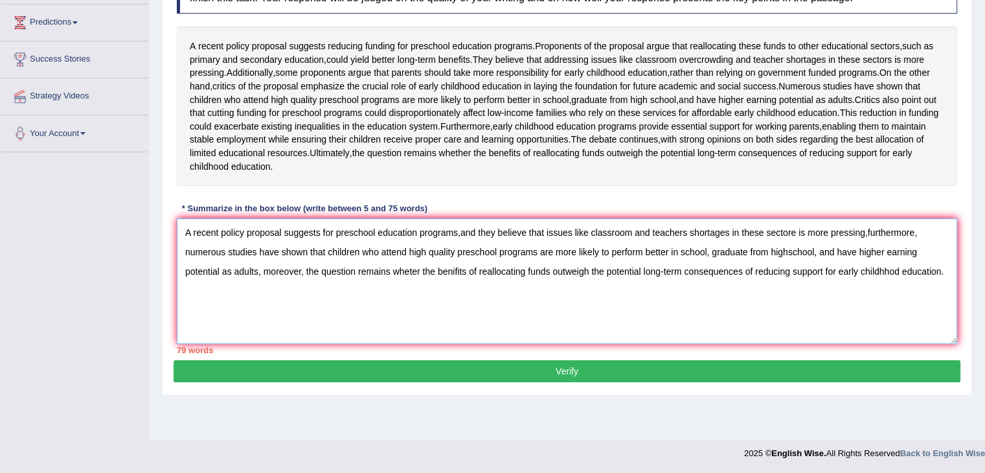
click at [717, 276] on textarea "A recent policy proposal suggests for preschool education programs,and they bel…" at bounding box center [567, 281] width 780 height 126
click at [738, 276] on textarea "A recent policy proposal suggests for preschool education programs,and they bel…" at bounding box center [567, 281] width 780 height 126
drag, startPoint x: 712, startPoint y: 276, endPoint x: 814, endPoint y: 276, distance: 101.7
click at [814, 276] on textarea "A recent policy proposal suggests for preschool education programs,and they bel…" at bounding box center [567, 281] width 780 height 126
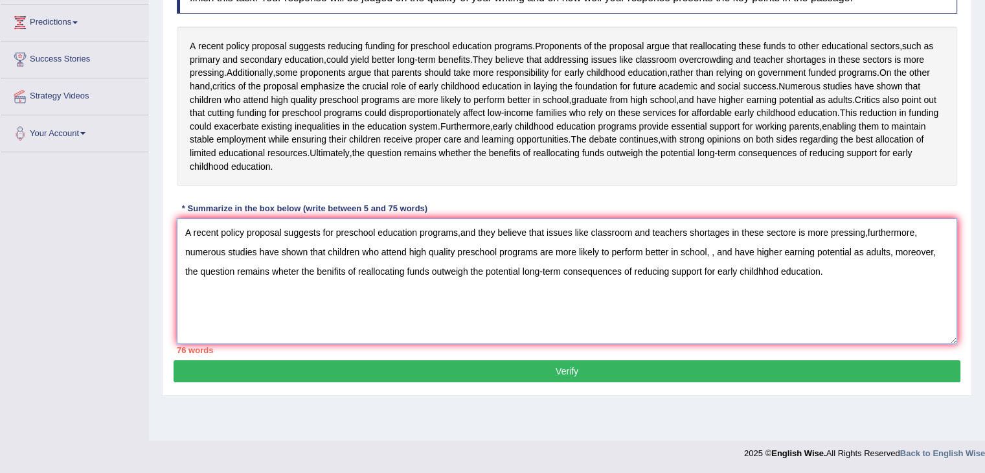
click at [719, 280] on textarea "A recent policy proposal suggests for preschool education programs,and they bel…" at bounding box center [567, 281] width 780 height 126
click at [716, 280] on textarea "A recent policy proposal suggests for preschool education programs,and they bel…" at bounding box center [567, 281] width 780 height 126
drag, startPoint x: 547, startPoint y: 296, endPoint x: 609, endPoint y: 296, distance: 62.2
click at [609, 296] on textarea "A recent policy proposal suggests for preschool education programs,and they bel…" at bounding box center [567, 281] width 780 height 126
click at [651, 311] on textarea "A recent policy proposal suggests for preschool education programs,and they bel…" at bounding box center [567, 281] width 780 height 126
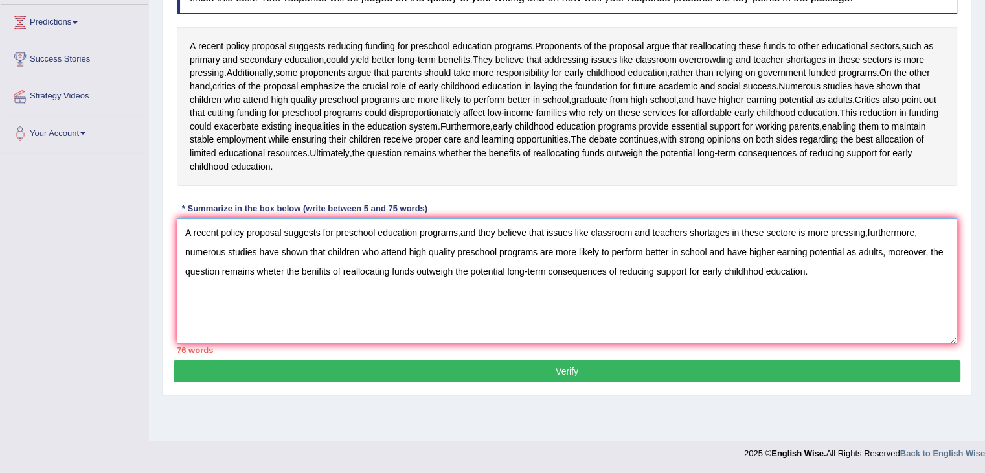
click at [624, 311] on textarea "A recent policy proposal suggests for preschool education programs,and they bel…" at bounding box center [567, 281] width 780 height 126
drag, startPoint x: 605, startPoint y: 295, endPoint x: 545, endPoint y: 295, distance: 60.2
click at [545, 295] on textarea "A recent policy proposal suggests for preschool education programs,and they bel…" at bounding box center [567, 281] width 780 height 126
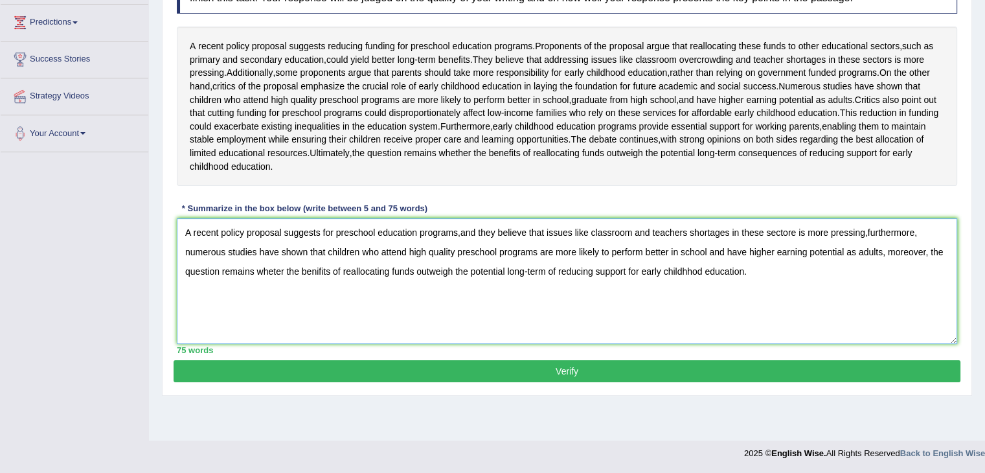
type textarea "A recent policy proposal suggests for preschool education programs,and they bel…"
click at [569, 382] on button "Verify" at bounding box center [567, 371] width 787 height 22
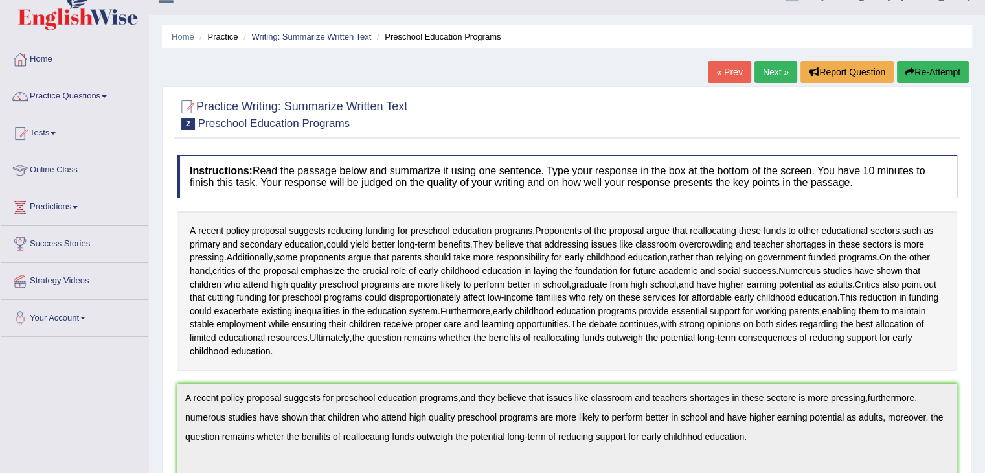
scroll to position [0, 0]
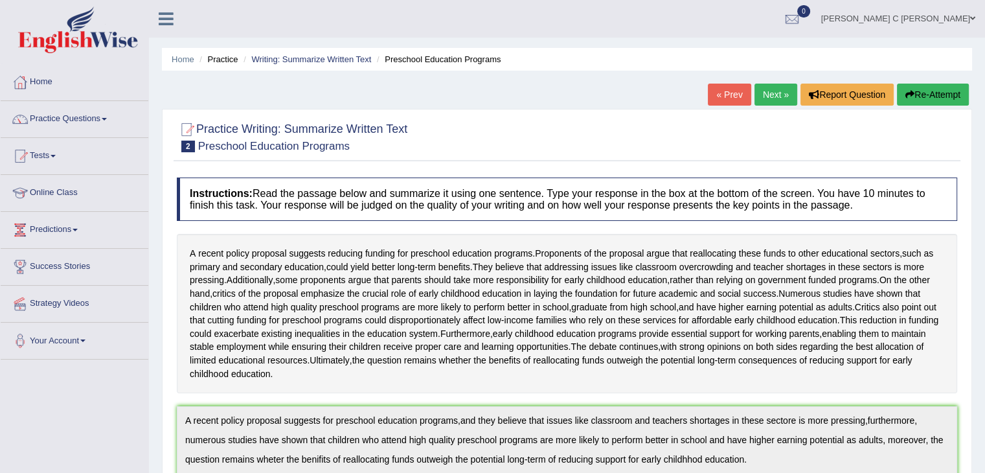
drag, startPoint x: 938, startPoint y: 86, endPoint x: 933, endPoint y: 105, distance: 19.5
click at [938, 87] on button "Re-Attempt" at bounding box center [933, 95] width 72 height 22
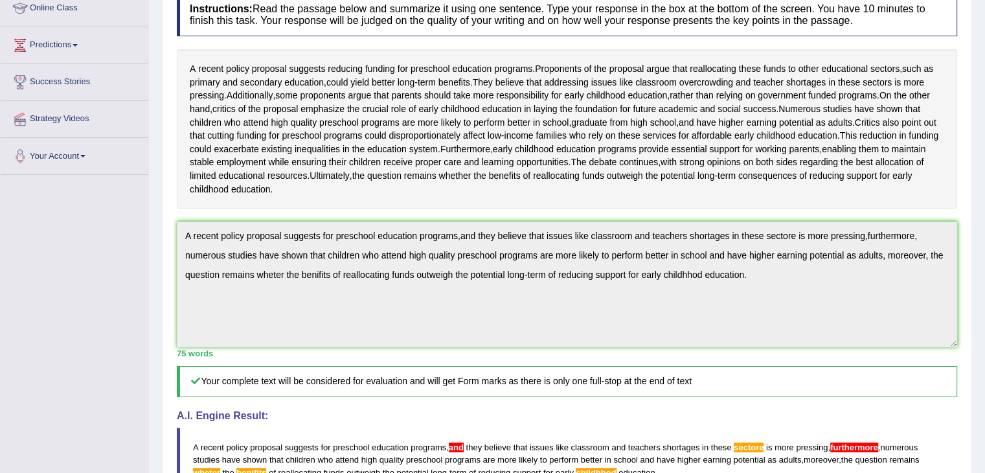
scroll to position [194, 0]
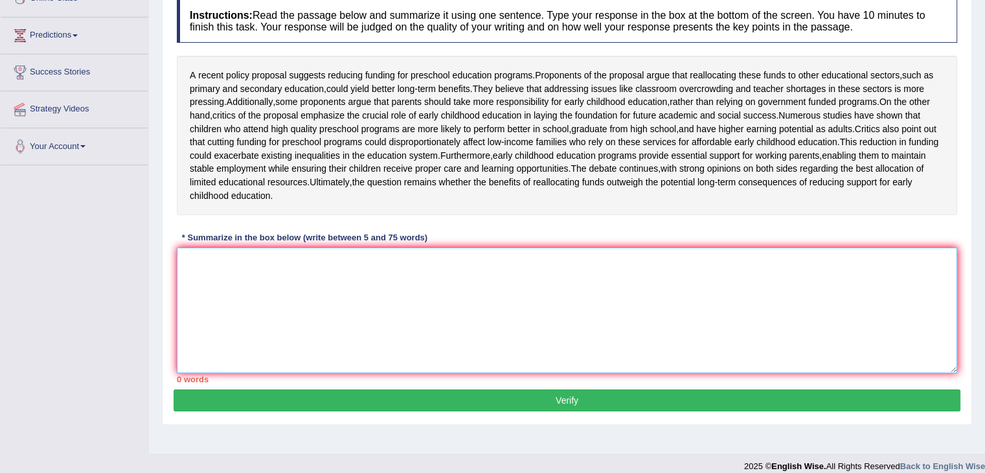
paste textarea "A recent policy proposal suggests for preschool education programs,and they bel…"
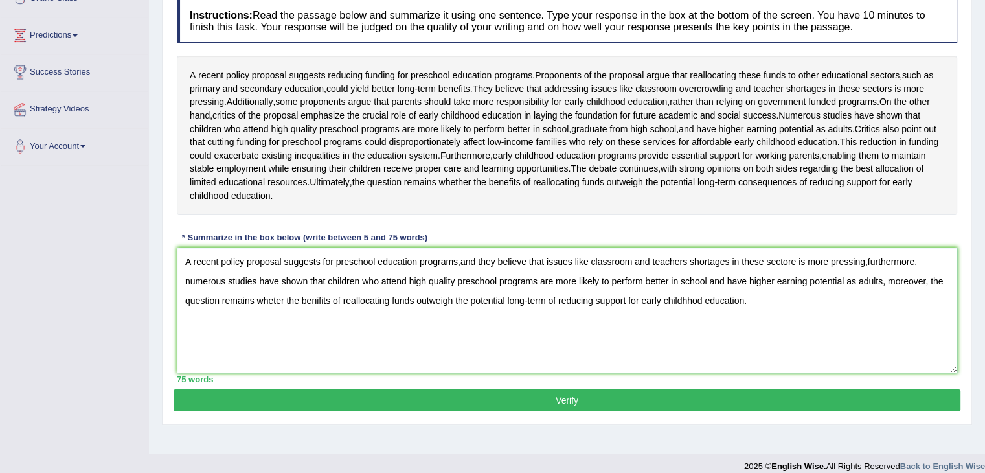
click at [866, 288] on textarea "A recent policy proposal suggests for preschool education programs,and they bel…" at bounding box center [567, 310] width 780 height 126
type textarea "A recent policy proposal suggests for preschool education programs,and they bel…"
click at [700, 411] on button "Verify" at bounding box center [567, 400] width 787 height 22
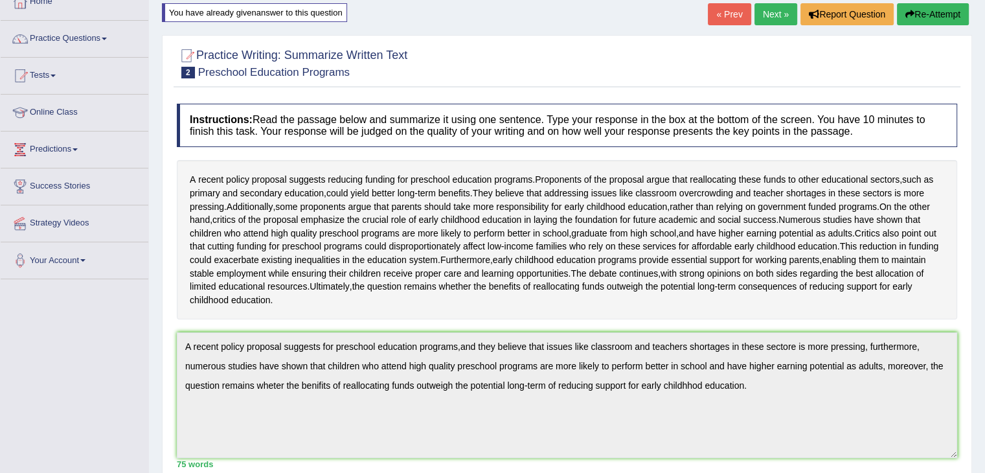
scroll to position [65, 0]
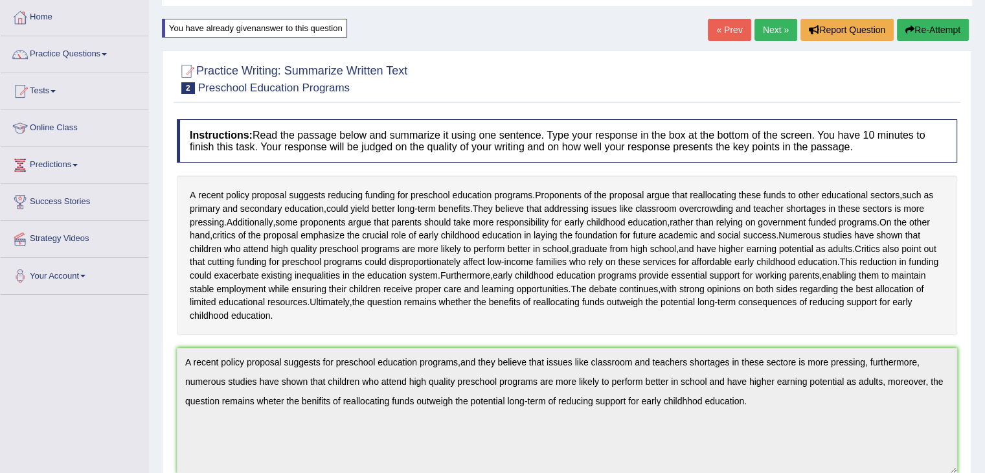
click at [915, 29] on button "Re-Attempt" at bounding box center [933, 30] width 72 height 22
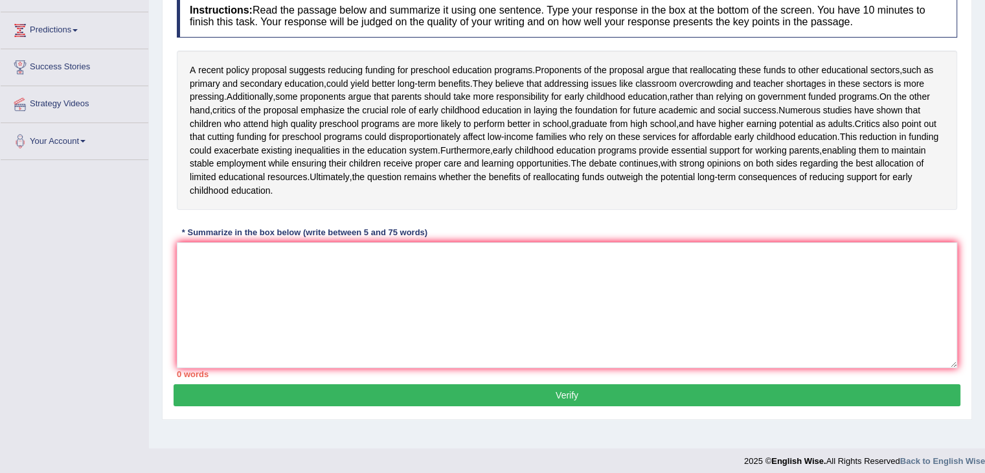
scroll to position [213, 0]
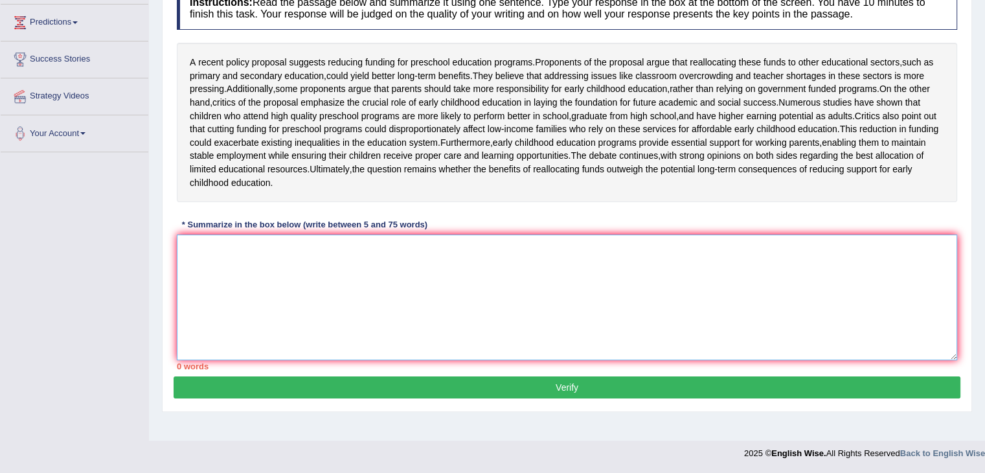
paste textarea "A recent policy proposal suggests for preschool education programs,and they bel…"
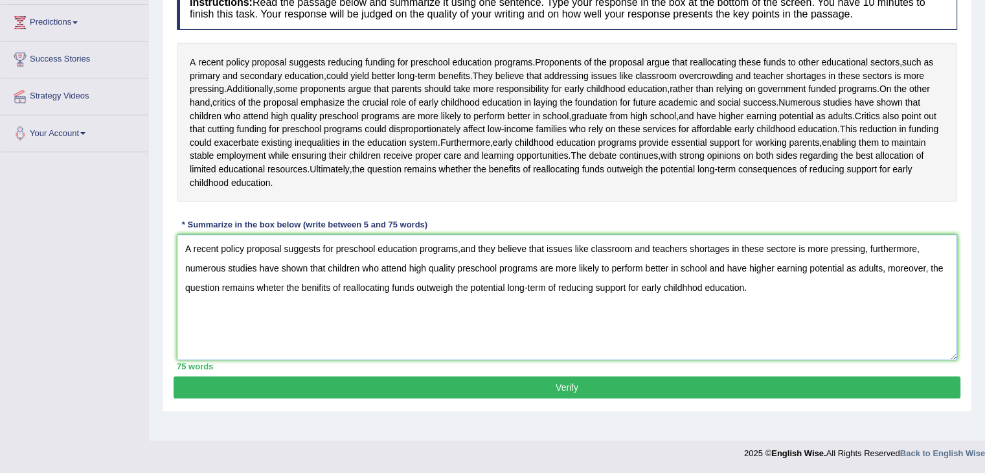
click at [684, 310] on textarea "A recent policy proposal suggests for preschool education programs,and they bel…" at bounding box center [567, 297] width 780 height 126
click at [692, 311] on textarea "A recent policy proposal suggests for preschool education programs,and they bel…" at bounding box center [567, 297] width 780 height 126
click at [625, 327] on textarea "A recent policy proposal suggests for preschool education programs,and they bel…" at bounding box center [567, 297] width 780 height 126
drag, startPoint x: 795, startPoint y: 267, endPoint x: 765, endPoint y: 269, distance: 30.5
click at [765, 269] on textarea "A recent policy proposal suggests for preschool education programs,and they bel…" at bounding box center [567, 297] width 780 height 126
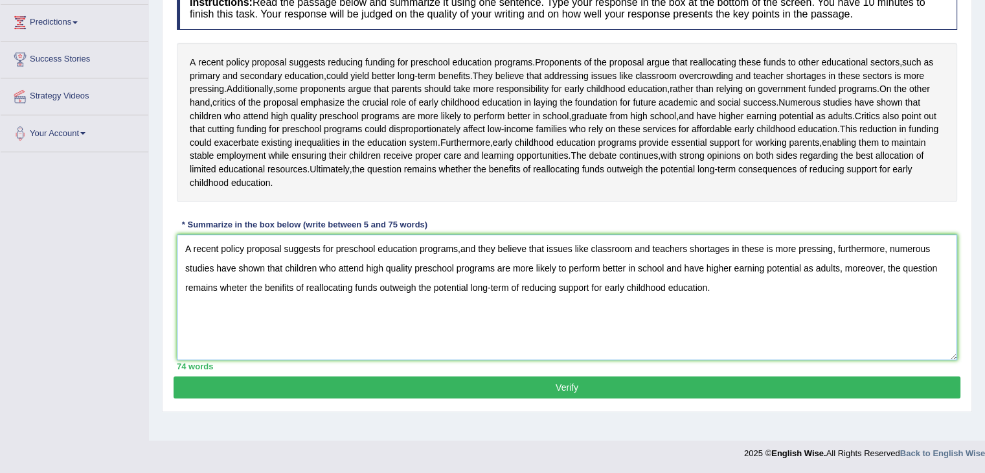
type textarea "A recent policy proposal suggests for preschool education programs,and they bel…"
drag, startPoint x: 452, startPoint y: 406, endPoint x: 456, endPoint y: 356, distance: 50.7
click at [452, 398] on button "Verify" at bounding box center [567, 387] width 787 height 22
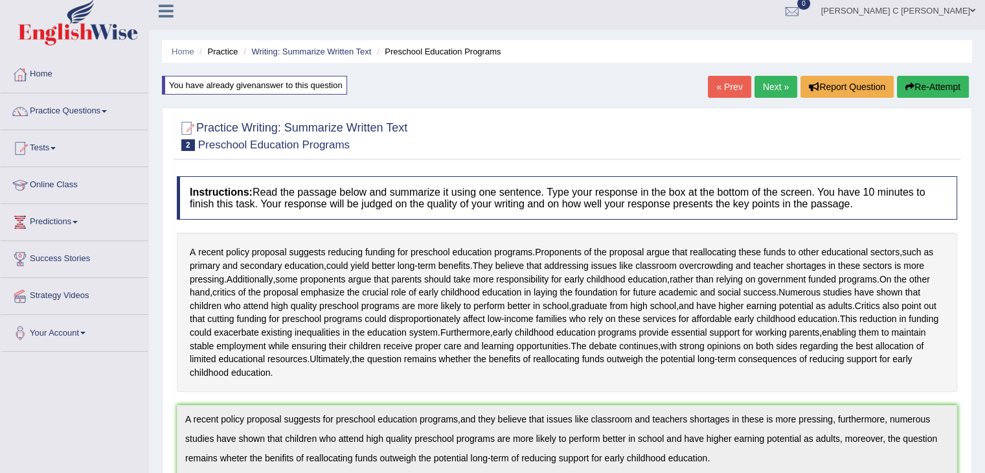
scroll to position [0, 0]
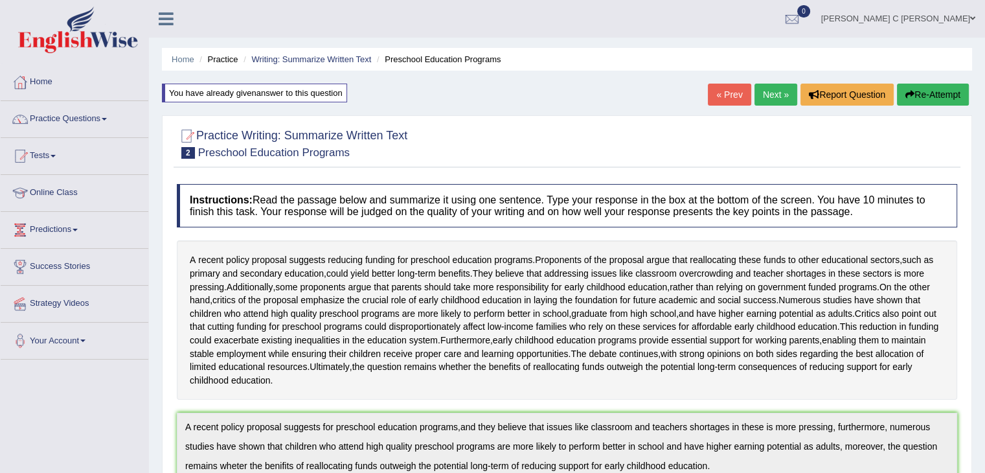
click at [922, 94] on button "Re-Attempt" at bounding box center [933, 95] width 72 height 22
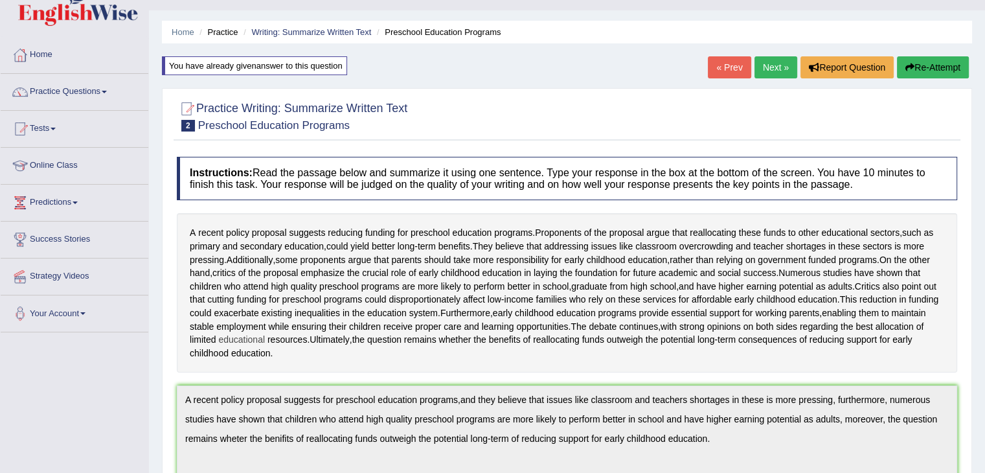
scroll to position [194, 0]
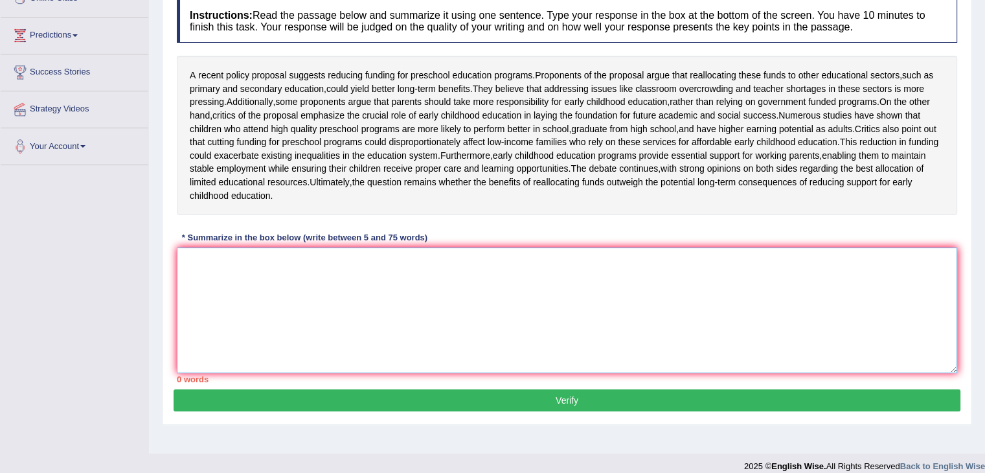
paste textarea "A recent policy proposal suggests for preschool education programs,and they bel…"
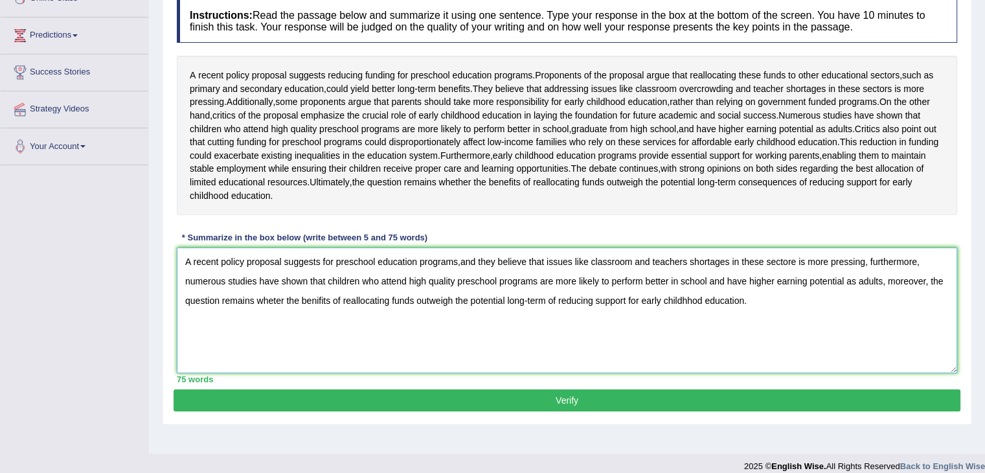
click at [459, 291] on textarea "A recent policy proposal suggests for preschool education programs,and they bel…" at bounding box center [567, 310] width 780 height 126
type textarea "A recent policy proposal suggests for preschool education programs, and they be…"
click at [493, 411] on button "Verify" at bounding box center [567, 400] width 787 height 22
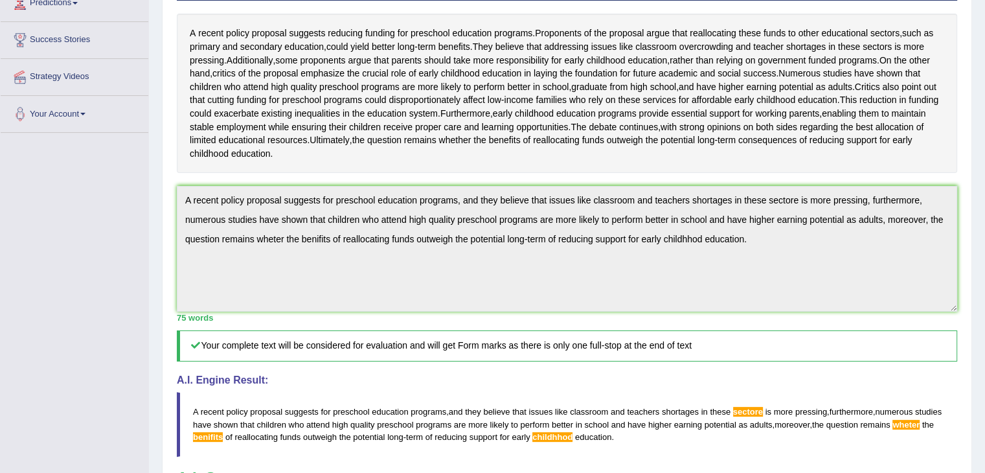
scroll to position [130, 0]
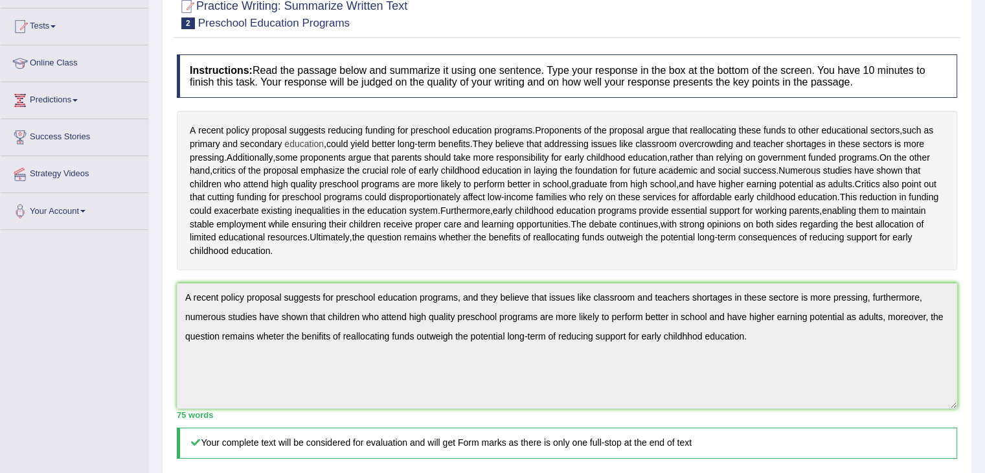
click at [285, 148] on span "education" at bounding box center [304, 144] width 40 height 14
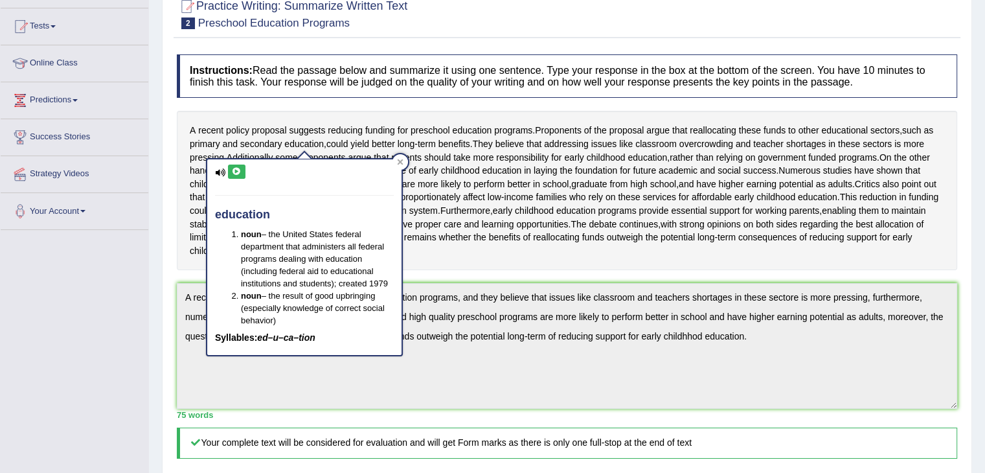
click at [403, 157] on div "education noun – the United States federal department that administers all fede…" at bounding box center [304, 253] width 197 height 207
click at [401, 159] on icon at bounding box center [401, 162] width 6 height 6
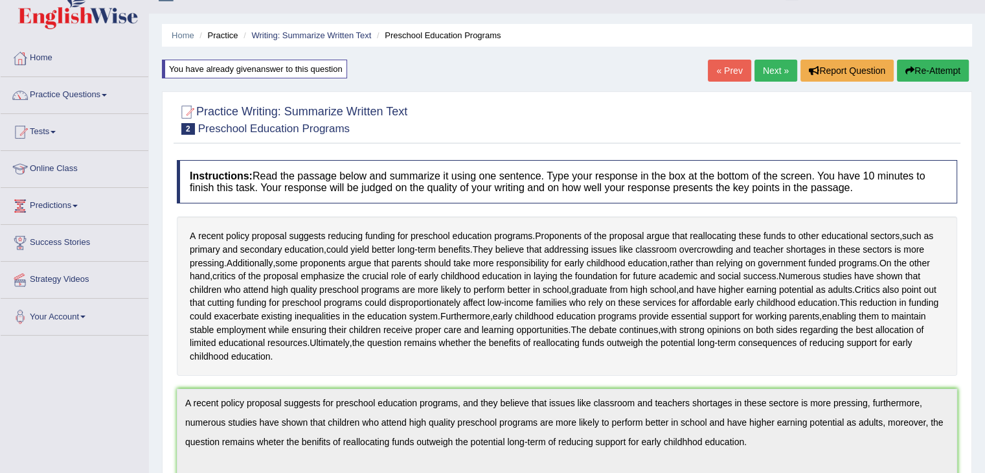
scroll to position [0, 0]
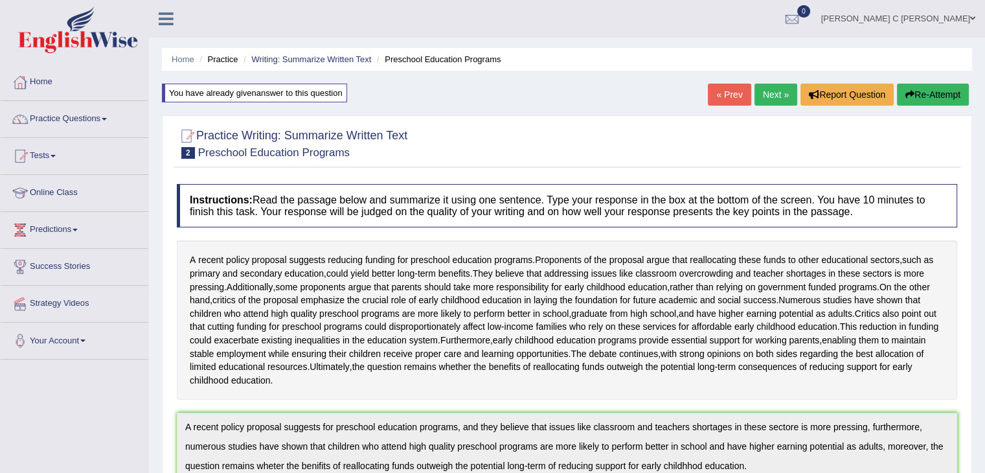
drag, startPoint x: 925, startPoint y: 88, endPoint x: 900, endPoint y: 110, distance: 33.5
click at [925, 88] on button "Re-Attempt" at bounding box center [933, 95] width 72 height 22
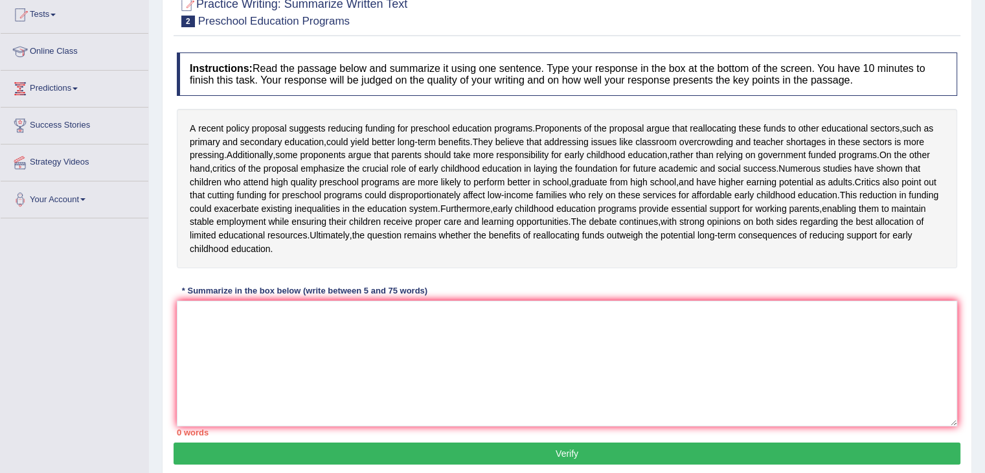
scroll to position [144, 0]
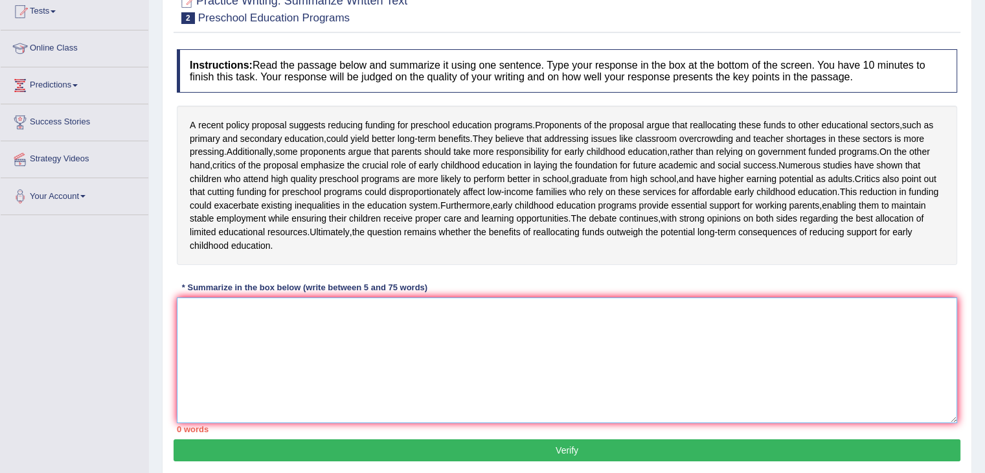
paste textarea "A recent policy proposal suggests for preschool education programs, and they be…"
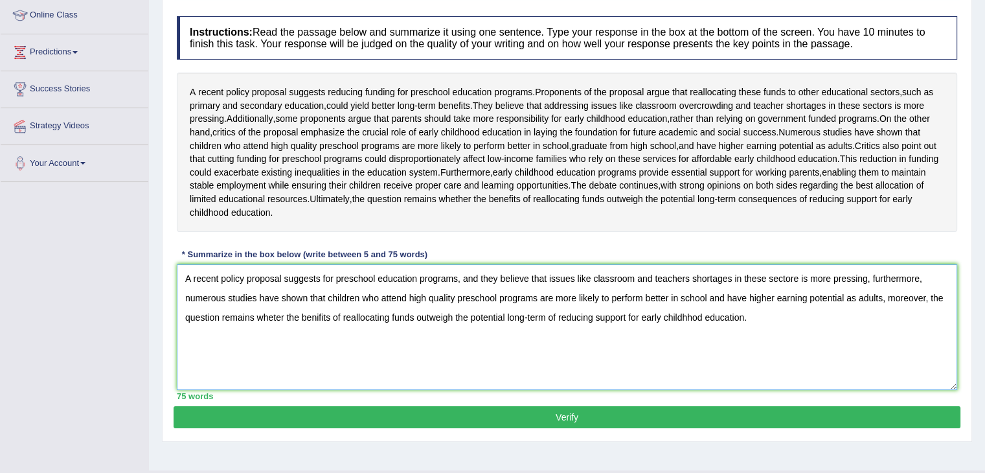
scroll to position [209, 0]
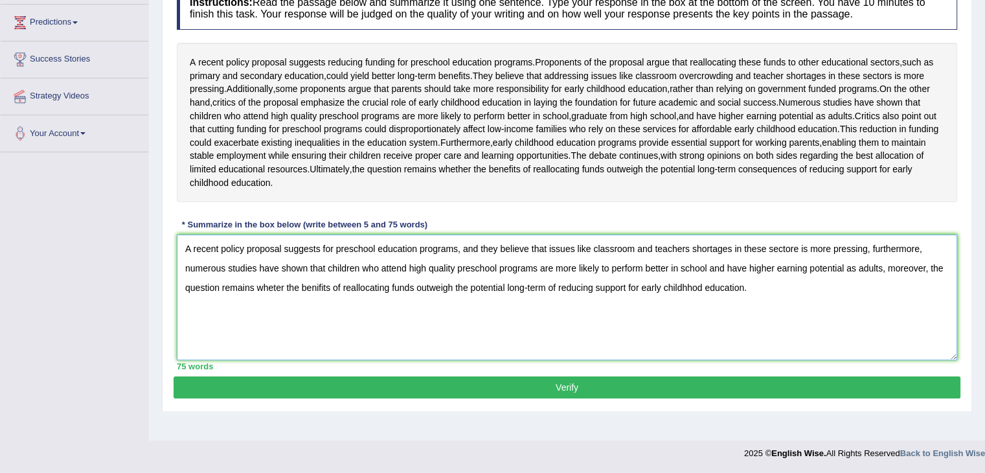
click at [691, 311] on textarea "A recent policy proposal suggests for preschool education programs, and they be…" at bounding box center [567, 297] width 780 height 126
click at [318, 309] on textarea "A recent policy proposal suggests for preschool education programs, and they be…" at bounding box center [567, 297] width 780 height 126
click at [273, 309] on textarea "A recent policy proposal suggests for preschool education programs, and they be…" at bounding box center [567, 297] width 780 height 126
click at [275, 311] on textarea "A recent policy proposal suggests for preschool education programs, and they be…" at bounding box center [567, 297] width 780 height 126
type textarea "A recent policy proposal suggests for preschool education programs, and they be…"
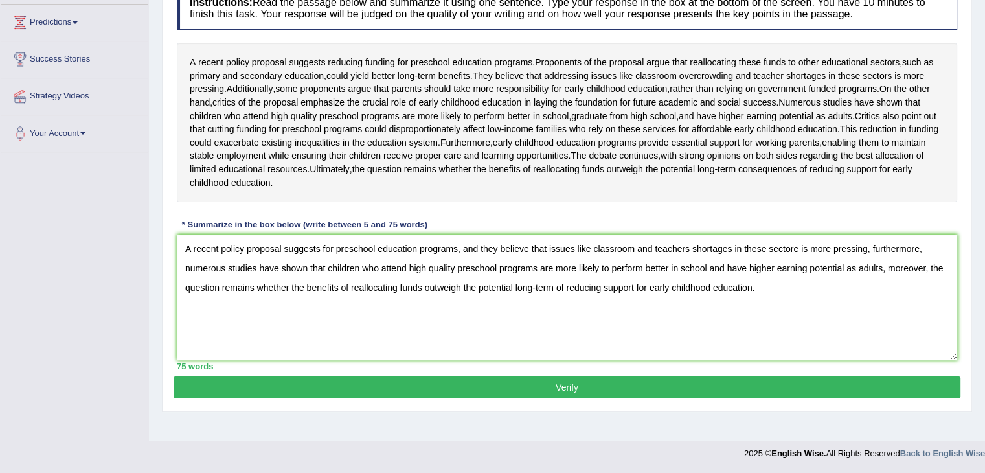
click at [494, 398] on button "Verify" at bounding box center [567, 387] width 787 height 22
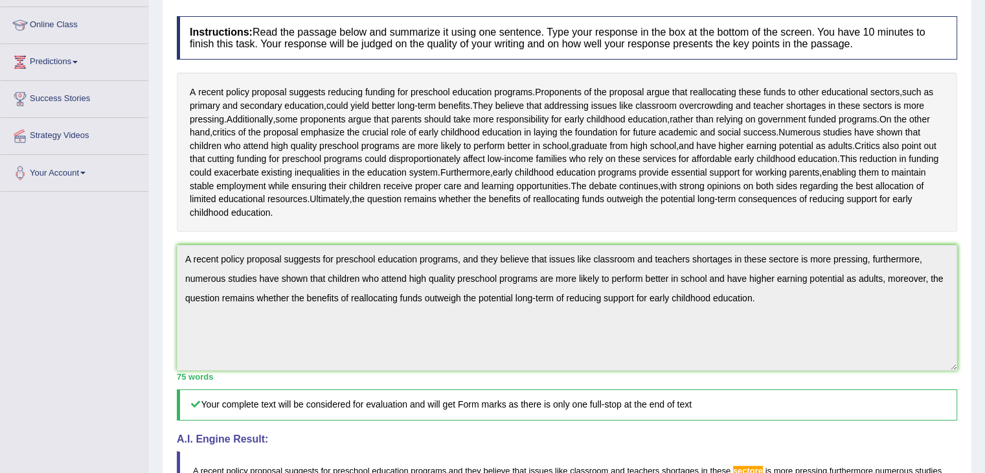
scroll to position [142, 0]
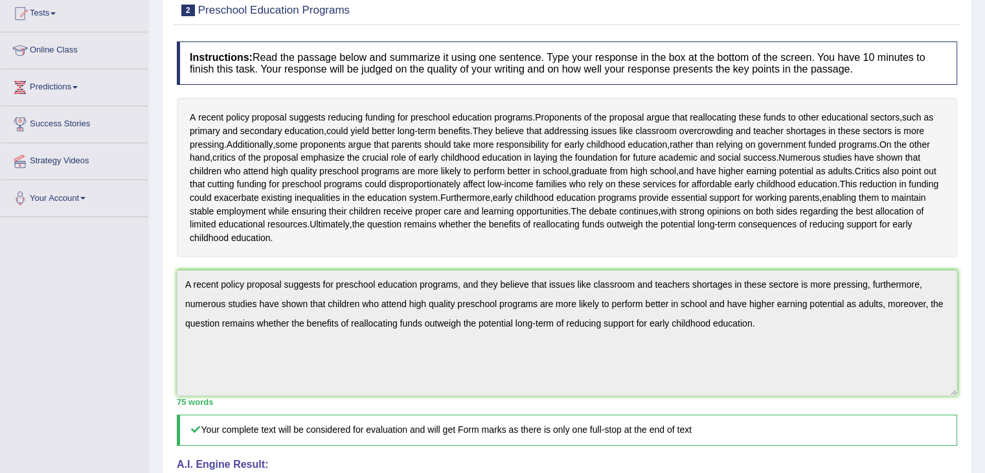
click at [163, 300] on div "Practice Writing: Summarize Written Text 2 Preschool Education Programs Instruc…" at bounding box center [567, 358] width 810 height 771
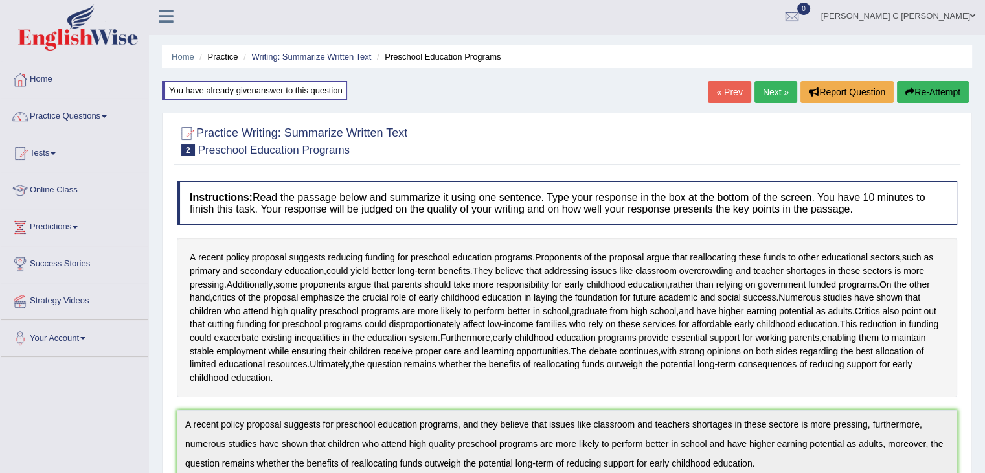
scroll to position [0, 0]
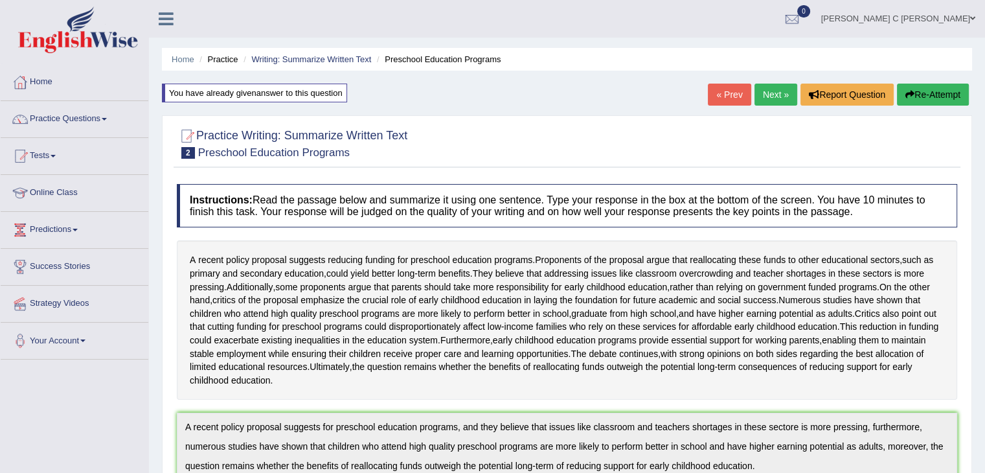
click at [928, 97] on button "Re-Attempt" at bounding box center [933, 95] width 72 height 22
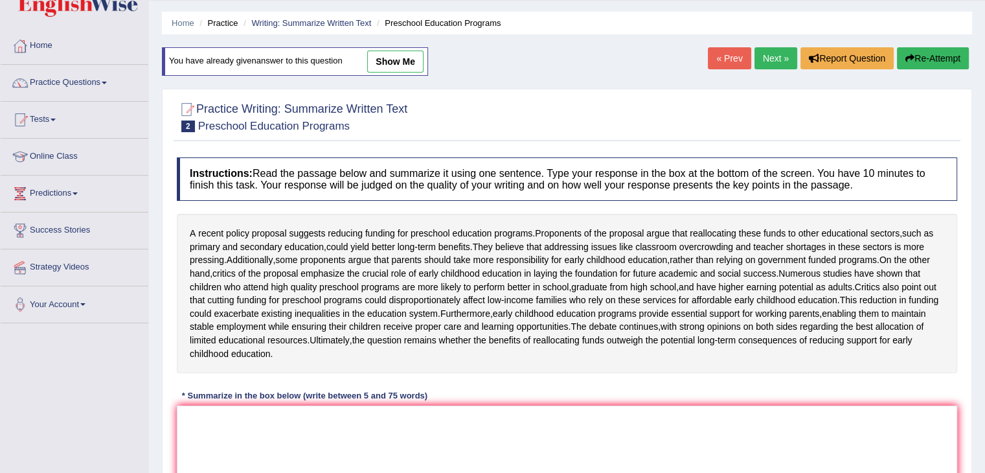
scroll to position [130, 0]
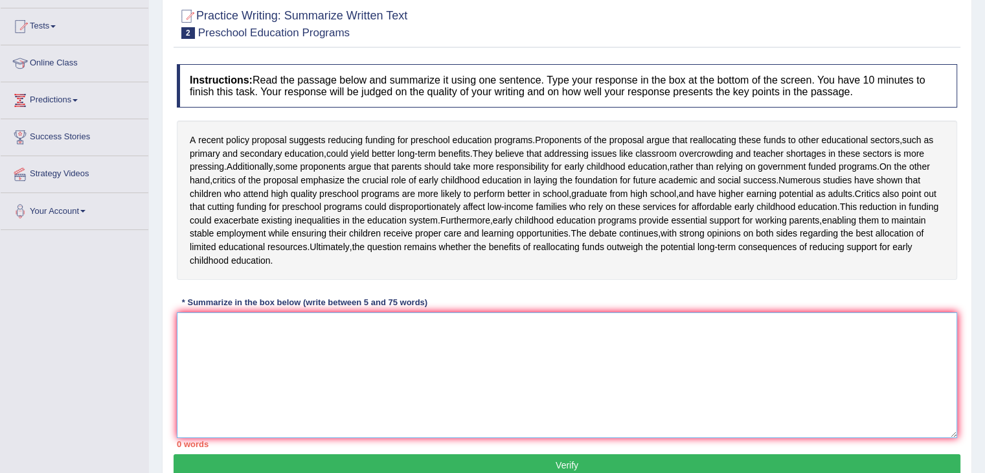
paste textarea "A recent policy proposal suggests for preschool education programs, and they be…"
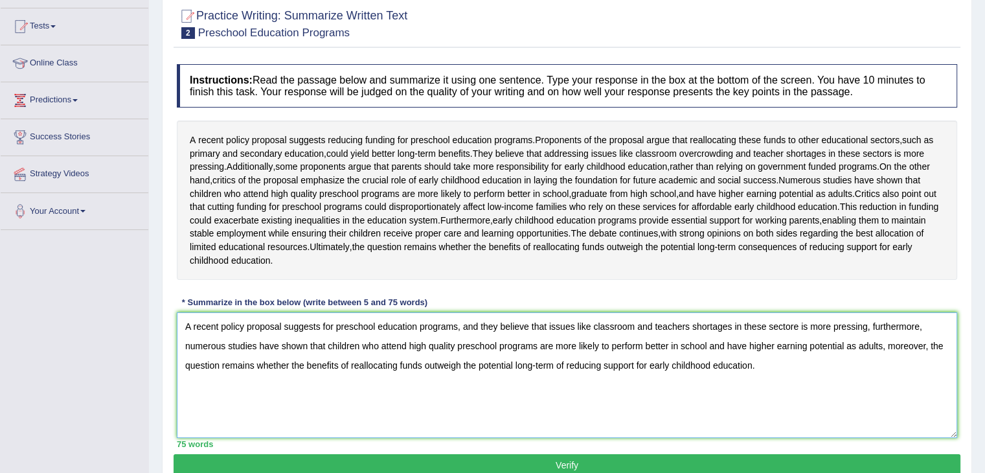
click at [797, 350] on textarea "A recent policy proposal suggests for preschool education programs, and they be…" at bounding box center [567, 375] width 780 height 126
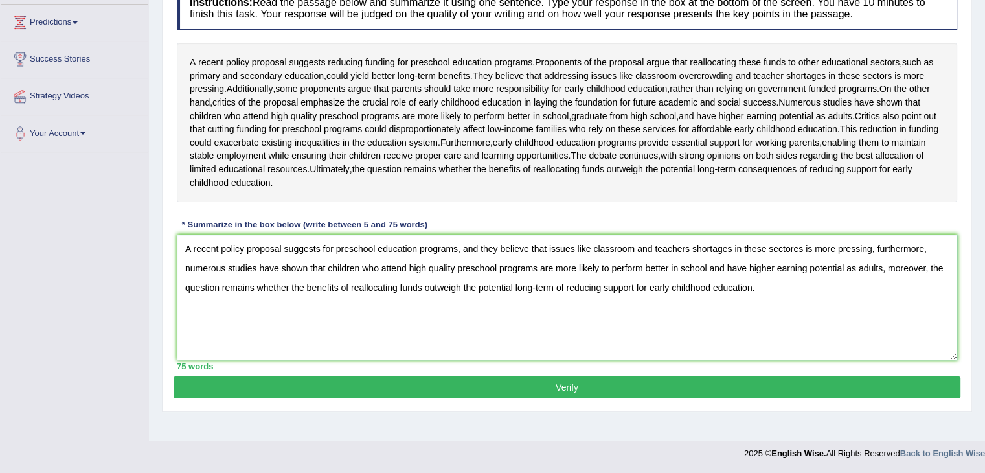
type textarea "A recent policy proposal suggests for preschool education programs, and they be…"
click at [589, 398] on button "Verify" at bounding box center [567, 387] width 787 height 22
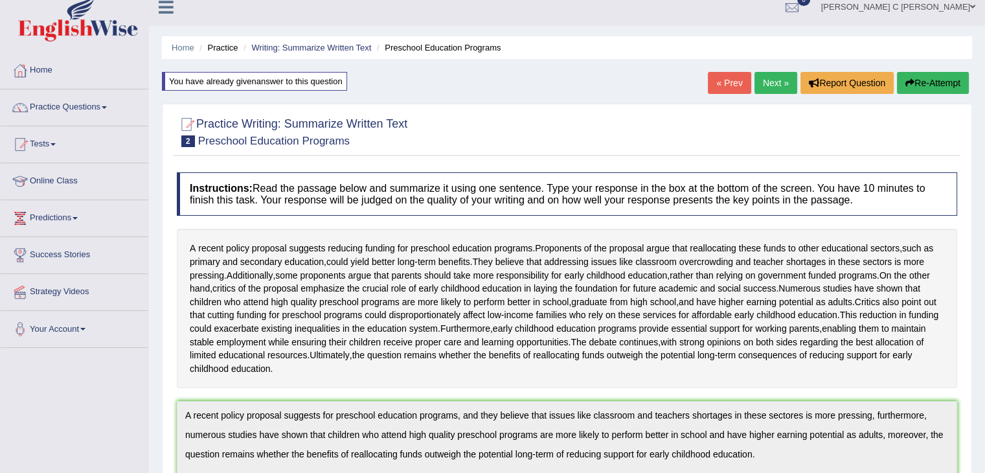
scroll to position [0, 0]
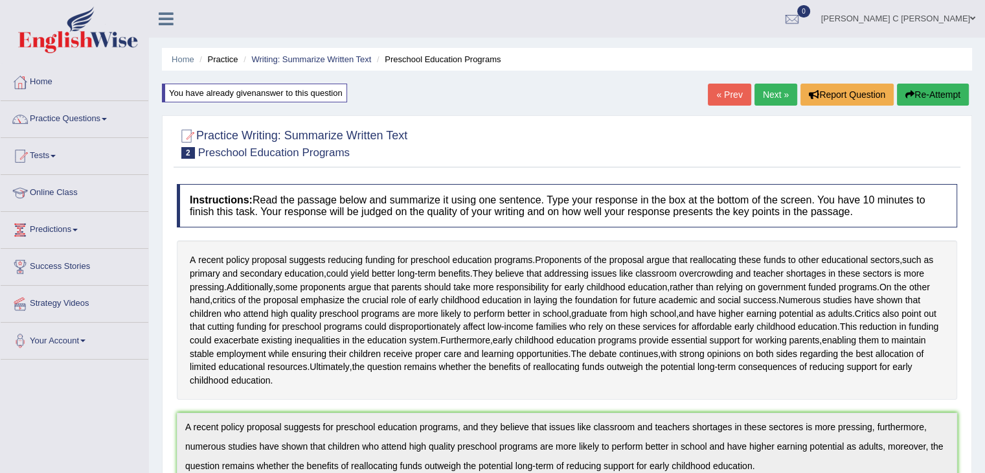
click at [931, 96] on button "Re-Attempt" at bounding box center [933, 95] width 72 height 22
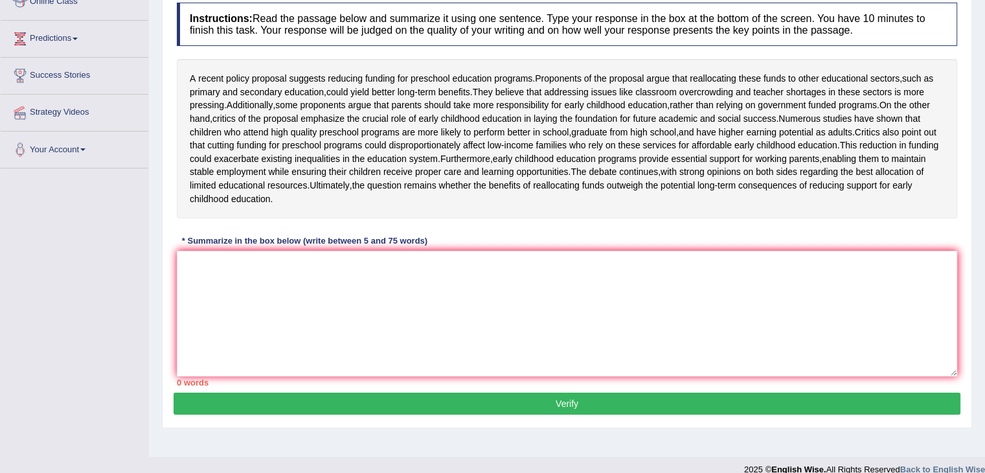
scroll to position [213, 0]
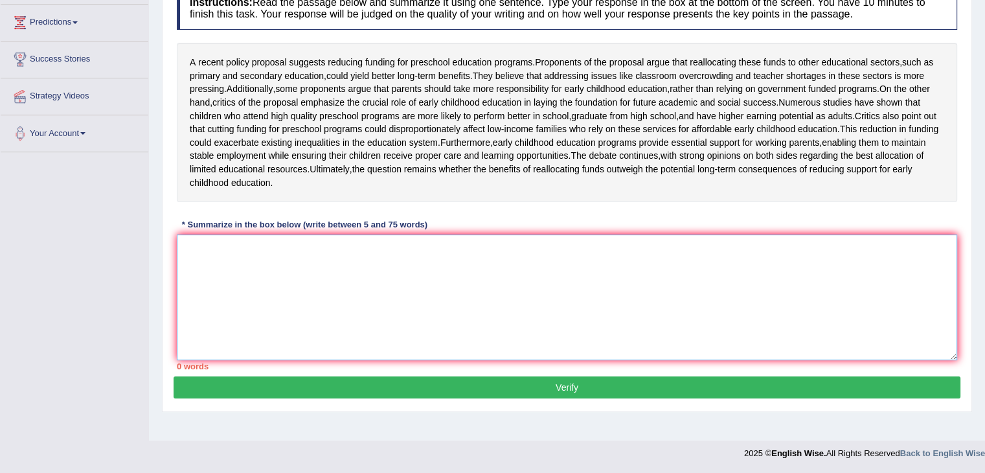
paste textarea "A recent policy proposal suggests for preschool education programs, and they be…"
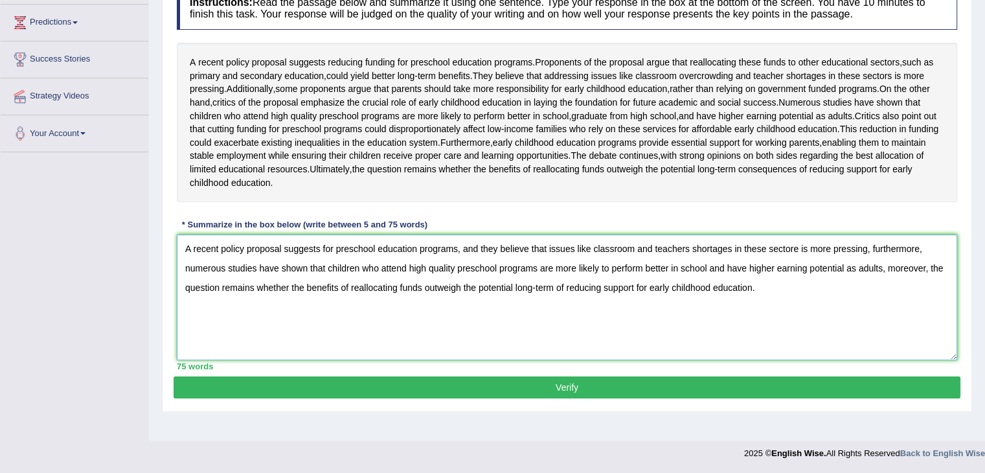
click at [798, 267] on textarea "A recent policy proposal suggests for preschool education programs, and they be…" at bounding box center [567, 297] width 780 height 126
type textarea "A recent policy proposal suggests for preschool education programs, and they be…"
click at [795, 398] on button "Verify" at bounding box center [567, 387] width 787 height 22
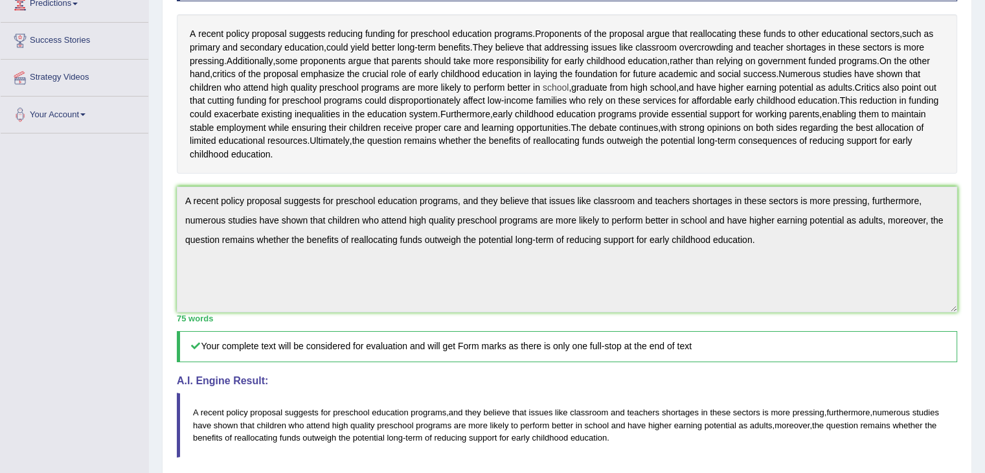
scroll to position [78, 0]
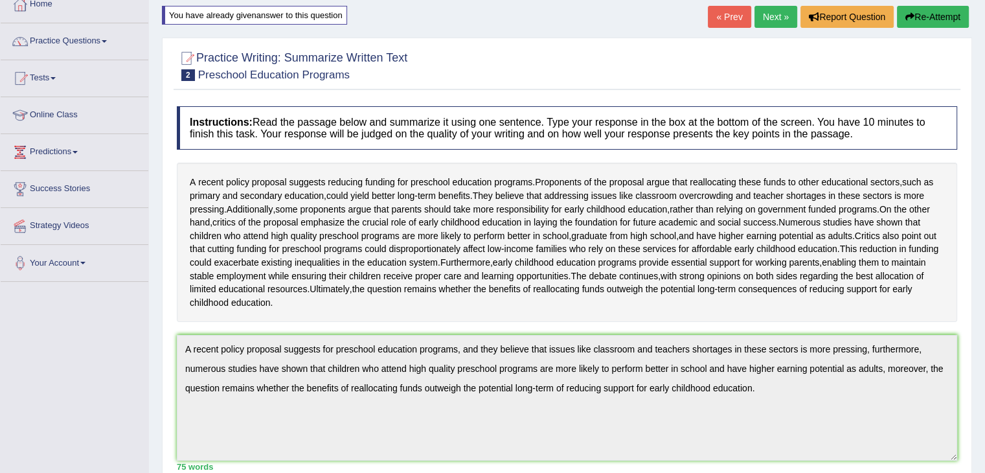
click at [766, 14] on link "Next »" at bounding box center [775, 17] width 43 height 22
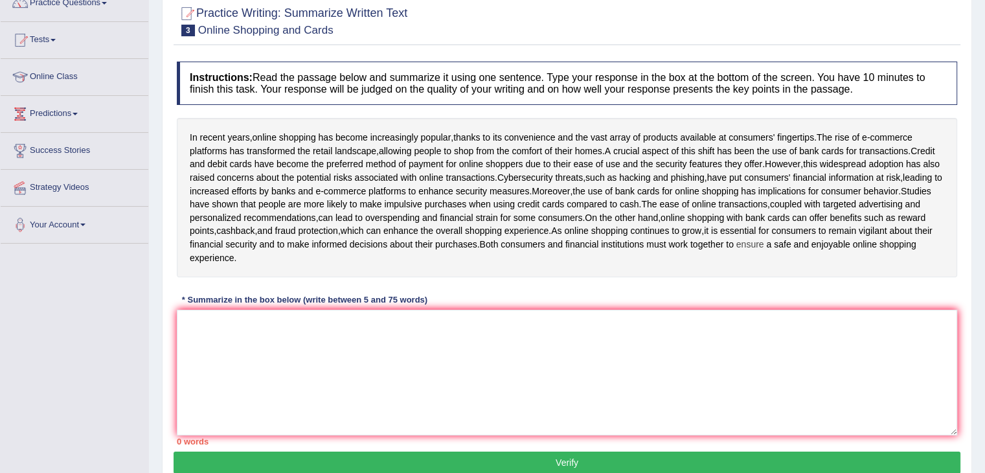
scroll to position [130, 0]
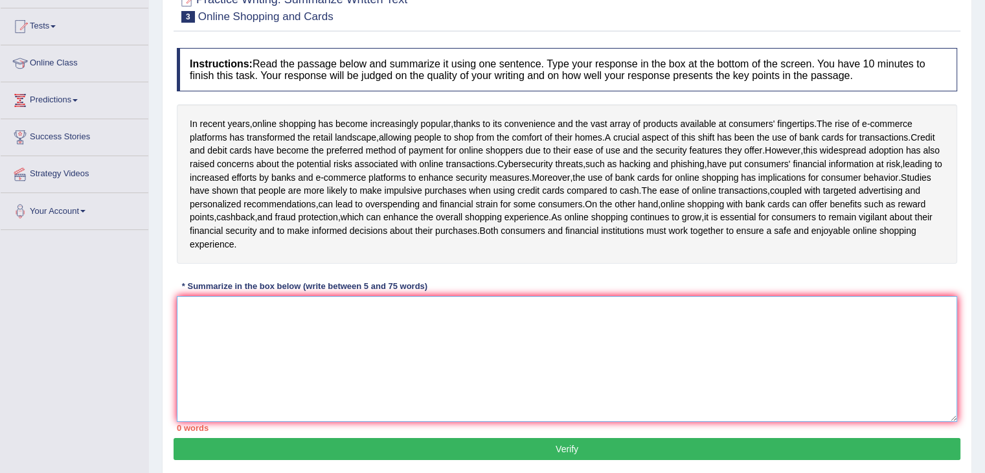
click at [272, 336] on textarea at bounding box center [567, 359] width 780 height 126
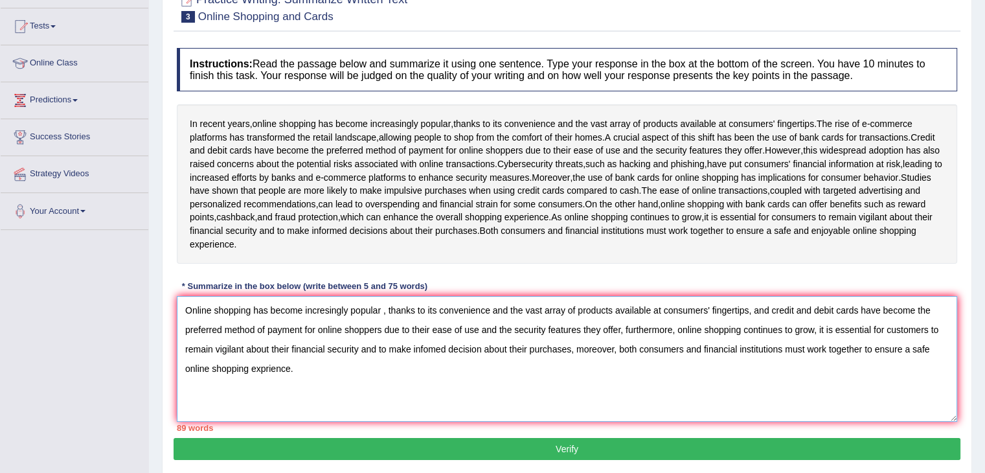
click at [324, 326] on textarea "Online shopping has become incresingly popular , thanks to its convenience and …" at bounding box center [567, 359] width 780 height 126
drag, startPoint x: 580, startPoint y: 321, endPoint x: 519, endPoint y: 330, distance: 61.5
click at [519, 330] on textarea "Online shopping has become increasingly popular , thanks to its convenience and…" at bounding box center [567, 359] width 780 height 126
drag, startPoint x: 798, startPoint y: 322, endPoint x: 907, endPoint y: 328, distance: 109.0
click at [907, 328] on textarea "Online shopping has become increasingly popular , thanks to its convenience and…" at bounding box center [567, 359] width 780 height 126
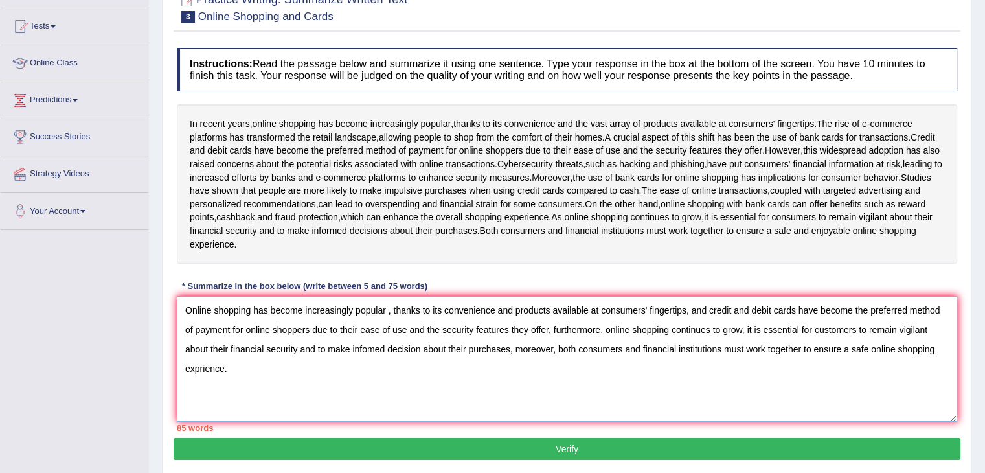
click at [909, 326] on textarea "Online shopping has become increasingly popular , thanks to its convenience and…" at bounding box center [567, 359] width 780 height 126
drag, startPoint x: 853, startPoint y: 322, endPoint x: 908, endPoint y: 323, distance: 55.0
click at [908, 323] on textarea "Online shopping has become increasingly popular , thanks to its convenience and…" at bounding box center [567, 359] width 780 height 126
drag, startPoint x: 486, startPoint y: 340, endPoint x: 450, endPoint y: 345, distance: 36.5
click at [450, 345] on textarea "Online shopping has become increasingly popular , thanks to its convenience and…" at bounding box center [567, 359] width 780 height 126
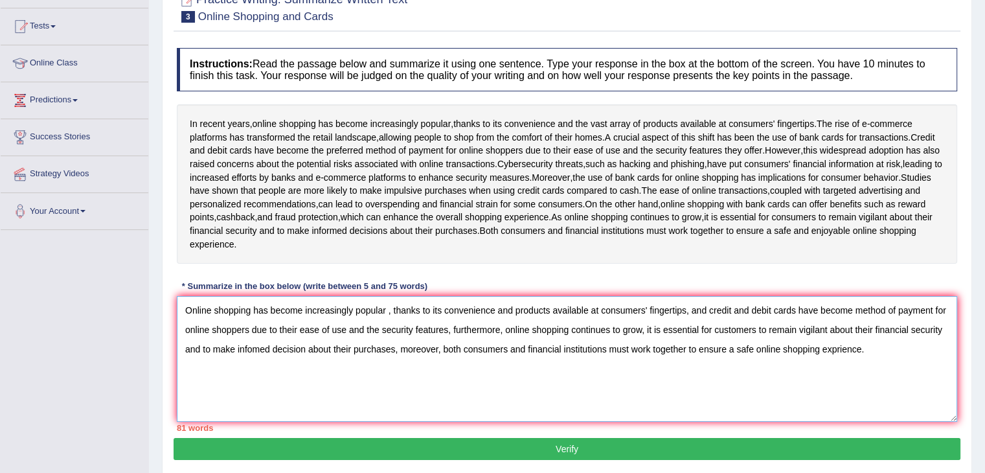
click at [253, 365] on textarea "Online shopping has become increasingly popular , thanks to its convenience and…" at bounding box center [567, 359] width 780 height 126
drag, startPoint x: 247, startPoint y: 361, endPoint x: 236, endPoint y: 362, distance: 11.1
click at [236, 362] on textarea "Online shopping has become increasingly popular , thanks to its convenience and…" at bounding box center [567, 359] width 780 height 126
drag, startPoint x: 411, startPoint y: 361, endPoint x: 490, endPoint y: 359, distance: 79.0
click at [490, 359] on textarea "Online shopping has become increasingly popular , thanks to its convenience and…" at bounding box center [567, 359] width 780 height 126
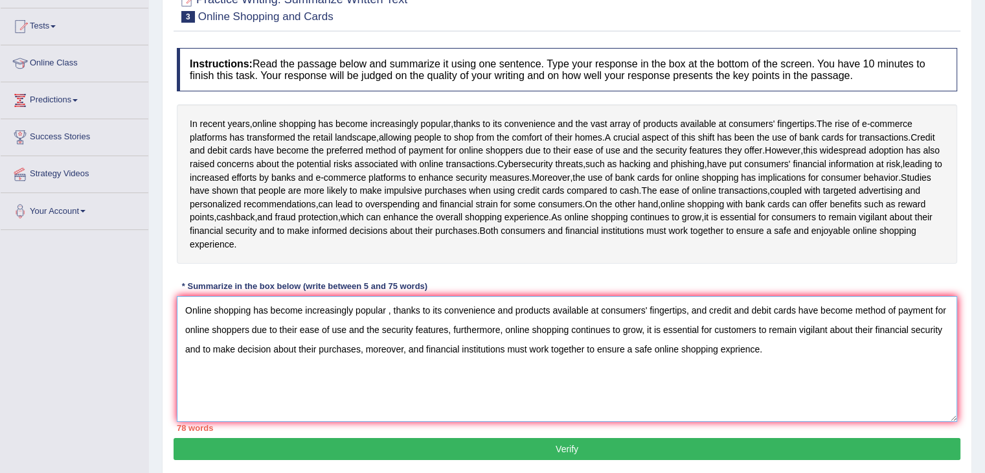
click at [734, 363] on textarea "Online shopping has become increasingly popular , thanks to its convenience and…" at bounding box center [567, 359] width 780 height 126
drag, startPoint x: 795, startPoint y: 343, endPoint x: 711, endPoint y: 346, distance: 84.2
click at [711, 346] on textarea "Online shopping has become increasingly popular , thanks to its convenience and…" at bounding box center [567, 359] width 780 height 126
click at [817, 348] on textarea "Online shopping has become increasingly popular , thanks to its convenience and…" at bounding box center [567, 359] width 780 height 126
drag, startPoint x: 828, startPoint y: 343, endPoint x: 758, endPoint y: 346, distance: 70.6
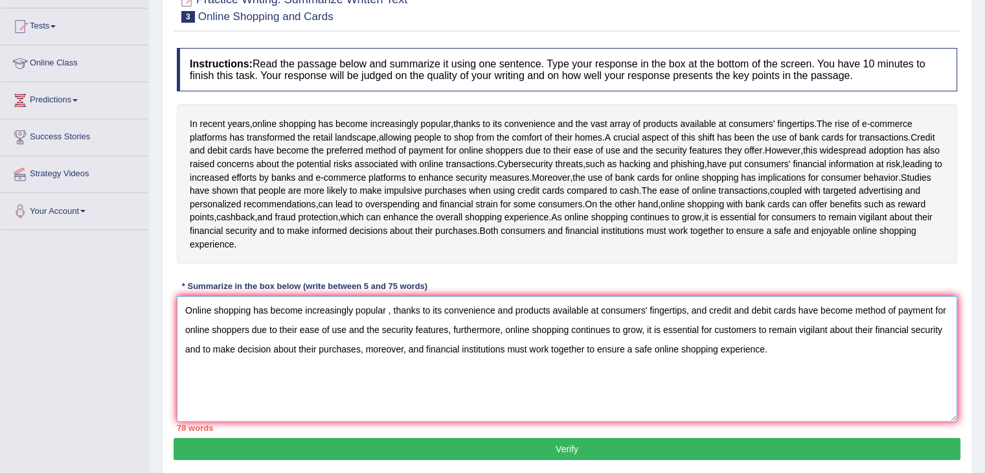
click at [758, 346] on textarea "Online shopping has become increasingly popular , thanks to its convenience and…" at bounding box center [567, 359] width 780 height 126
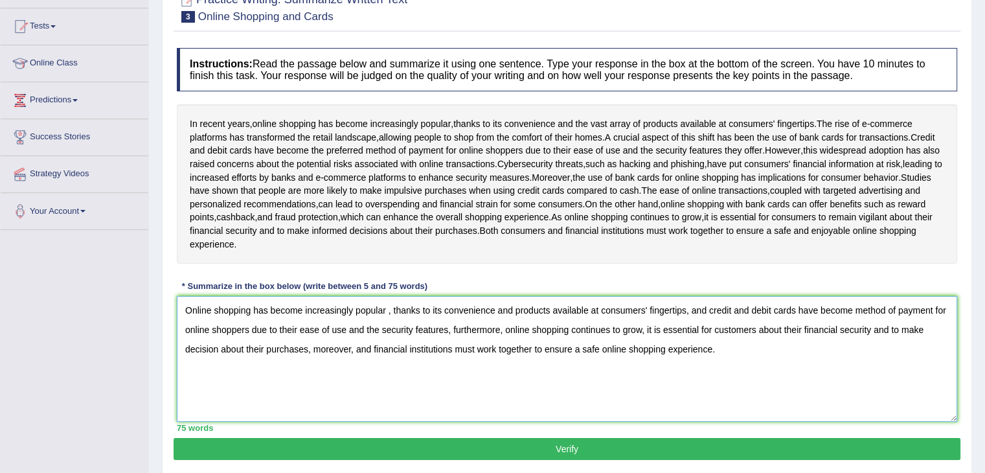
type textarea "Online shopping has become increasingly popular , thanks to its convenience and…"
click at [546, 450] on button "Verify" at bounding box center [567, 449] width 787 height 22
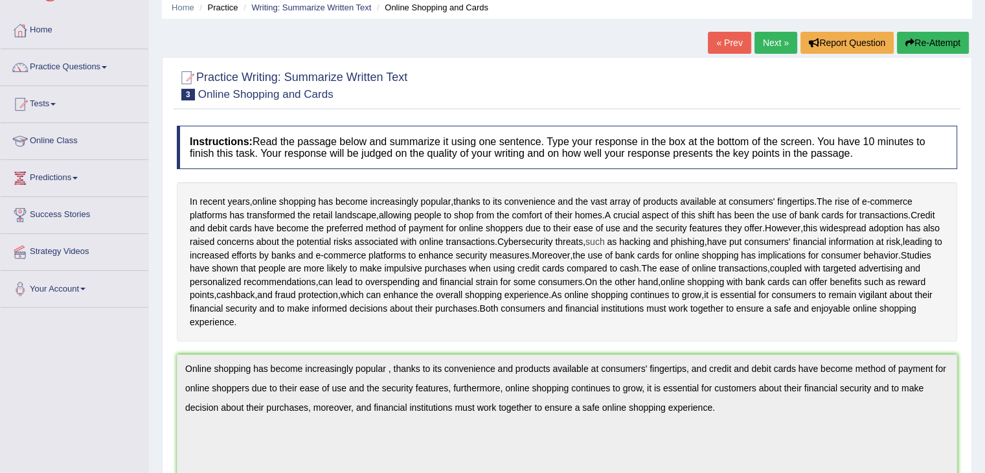
scroll to position [0, 0]
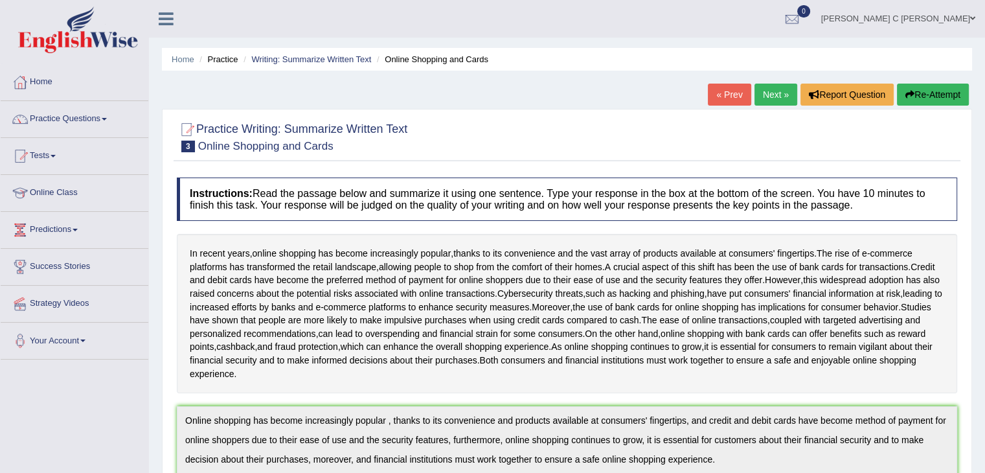
drag, startPoint x: 768, startPoint y: 94, endPoint x: 745, endPoint y: 122, distance: 35.9
click at [767, 95] on link "Next »" at bounding box center [775, 95] width 43 height 22
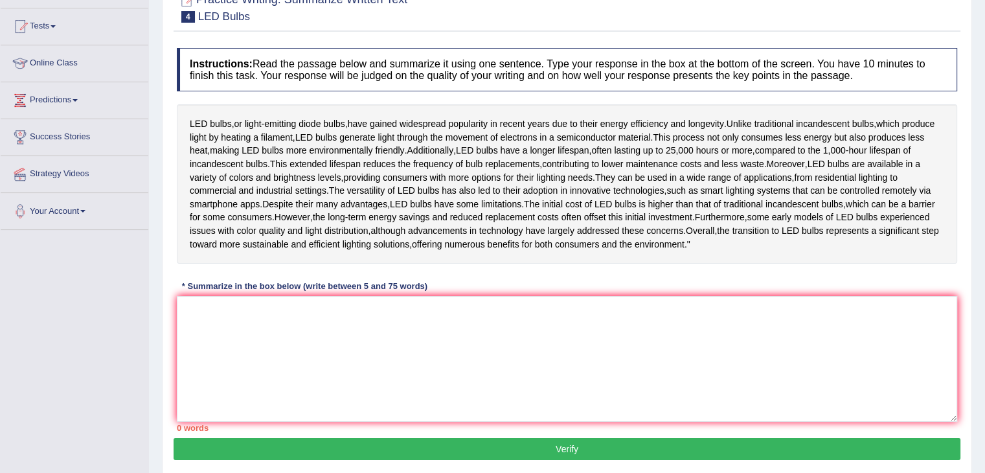
scroll to position [146, 0]
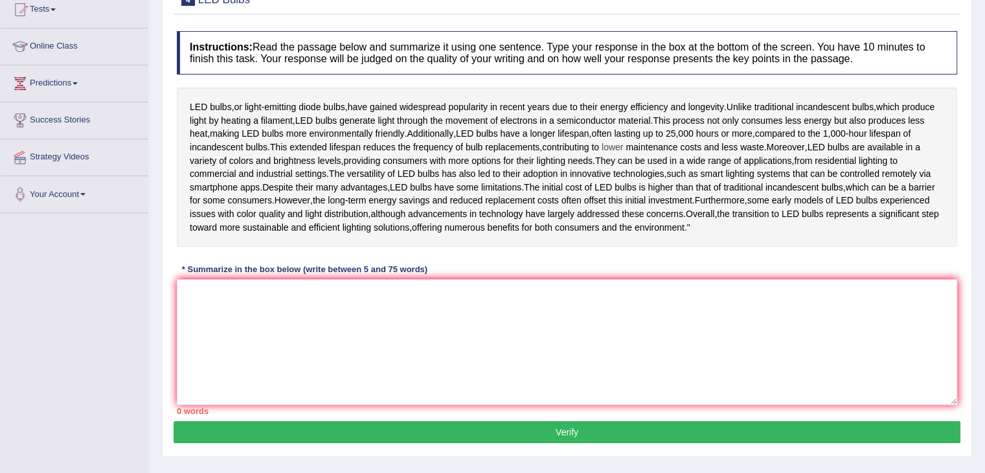
drag, startPoint x: 547, startPoint y: 135, endPoint x: 672, endPoint y: 141, distance: 124.5
click at [672, 141] on div "LED bulbs , or light - emitting diode bulbs , have gained widespread popularity…" at bounding box center [567, 166] width 780 height 159
drag, startPoint x: 620, startPoint y: 141, endPoint x: 574, endPoint y: 135, distance: 46.9
drag, startPoint x: 598, startPoint y: 141, endPoint x: 540, endPoint y: 137, distance: 58.4
click at [605, 359] on textarea at bounding box center [567, 342] width 780 height 126
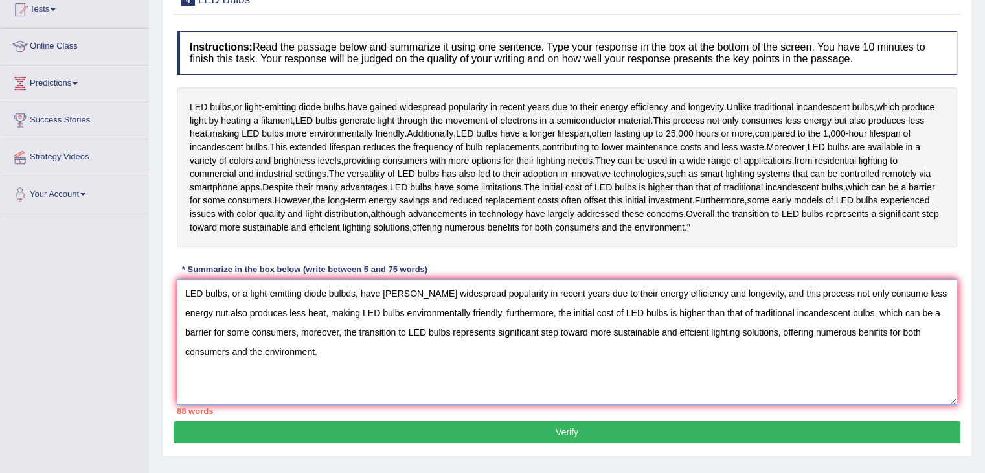
drag, startPoint x: 235, startPoint y: 332, endPoint x: 358, endPoint y: 337, distance: 123.1
click at [358, 337] on textarea "LED bulbs, or a light-emitting diode bulbds, have gaines widespread popularity …" at bounding box center [567, 342] width 780 height 126
drag, startPoint x: 551, startPoint y: 330, endPoint x: 602, endPoint y: 335, distance: 51.4
click at [602, 335] on textarea "LED bulbs have gaines widespread popularity in recent years due to their energy…" at bounding box center [567, 342] width 780 height 126
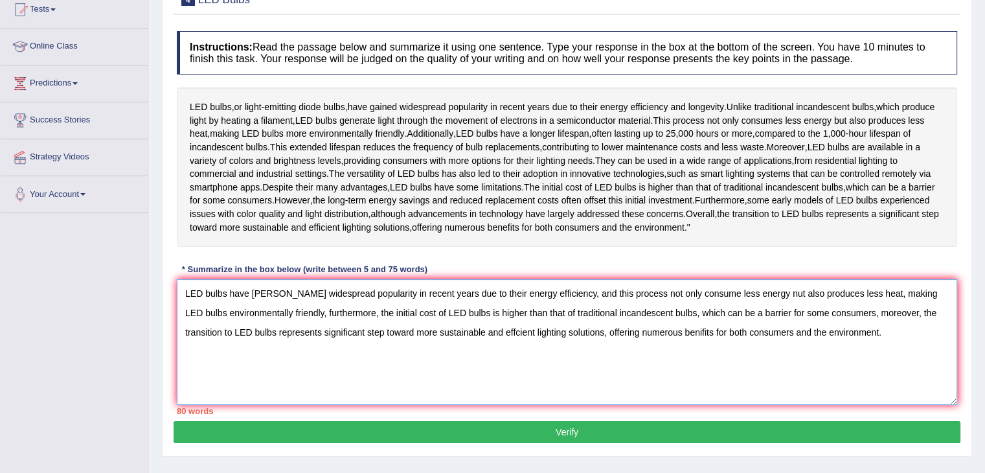
click at [754, 335] on textarea "LED bulbs have gaines widespread popularity in recent years due to their energy…" at bounding box center [567, 342] width 780 height 126
drag, startPoint x: 759, startPoint y: 332, endPoint x: 740, endPoint y: 335, distance: 19.1
click at [740, 335] on textarea "LED bulbs have gaines widespread popularity in recent years due to their energy…" at bounding box center [567, 342] width 780 height 126
drag, startPoint x: 936, startPoint y: 332, endPoint x: 892, endPoint y: 335, distance: 44.9
click at [892, 335] on textarea "LED bulbs have gaines widespread popularity in recent years due to their energy…" at bounding box center [567, 342] width 780 height 126
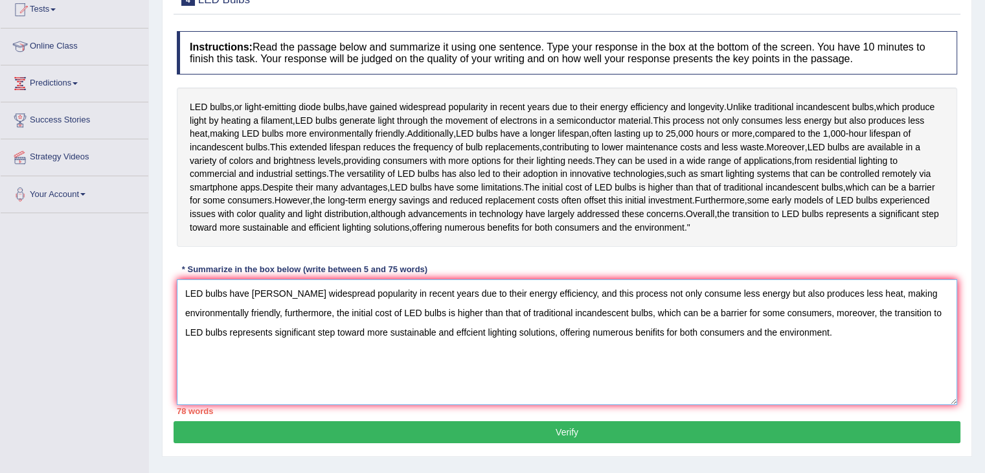
drag, startPoint x: 532, startPoint y: 351, endPoint x: 650, endPoint y: 350, distance: 118.5
click at [650, 350] on textarea "LED bulbs have gaines widespread popularity in recent years due to their energy…" at bounding box center [567, 342] width 780 height 126
drag, startPoint x: 484, startPoint y: 350, endPoint x: 655, endPoint y: 352, distance: 170.3
click at [655, 352] on textarea "LED bulbs have gaines widespread popularity in recent years due to their energy…" at bounding box center [567, 342] width 780 height 126
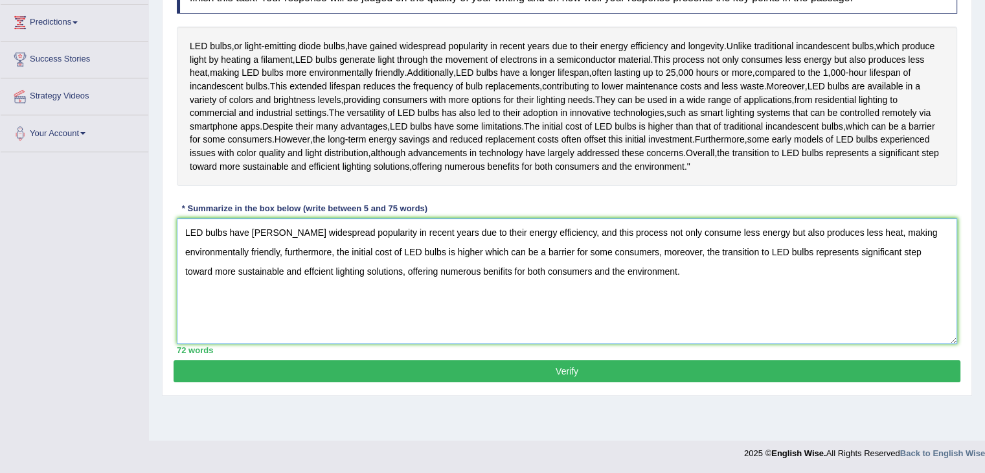
type textarea "LED bulbs have [PERSON_NAME] widespread popularity in recent years due to their…"
drag, startPoint x: 618, startPoint y: 400, endPoint x: 632, endPoint y: 373, distance: 30.7
click at [618, 382] on button "Verify" at bounding box center [567, 371] width 787 height 22
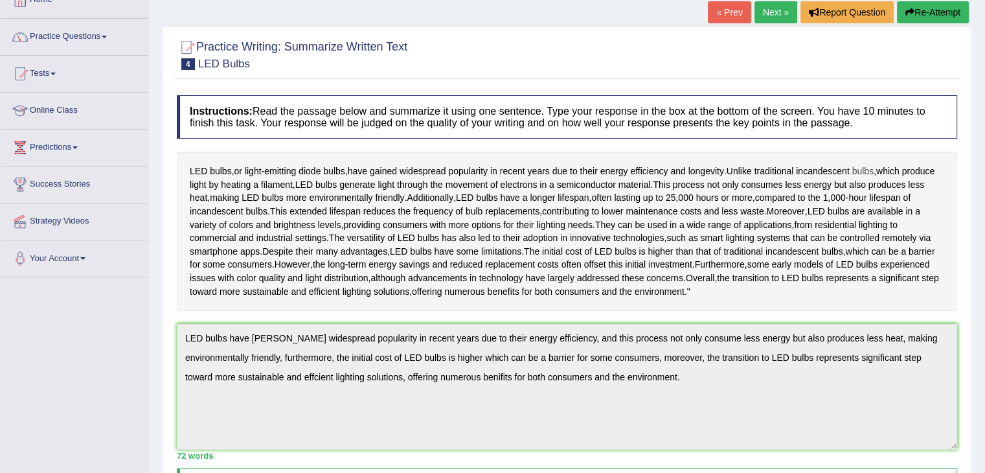
scroll to position [78, 0]
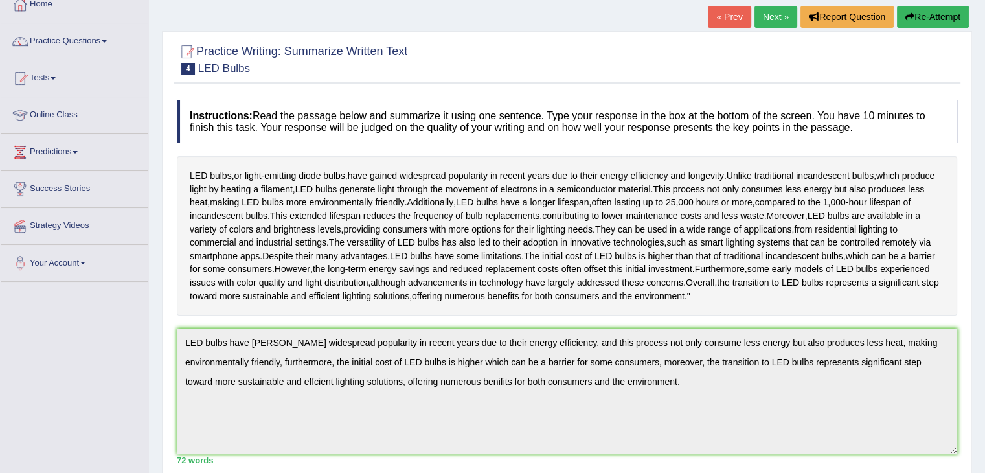
click at [932, 20] on button "Re-Attempt" at bounding box center [933, 17] width 72 height 22
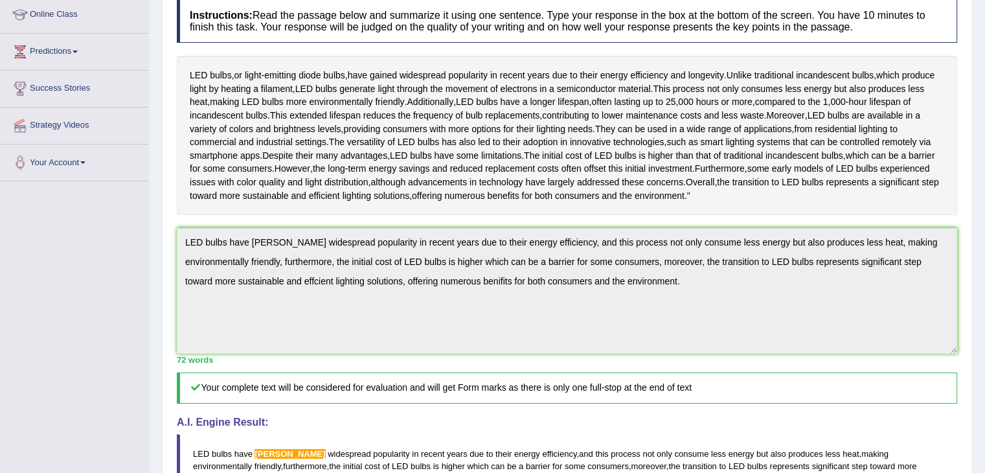
scroll to position [207, 0]
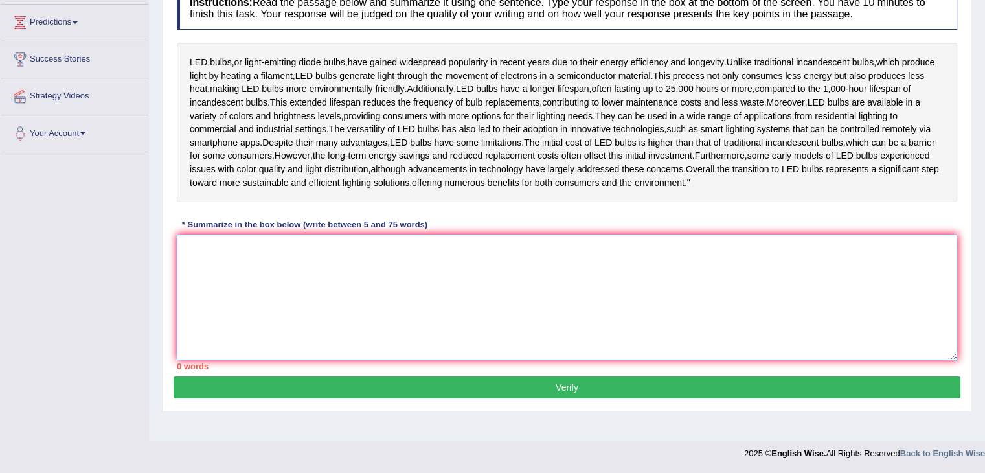
scroll to position [227, 0]
paste textarea "LED bulbs have [PERSON_NAME] widespread popularity in recent years due to their…"
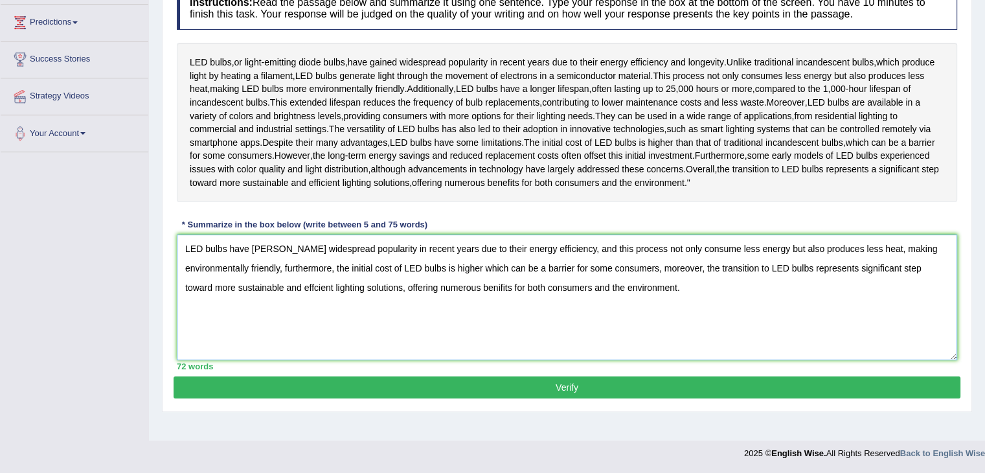
click at [277, 267] on textarea "LED bulbs have [PERSON_NAME] widespread popularity in recent years due to their…" at bounding box center [567, 297] width 780 height 126
click at [499, 308] on textarea "LED bulbs have gained widespread popularity in recent years due to their energy…" at bounding box center [567, 297] width 780 height 126
click at [499, 310] on textarea "LED bulbs have gained widespread popularity in recent years due to their energy…" at bounding box center [567, 297] width 780 height 126
drag, startPoint x: 334, startPoint y: 306, endPoint x: 304, endPoint y: 310, distance: 30.6
click at [304, 310] on textarea "LED bulbs have gained widespread popularity in recent years due to their energy…" at bounding box center [567, 297] width 780 height 126
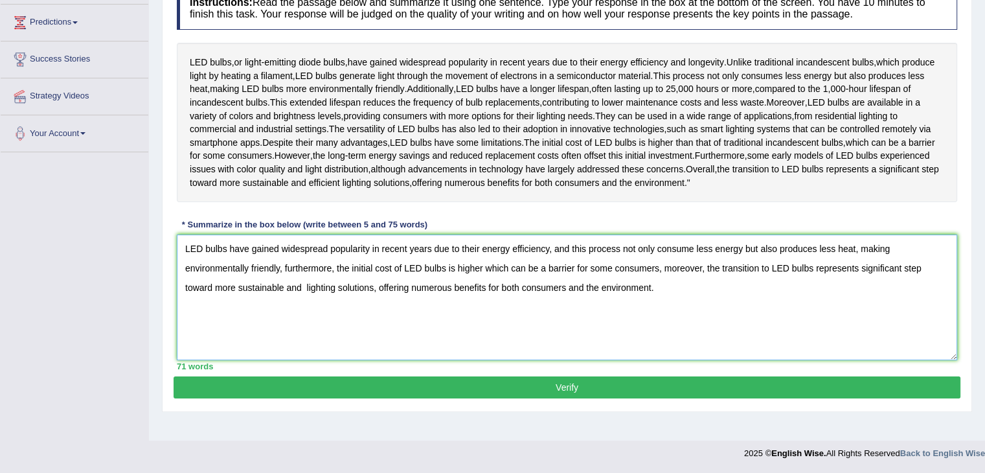
type textarea "LED bulbs have gained widespread popularity in recent years due to their energy…"
click at [532, 398] on button "Verify" at bounding box center [567, 387] width 787 height 22
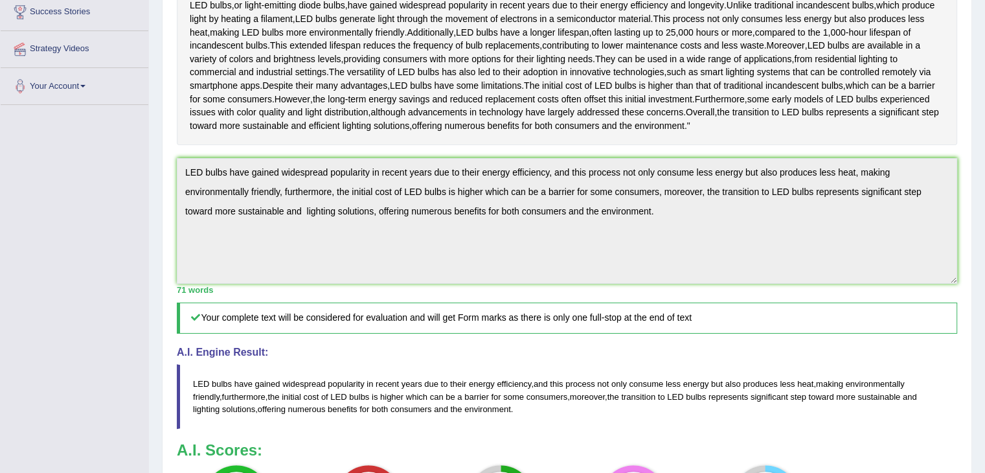
scroll to position [80, 0]
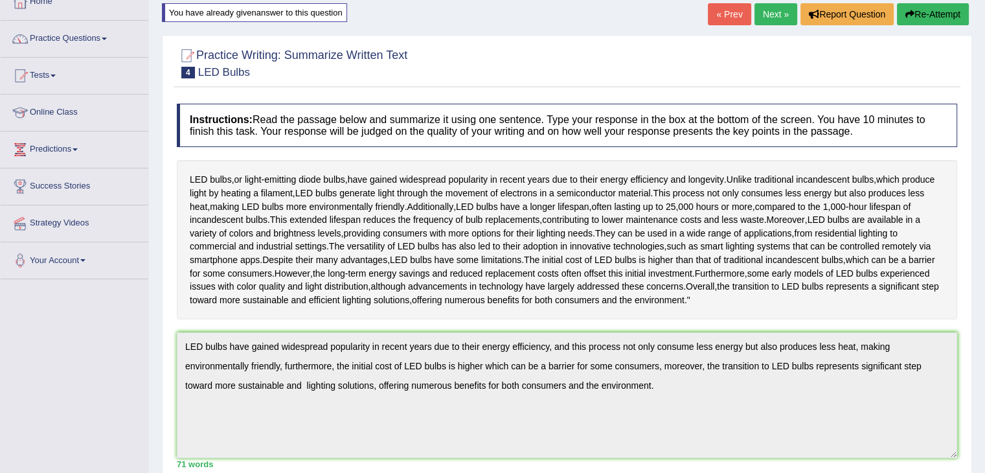
click at [908, 20] on button "Re-Attempt" at bounding box center [933, 14] width 72 height 22
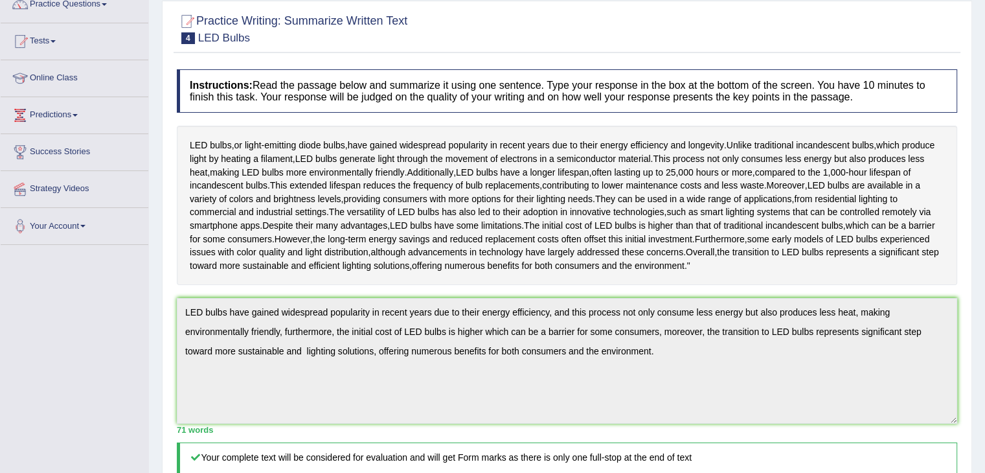
scroll to position [210, 0]
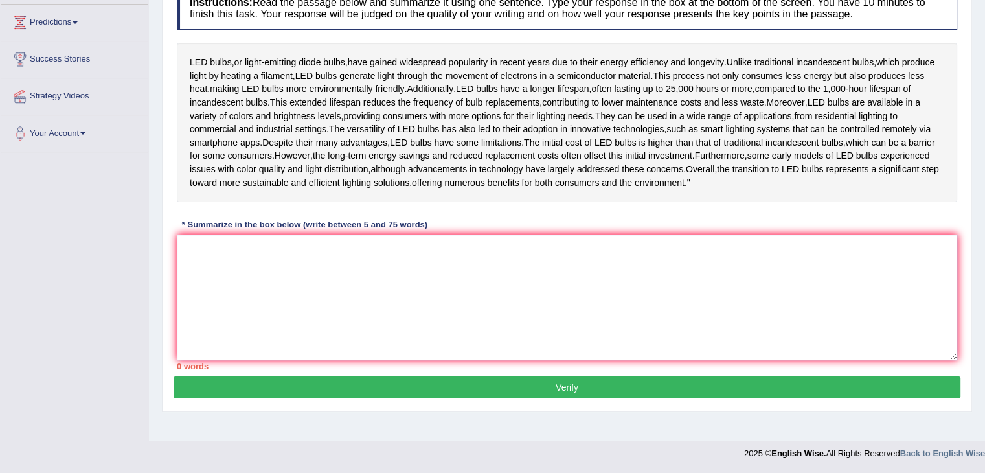
paste textarea "LED bulbs have gained widespread popularity in recent years due to their energy…"
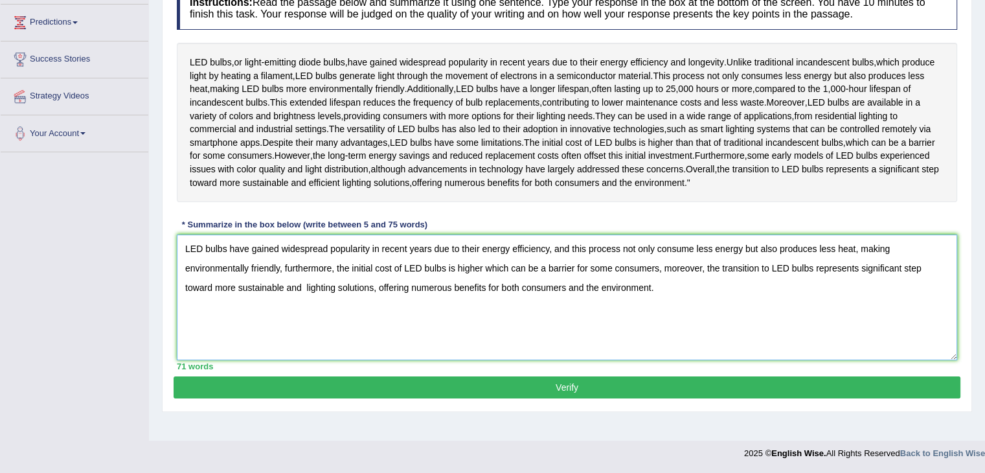
click at [305, 314] on textarea "LED bulbs have gained widespread popularity in recent years due to their energy…" at bounding box center [567, 297] width 780 height 126
click at [692, 275] on textarea "LED bulbs have gained widespread popularity in recent years due to their energy…" at bounding box center [567, 297] width 780 height 126
click at [910, 278] on textarea "LED bulbs have gained widespread popularity in recent years due to their energy…" at bounding box center [567, 297] width 780 height 126
type textarea "LED bulbs have gained widespread popularity in recent years due to their energy…"
click at [622, 398] on button "Verify" at bounding box center [567, 387] width 787 height 22
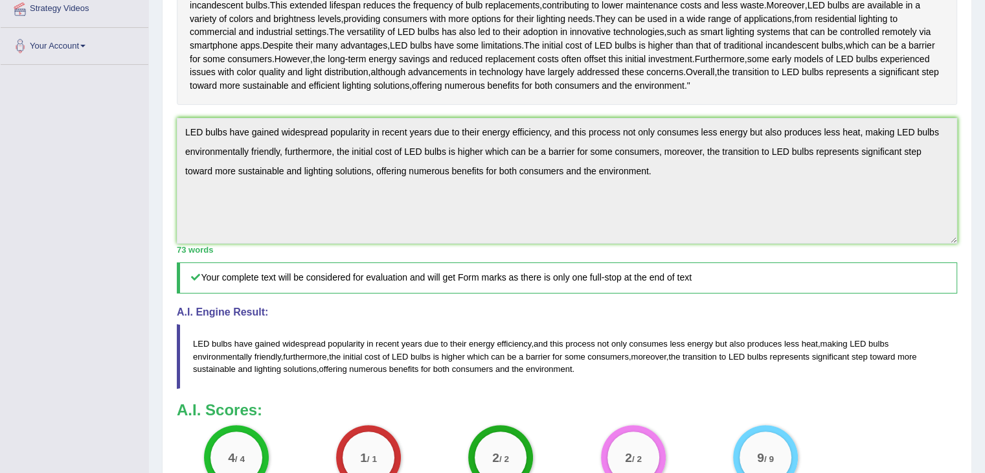
scroll to position [339, 0]
